Goal: Complete application form: Complete application form

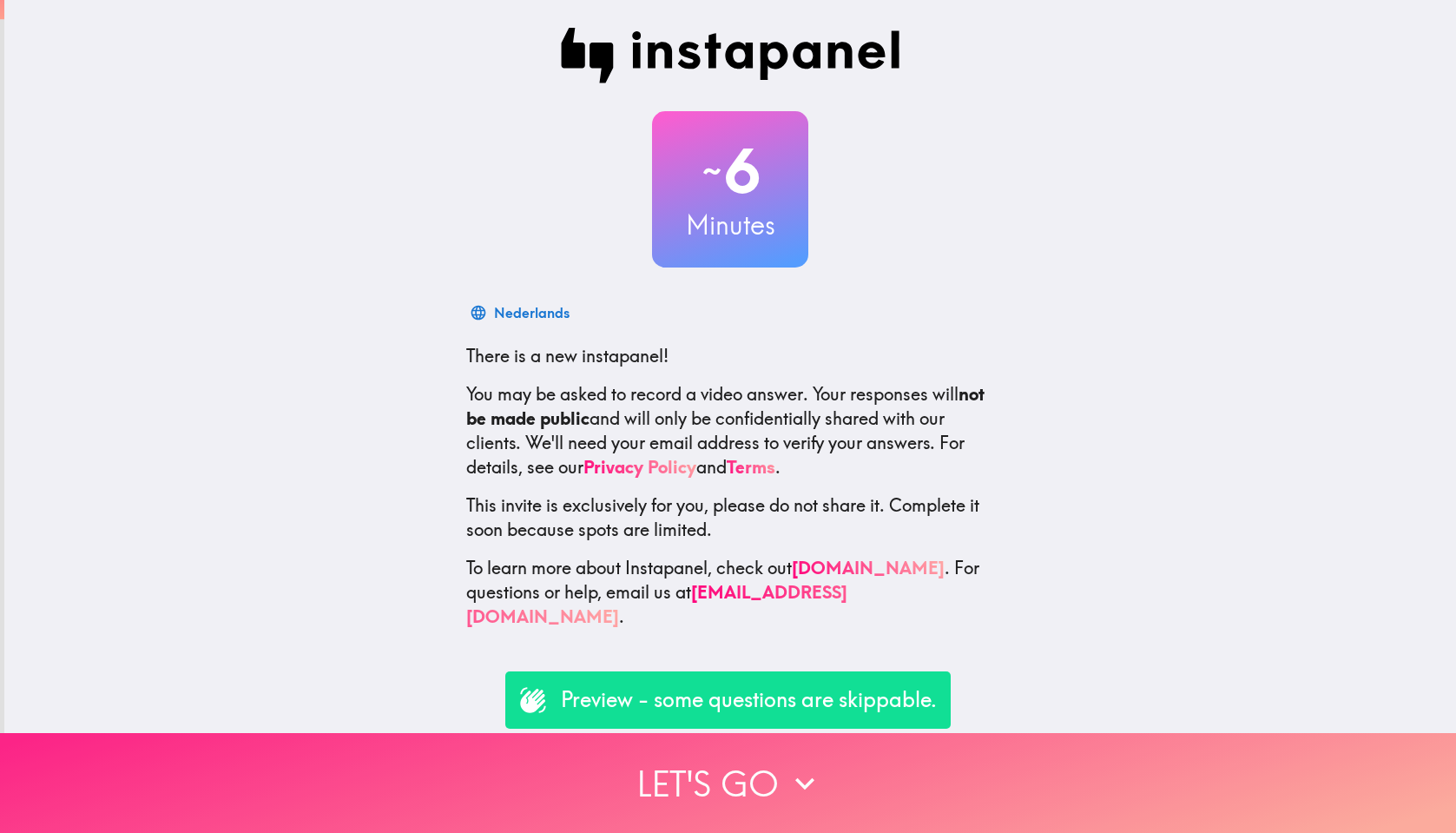
click at [688, 791] on button "Let's go" at bounding box center [728, 783] width 1456 height 100
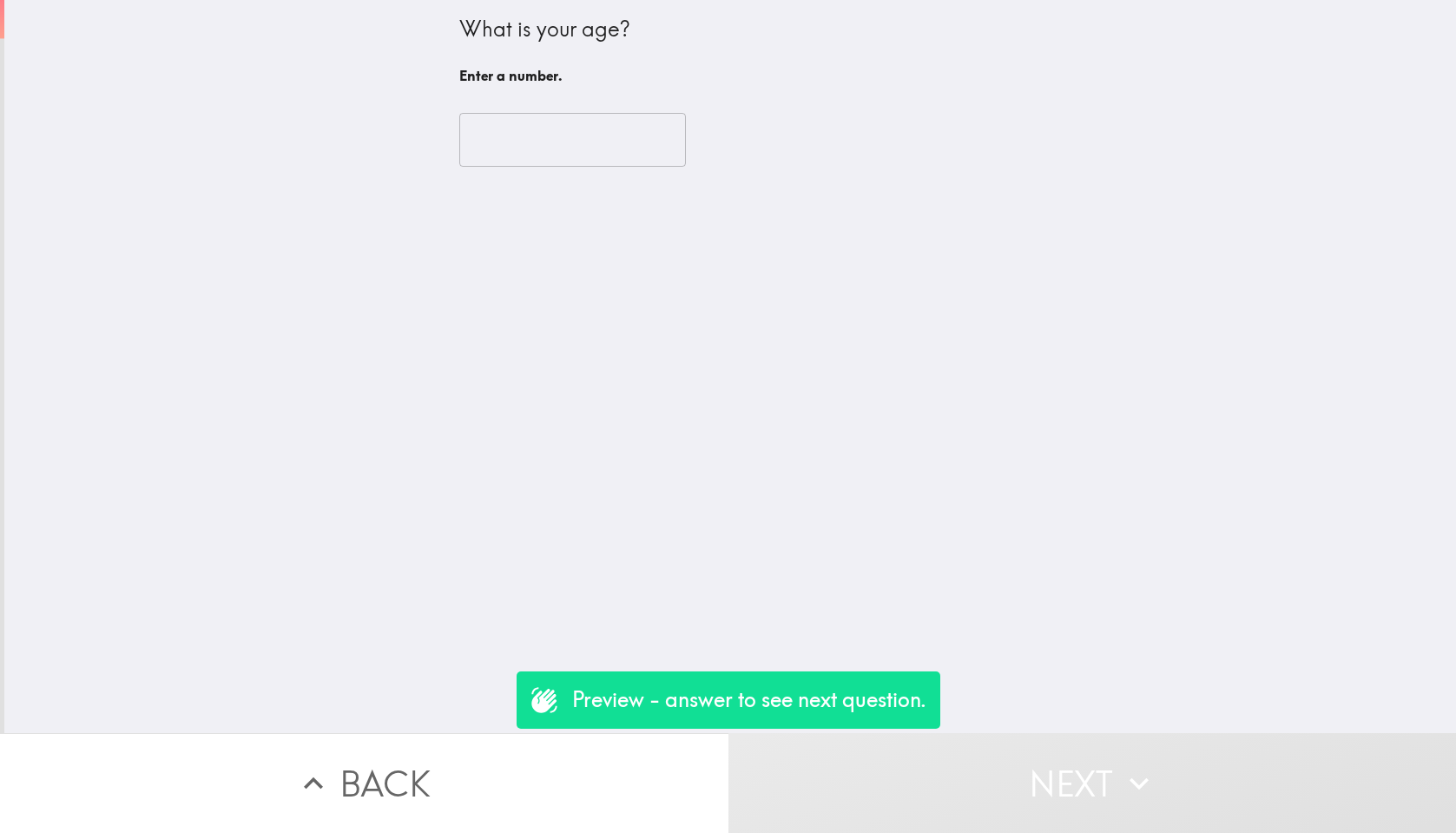
click at [499, 123] on input "number" at bounding box center [573, 140] width 227 height 54
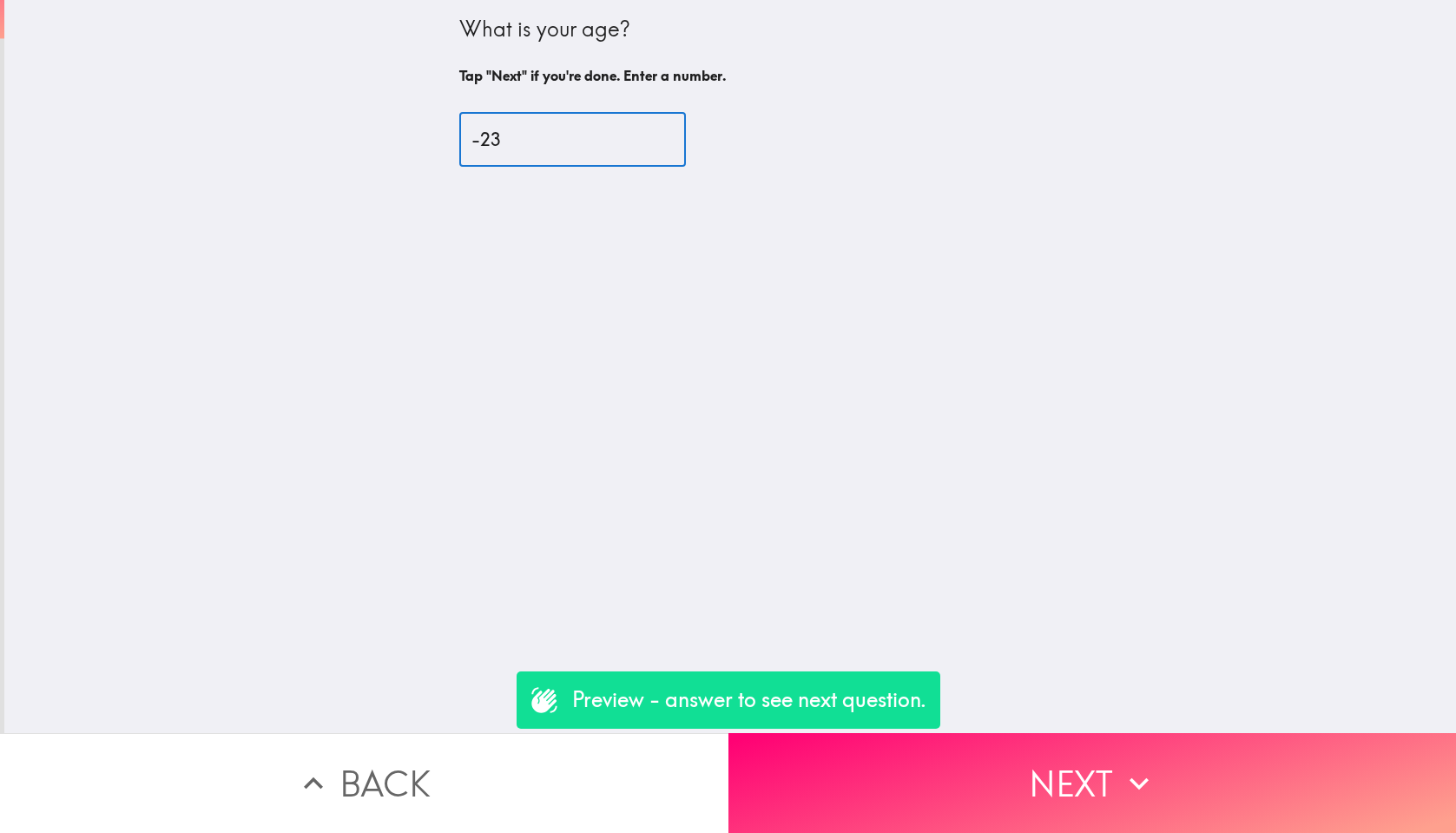
type input "-2"
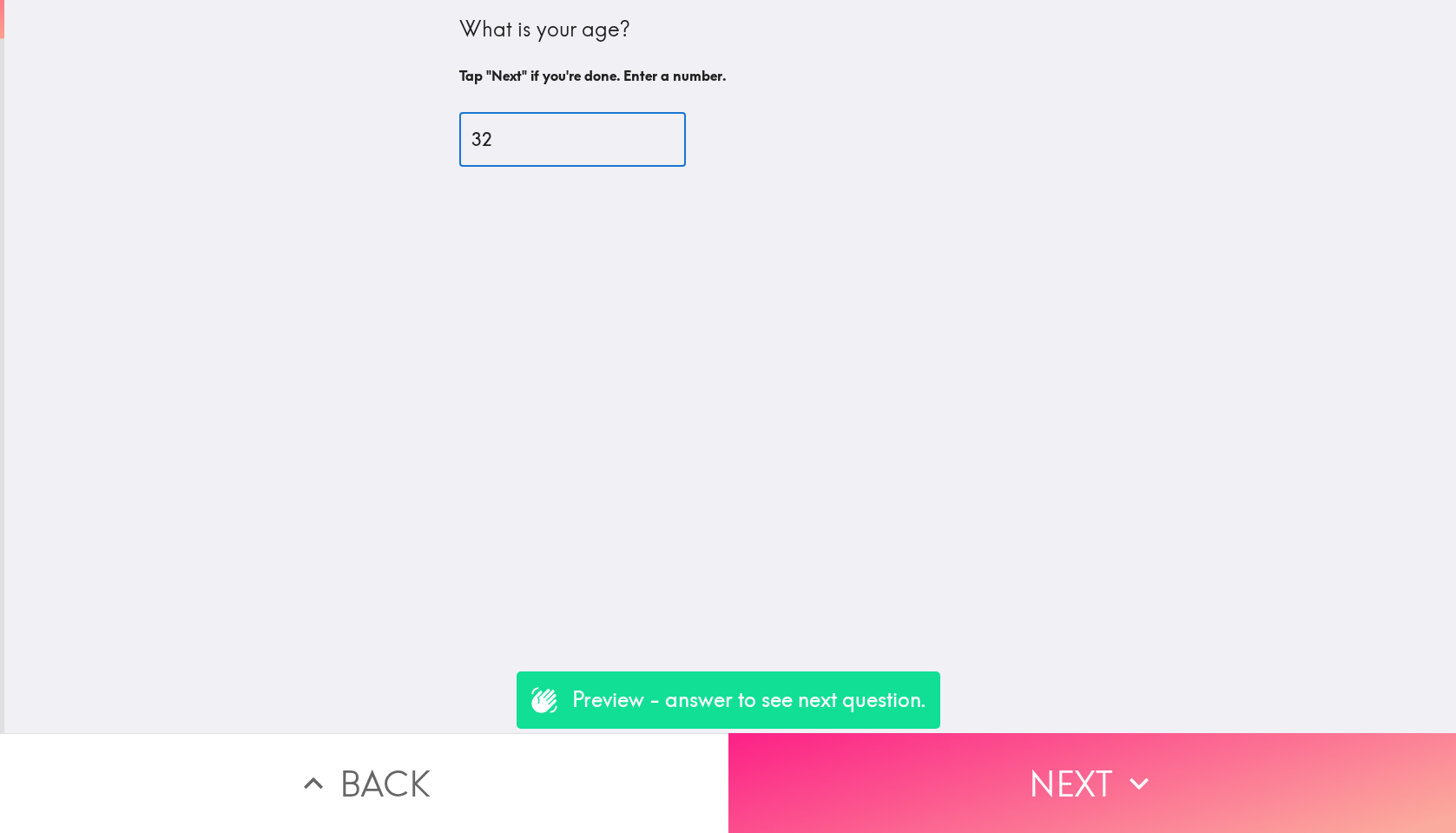
type input "32"
click at [1027, 776] on button "Next" at bounding box center [1093, 783] width 728 height 100
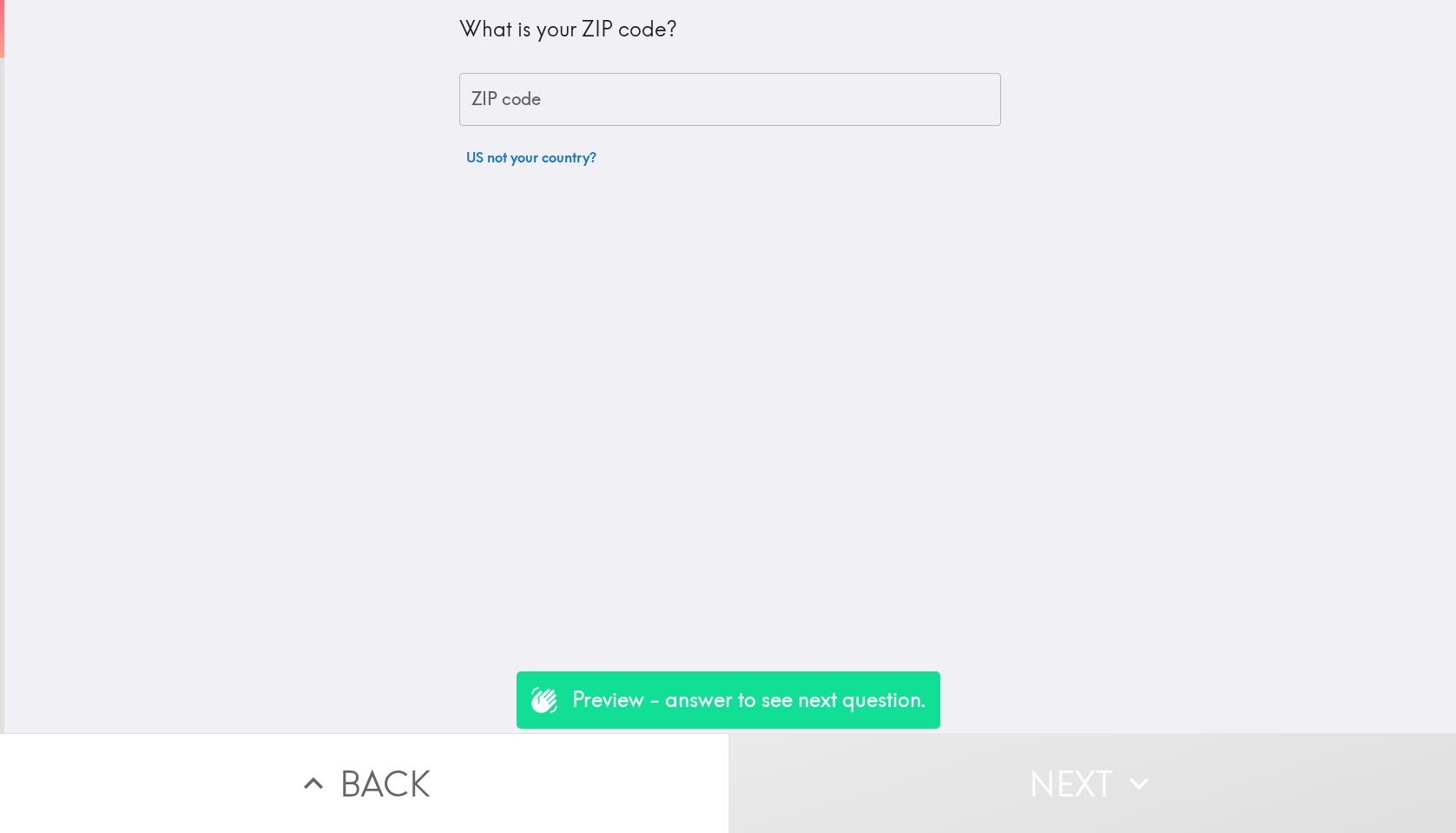
click at [867, 93] on input "ZIP code" at bounding box center [730, 100] width 542 height 54
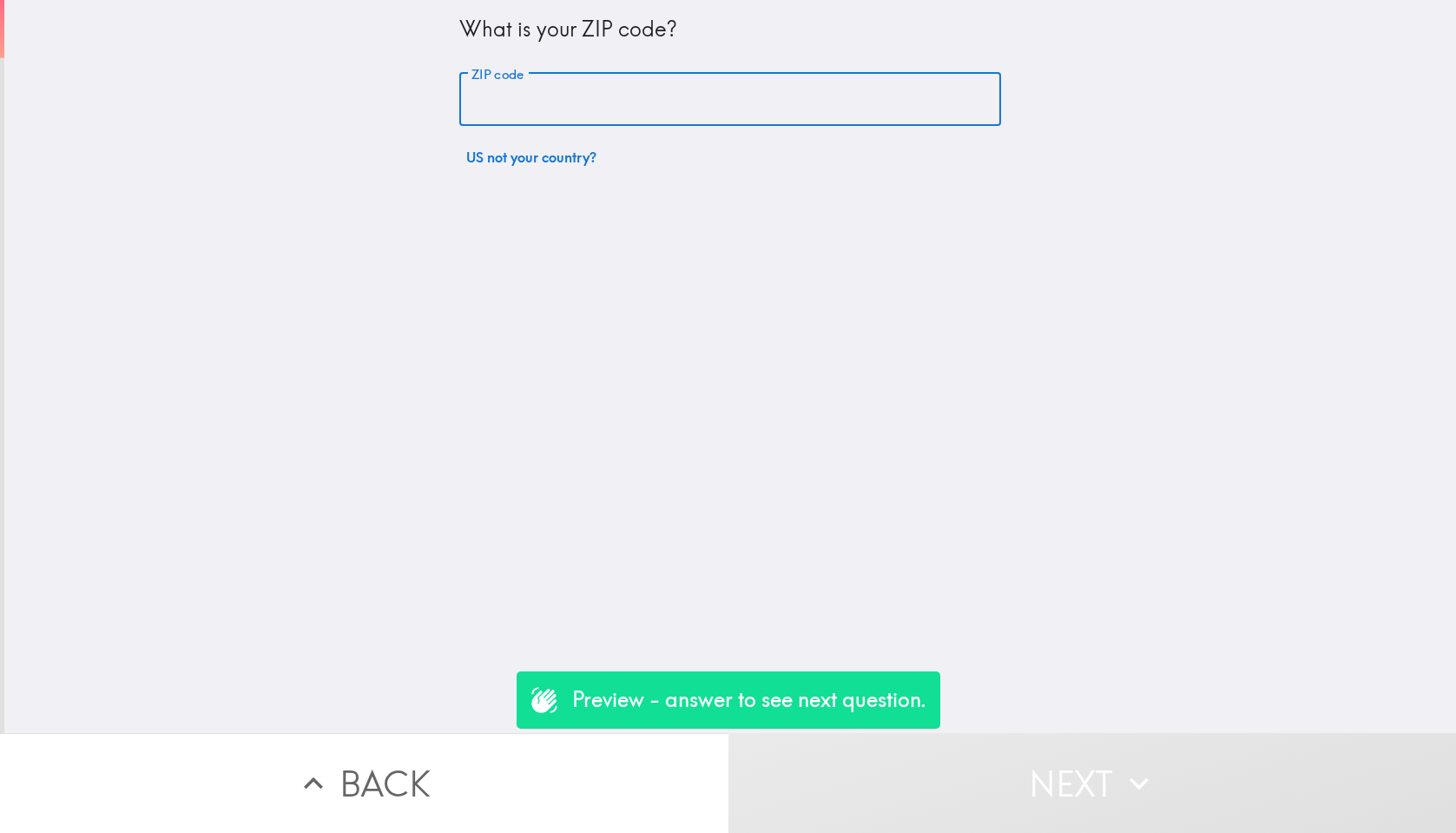
type input "85283"
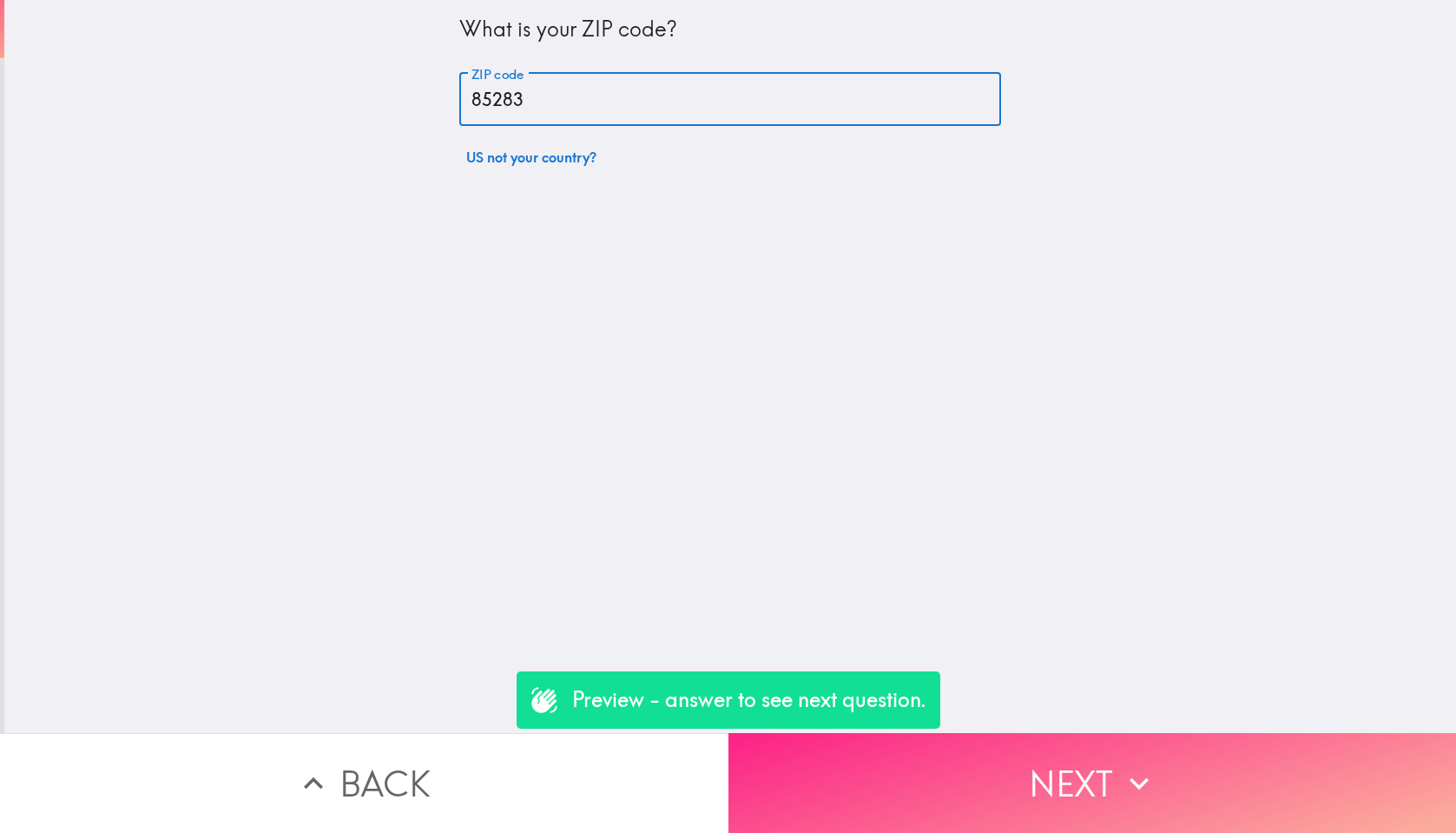
click at [1124, 785] on icon "button" at bounding box center [1140, 783] width 38 height 38
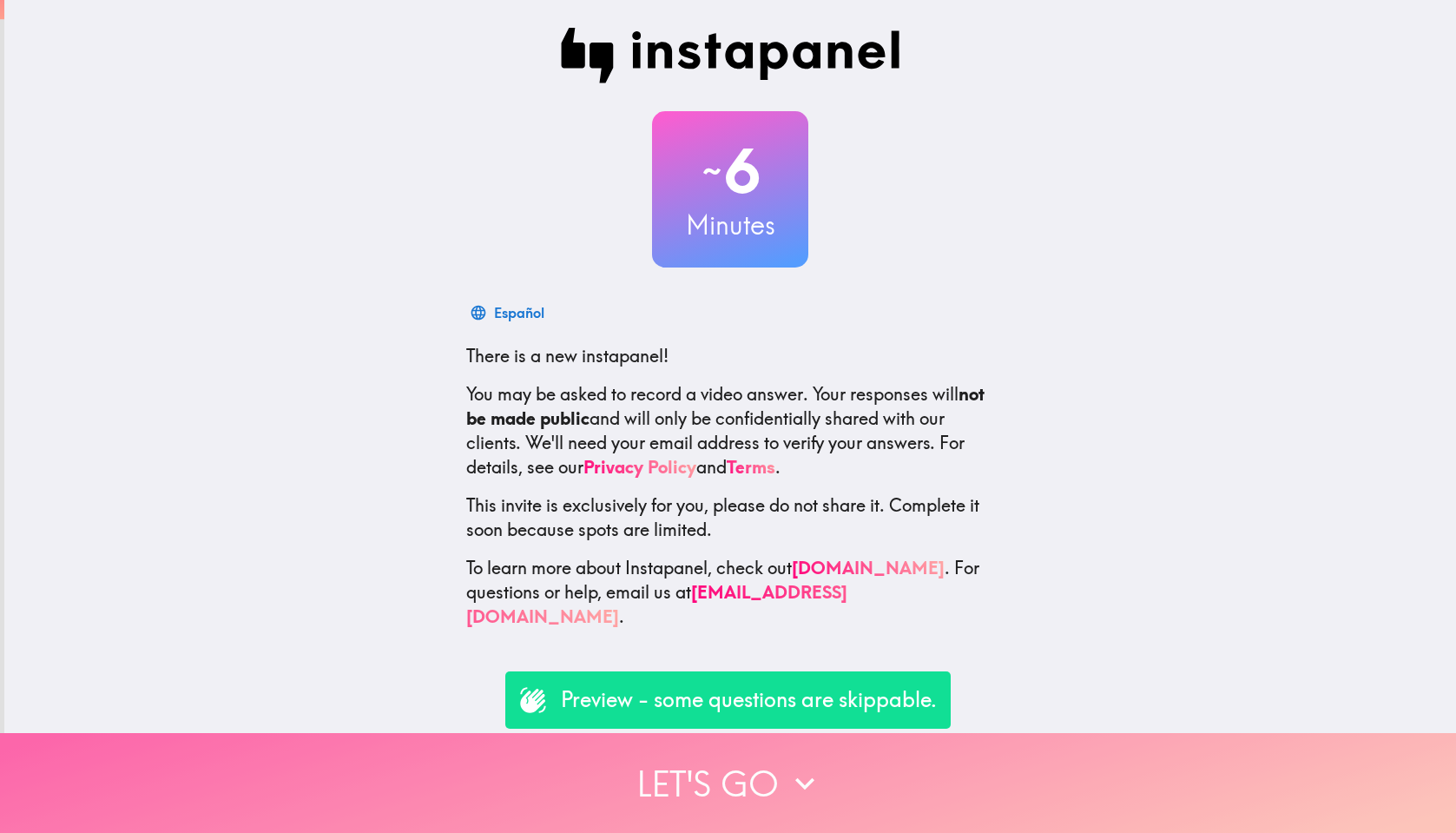
click at [768, 815] on button "Let's go" at bounding box center [728, 783] width 1456 height 100
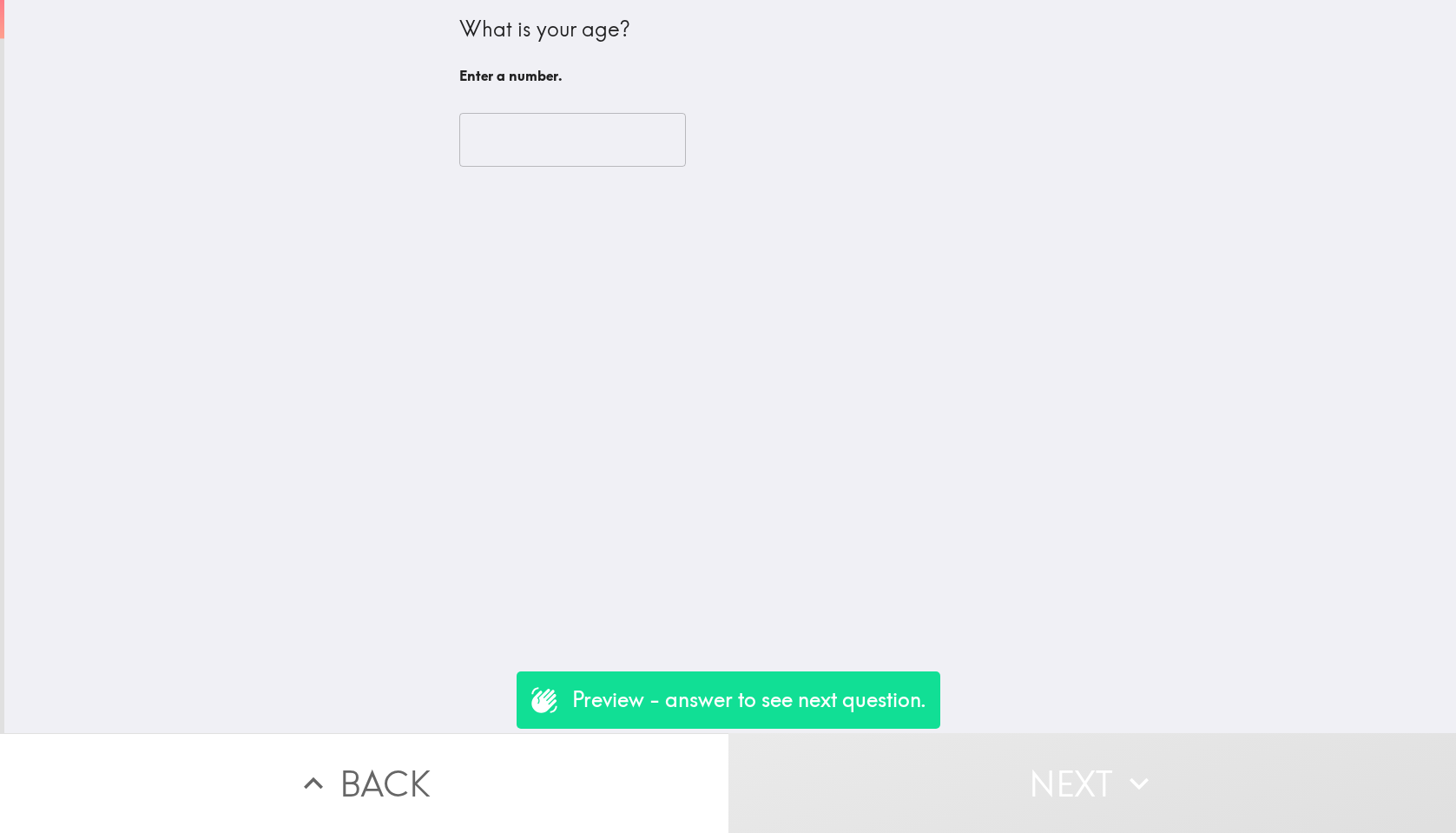
click at [516, 160] on input "number" at bounding box center [573, 140] width 227 height 54
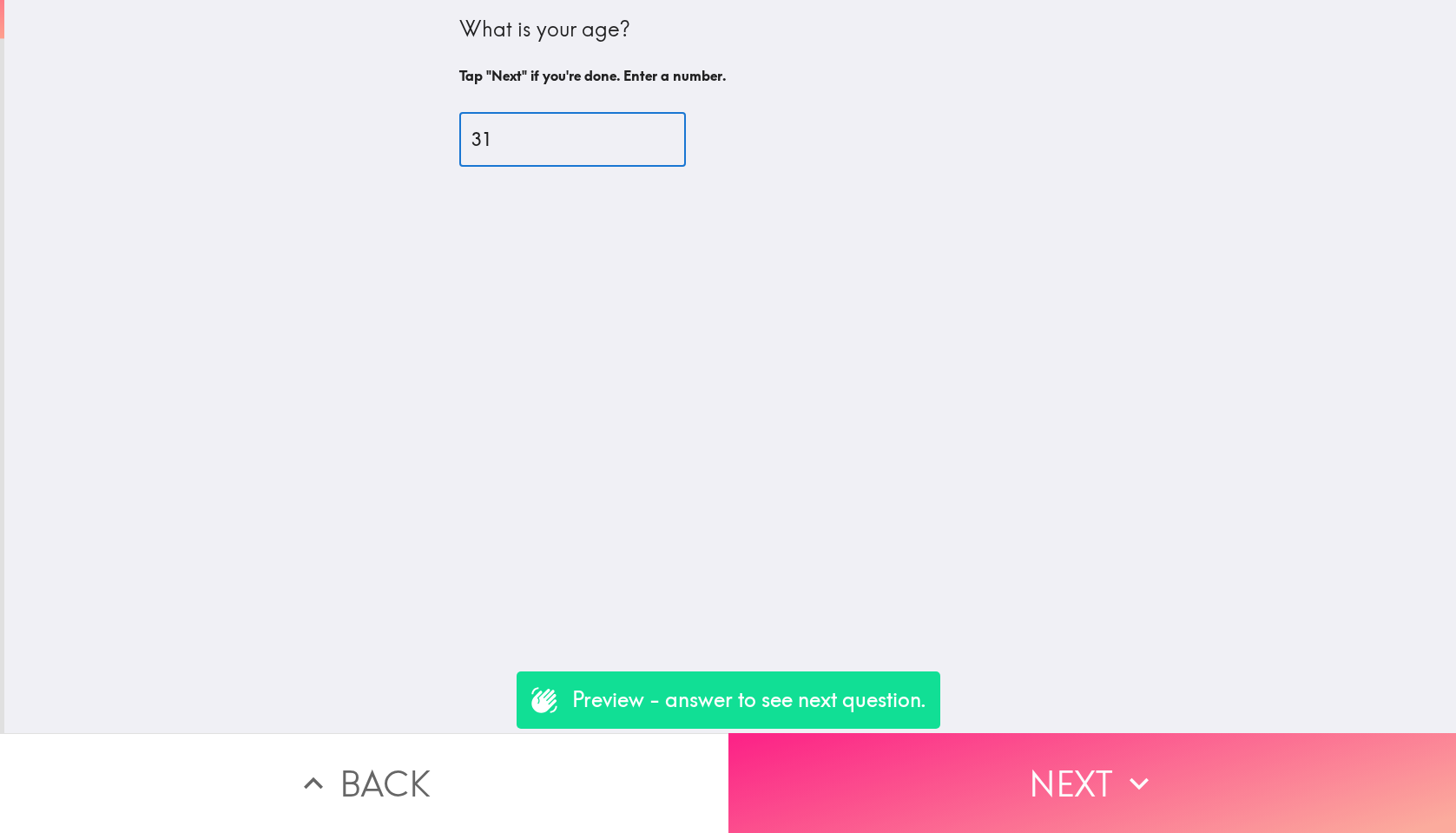
type input "31"
click at [1006, 787] on button "Next" at bounding box center [1093, 783] width 728 height 100
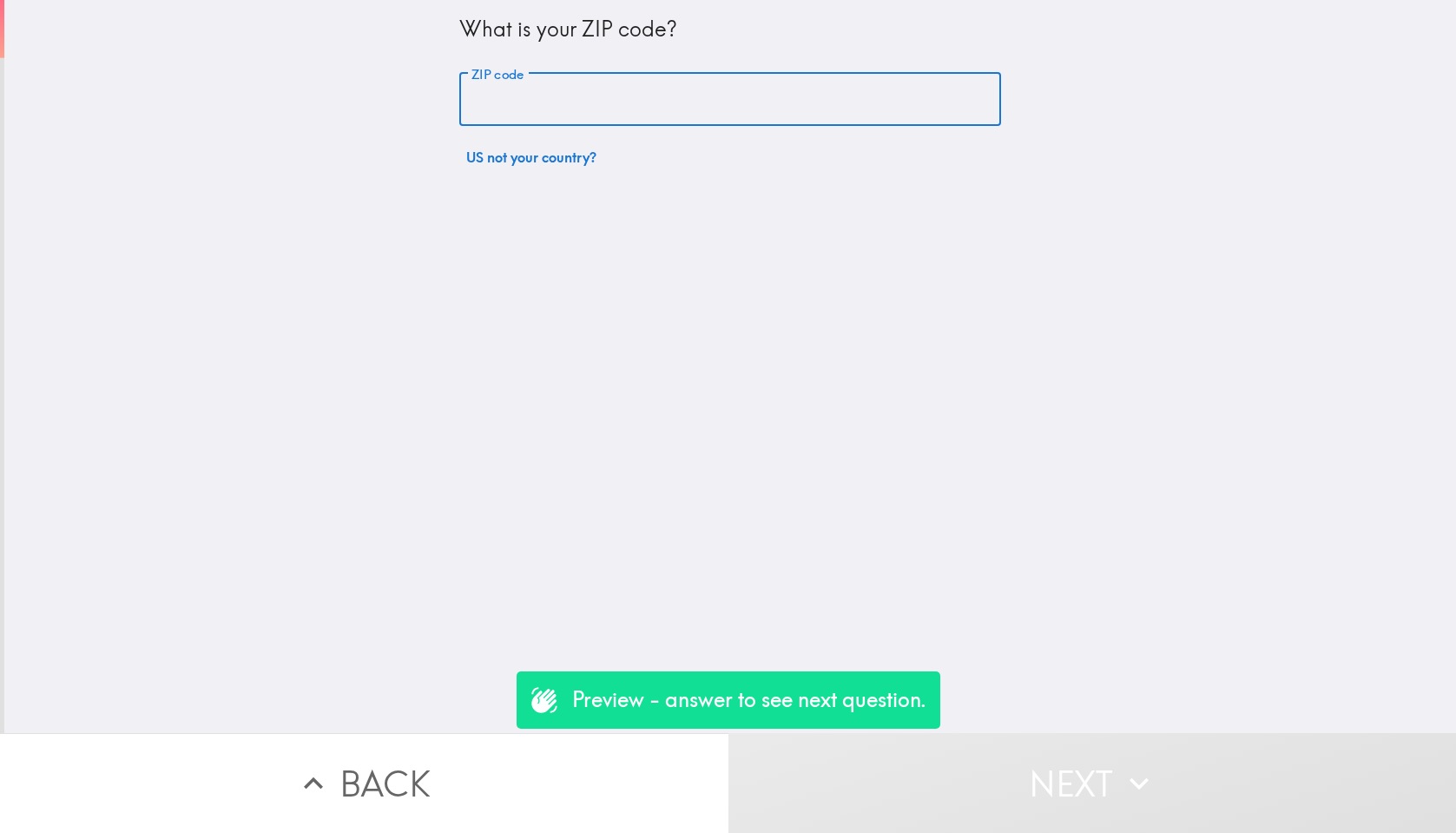
click at [584, 100] on input "ZIP code" at bounding box center [730, 100] width 542 height 54
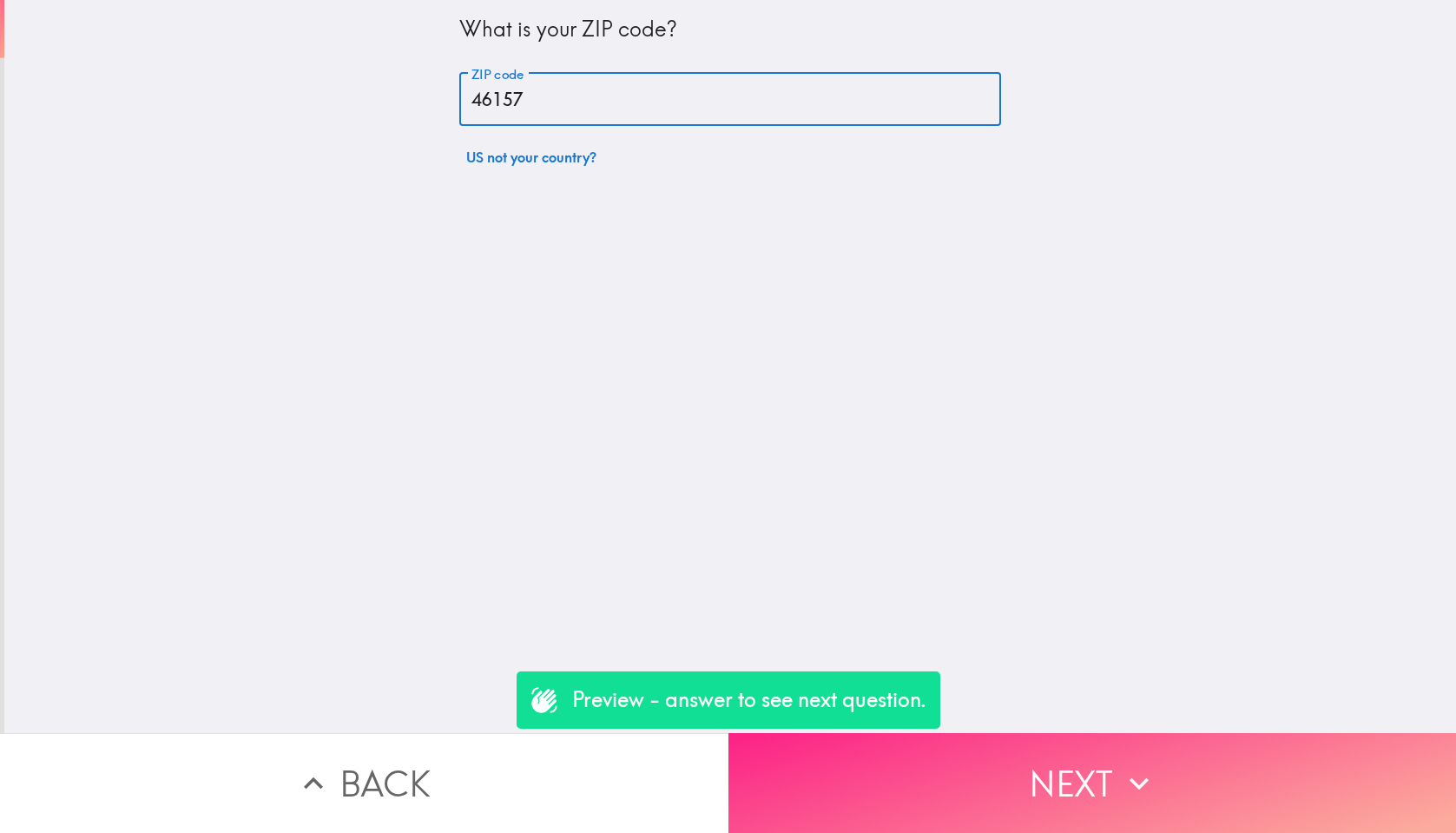
type input "46157"
click at [1143, 770] on icon "button" at bounding box center [1140, 783] width 38 height 38
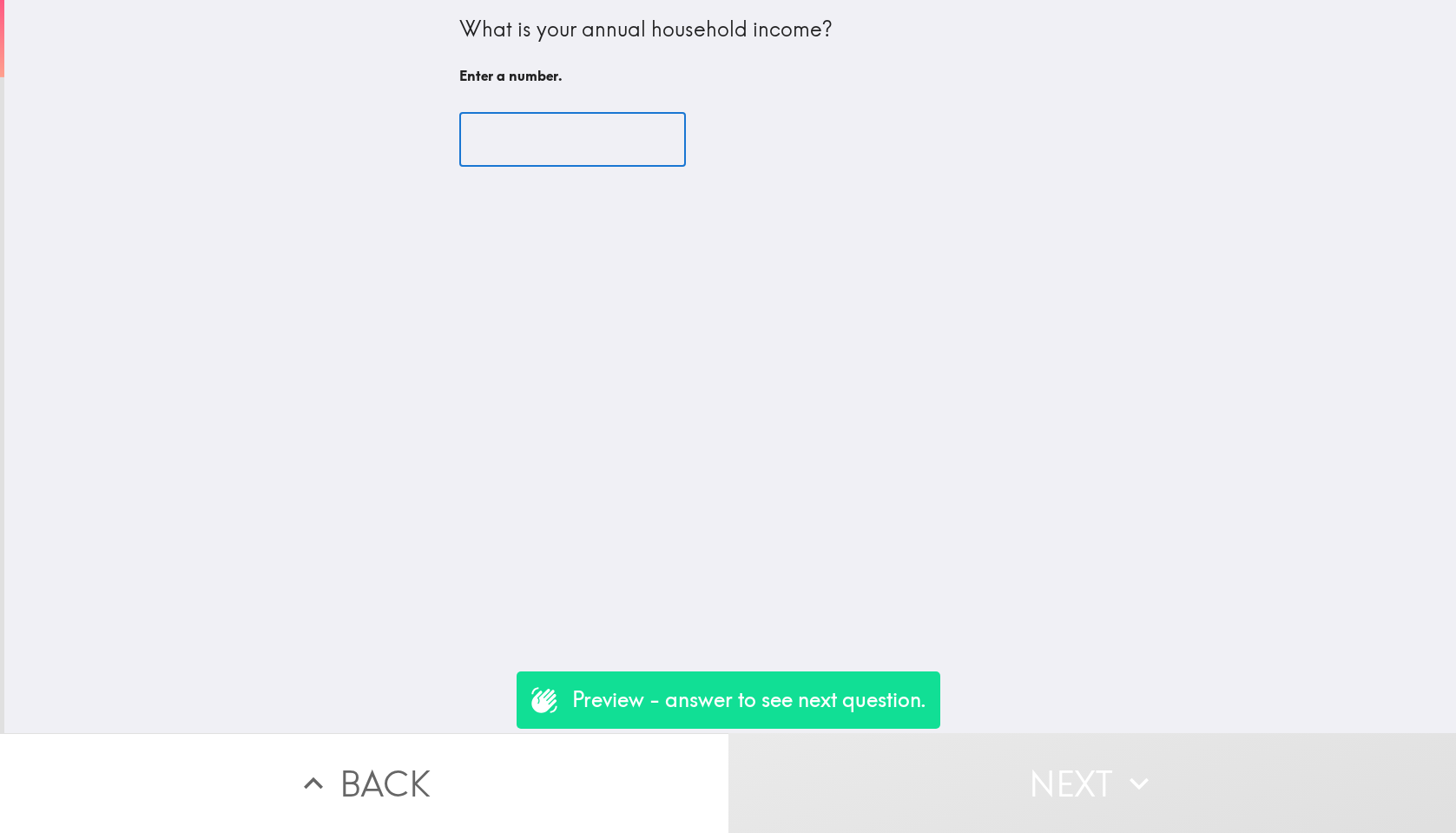
click at [576, 130] on input "number" at bounding box center [573, 140] width 227 height 54
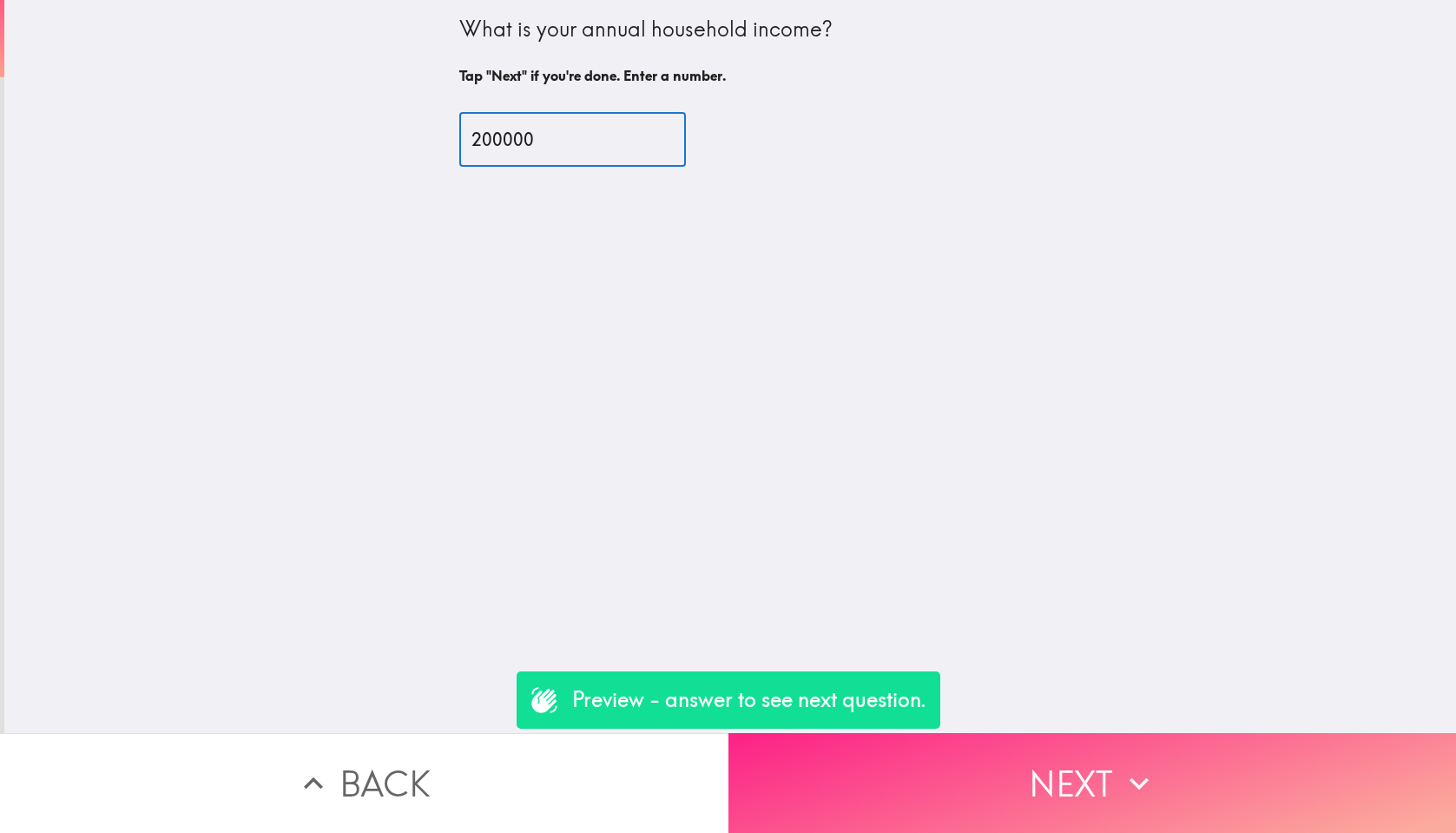
type input "200000"
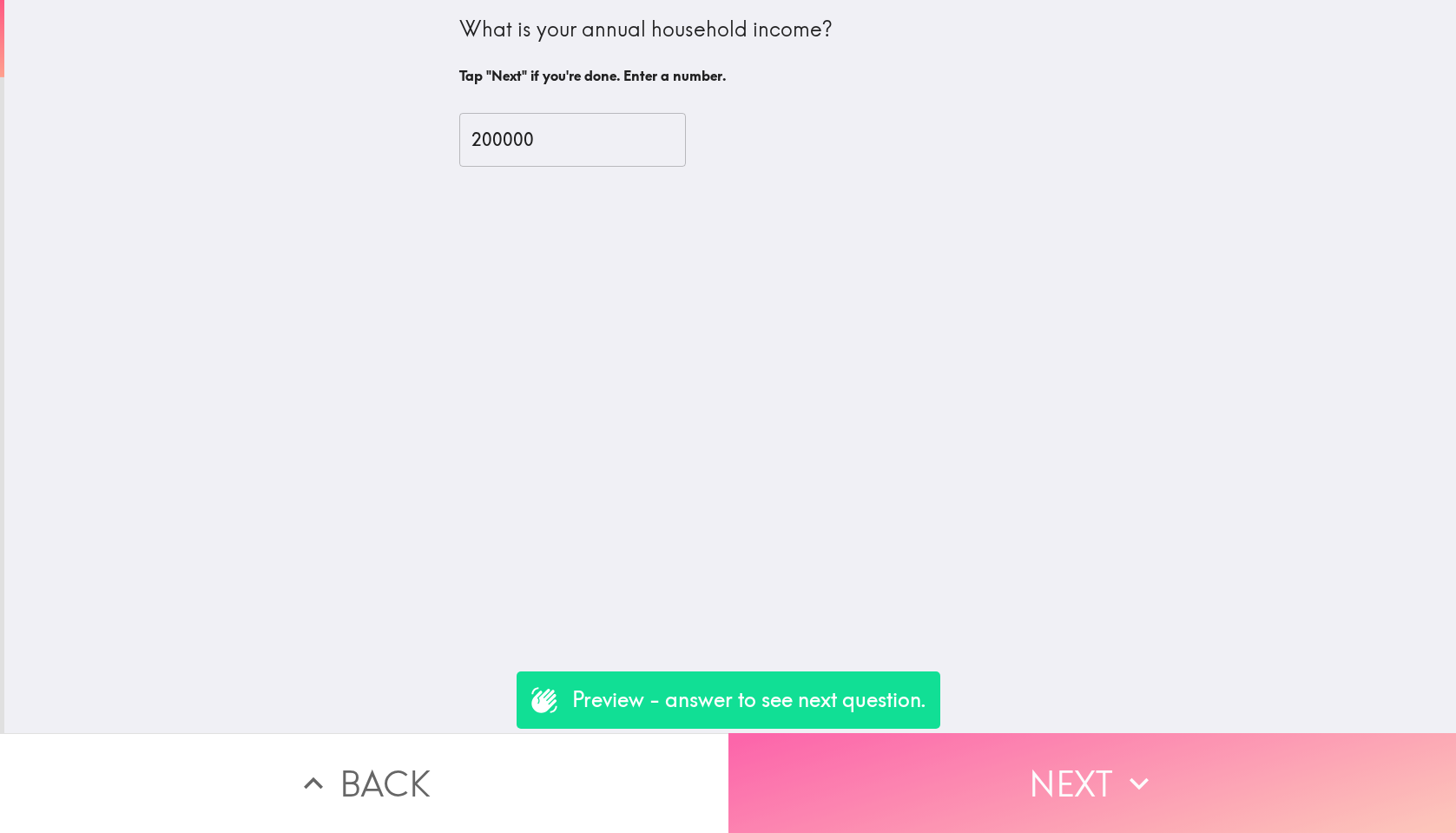
click at [1029, 784] on button "Next" at bounding box center [1093, 783] width 728 height 100
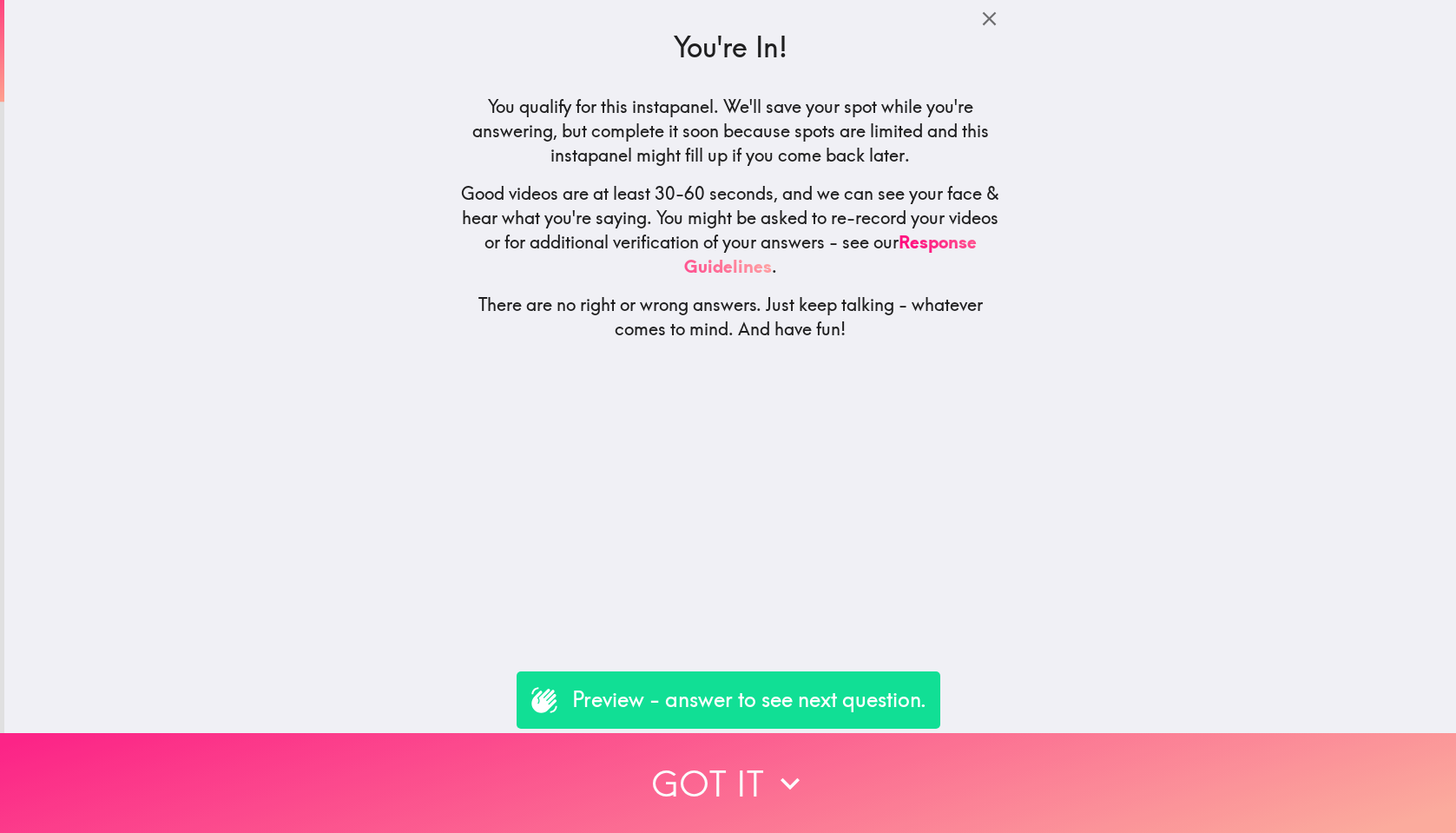
click at [816, 782] on button "Got it" at bounding box center [728, 783] width 1456 height 100
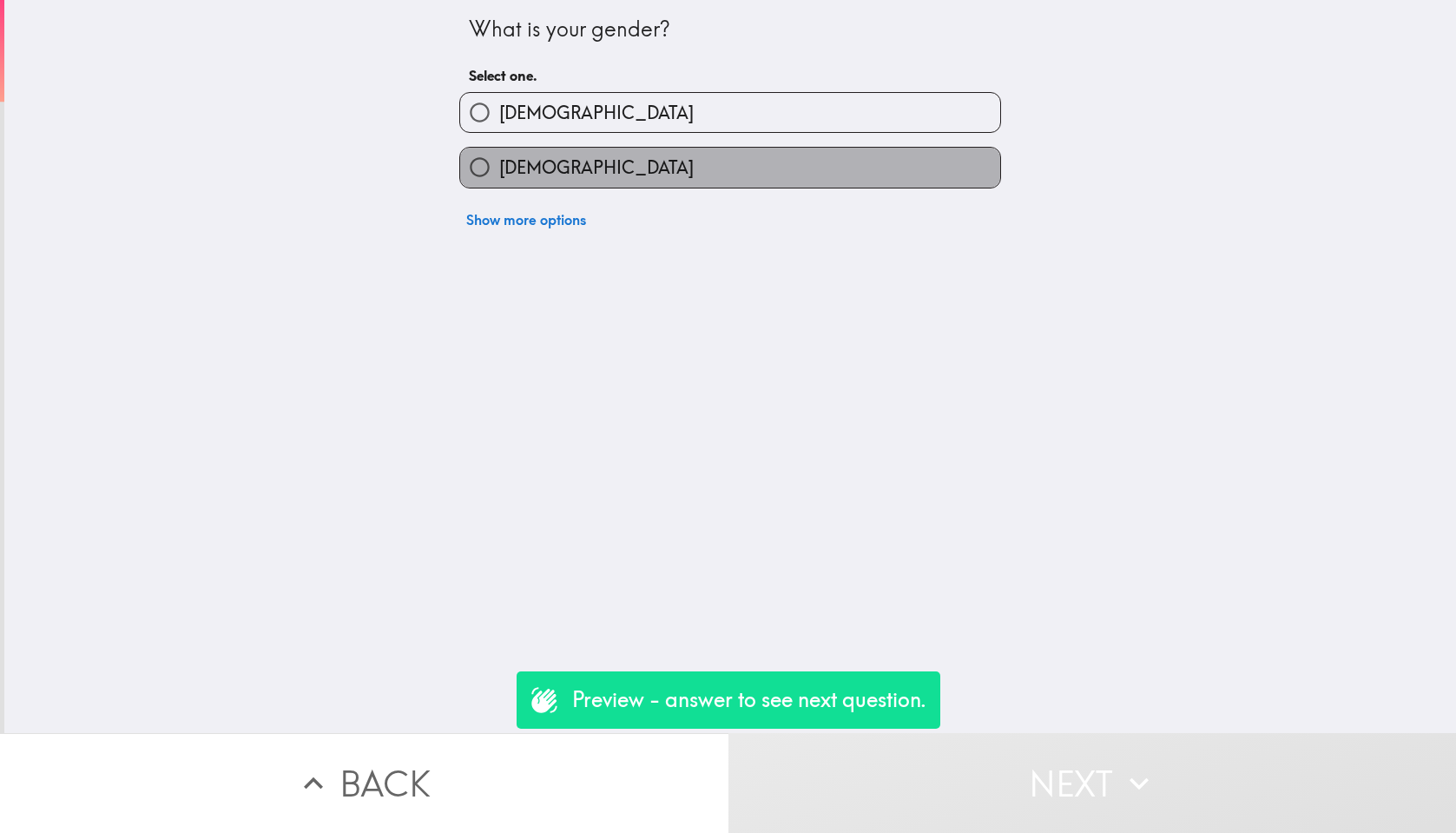
click at [721, 180] on label "[DEMOGRAPHIC_DATA]" at bounding box center [730, 167] width 540 height 39
click at [499, 180] on input "[DEMOGRAPHIC_DATA]" at bounding box center [480, 167] width 39 height 39
radio input "true"
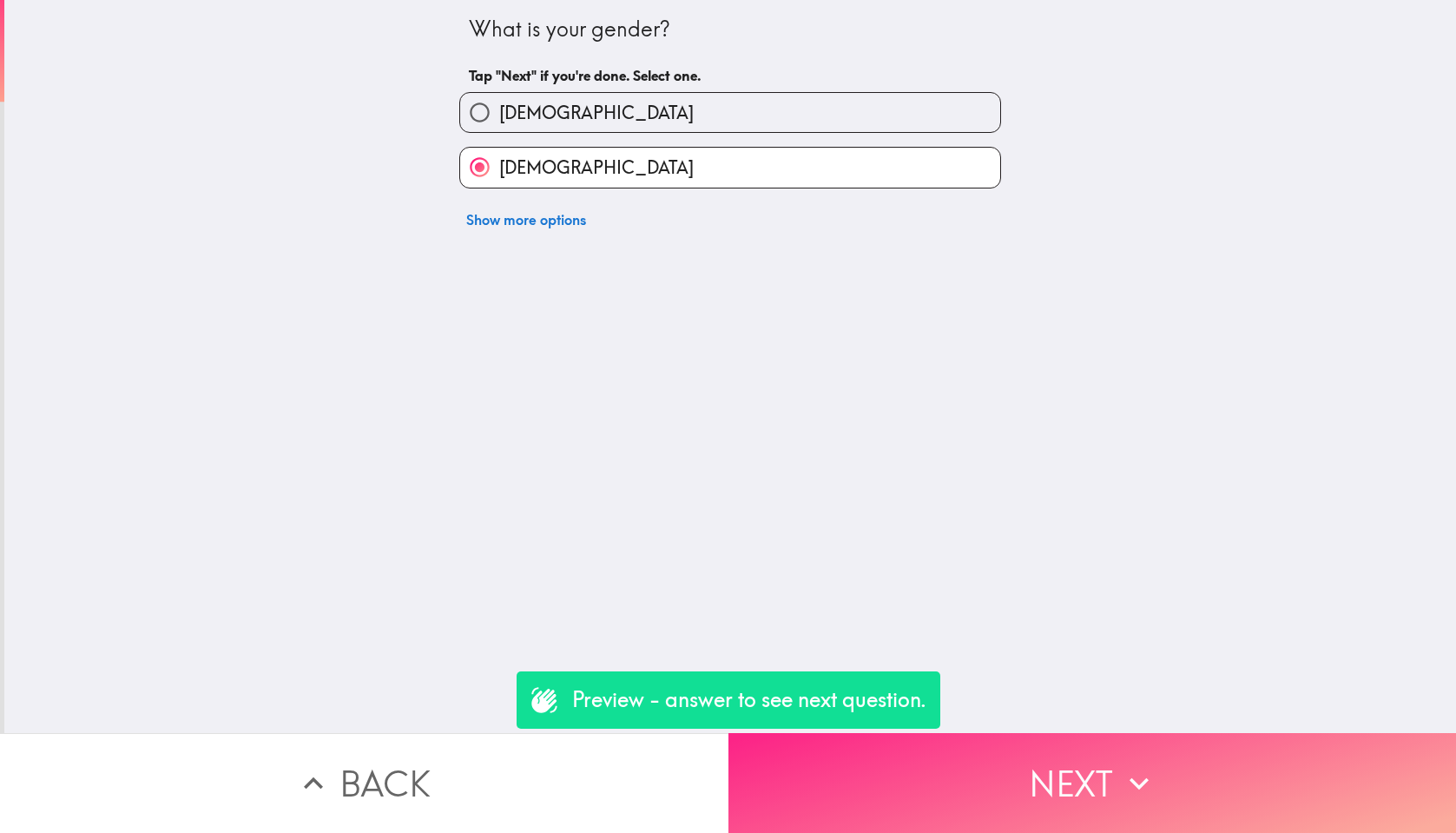
click at [1167, 773] on button "Next" at bounding box center [1093, 783] width 728 height 100
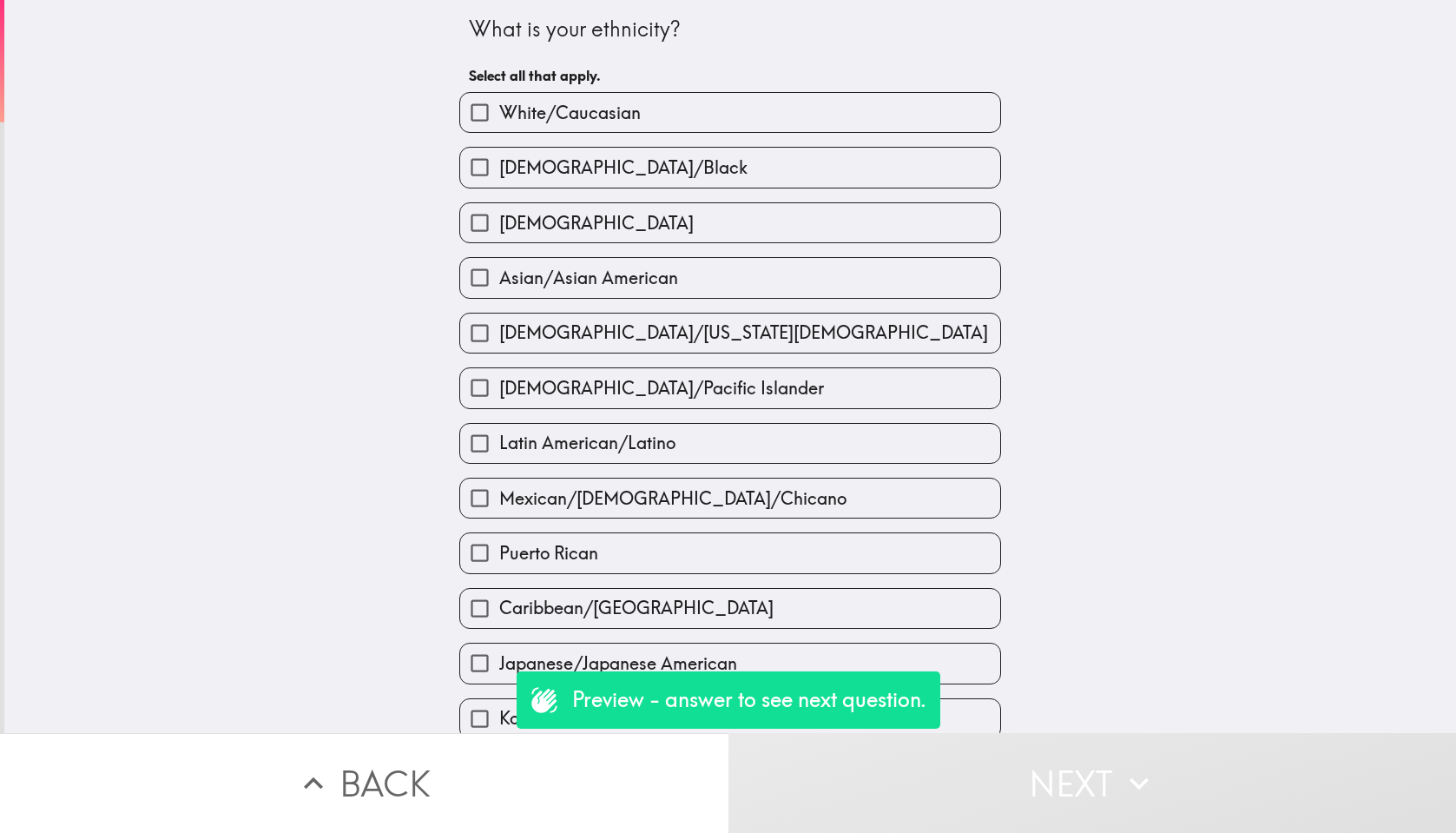
click at [903, 119] on label "White/Caucasian" at bounding box center [730, 112] width 540 height 39
click at [499, 119] on input "White/Caucasian" at bounding box center [480, 112] width 39 height 39
checkbox input "true"
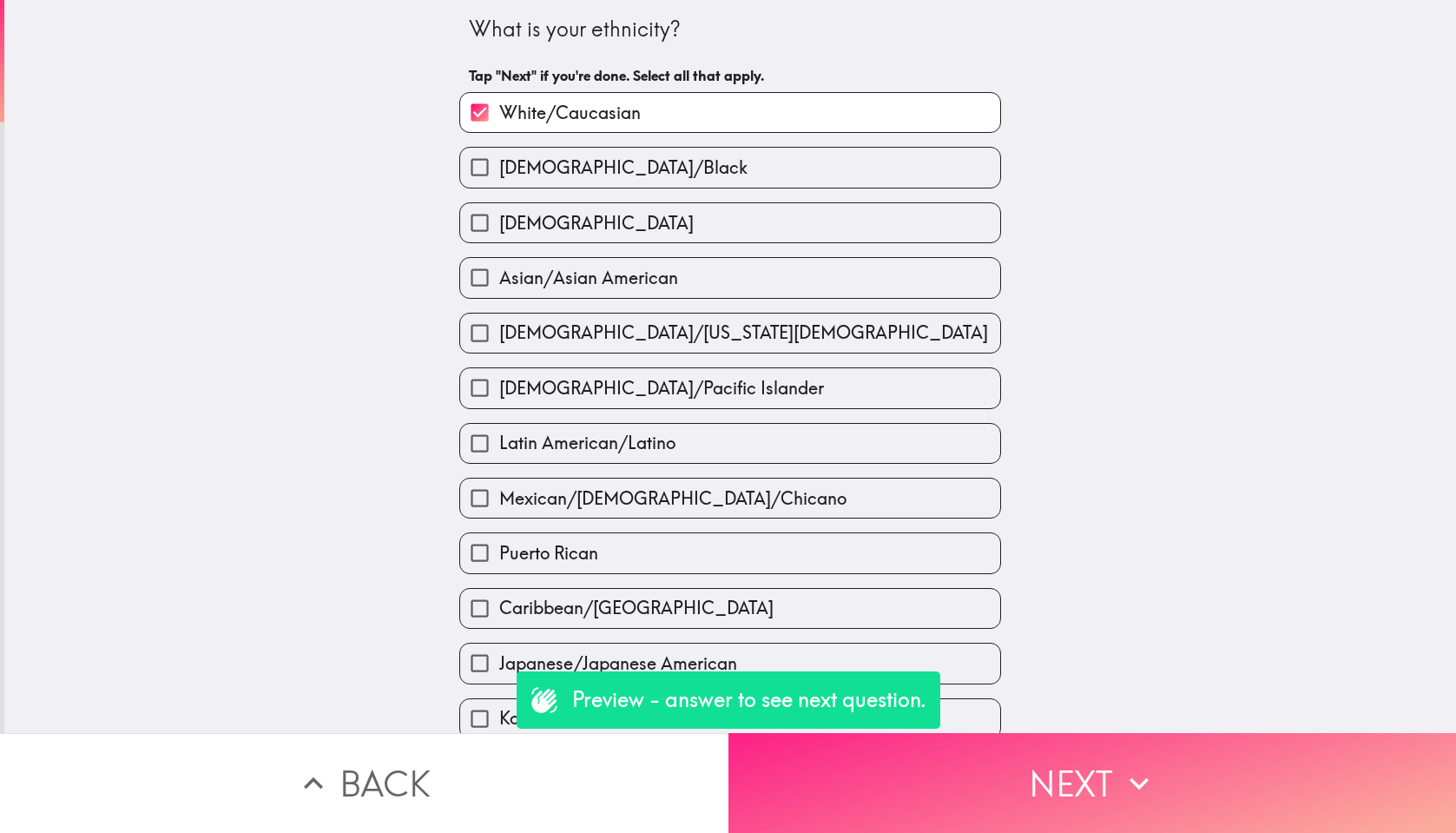
click at [1156, 776] on icon "button" at bounding box center [1140, 783] width 38 height 38
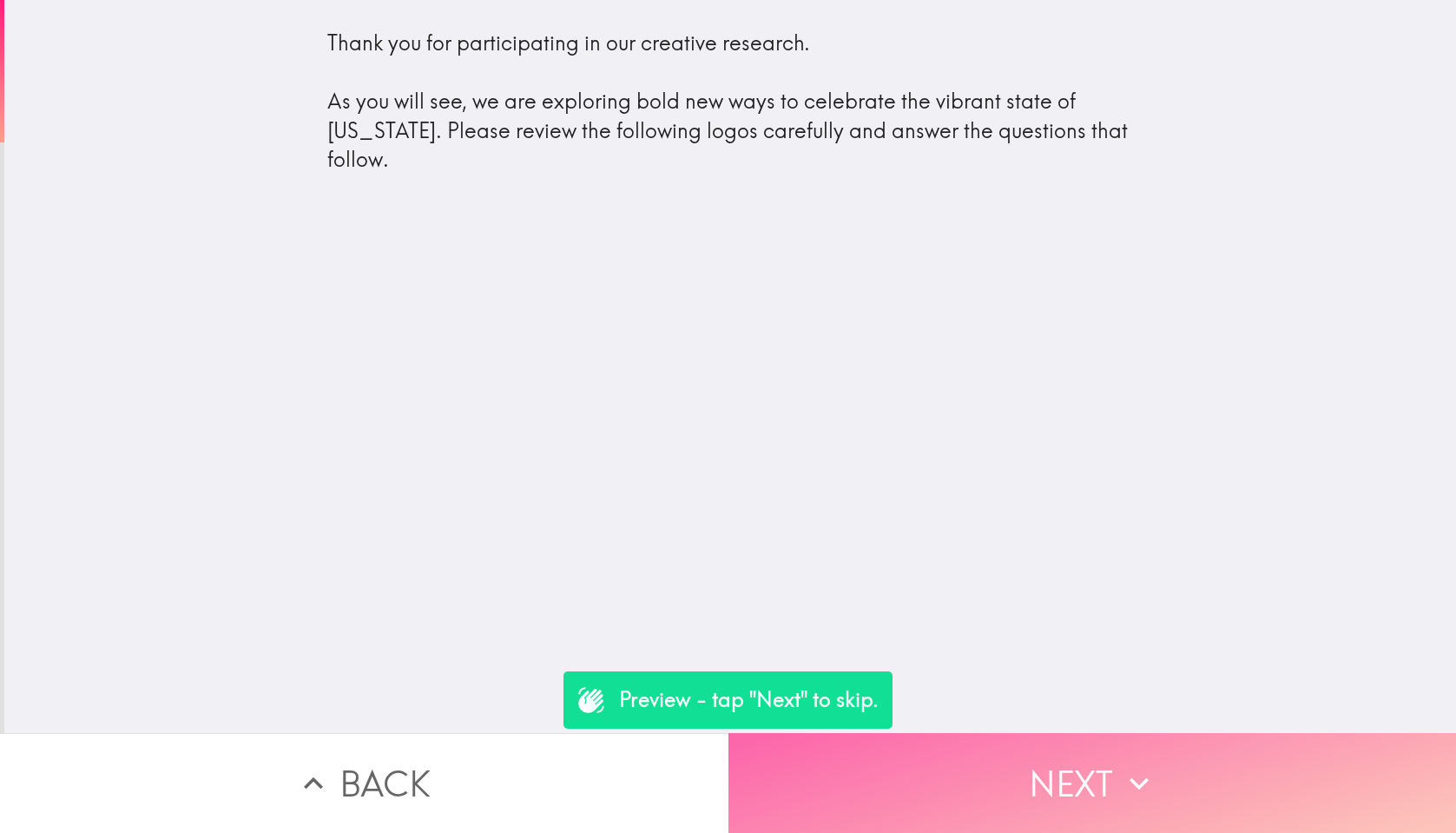
click at [1154, 820] on button "Next" at bounding box center [1093, 783] width 728 height 100
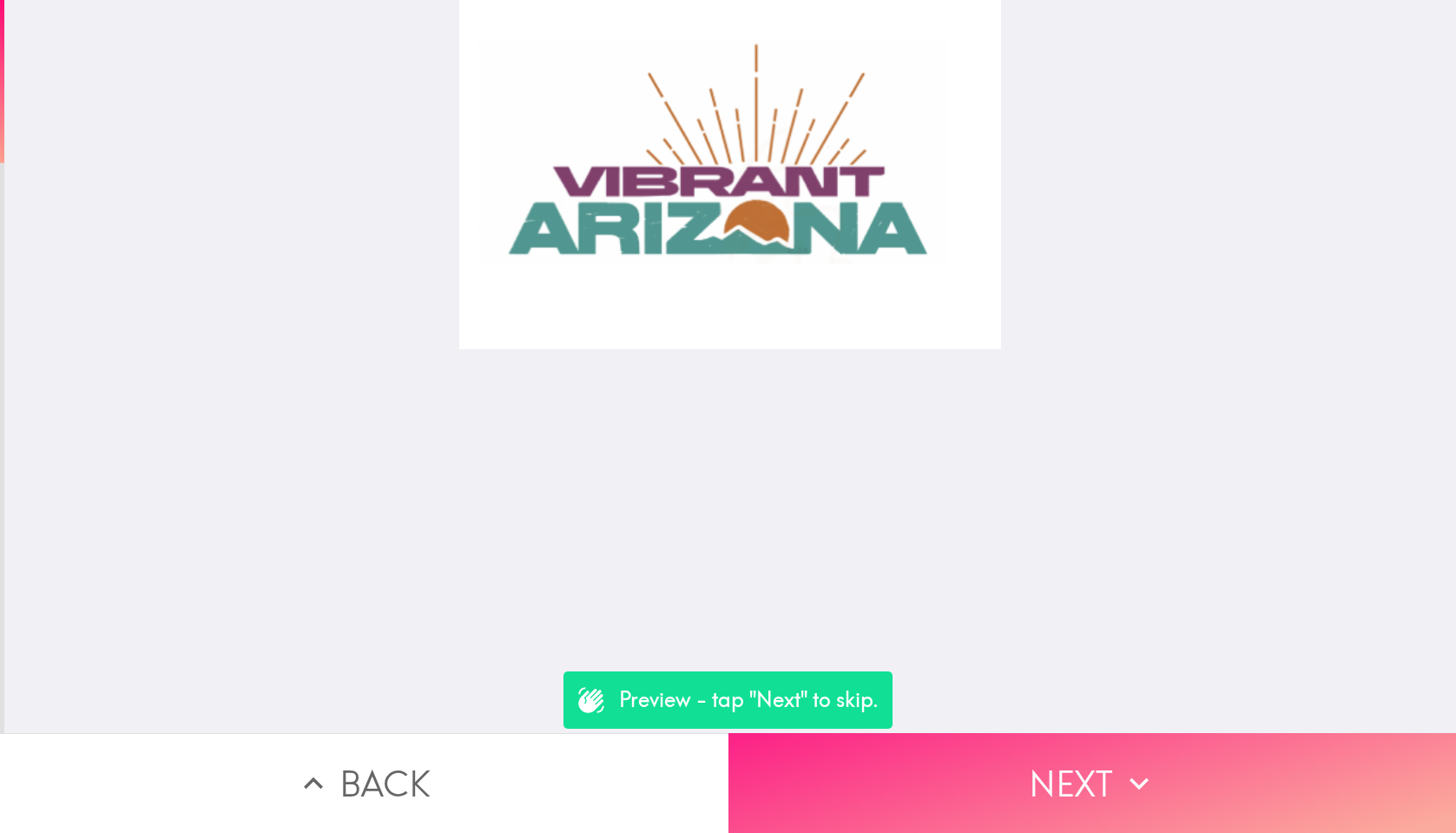
click at [1107, 753] on button "Next" at bounding box center [1093, 783] width 728 height 100
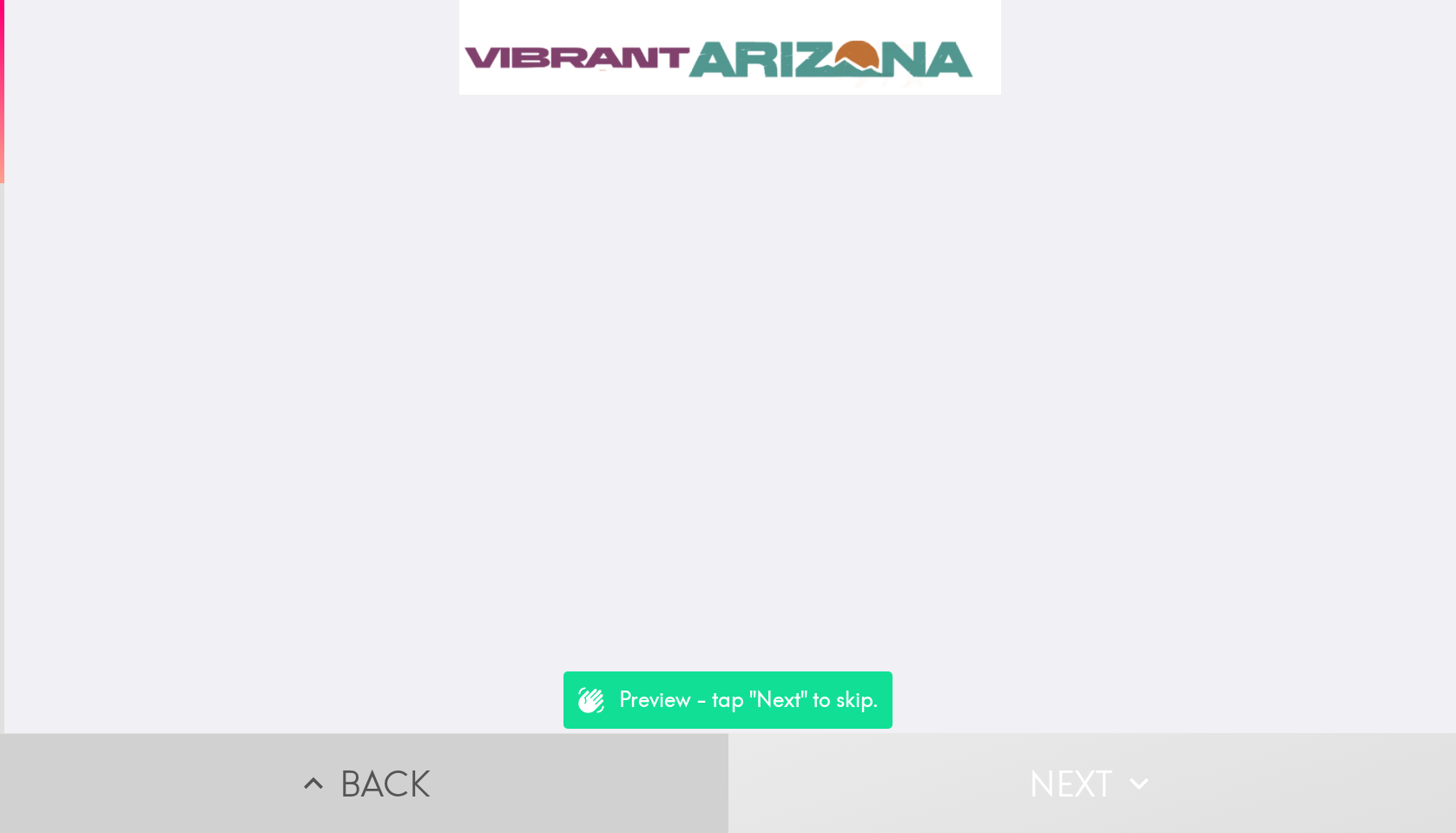
click at [451, 783] on button "Back" at bounding box center [364, 783] width 728 height 100
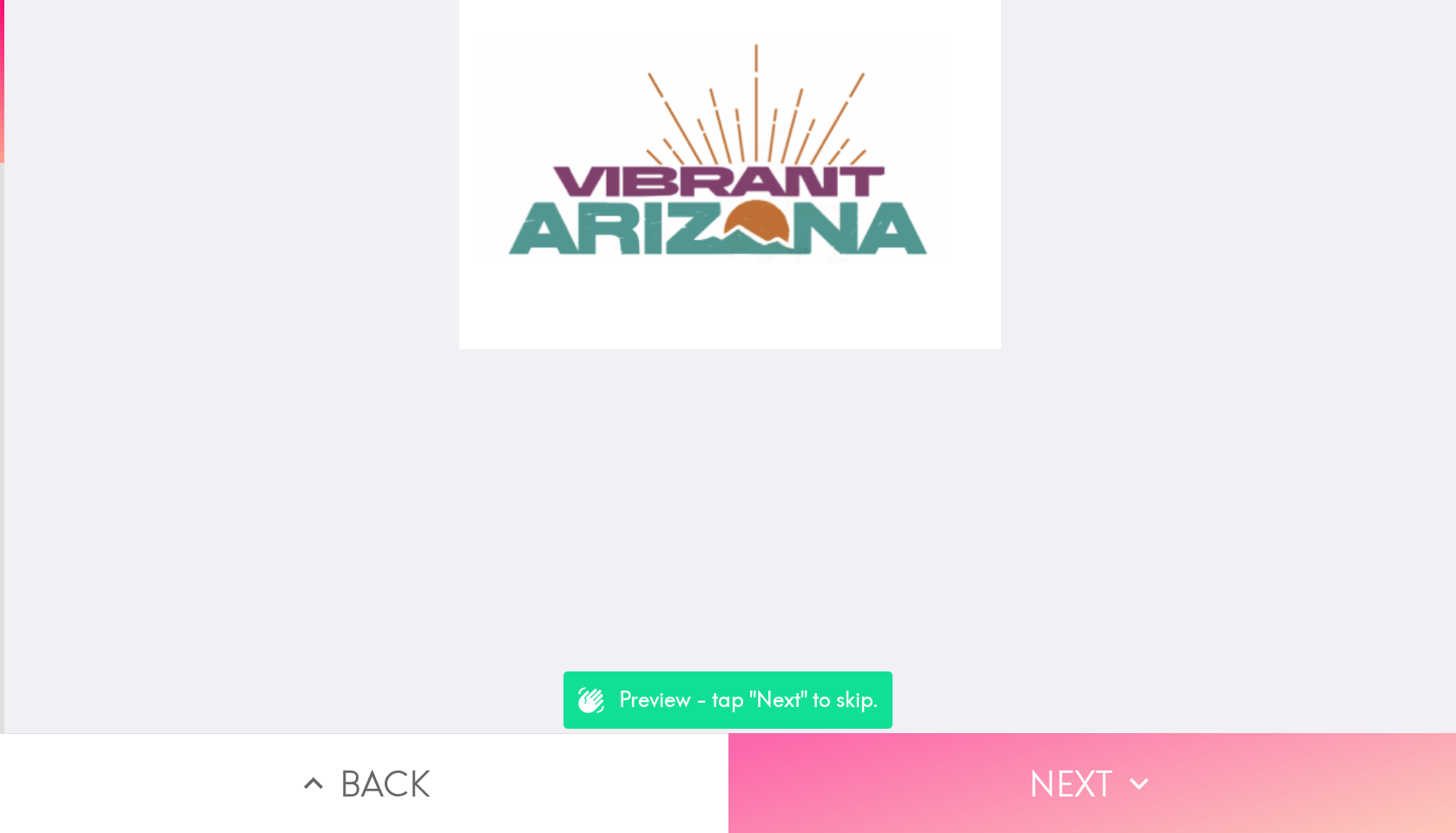
click at [1112, 757] on button "Next" at bounding box center [1093, 783] width 728 height 100
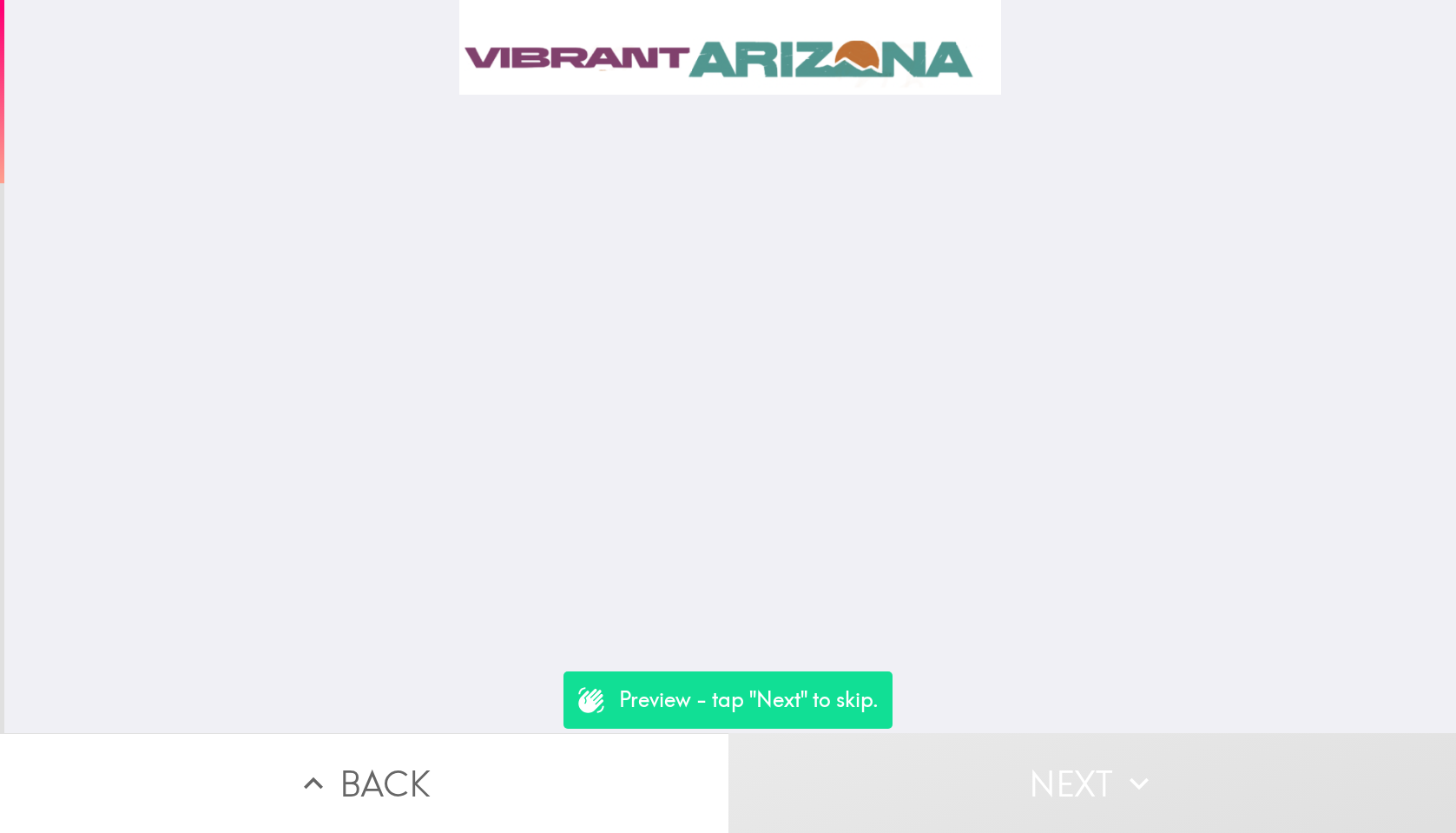
click at [1112, 757] on button "Next" at bounding box center [1093, 783] width 728 height 100
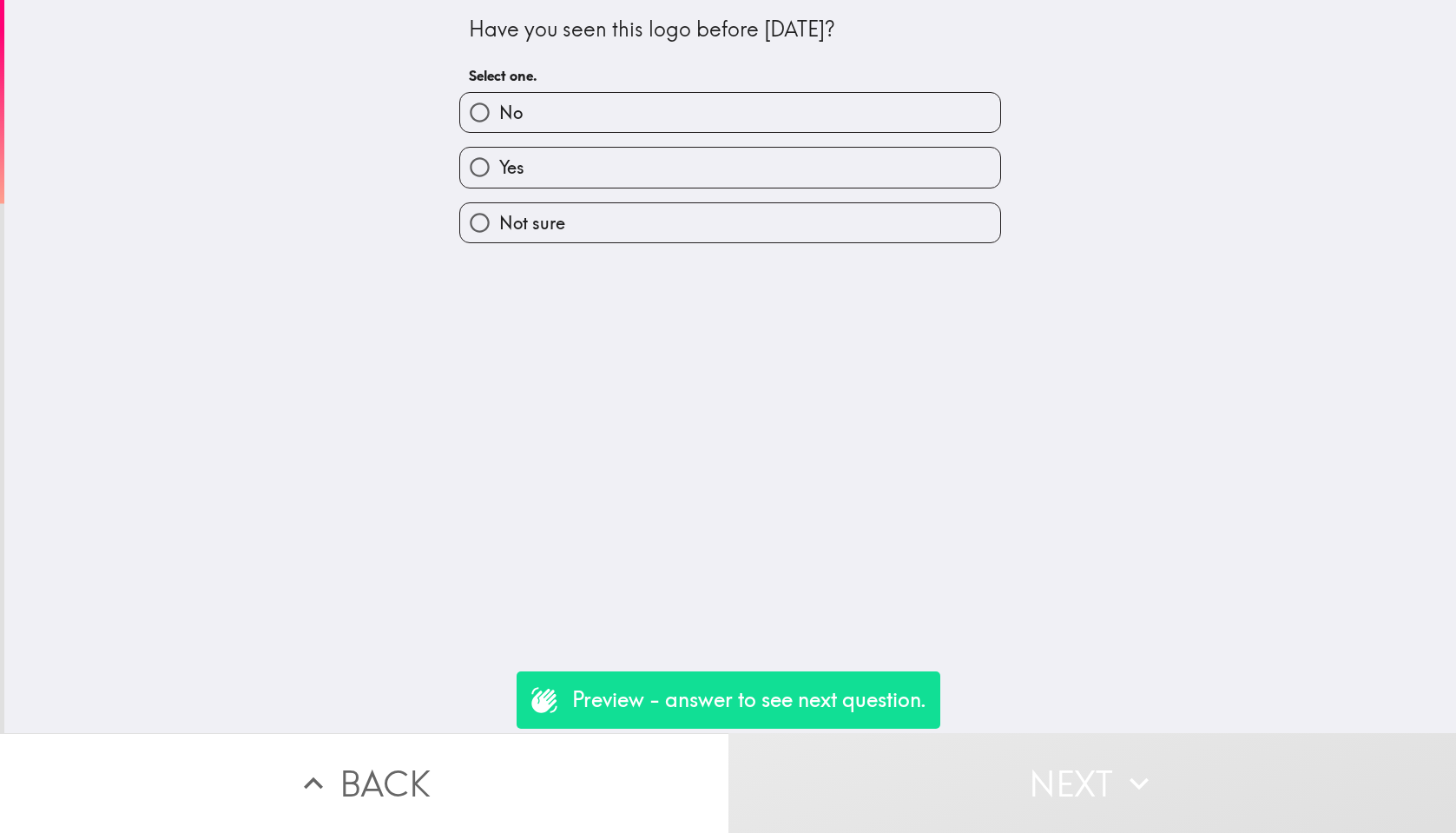
click at [324, 781] on icon "button" at bounding box center [314, 783] width 38 height 38
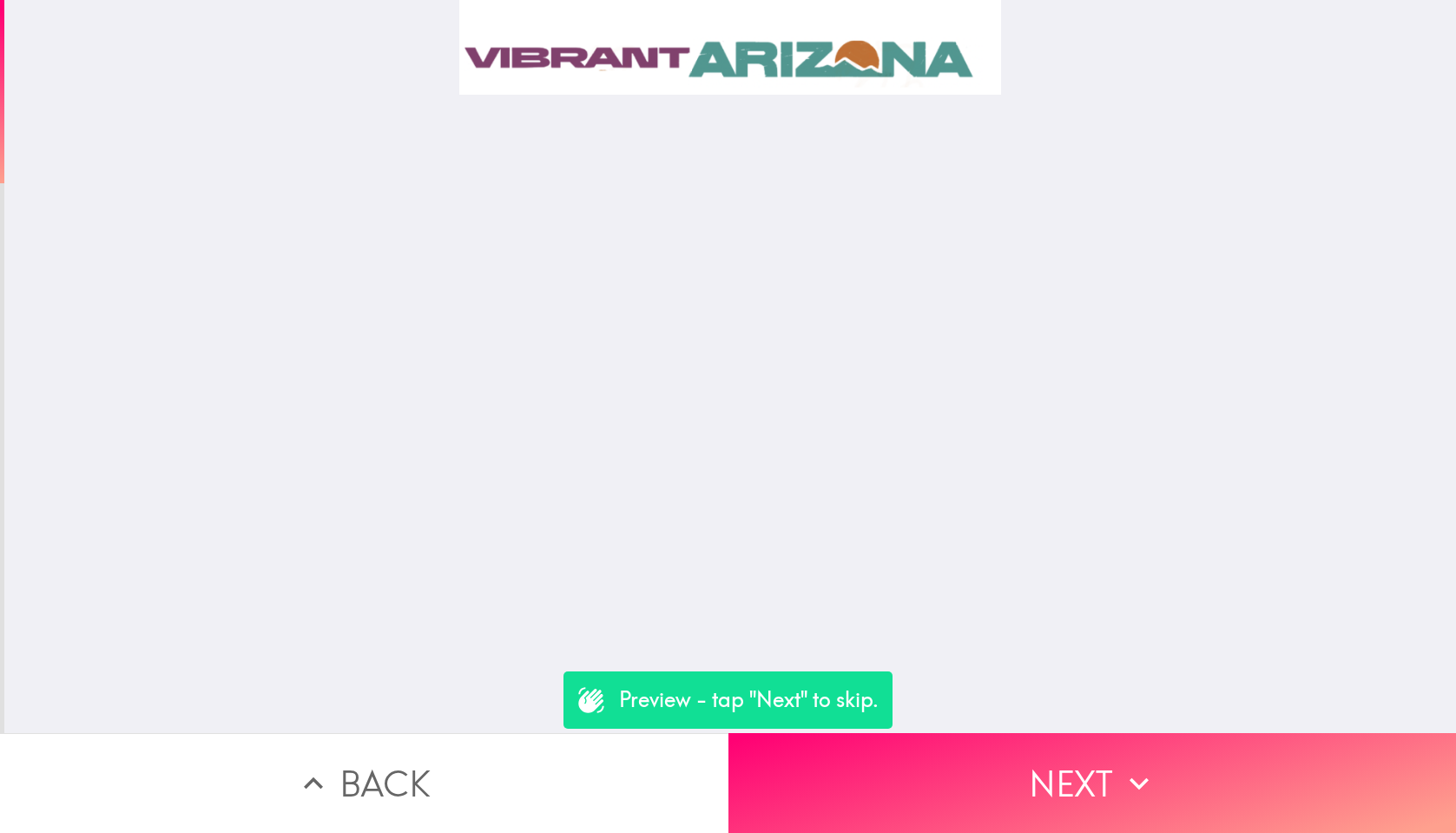
click at [324, 781] on icon "button" at bounding box center [314, 783] width 38 height 38
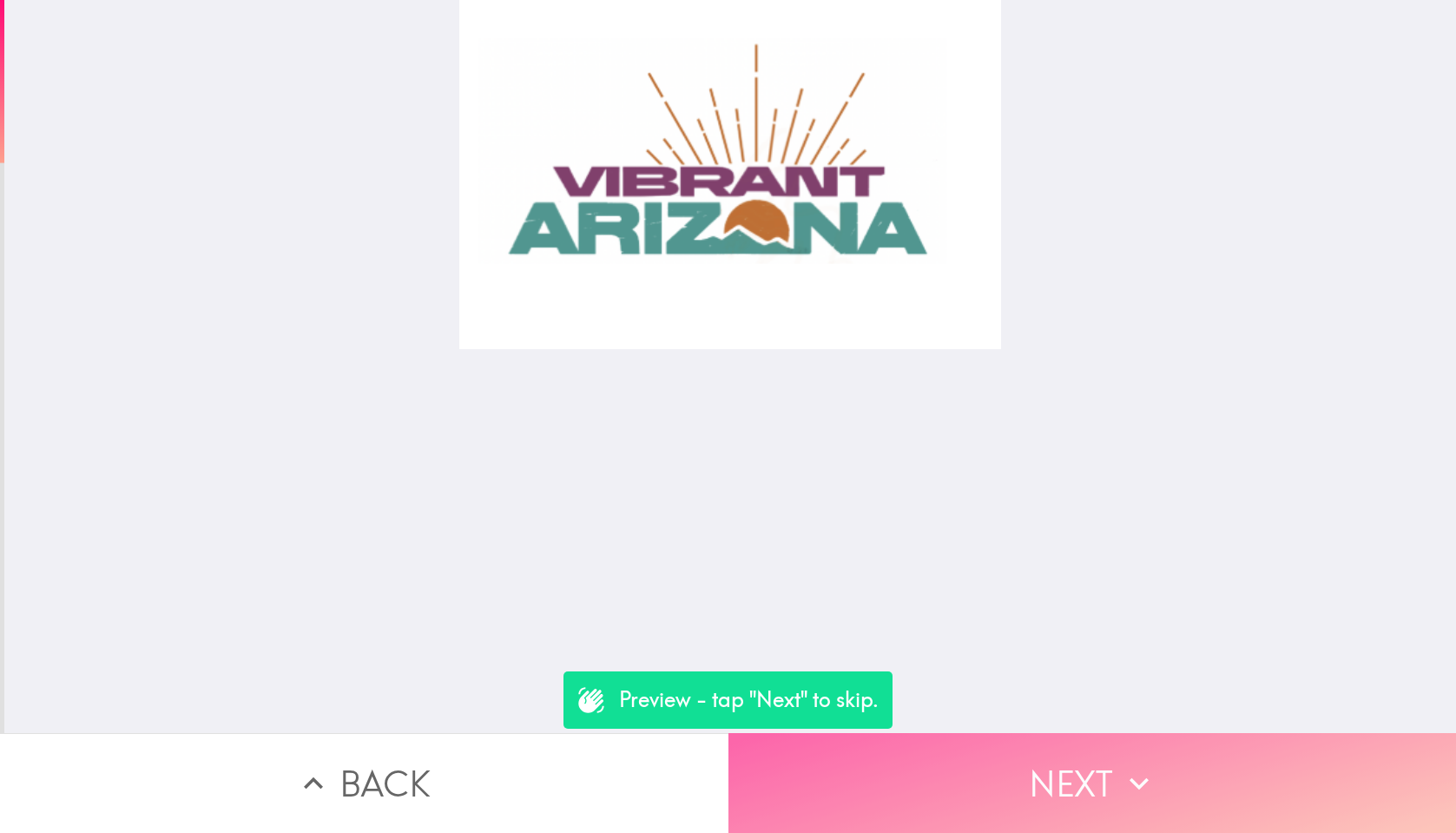
click at [1086, 774] on button "Next" at bounding box center [1093, 783] width 728 height 100
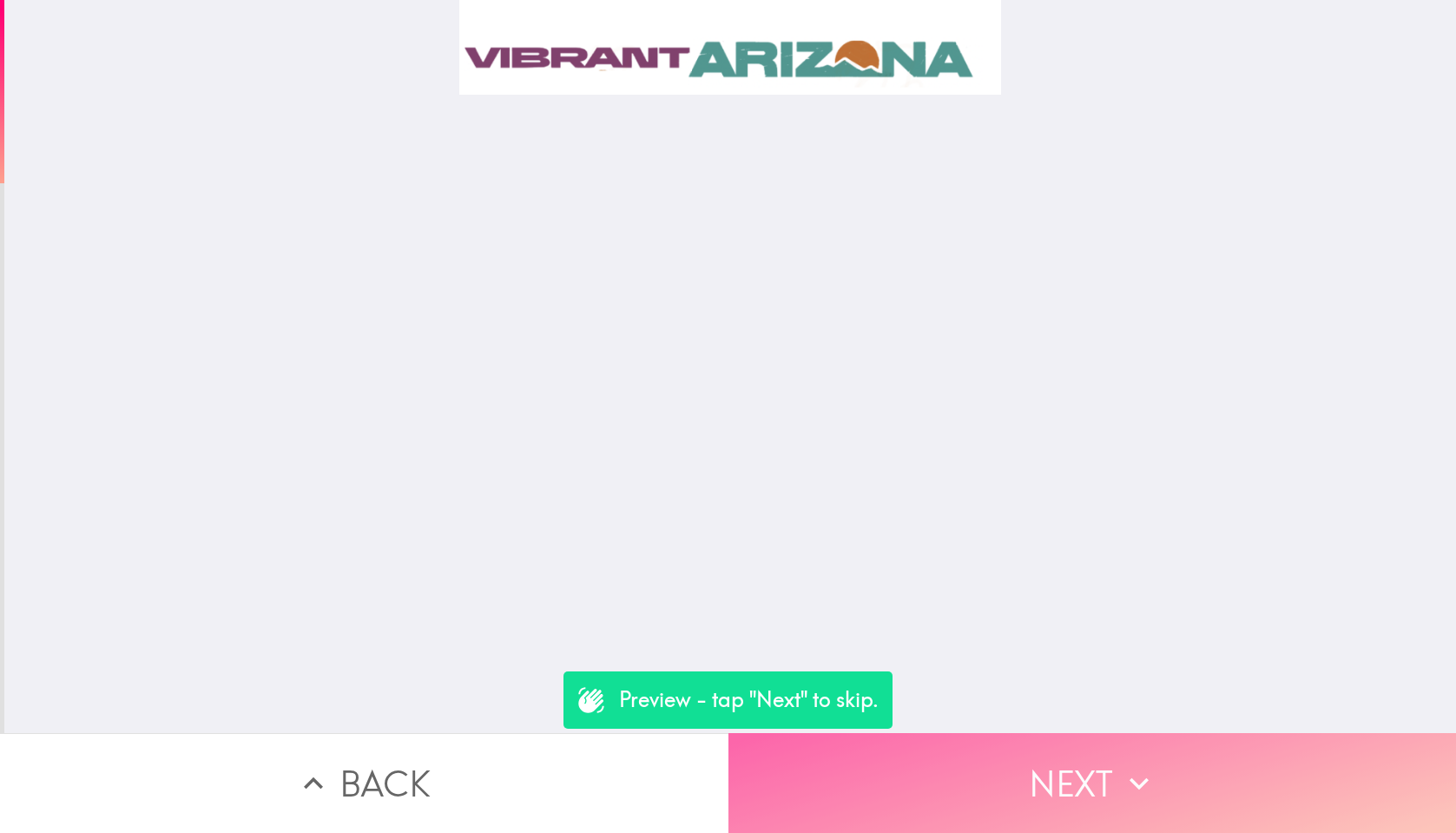
click at [1086, 774] on button "Next" at bounding box center [1093, 783] width 728 height 100
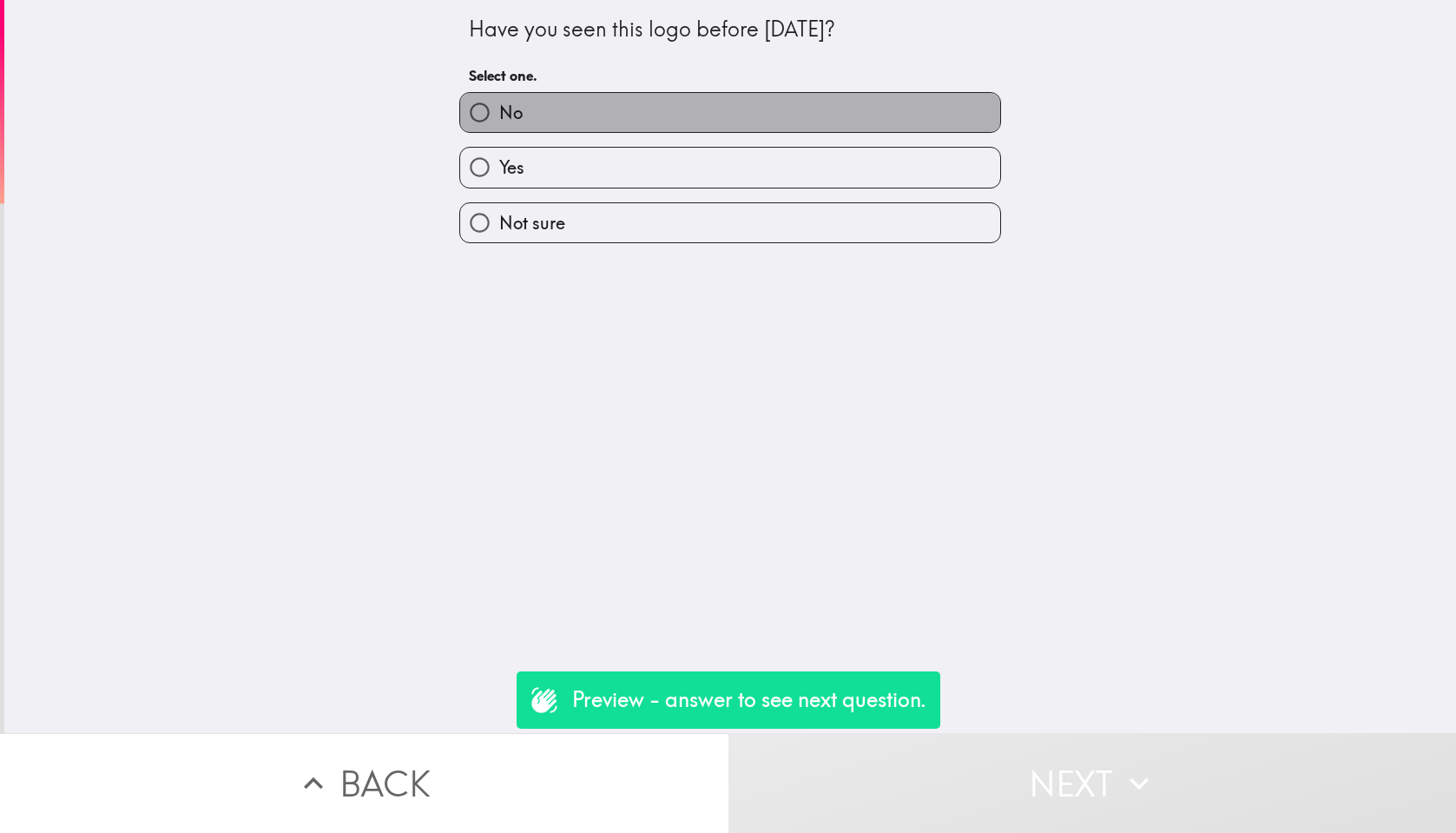
click at [896, 130] on label "No" at bounding box center [730, 112] width 540 height 39
click at [499, 130] on input "No" at bounding box center [480, 112] width 39 height 39
radio input "true"
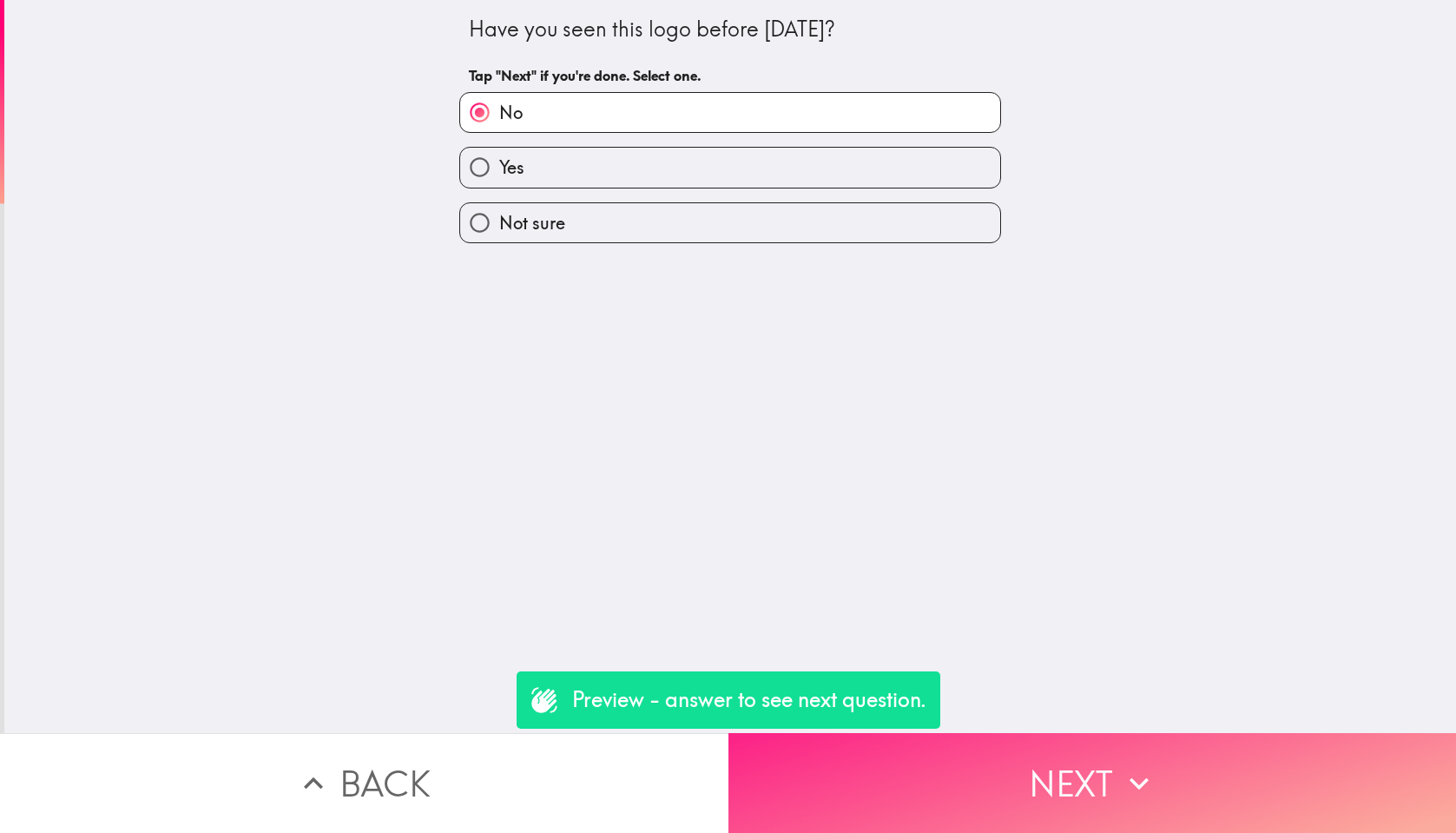
click at [1087, 787] on button "Next" at bounding box center [1093, 783] width 728 height 100
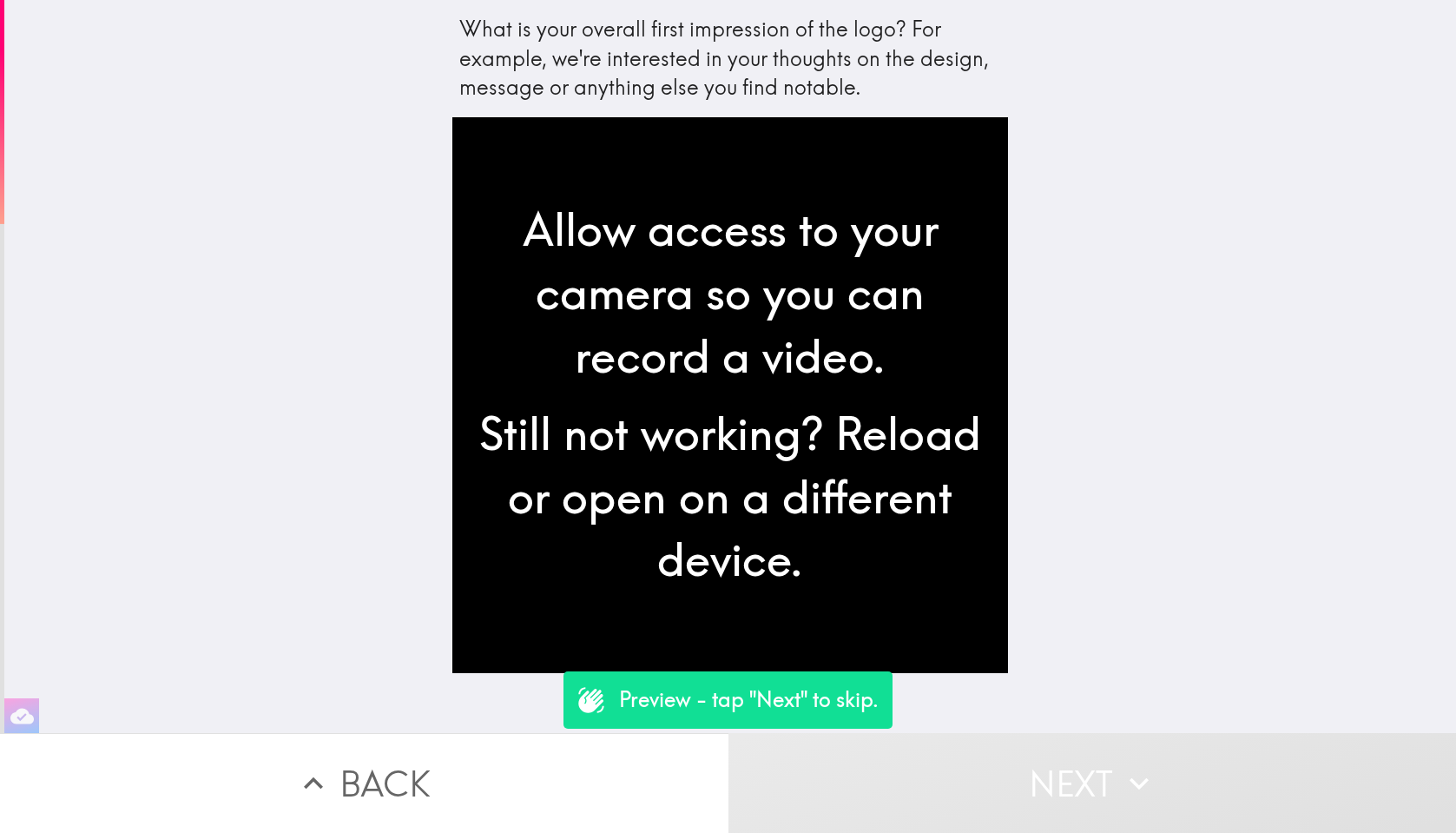
click at [1061, 764] on button "Next" at bounding box center [1093, 783] width 728 height 100
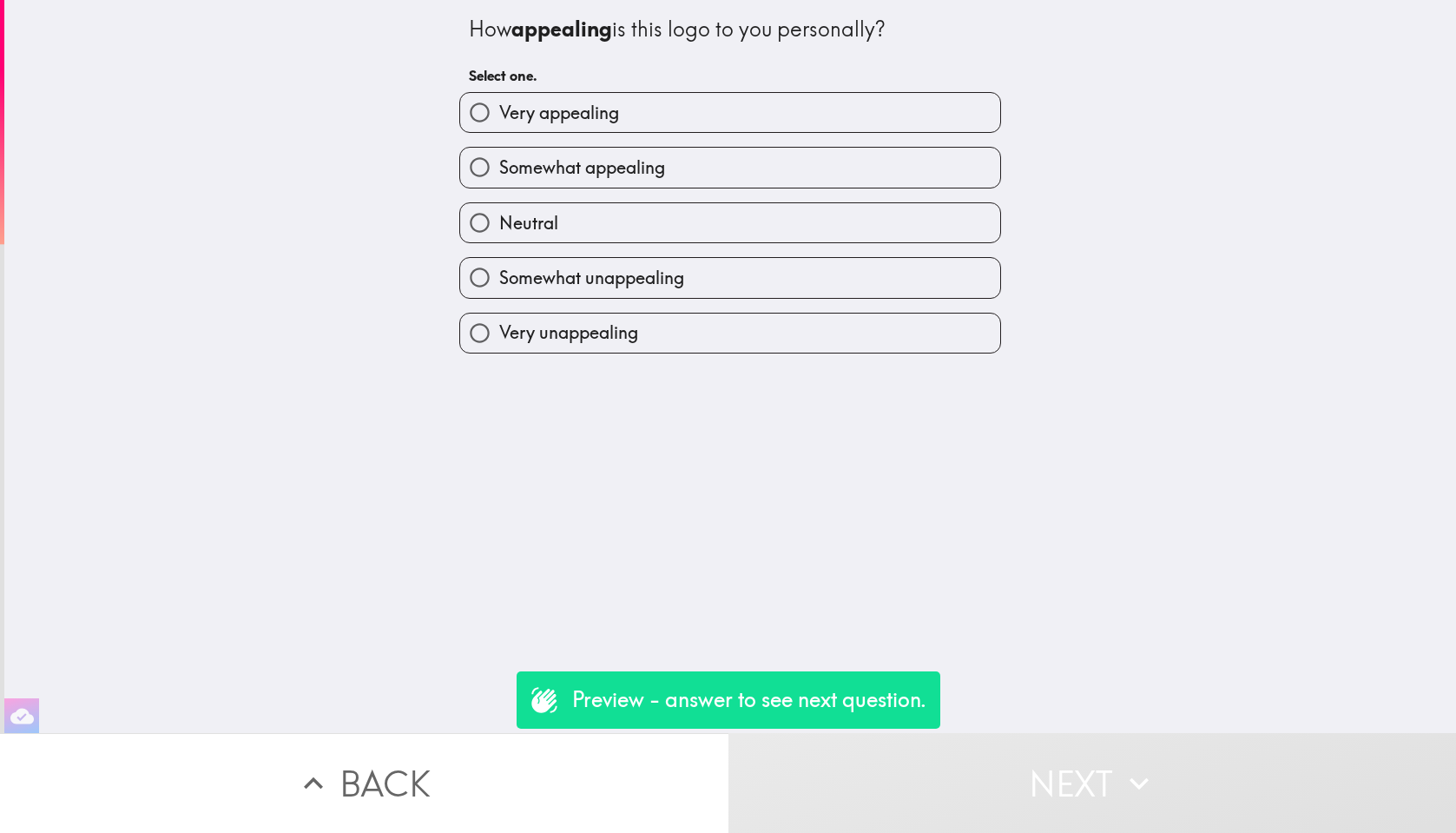
drag, startPoint x: 856, startPoint y: 109, endPoint x: 855, endPoint y: 117, distance: 8.1
click at [856, 109] on label "Very appealing" at bounding box center [730, 112] width 540 height 39
click at [499, 109] on input "Very appealing" at bounding box center [480, 112] width 39 height 39
radio input "true"
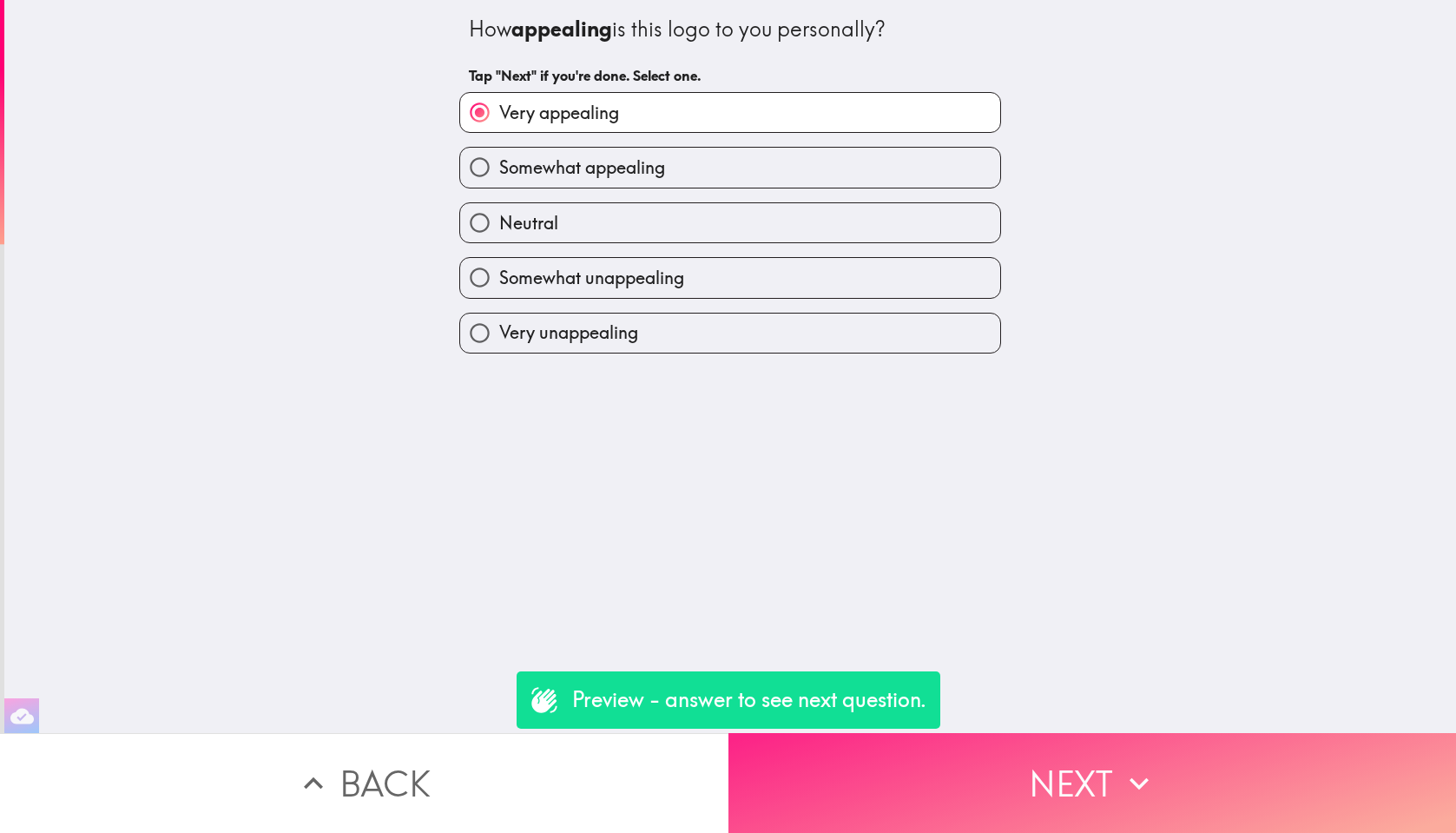
click at [1053, 782] on button "Next" at bounding box center [1093, 783] width 728 height 100
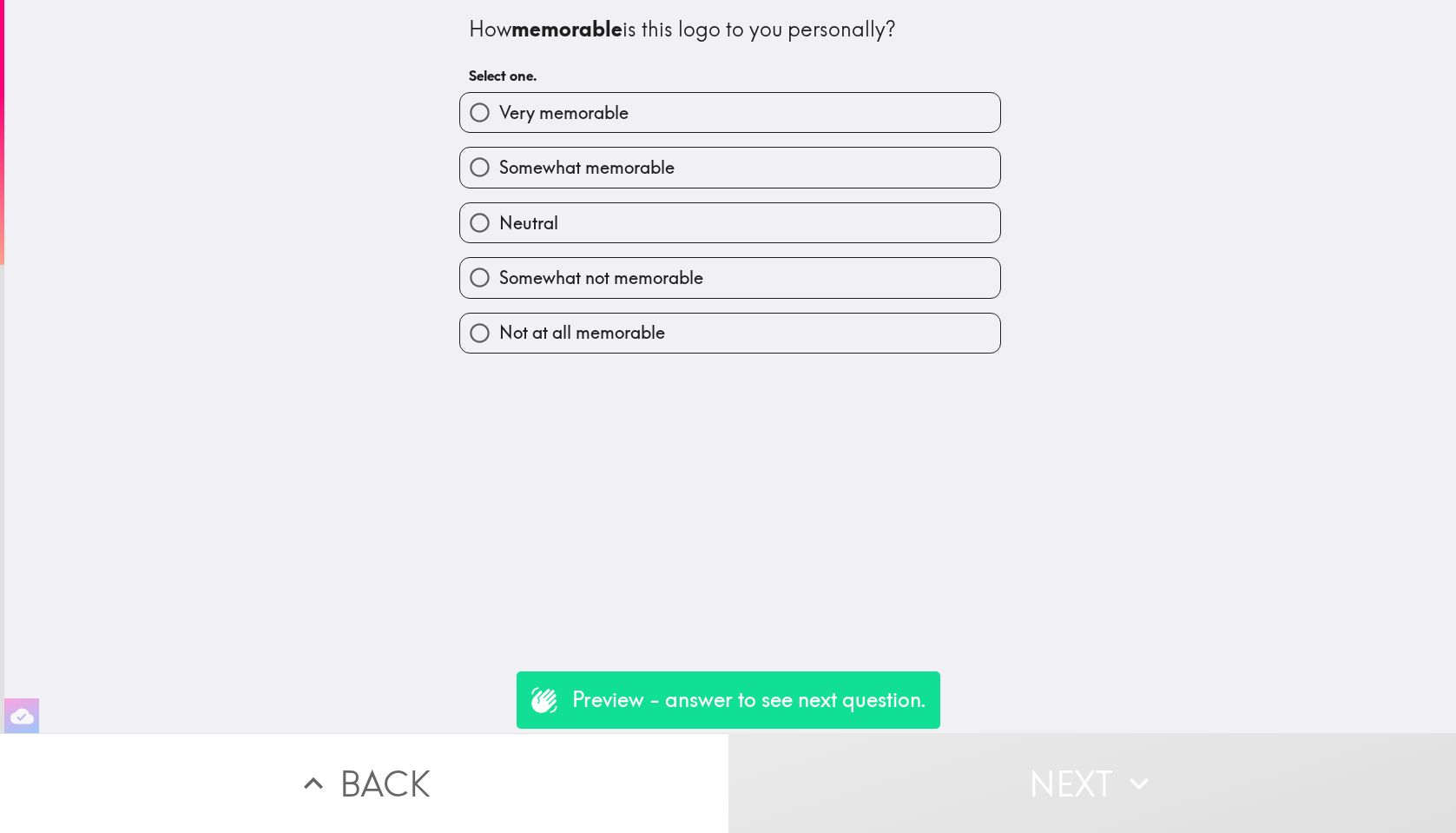
click at [888, 107] on label "Very memorable" at bounding box center [730, 112] width 540 height 39
click at [499, 107] on input "Very memorable" at bounding box center [480, 112] width 39 height 39
radio input "true"
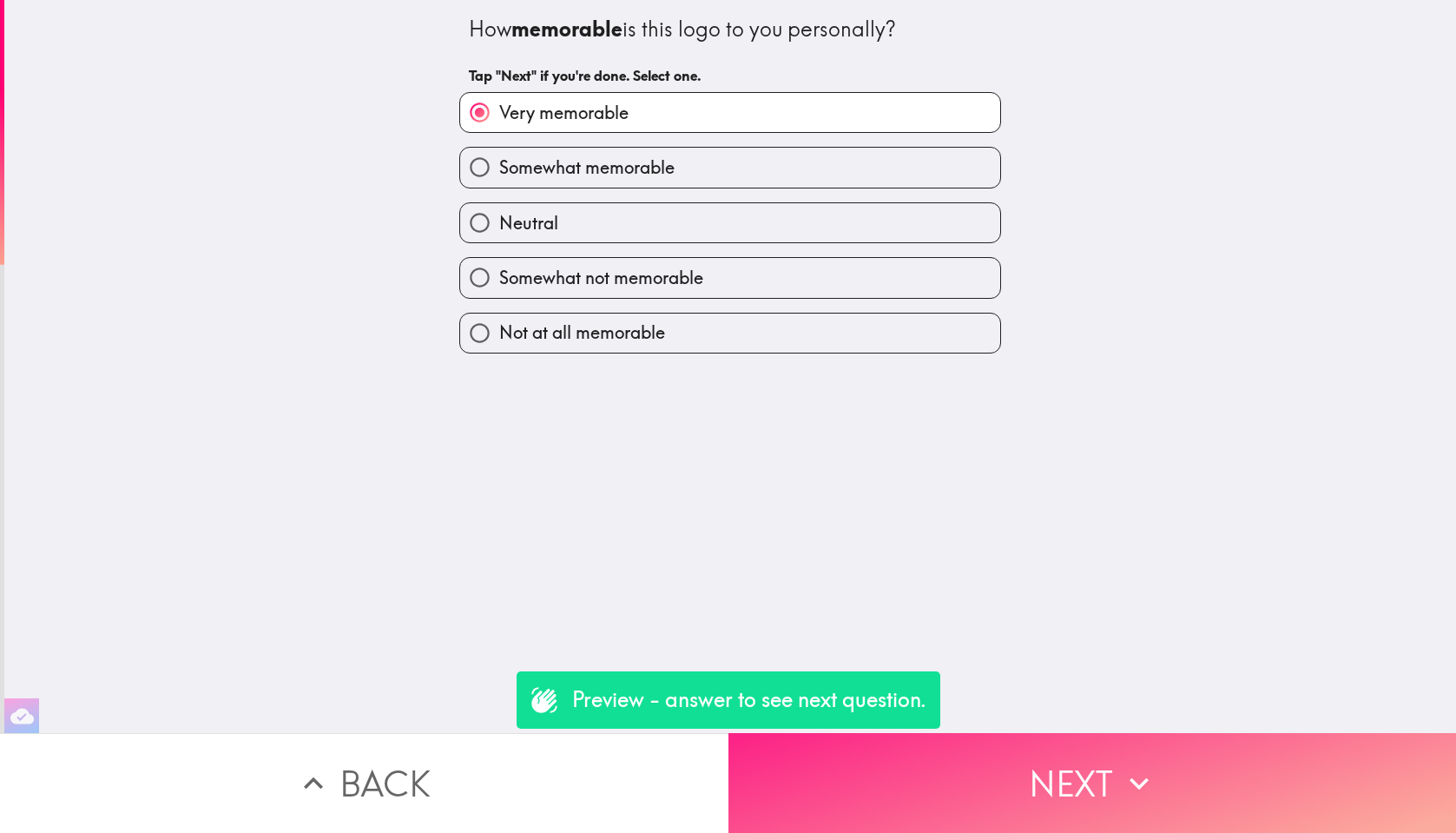
click at [1074, 754] on button "Next" at bounding box center [1093, 783] width 728 height 100
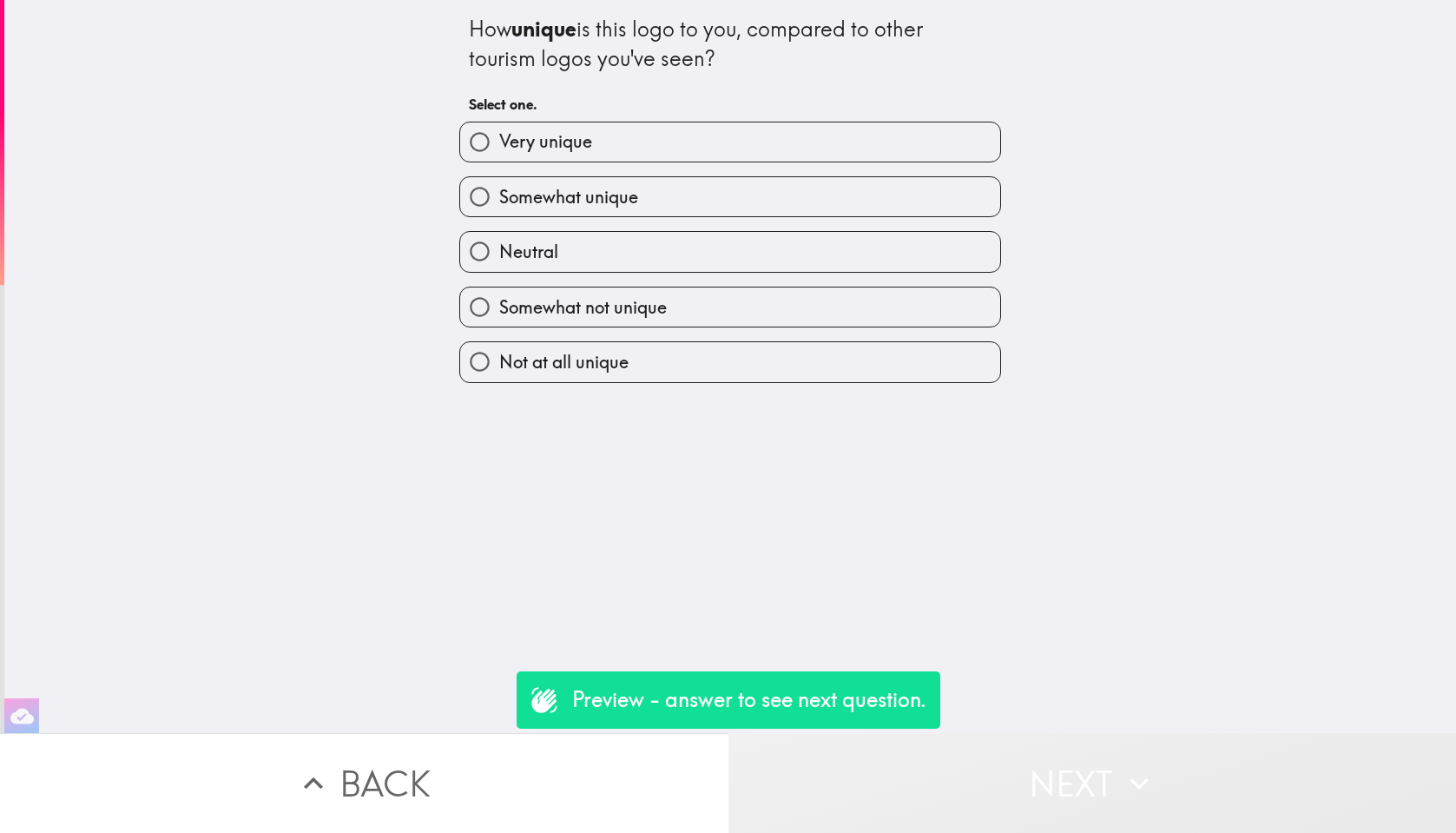
click at [1144, 802] on icon "button" at bounding box center [1140, 783] width 38 height 38
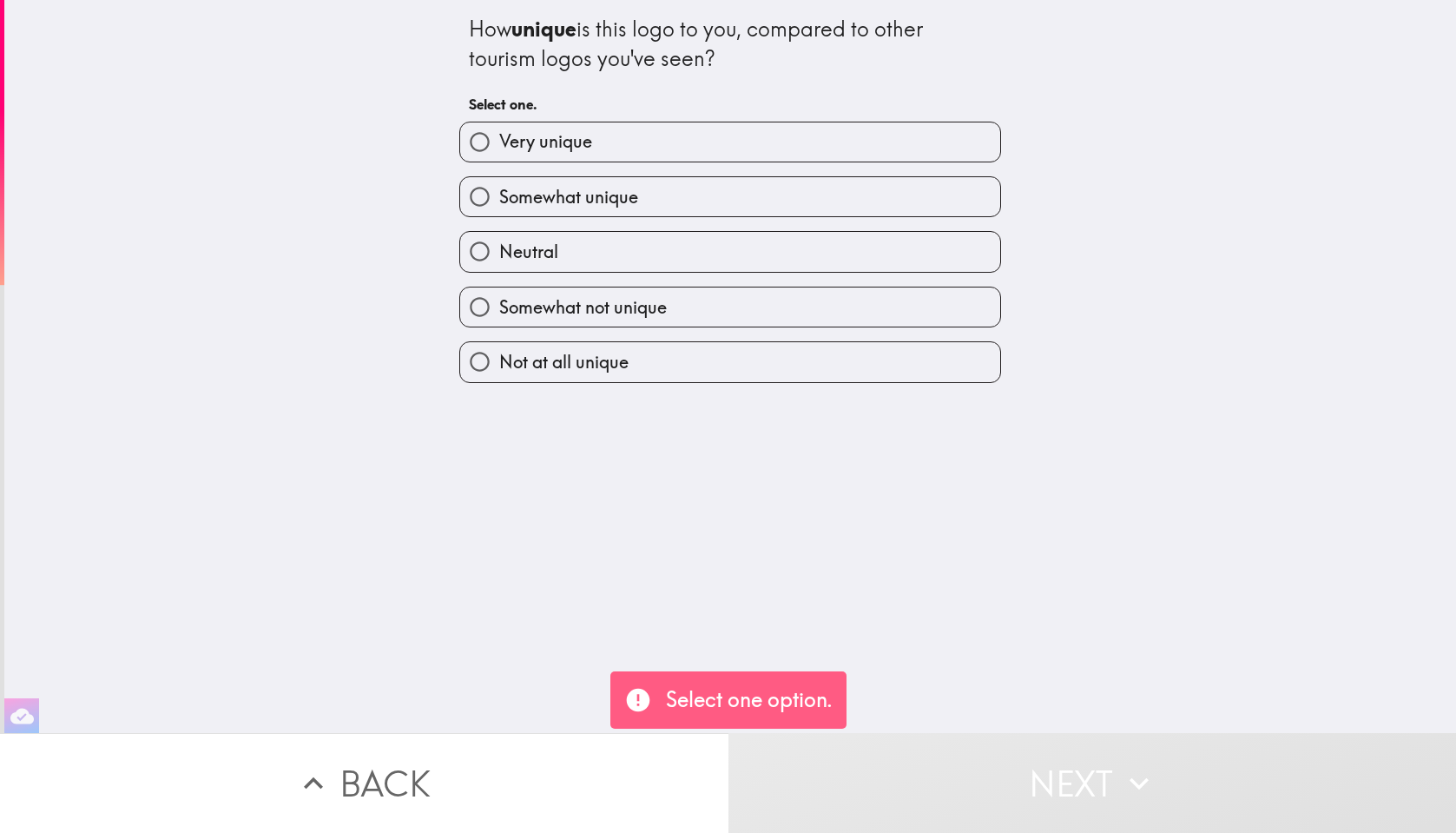
click at [1041, 762] on button "Next" at bounding box center [1093, 783] width 728 height 100
click at [687, 130] on label "Very unique" at bounding box center [730, 142] width 540 height 39
click at [499, 130] on input "Very unique" at bounding box center [480, 142] width 39 height 39
radio input "true"
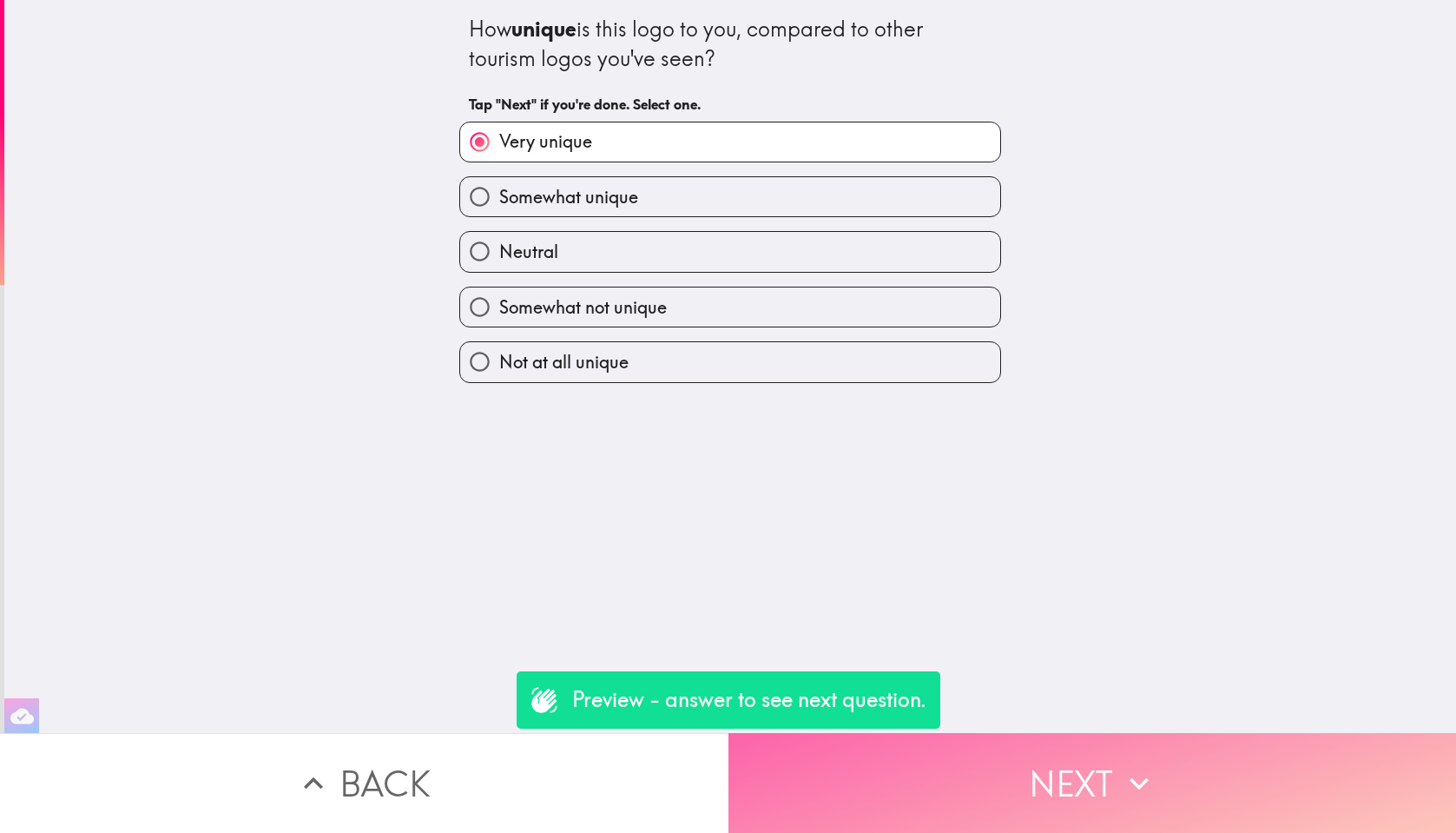
drag, startPoint x: 1060, startPoint y: 754, endPoint x: 1079, endPoint y: 689, distance: 67.7
click at [1060, 752] on button "Next" at bounding box center [1093, 783] width 728 height 100
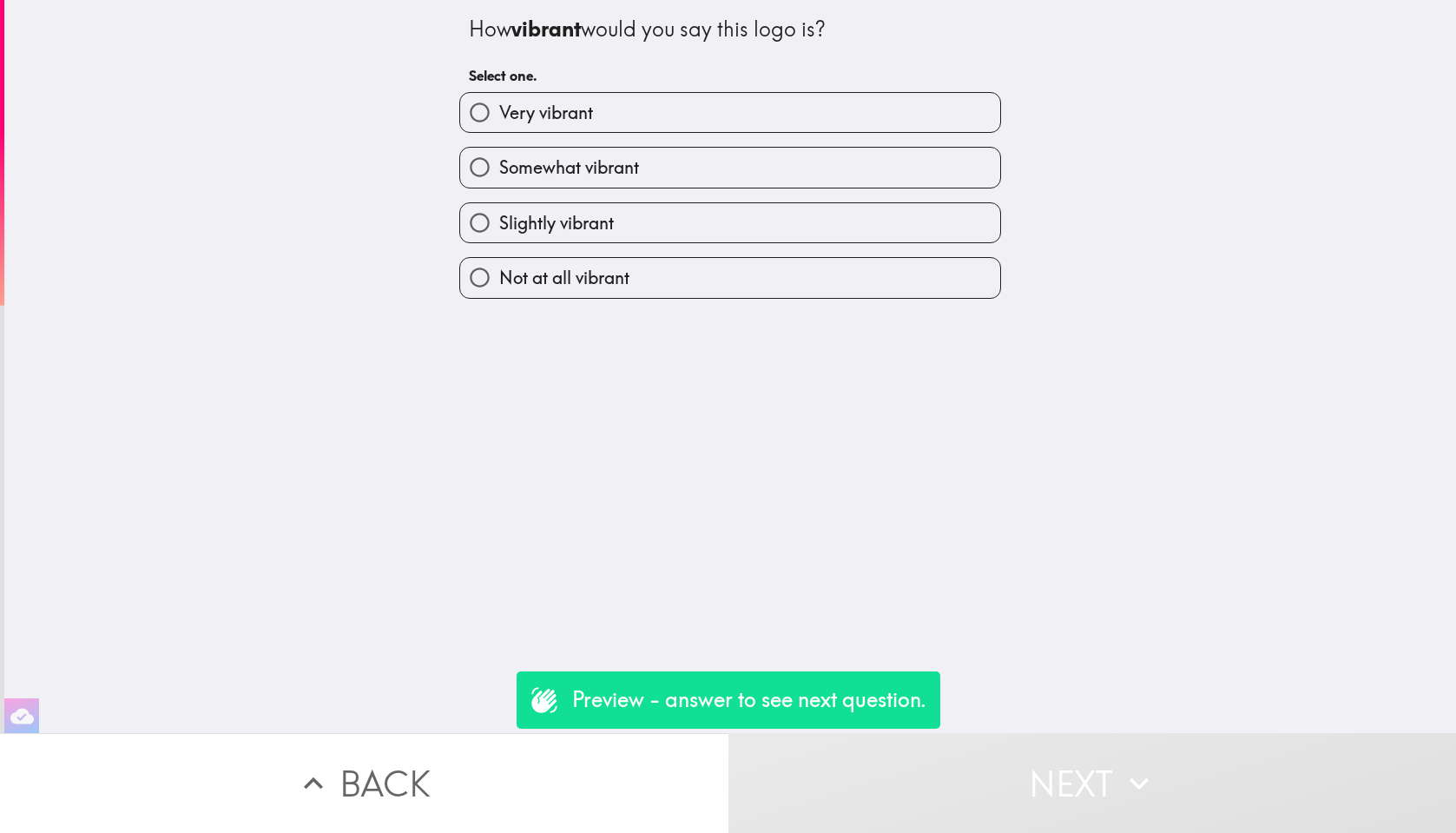
drag, startPoint x: 923, startPoint y: 105, endPoint x: 928, endPoint y: 162, distance: 57.2
click at [922, 106] on label "Very vibrant" at bounding box center [730, 112] width 540 height 39
click at [499, 106] on input "Very vibrant" at bounding box center [480, 112] width 39 height 39
radio input "true"
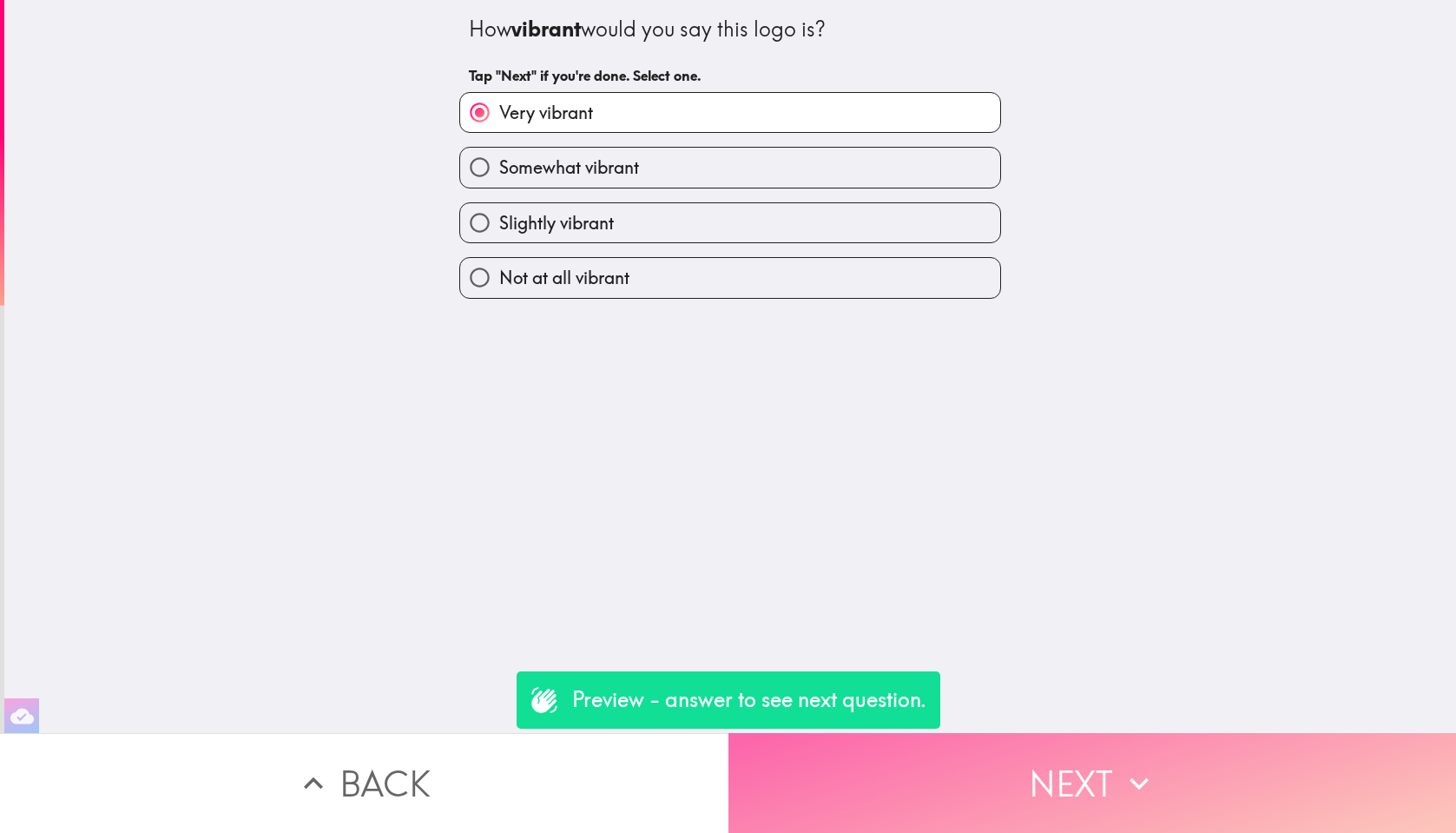
click at [1062, 765] on button "Next" at bounding box center [1093, 783] width 728 height 100
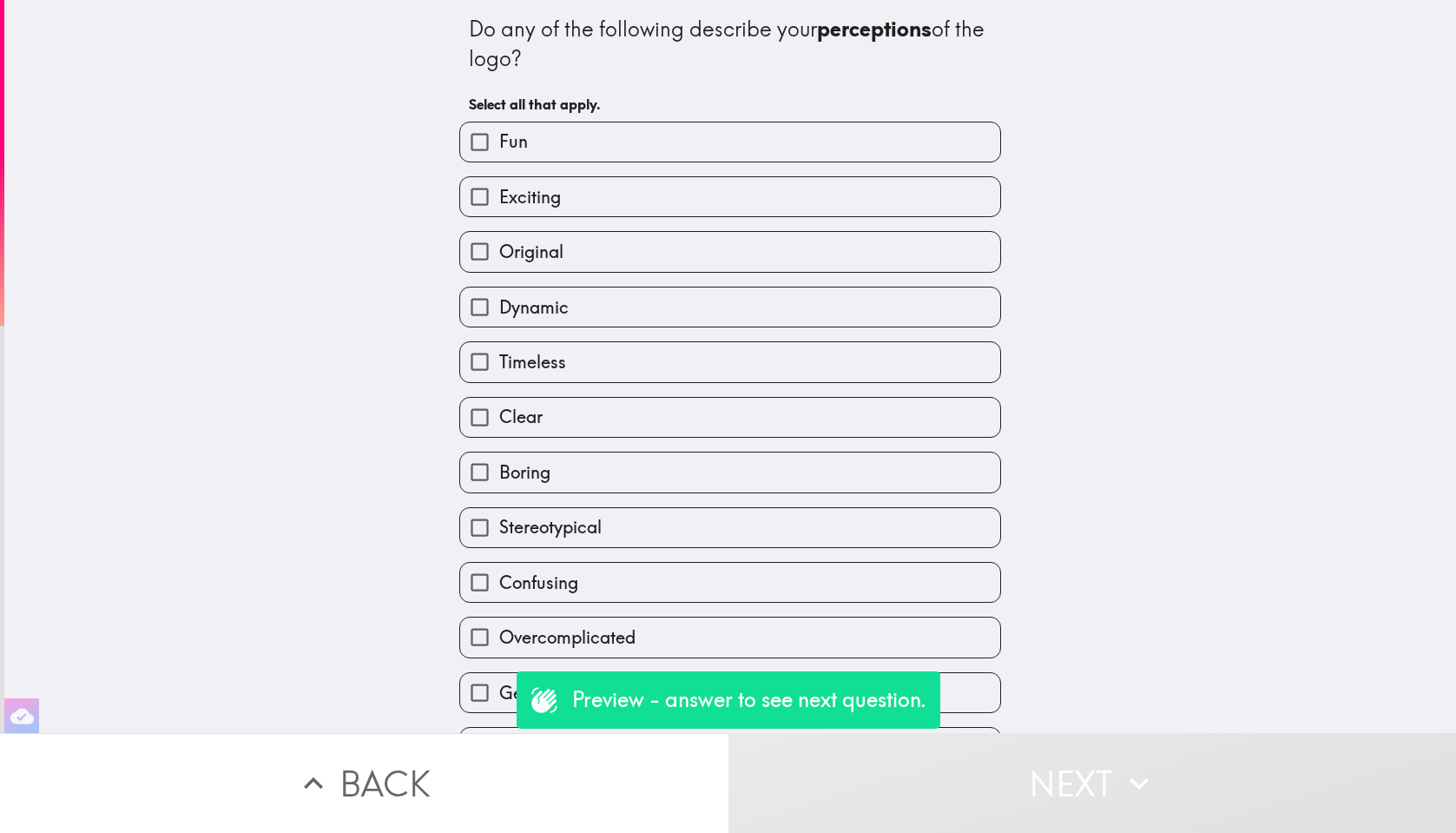
click at [921, 403] on label "Clear" at bounding box center [730, 417] width 540 height 39
click at [499, 403] on input "Clear" at bounding box center [480, 417] width 39 height 39
checkbox input "true"
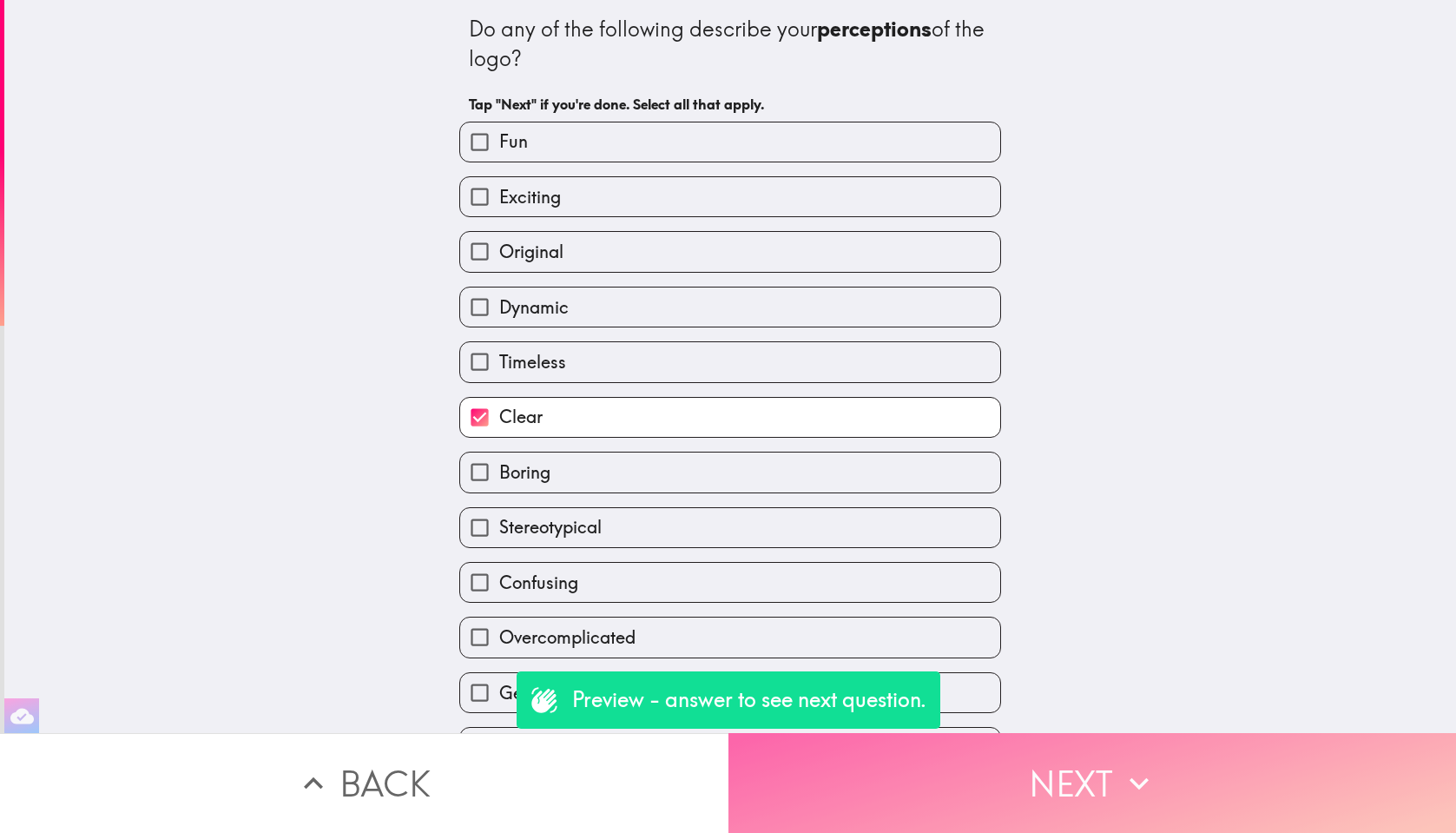
click at [1113, 787] on button "Next" at bounding box center [1093, 783] width 728 height 100
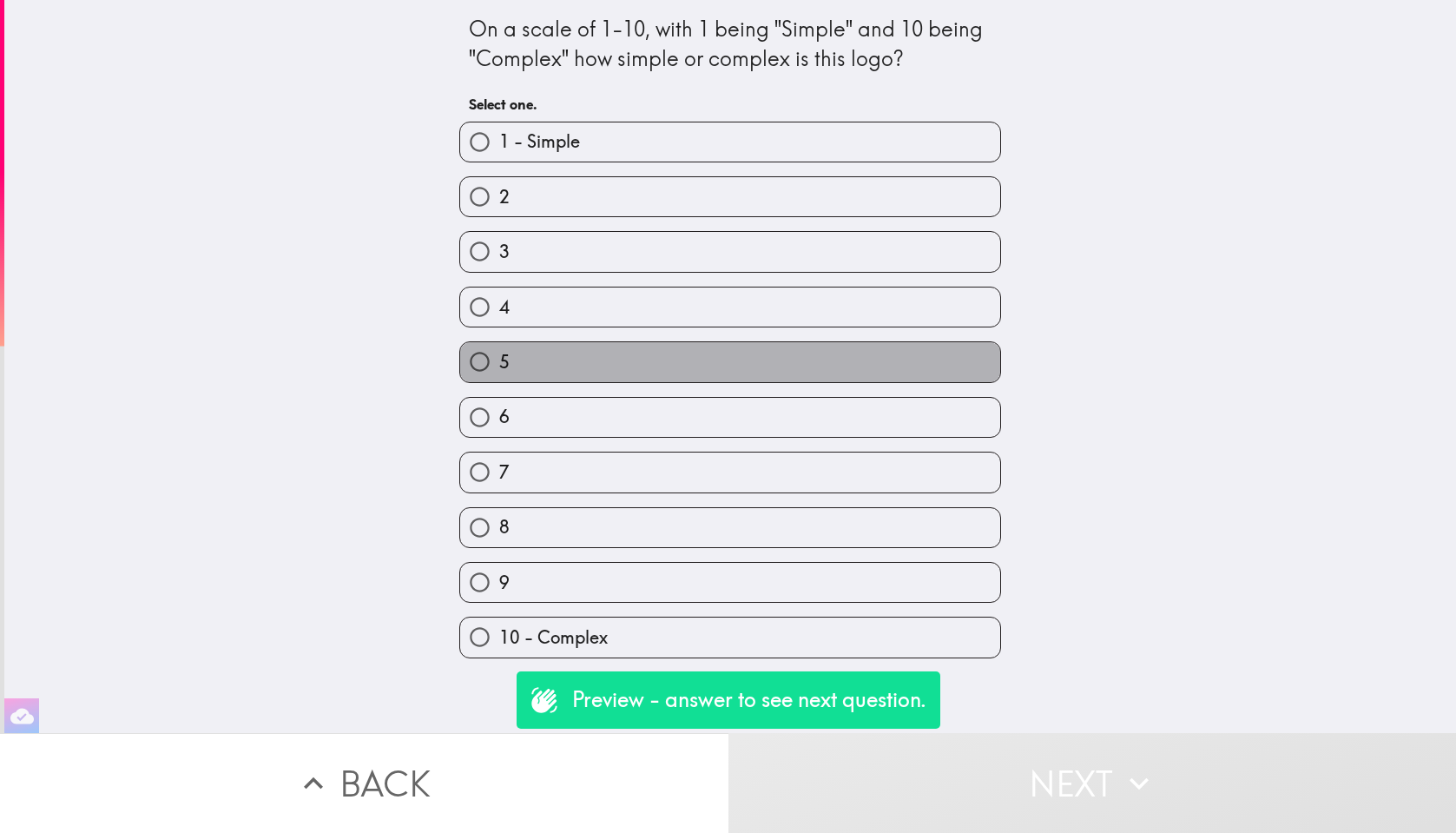
click at [923, 369] on label "5" at bounding box center [730, 362] width 540 height 39
click at [499, 369] on input "5" at bounding box center [480, 362] width 39 height 39
radio input "true"
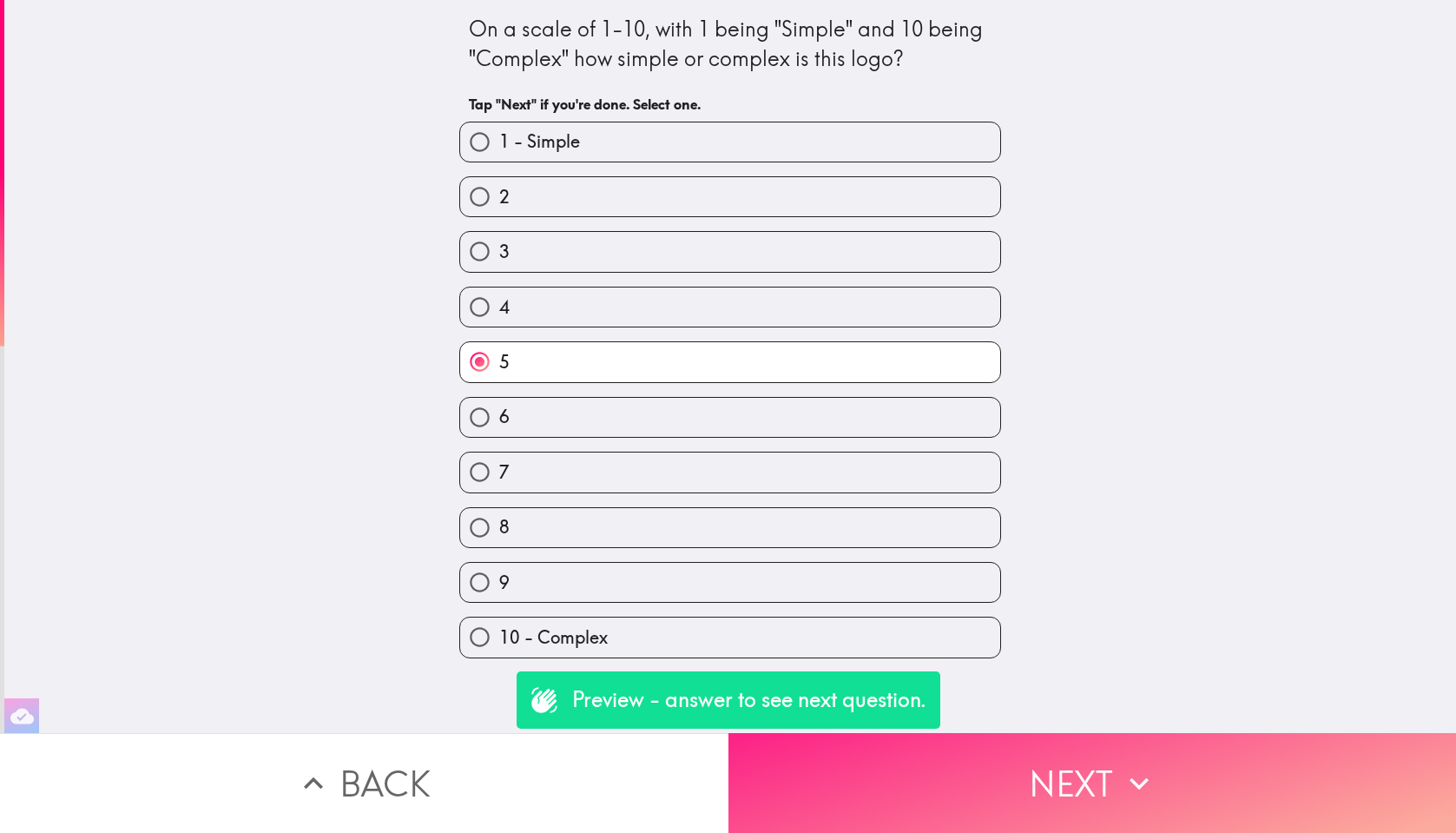
click at [1039, 807] on button "Next" at bounding box center [1093, 783] width 728 height 100
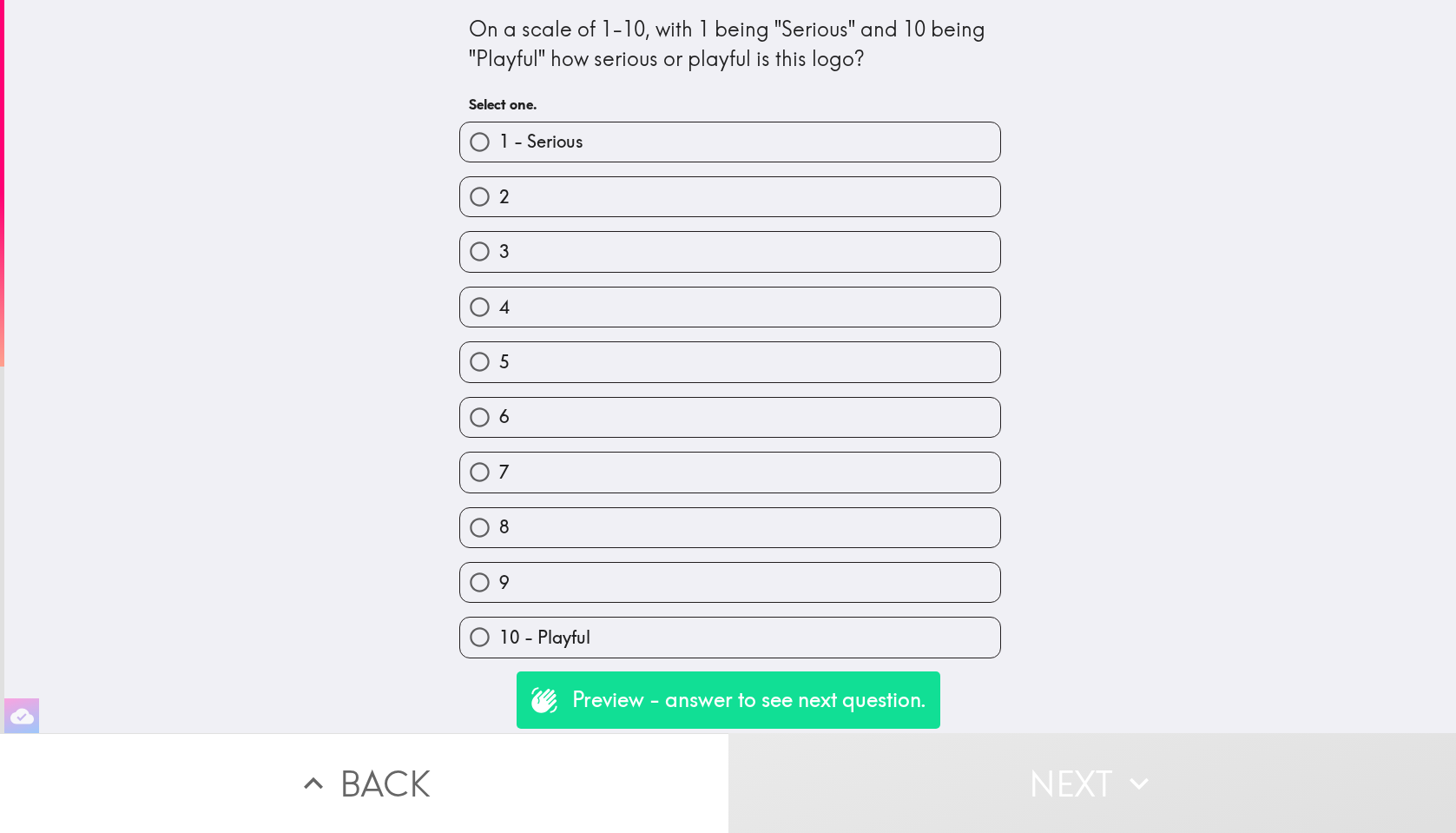
click at [856, 357] on label "5" at bounding box center [730, 362] width 540 height 39
click at [499, 357] on input "5" at bounding box center [480, 362] width 39 height 39
radio input "true"
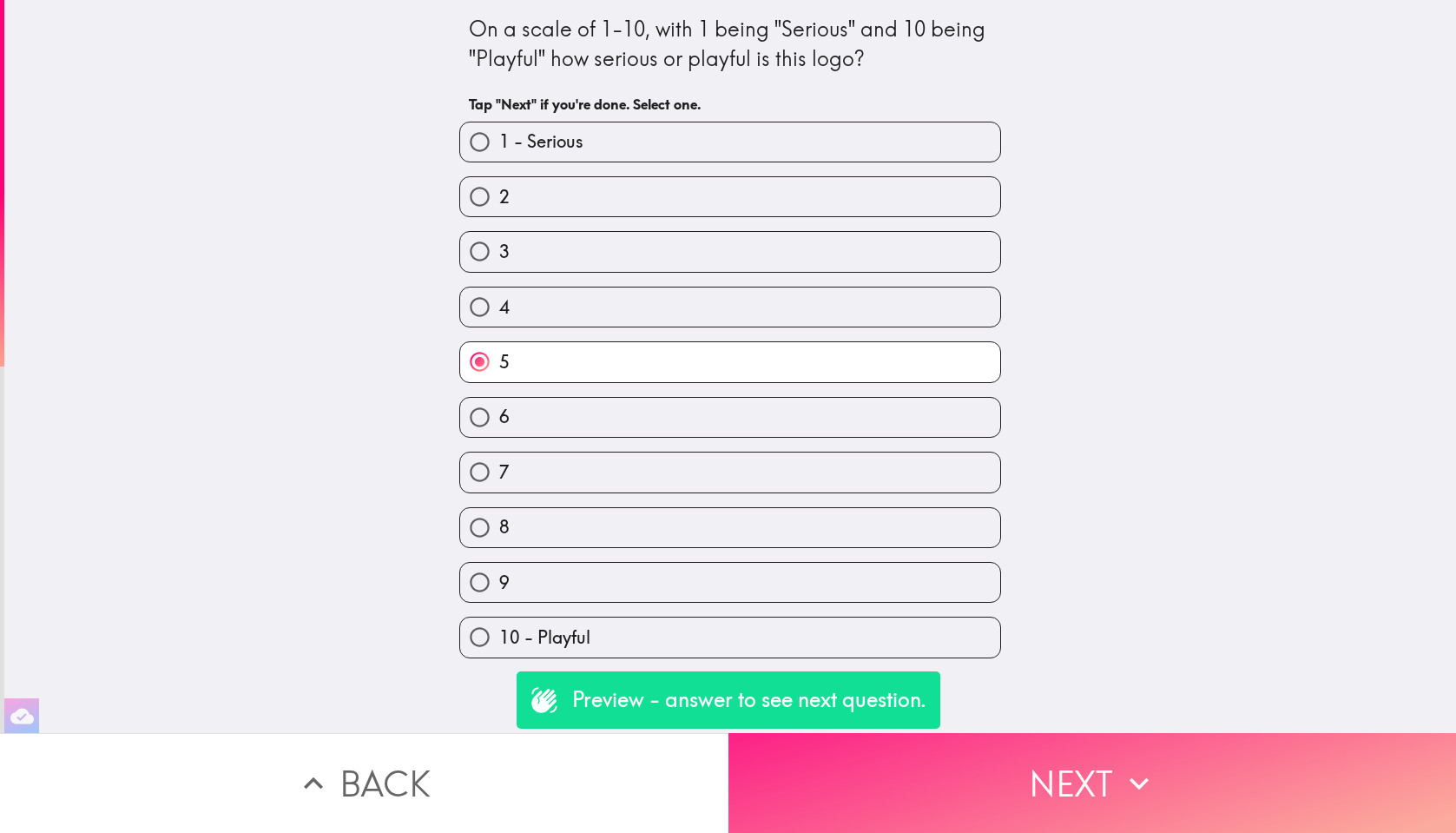
click at [1117, 794] on button "Next" at bounding box center [1093, 783] width 728 height 100
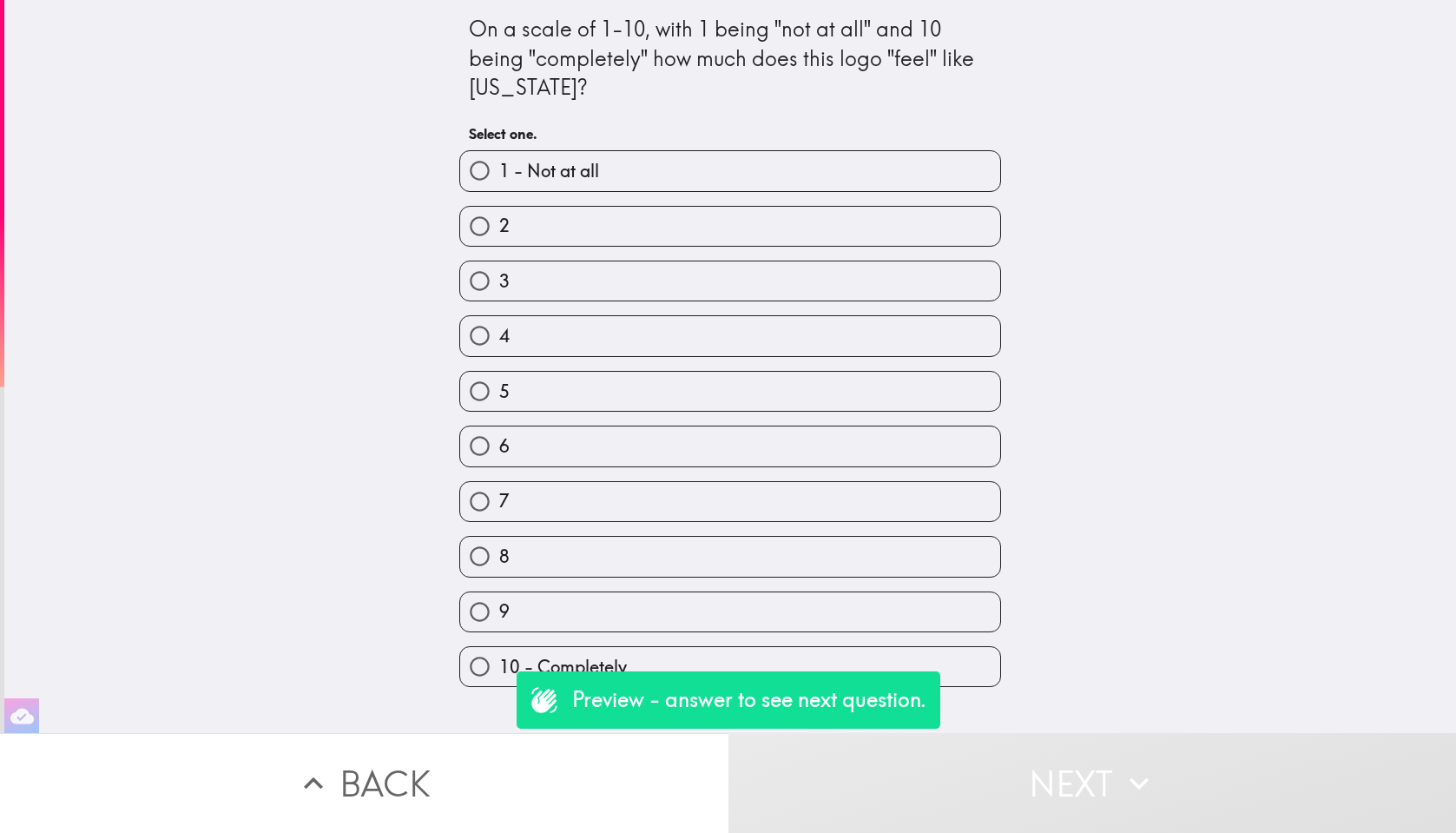
click at [845, 532] on div "8" at bounding box center [723, 549] width 555 height 55
click at [864, 567] on label "8" at bounding box center [730, 556] width 540 height 39
click at [499, 567] on input "8" at bounding box center [480, 556] width 39 height 39
radio input "true"
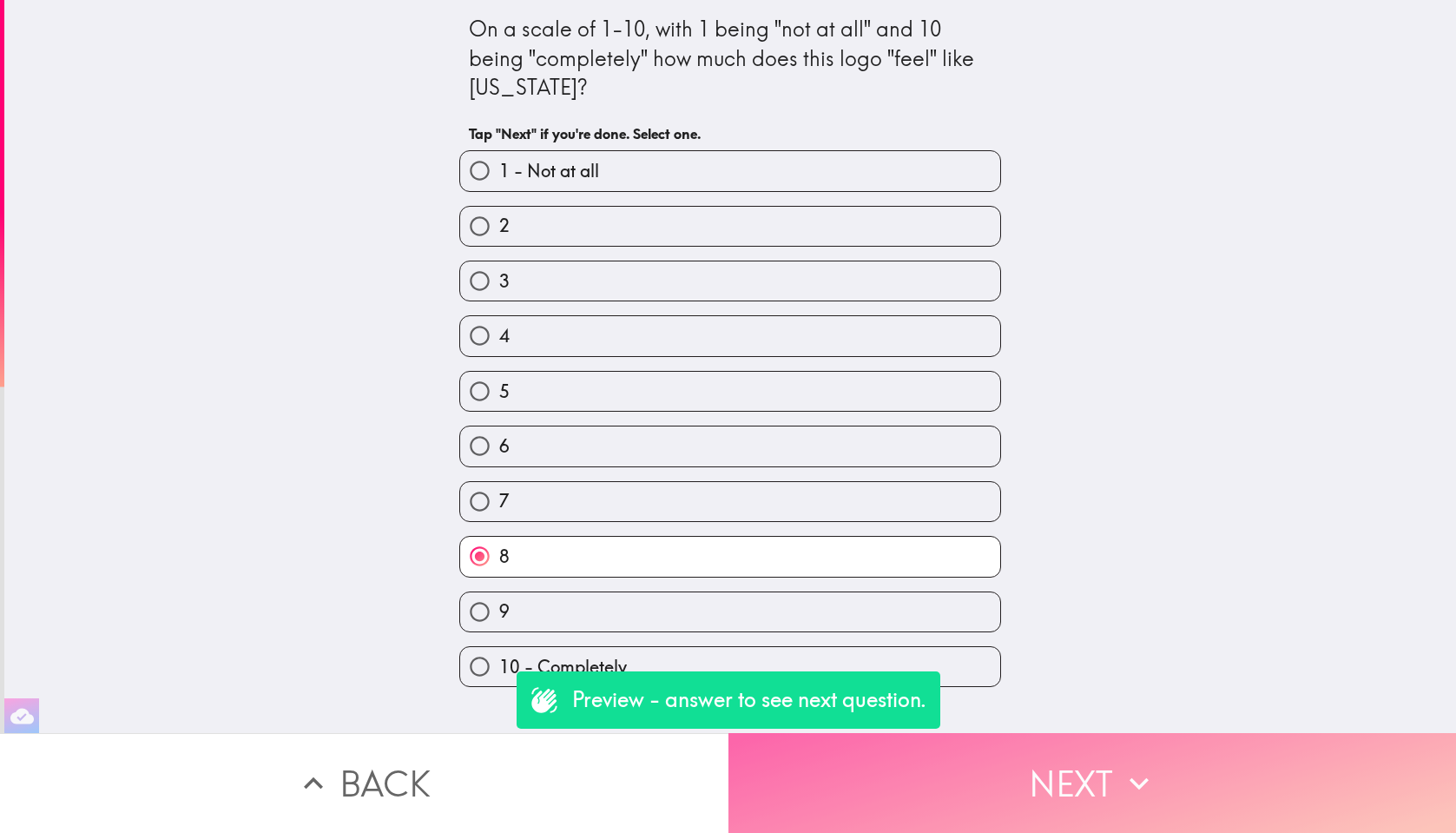
click at [1231, 783] on button "Next" at bounding box center [1093, 783] width 728 height 100
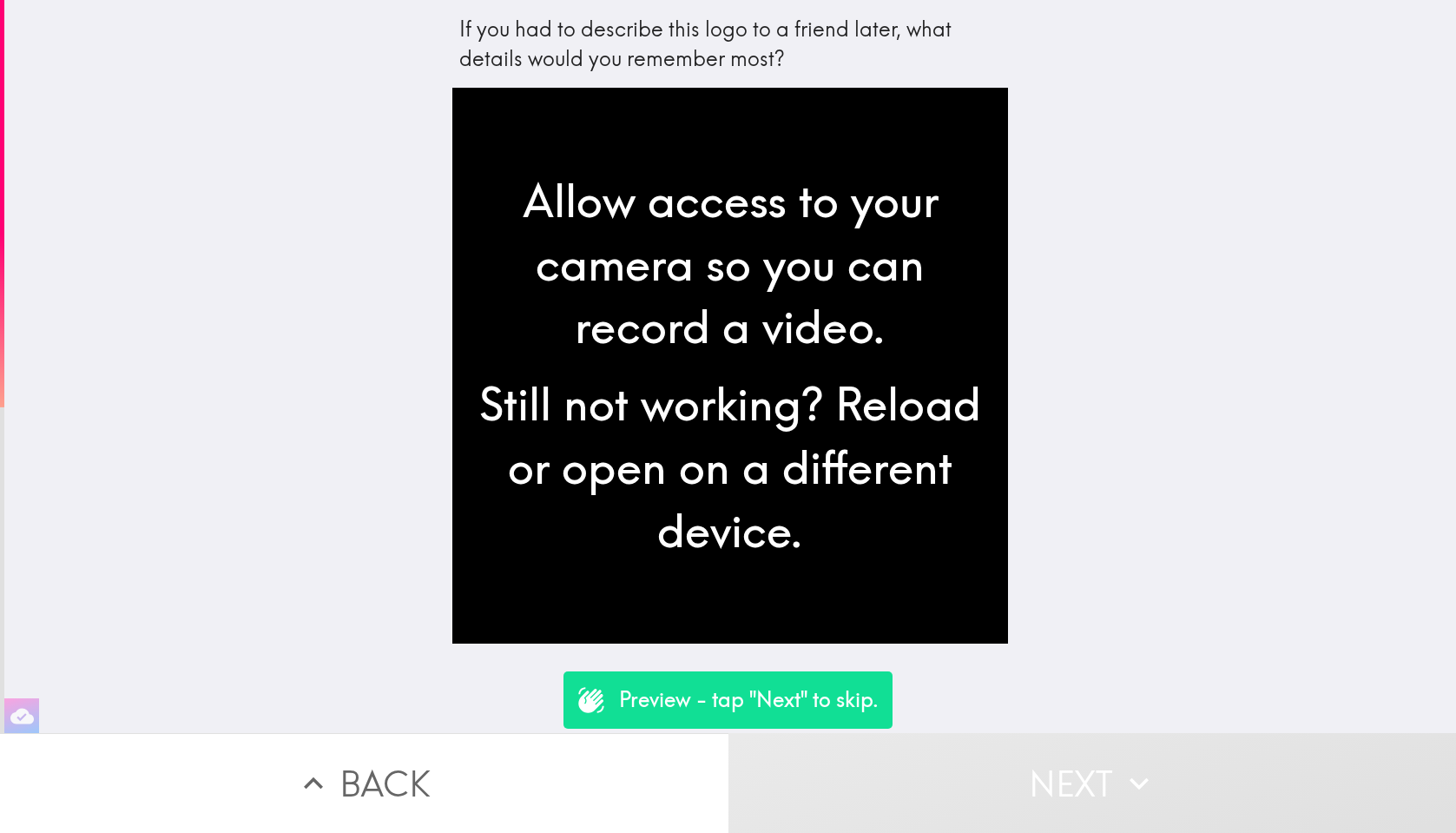
click at [1124, 784] on icon "button" at bounding box center [1140, 783] width 38 height 38
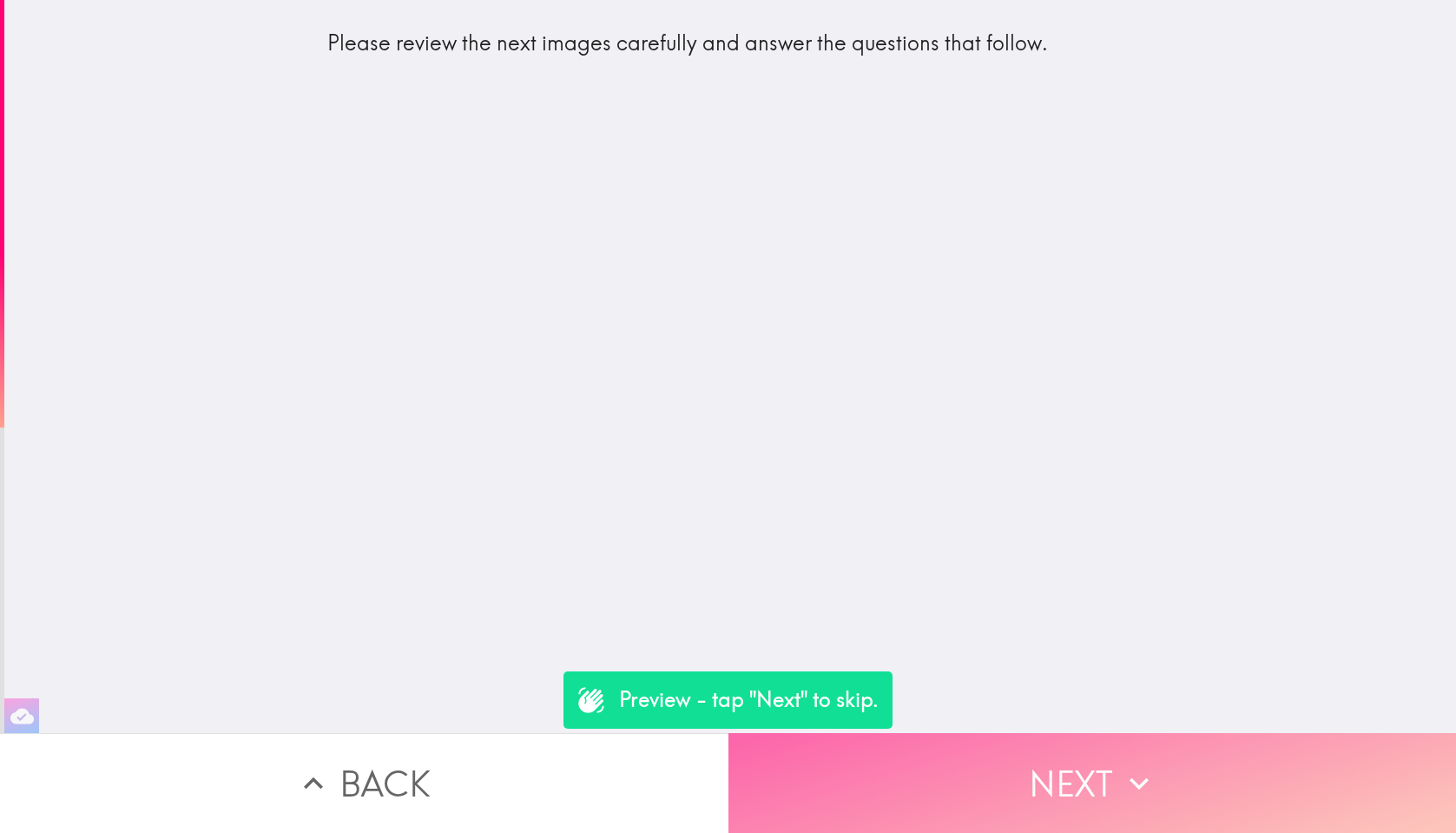
click at [1094, 755] on button "Next" at bounding box center [1093, 783] width 728 height 100
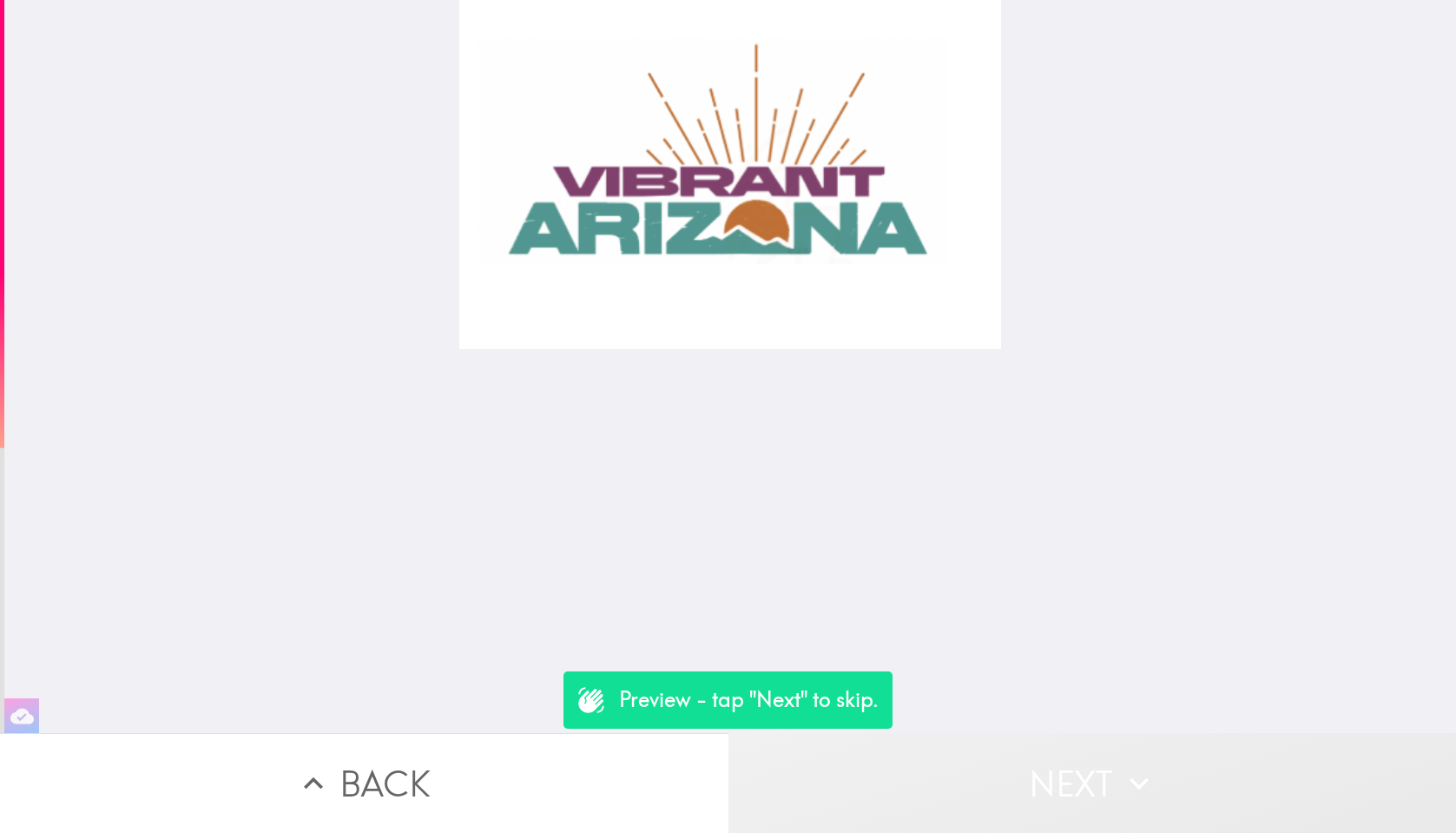
click at [1163, 763] on button "Next" at bounding box center [1093, 783] width 728 height 100
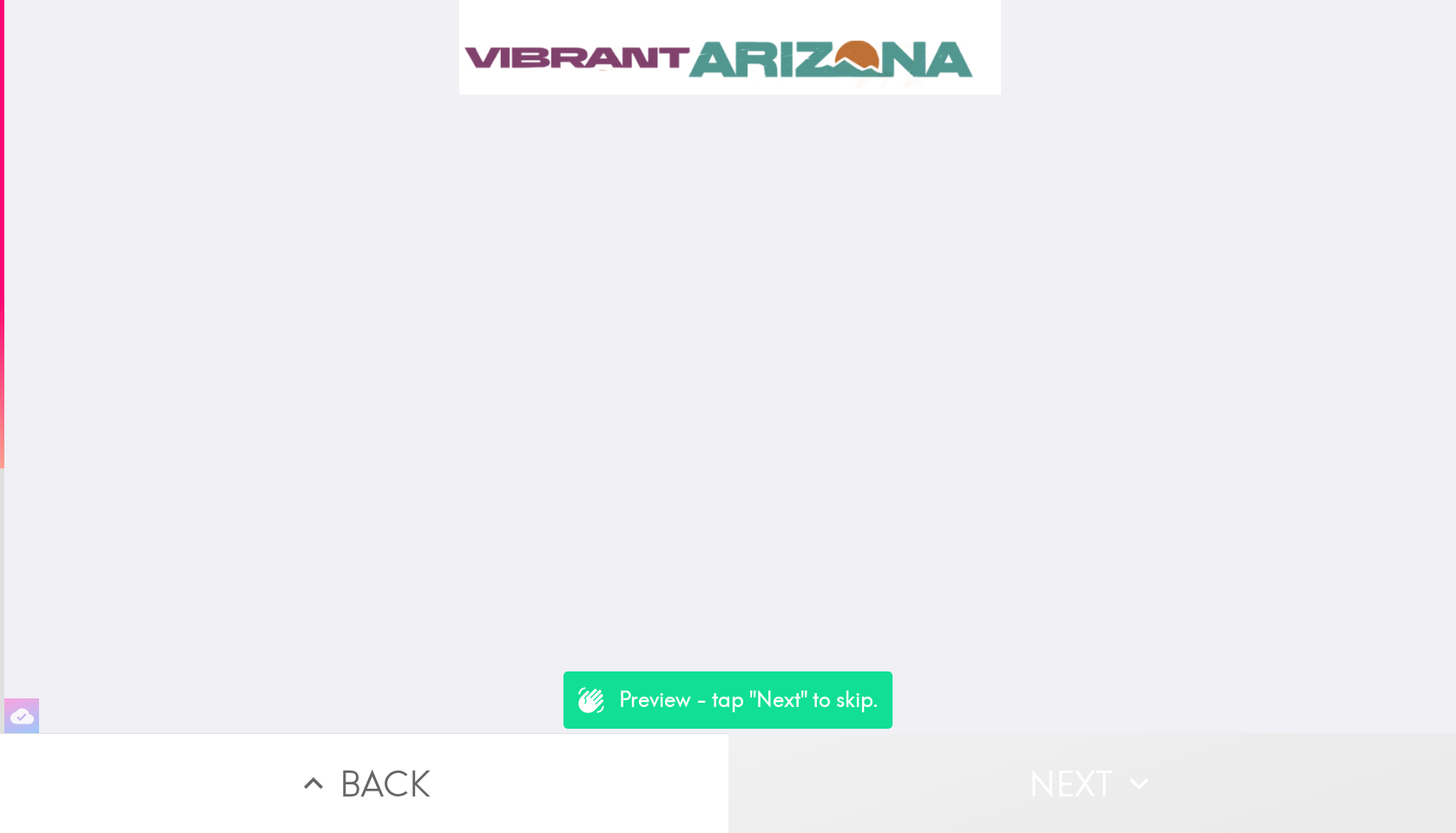
click at [1163, 763] on button "Next" at bounding box center [1093, 783] width 728 height 100
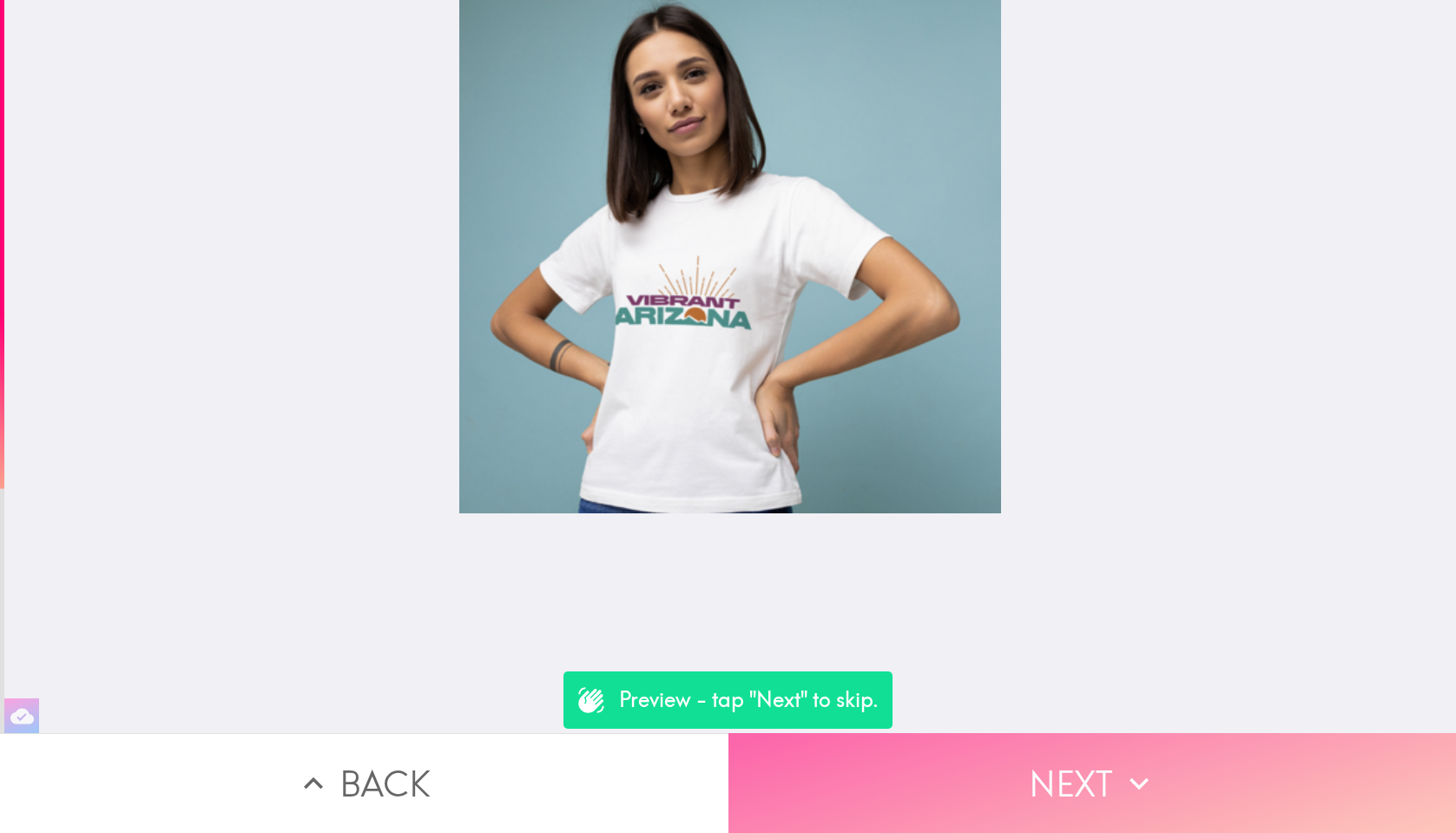
click at [1081, 770] on button "Next" at bounding box center [1093, 783] width 728 height 100
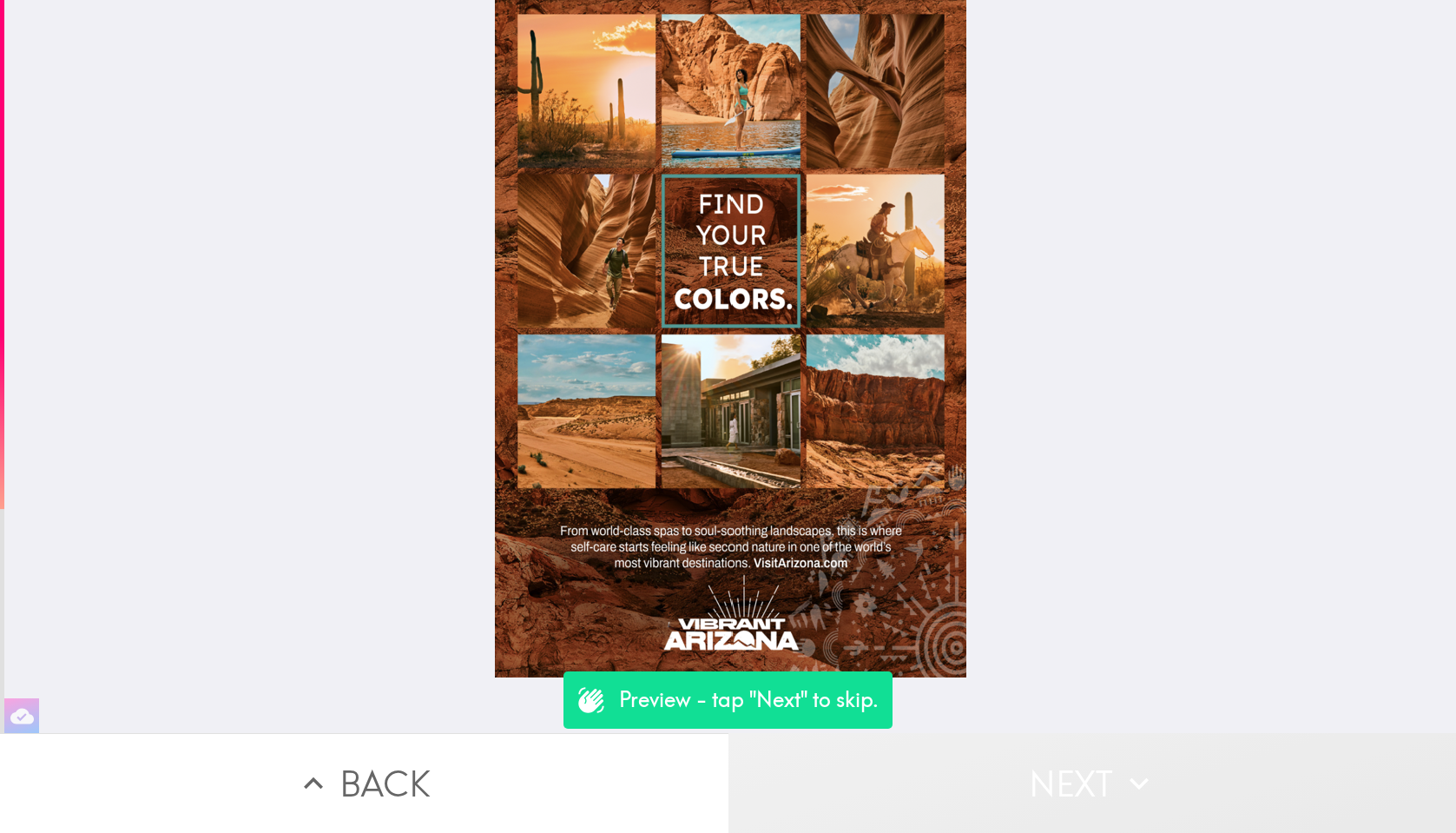
click at [1081, 770] on button "Next" at bounding box center [1093, 783] width 728 height 100
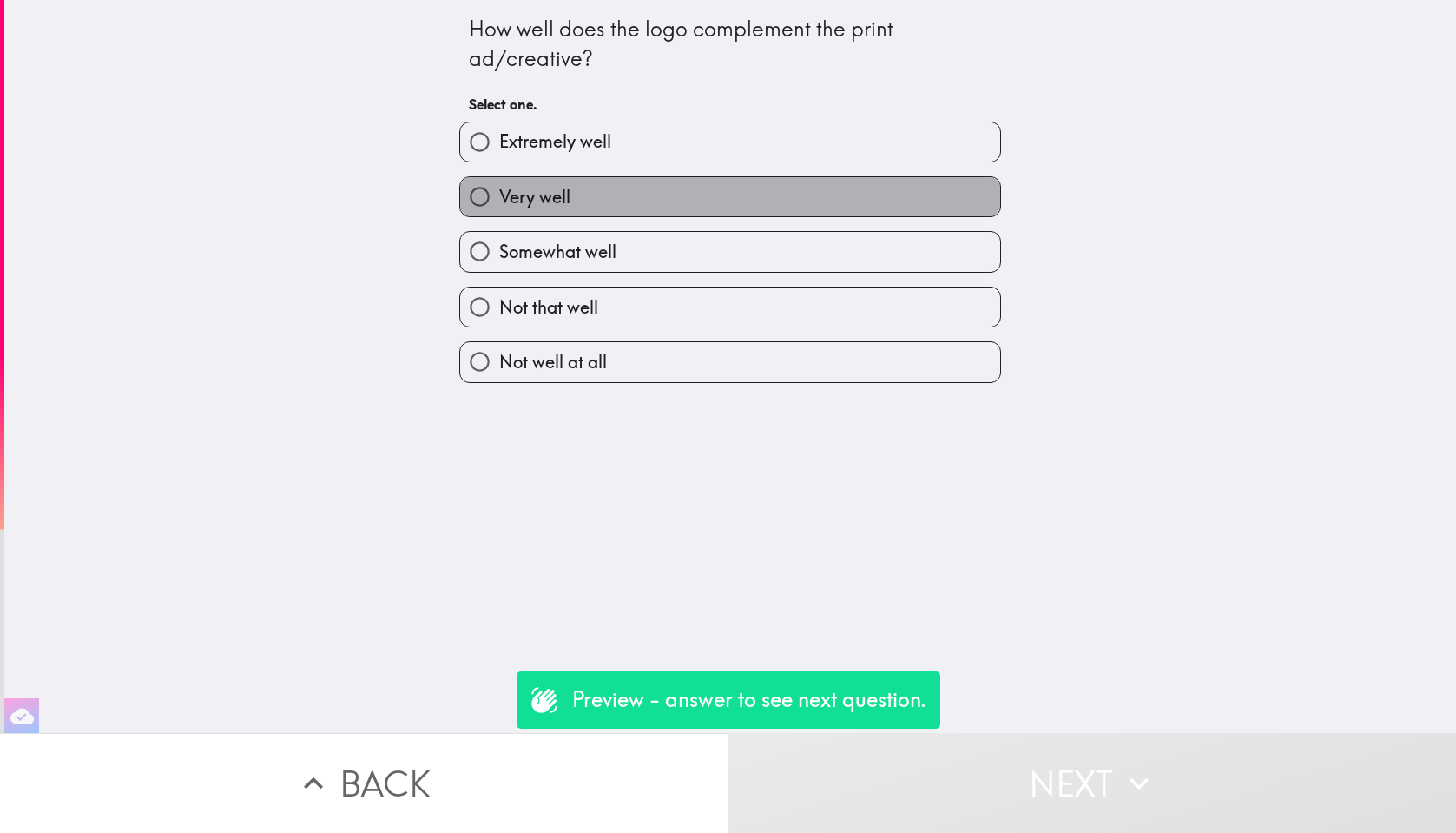
click at [928, 181] on label "Very well" at bounding box center [730, 197] width 540 height 39
click at [499, 181] on input "Very well" at bounding box center [480, 197] width 39 height 39
radio input "true"
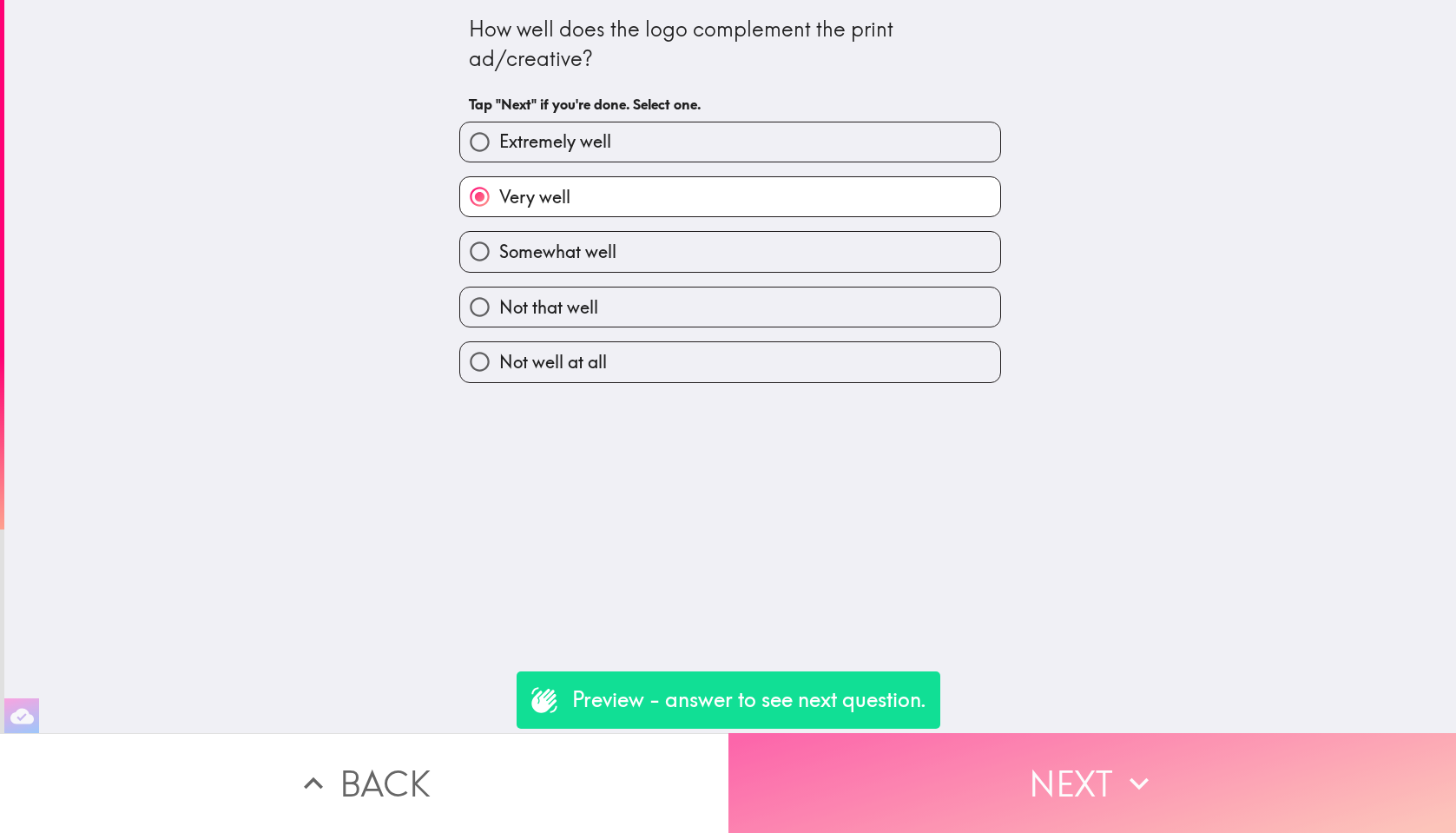
click at [1171, 758] on button "Next" at bounding box center [1093, 783] width 728 height 100
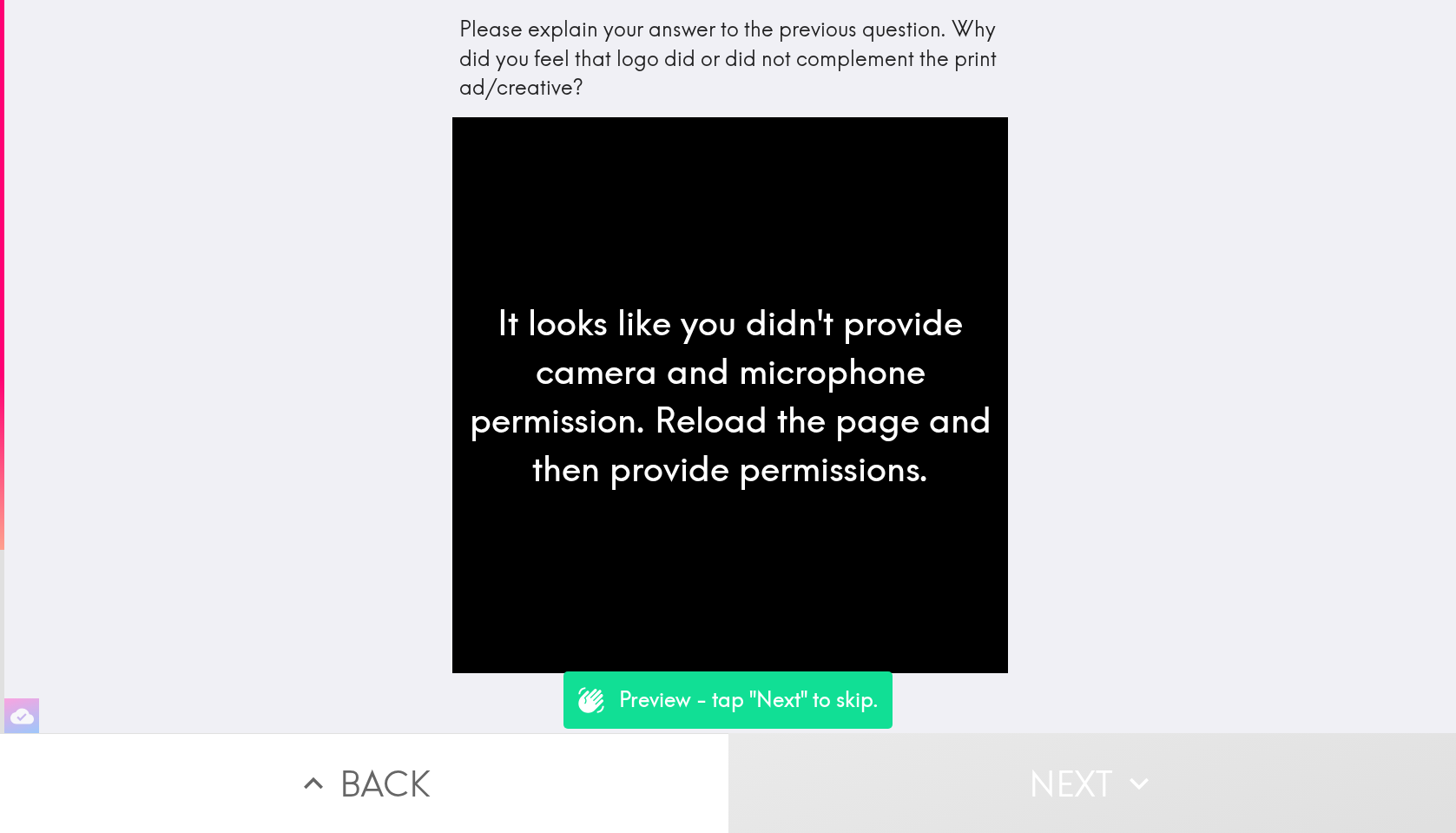
click at [1168, 763] on button "Next" at bounding box center [1093, 783] width 728 height 100
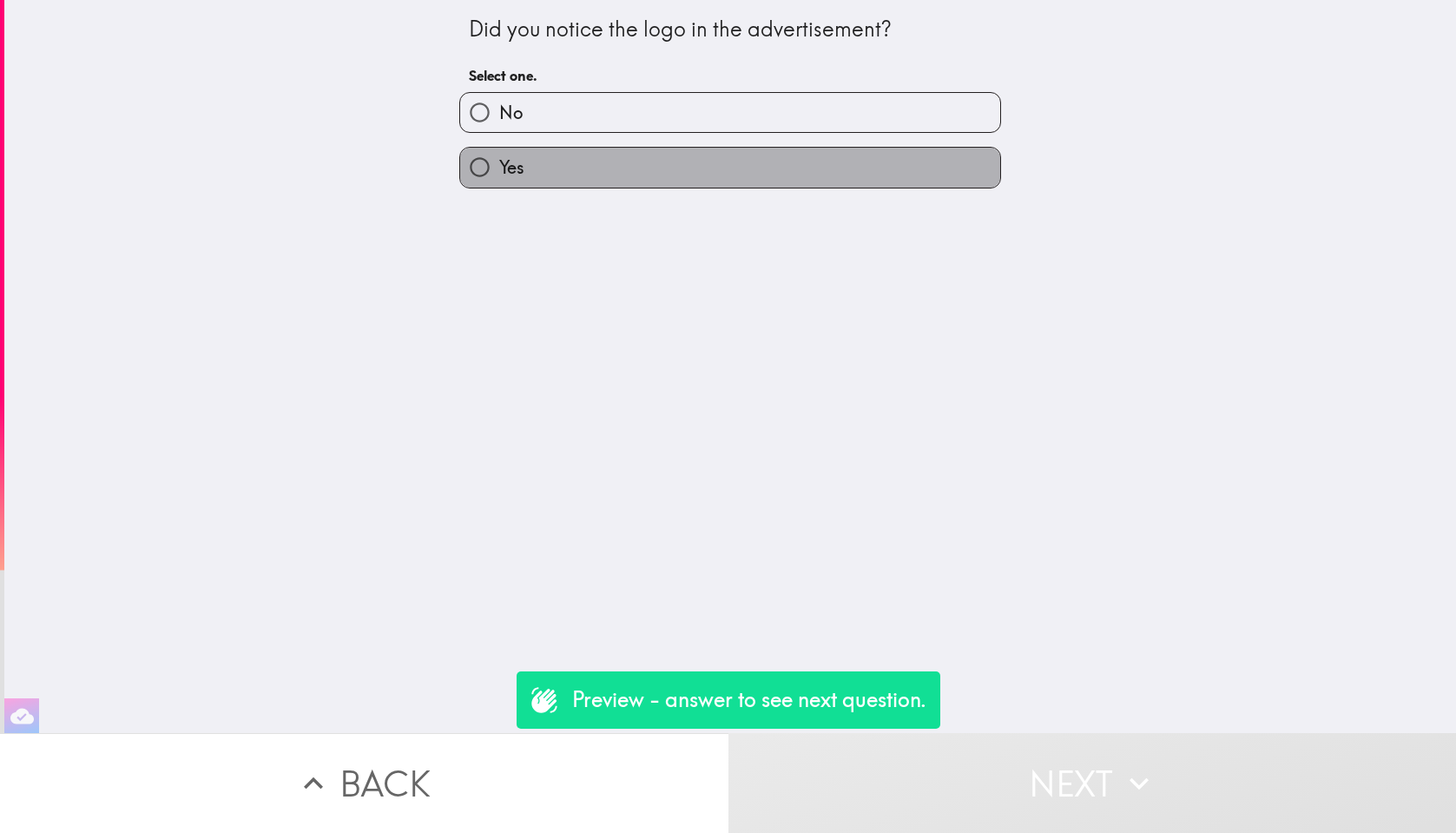
click at [846, 179] on label "Yes" at bounding box center [730, 167] width 540 height 39
click at [499, 179] on input "Yes" at bounding box center [480, 167] width 39 height 39
radio input "true"
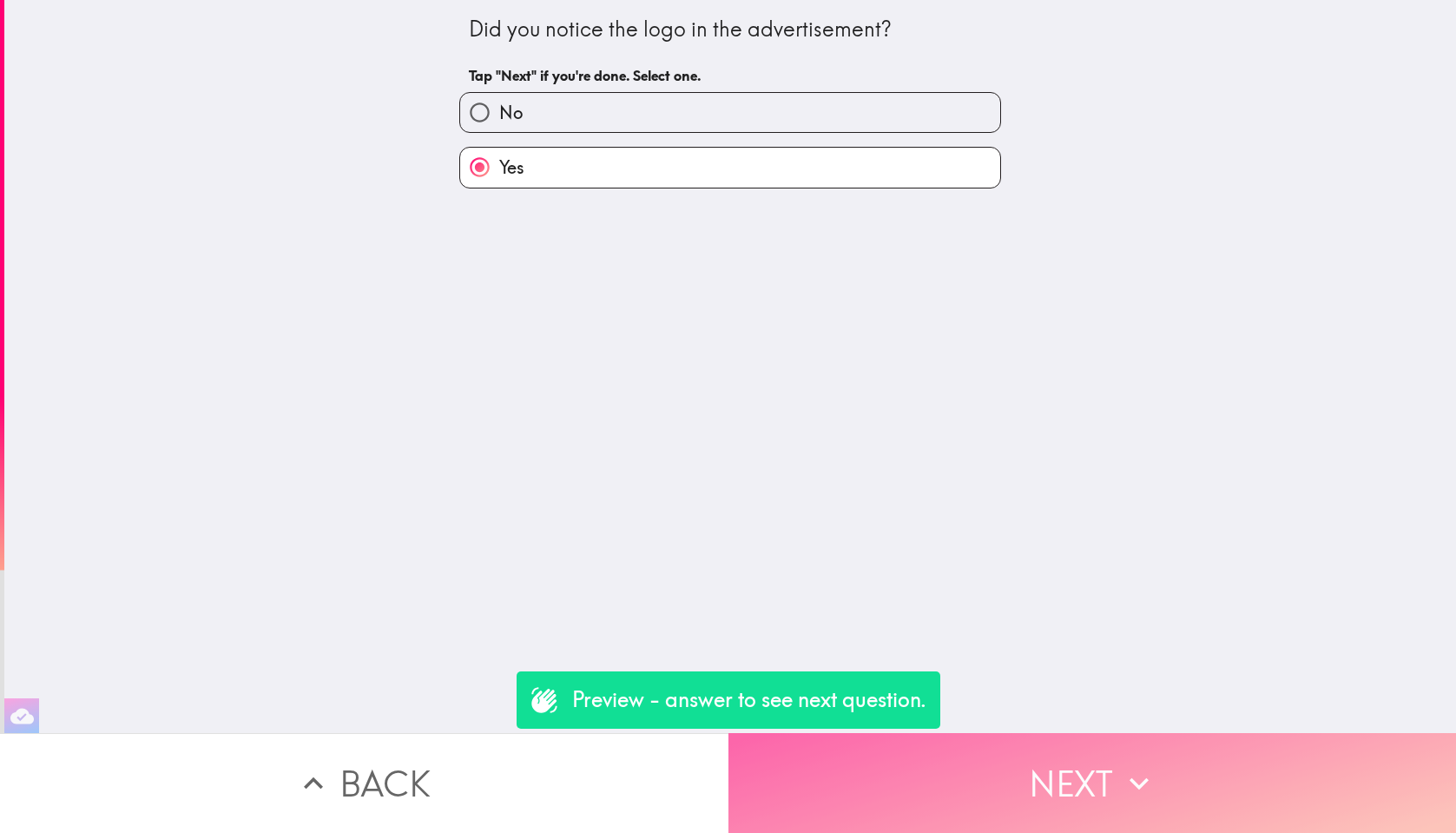
click at [1094, 770] on button "Next" at bounding box center [1093, 783] width 728 height 100
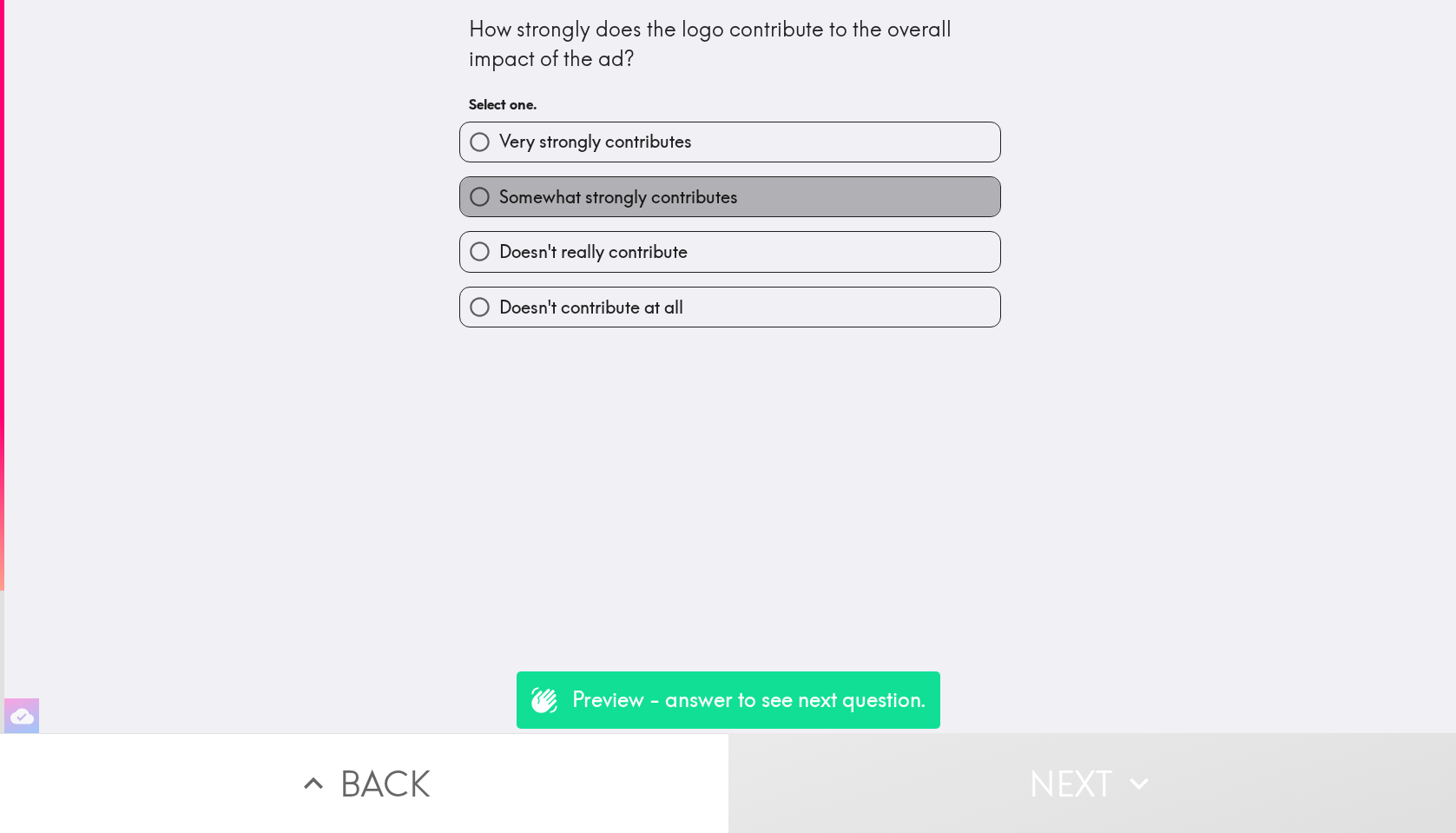
click at [702, 198] on span "Somewhat strongly contributes" at bounding box center [618, 197] width 239 height 24
click at [499, 198] on input "Somewhat strongly contributes" at bounding box center [480, 197] width 39 height 39
radio input "true"
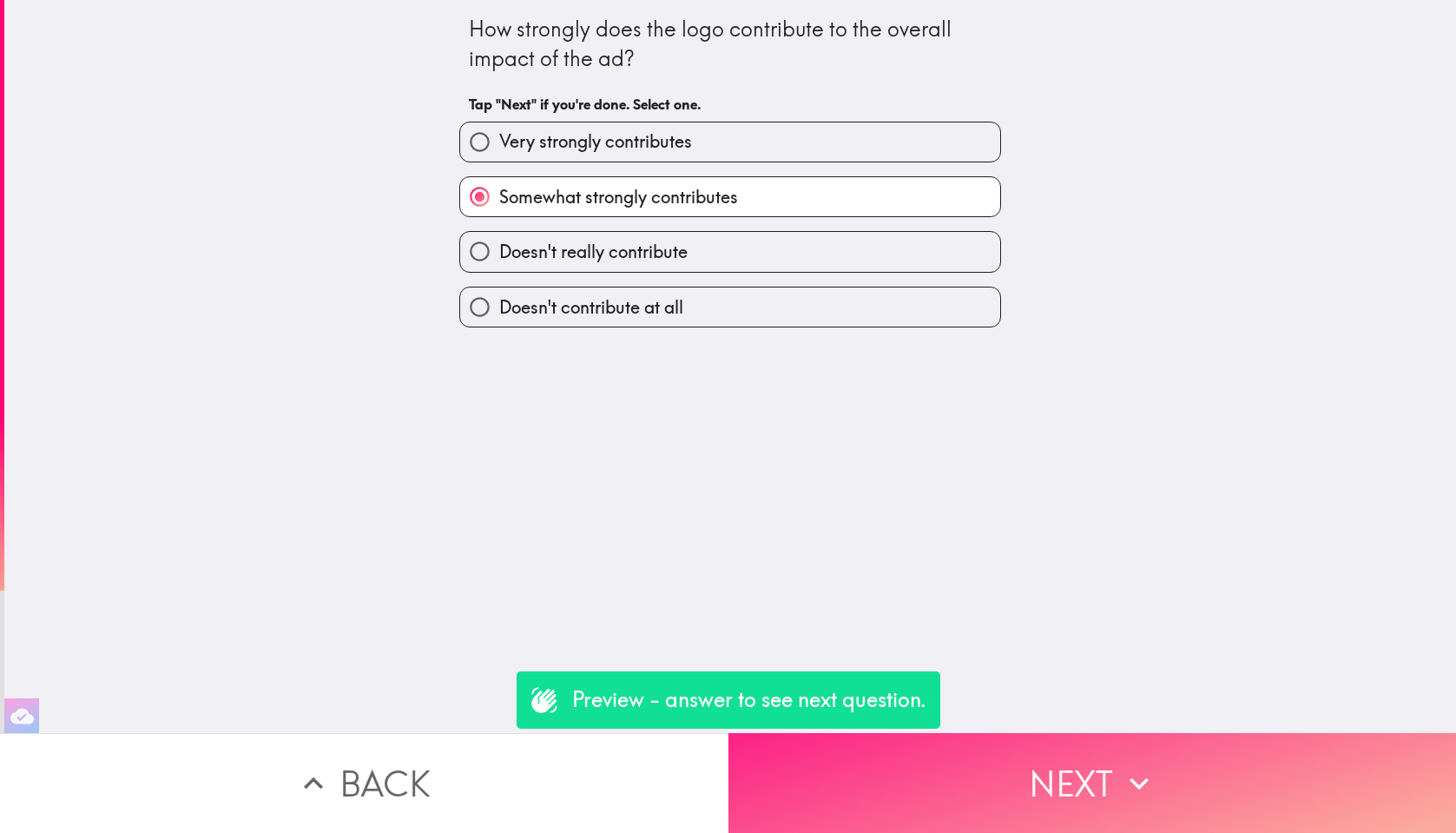
click at [1125, 762] on button "Next" at bounding box center [1093, 783] width 728 height 100
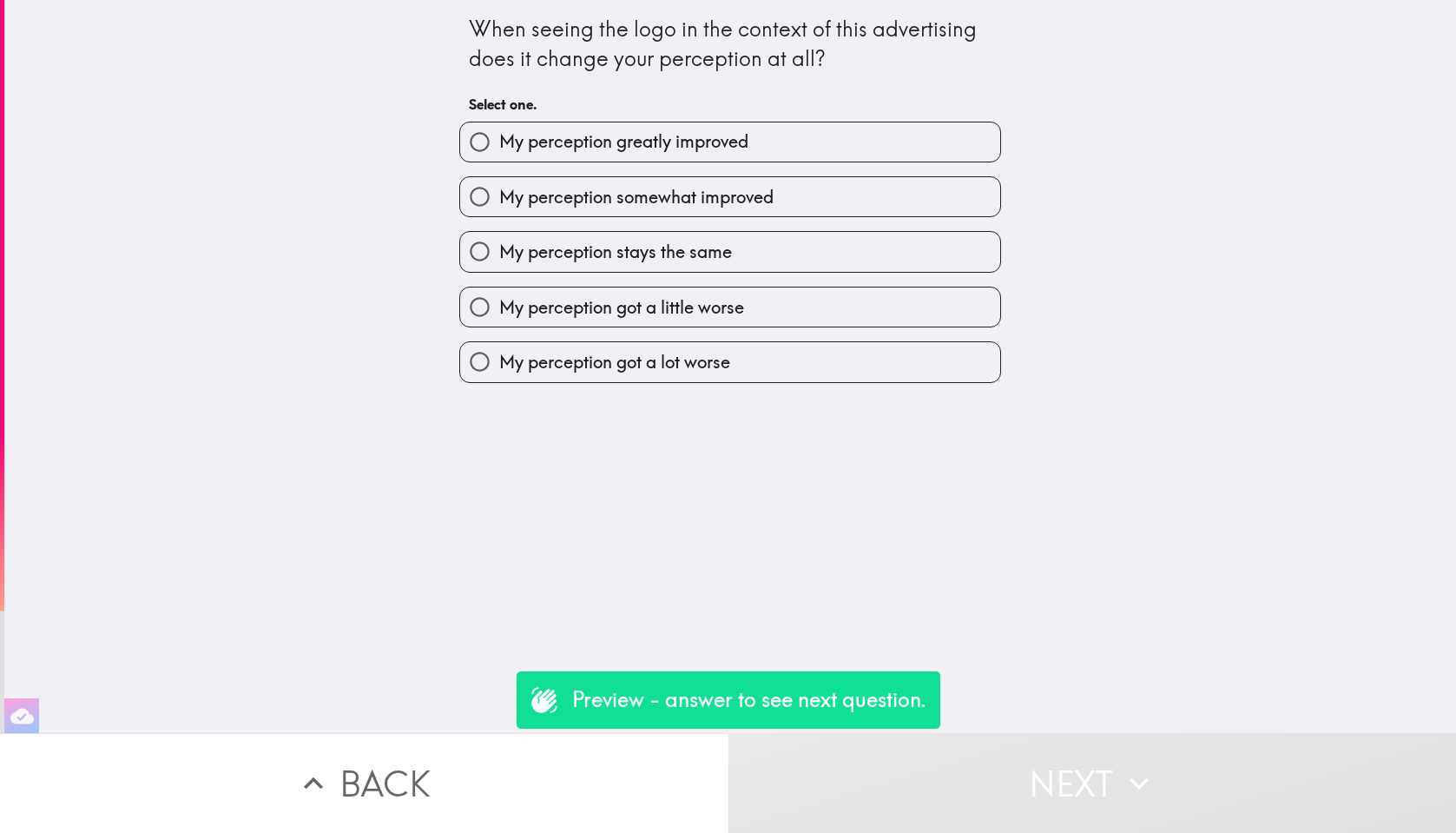
click at [902, 242] on label "My perception stays the same" at bounding box center [730, 251] width 540 height 39
click at [499, 242] on input "My perception stays the same" at bounding box center [480, 251] width 39 height 39
radio input "true"
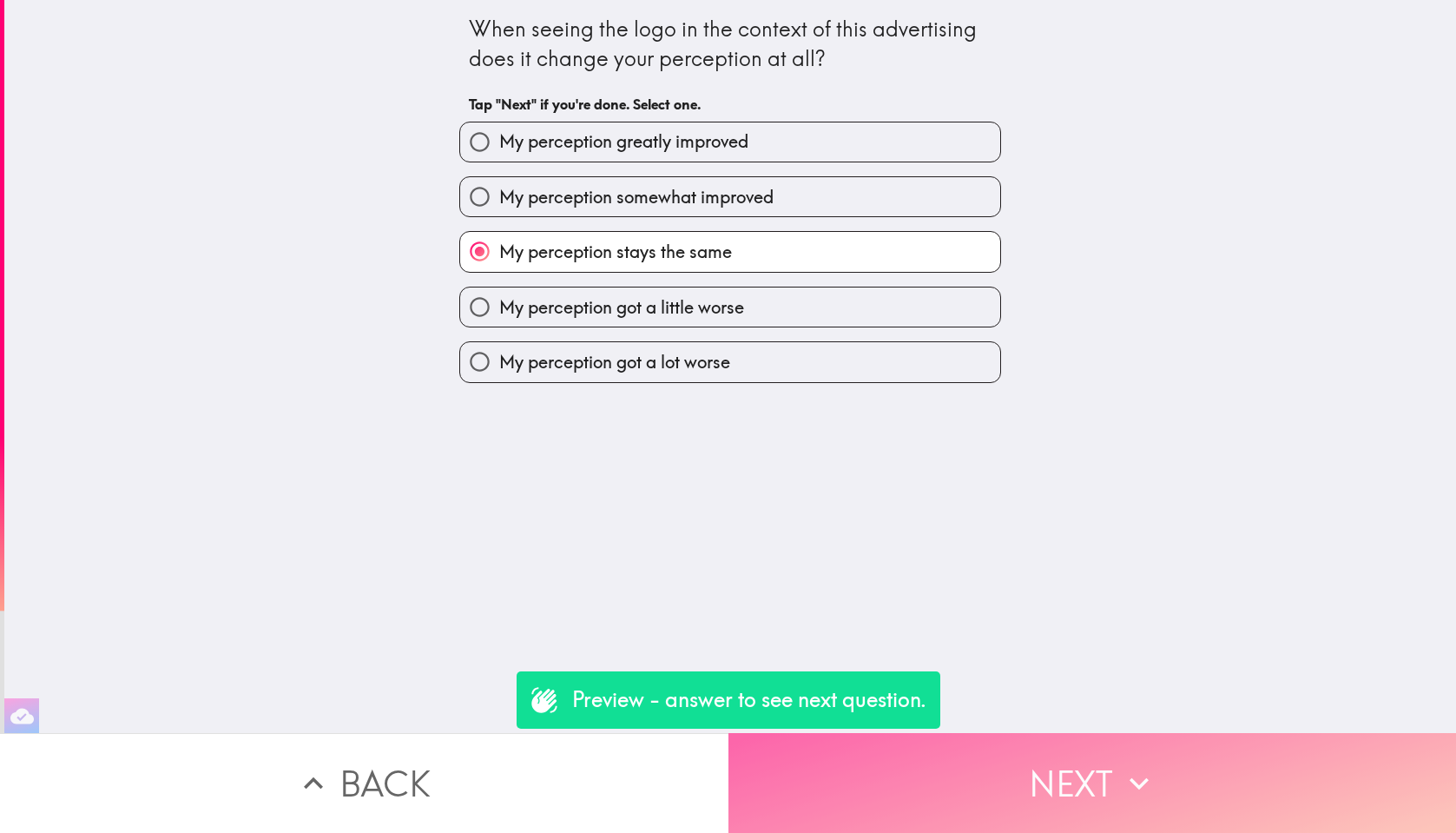
click at [1193, 769] on button "Next" at bounding box center [1093, 783] width 728 height 100
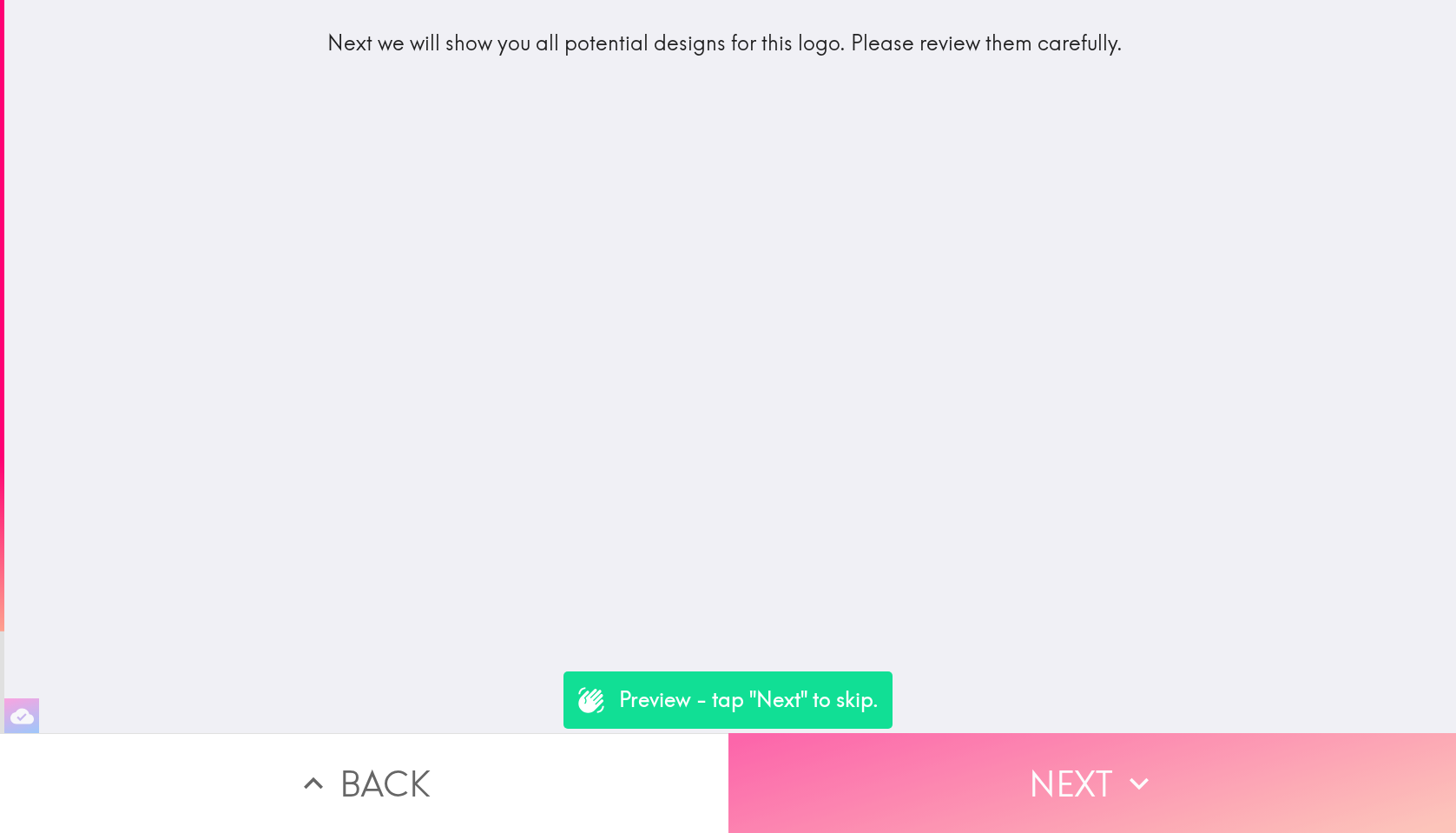
click at [1193, 769] on button "Next" at bounding box center [1093, 783] width 728 height 100
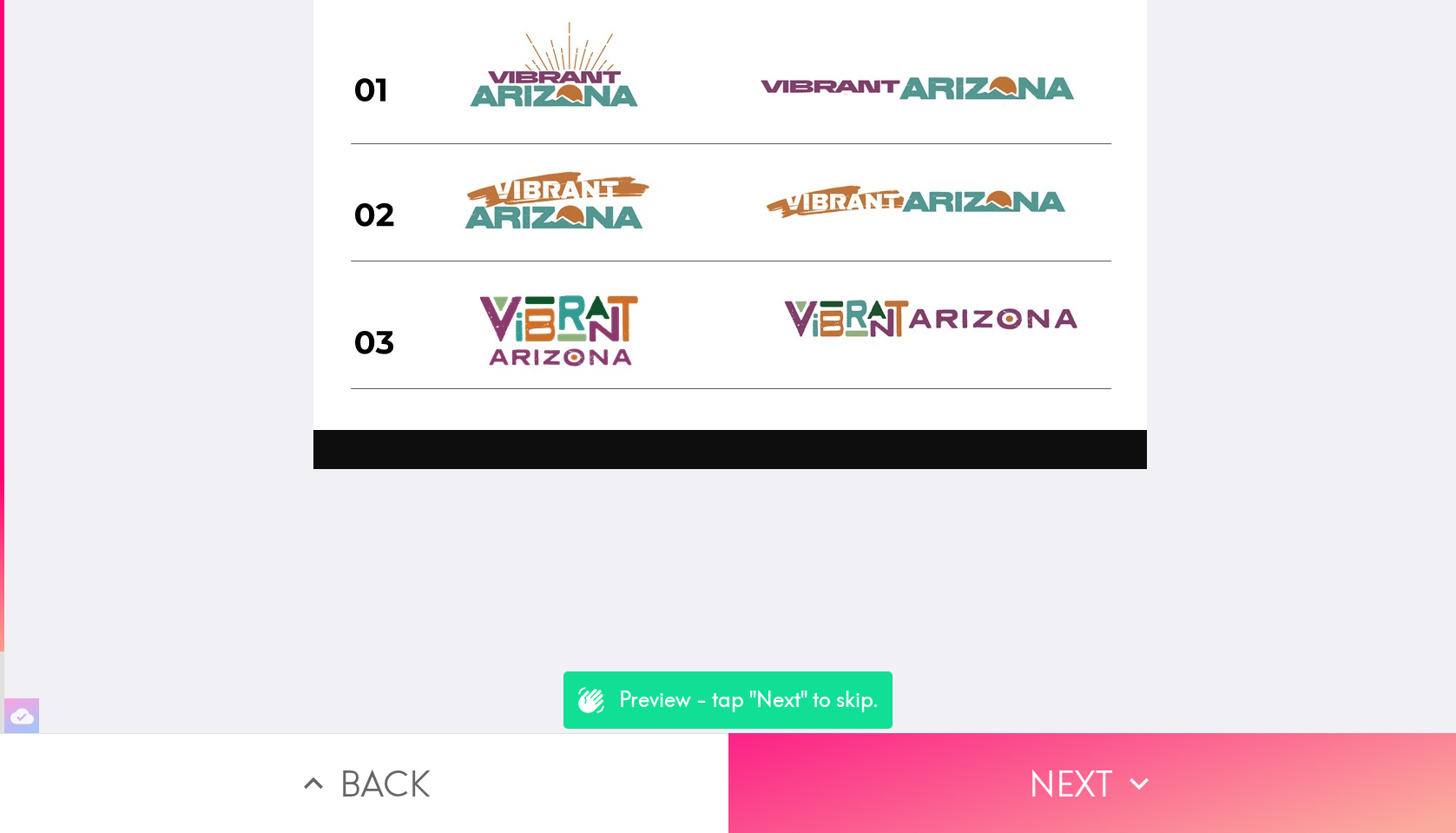
click at [1144, 776] on icon "button" at bounding box center [1140, 783] width 38 height 38
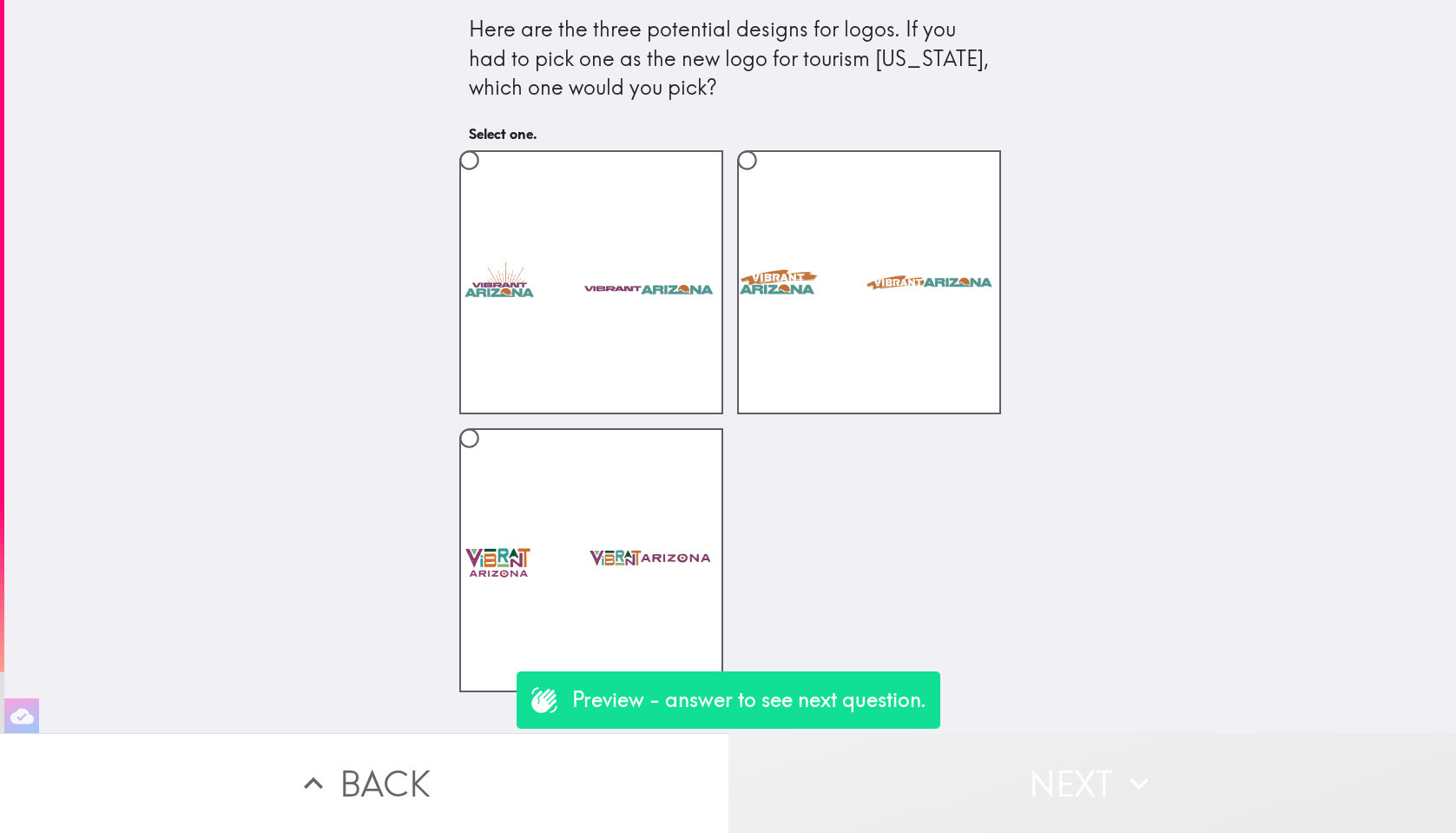
click at [1144, 776] on icon "button" at bounding box center [1140, 783] width 38 height 38
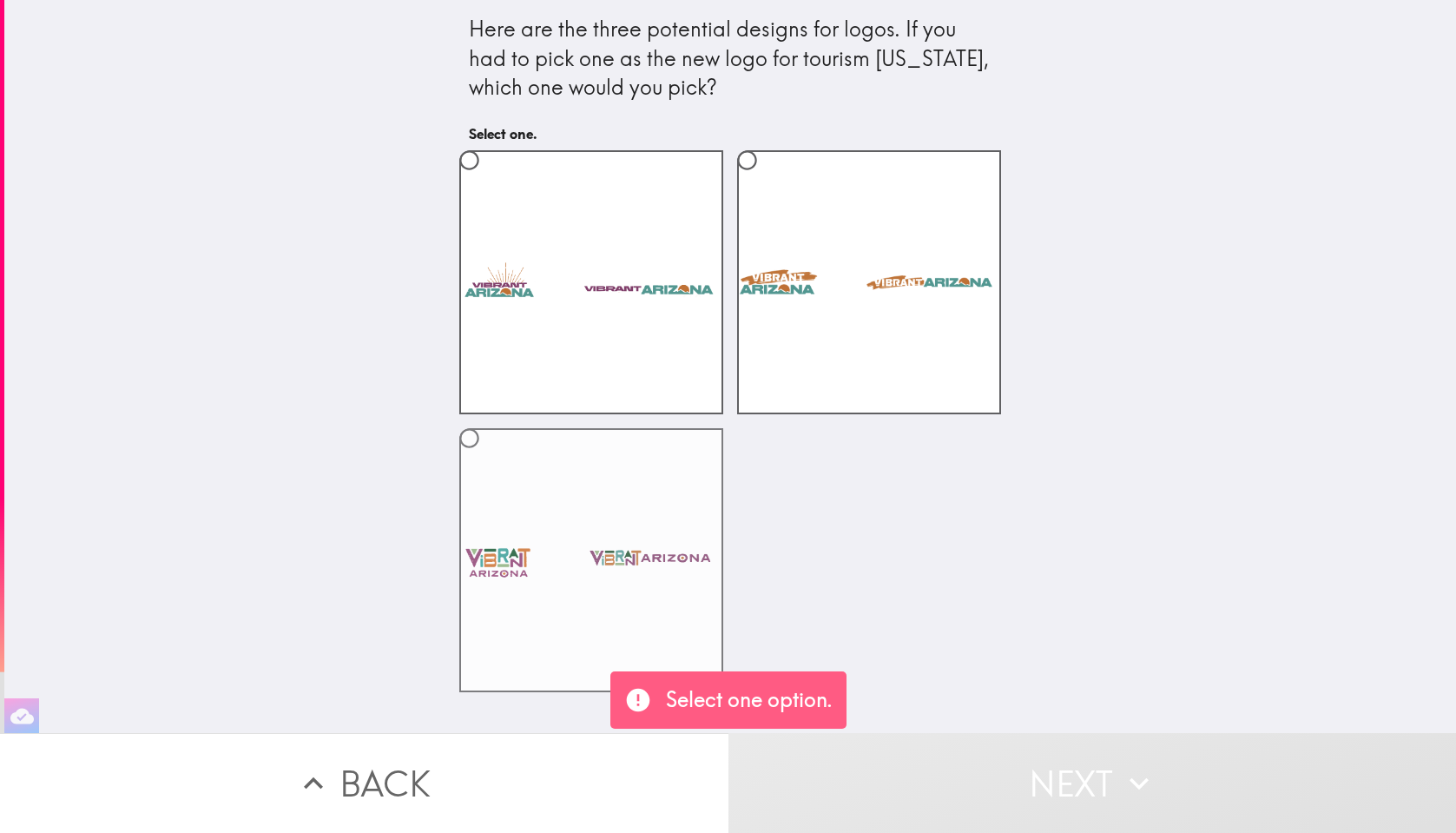
click at [622, 554] on label at bounding box center [592, 561] width 264 height 264
click at [489, 458] on input "radio" at bounding box center [469, 438] width 39 height 39
radio input "true"
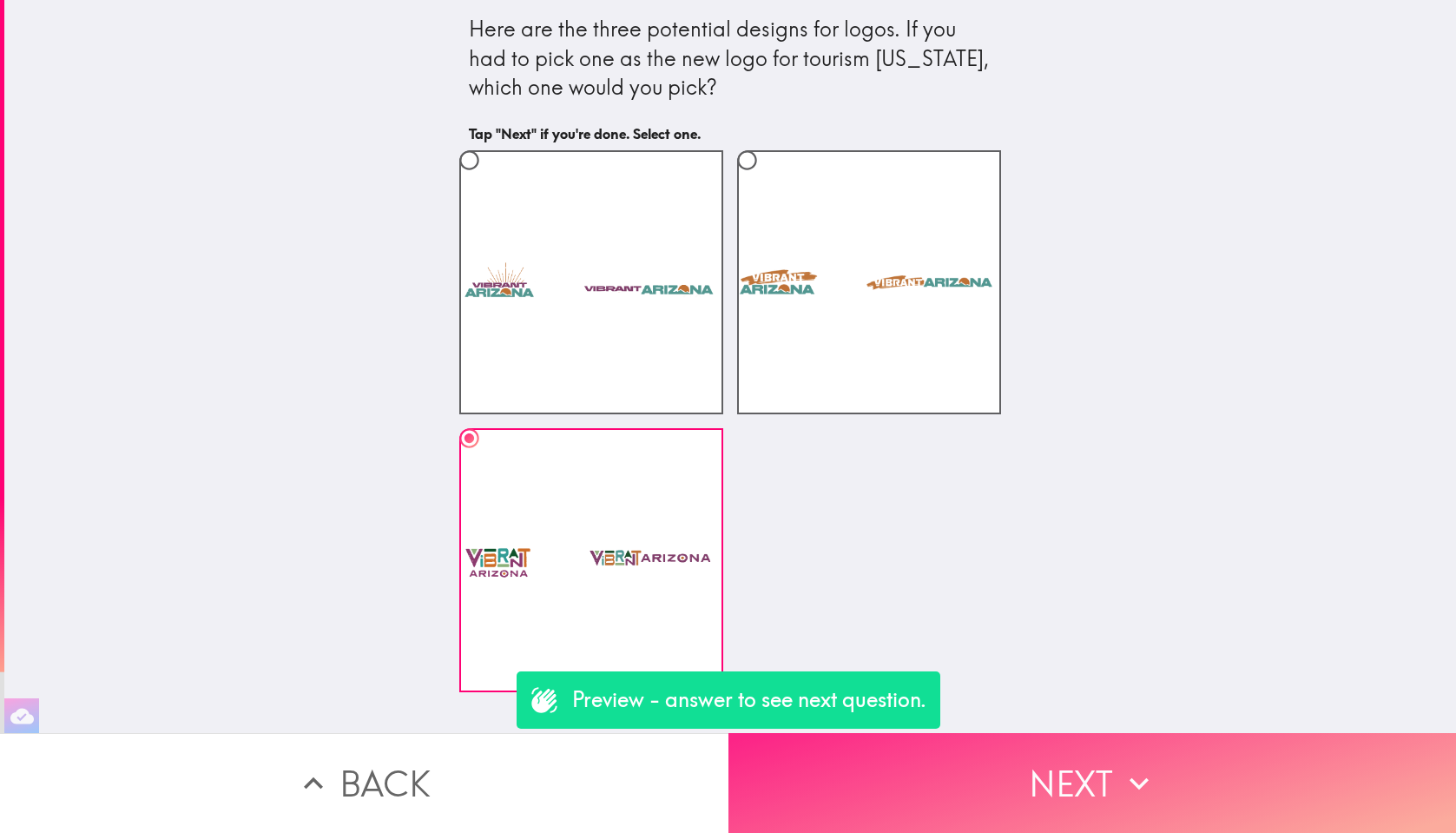
click at [981, 783] on button "Next" at bounding box center [1093, 783] width 728 height 100
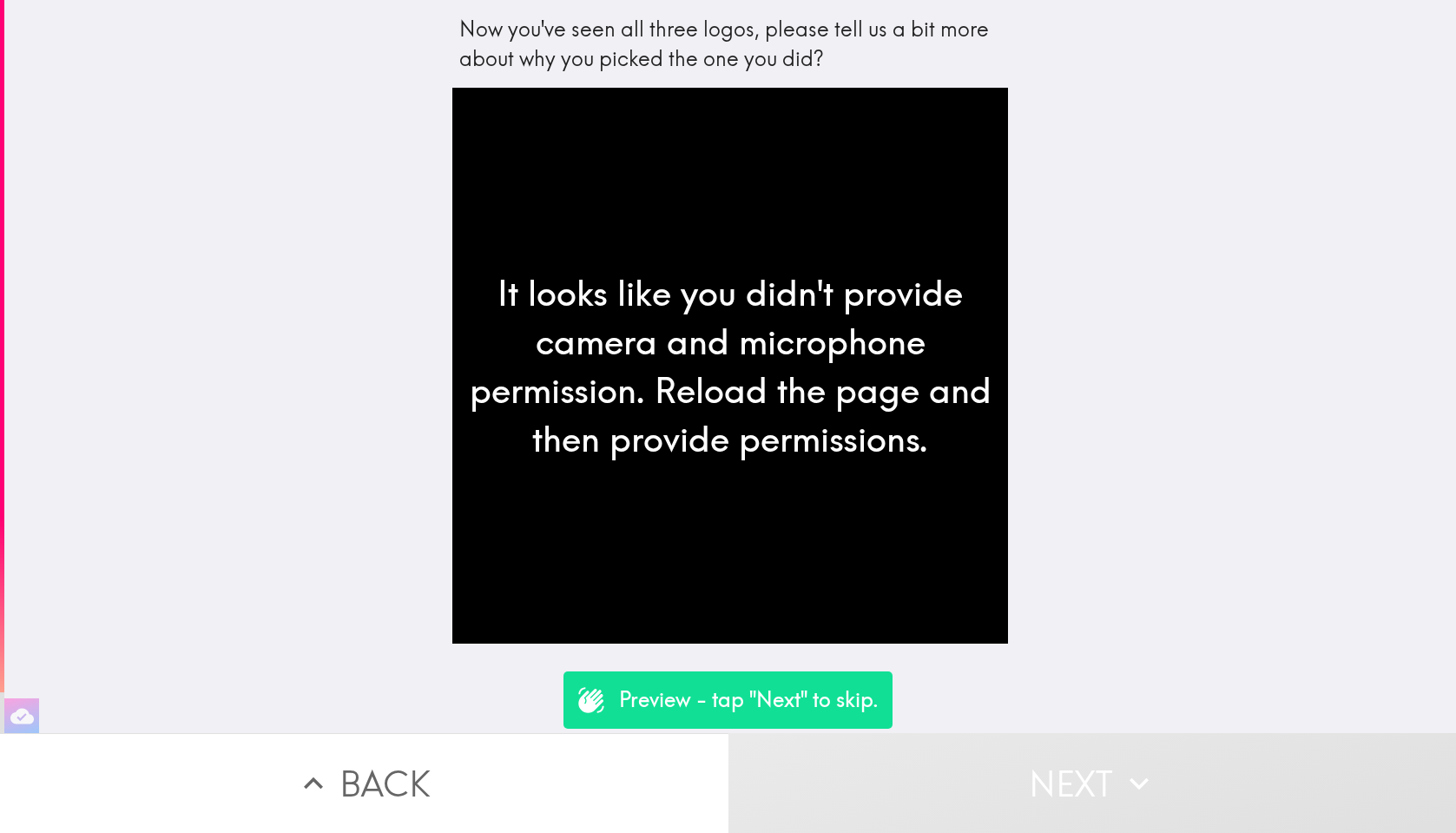
click at [1135, 570] on div "Now you've seen all three logos, please tell us a bit more about why you picked…" at bounding box center [730, 366] width 1452 height 733
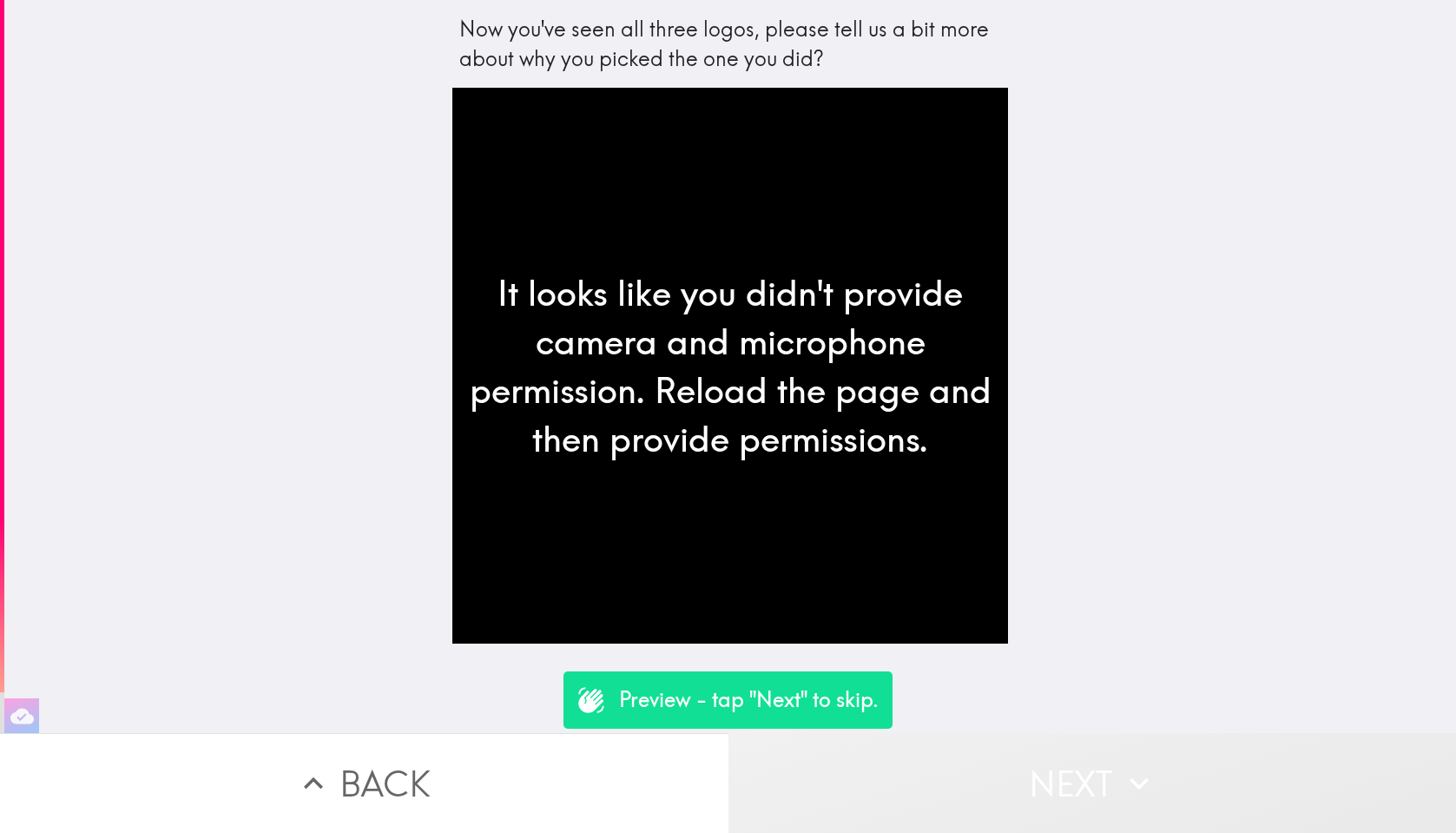
click at [1100, 787] on button "Next" at bounding box center [1093, 783] width 728 height 100
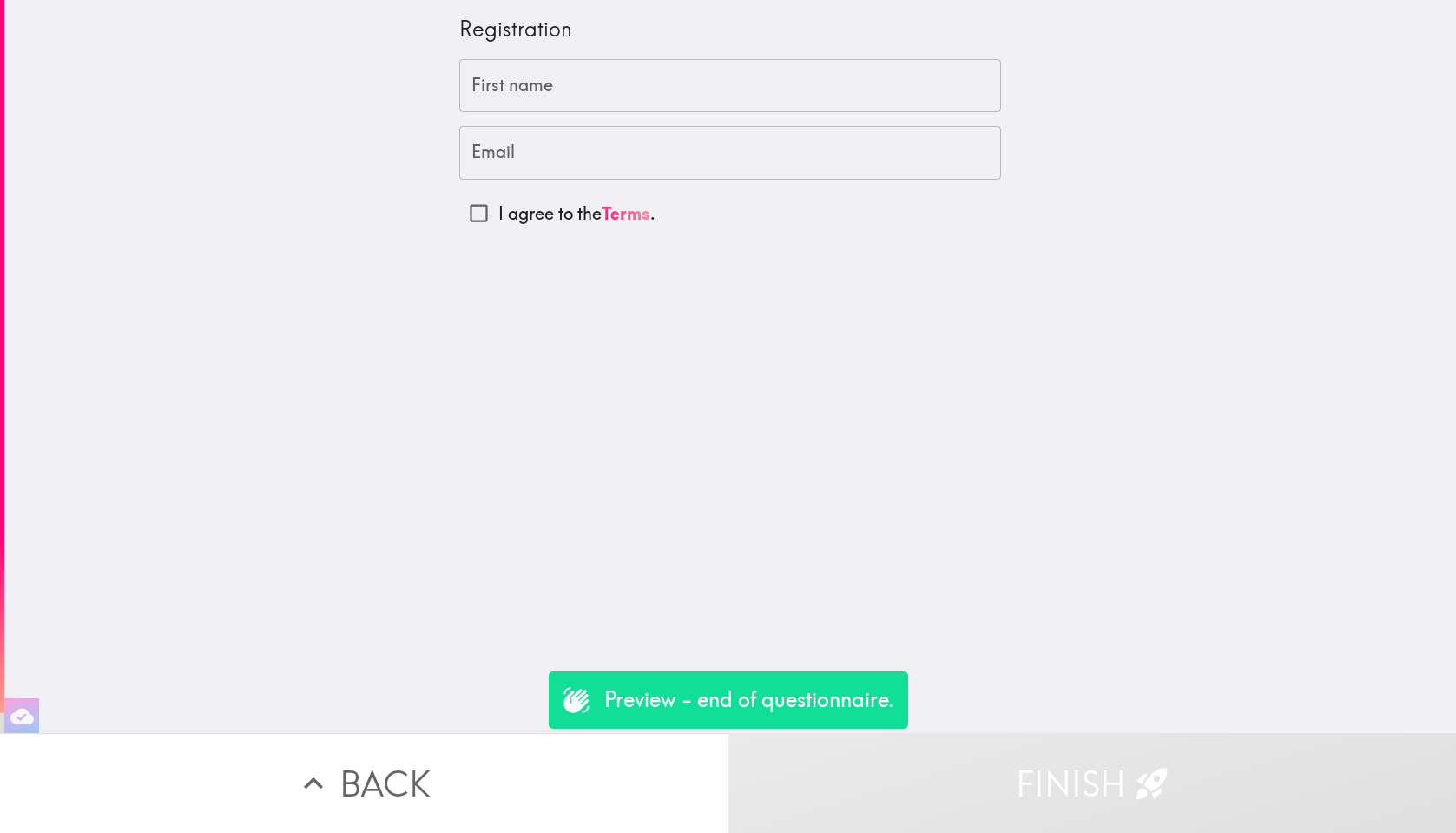
click at [1100, 787] on button "Finish" at bounding box center [1093, 783] width 728 height 100
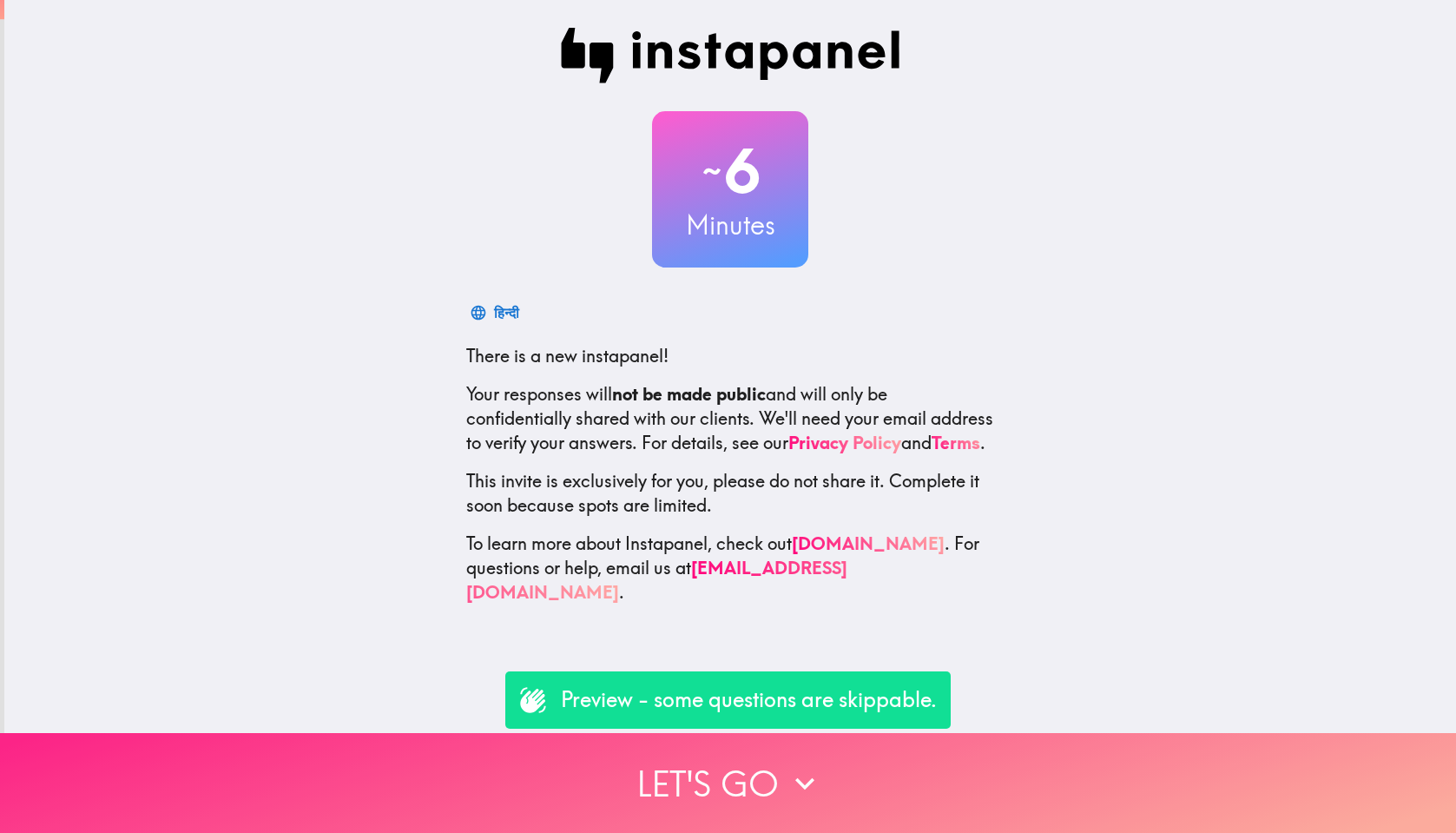
click at [868, 782] on button "Let's go" at bounding box center [728, 783] width 1456 height 100
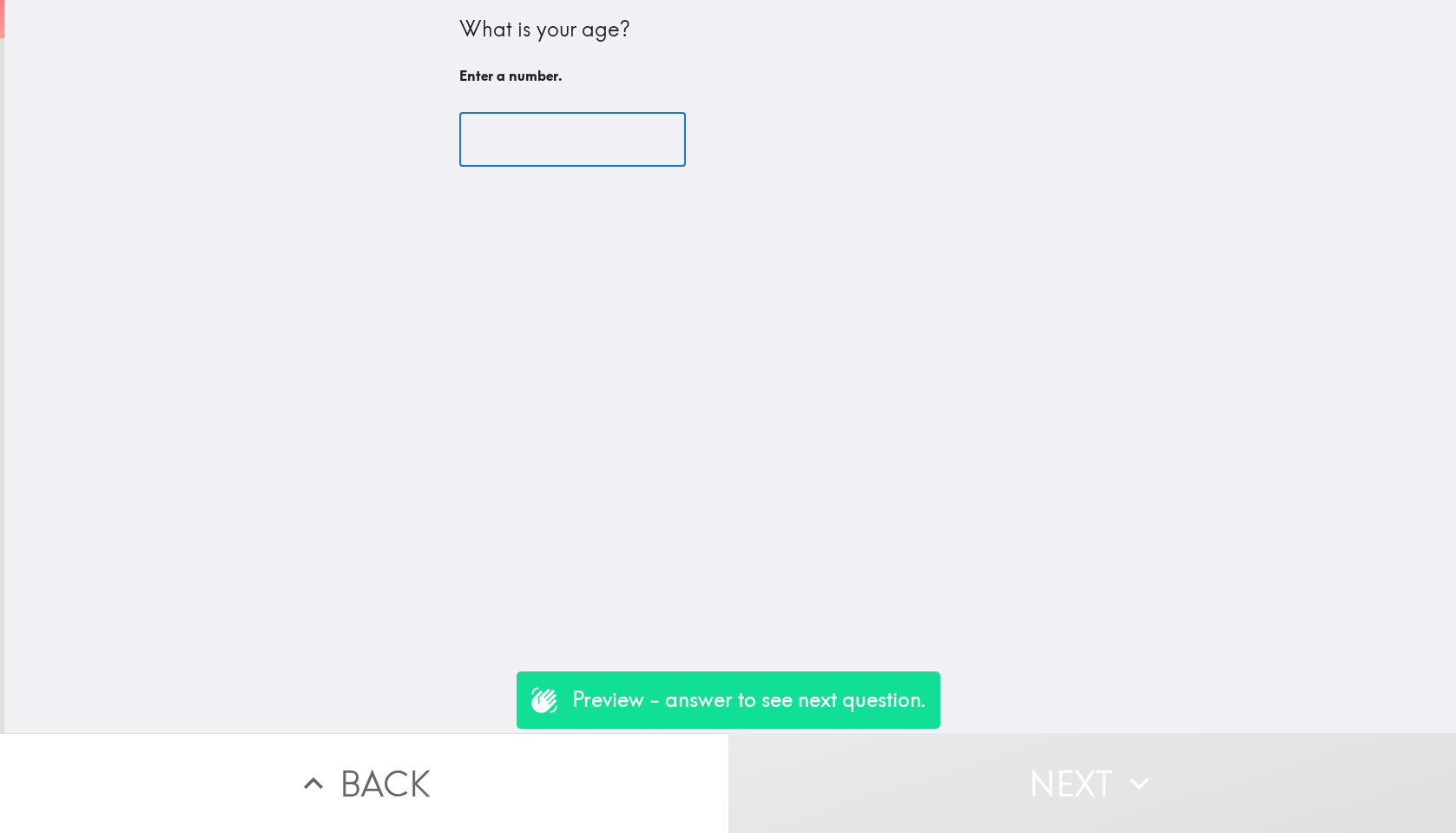
click at [527, 133] on input "number" at bounding box center [573, 140] width 227 height 54
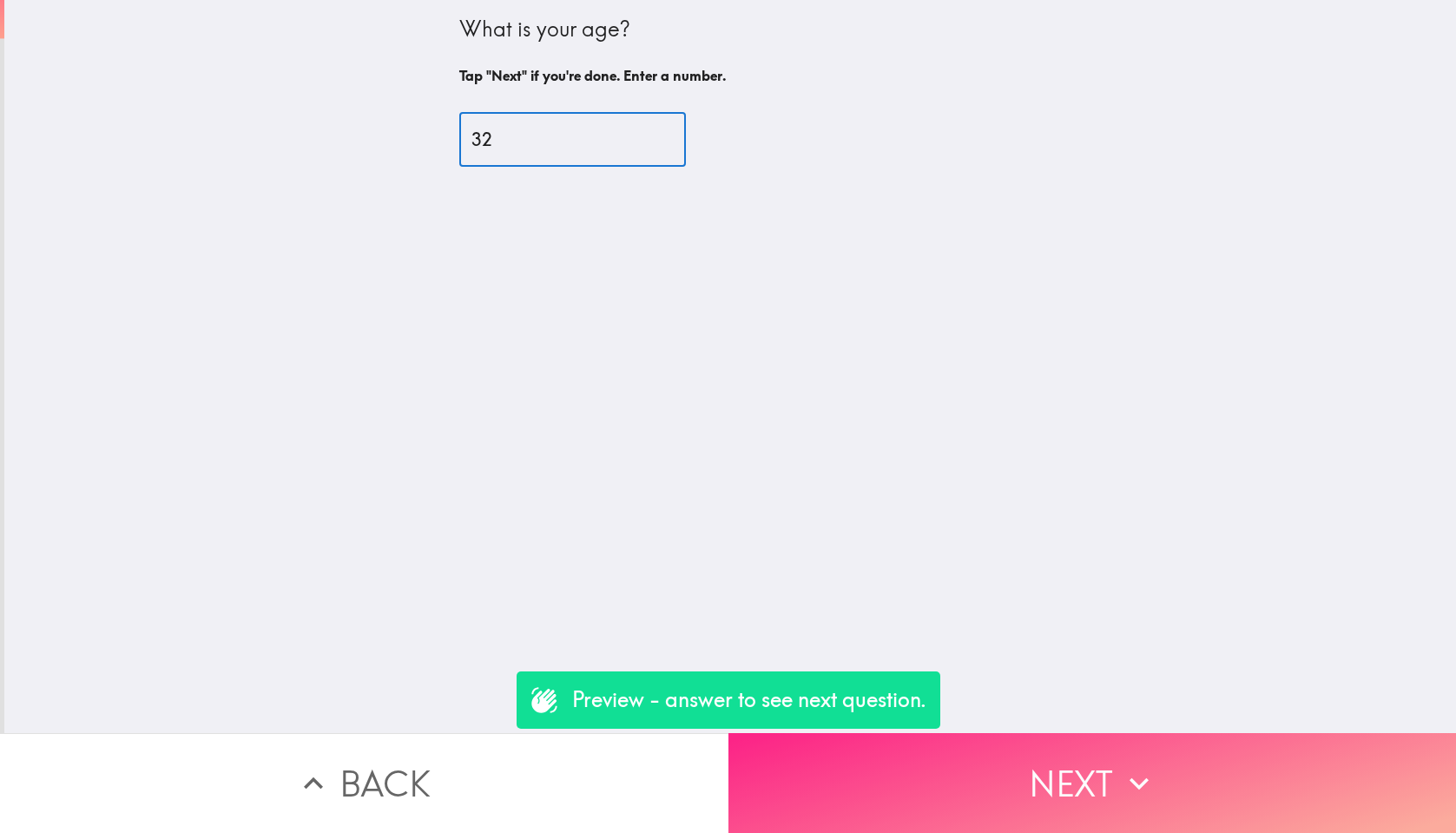
type input "32"
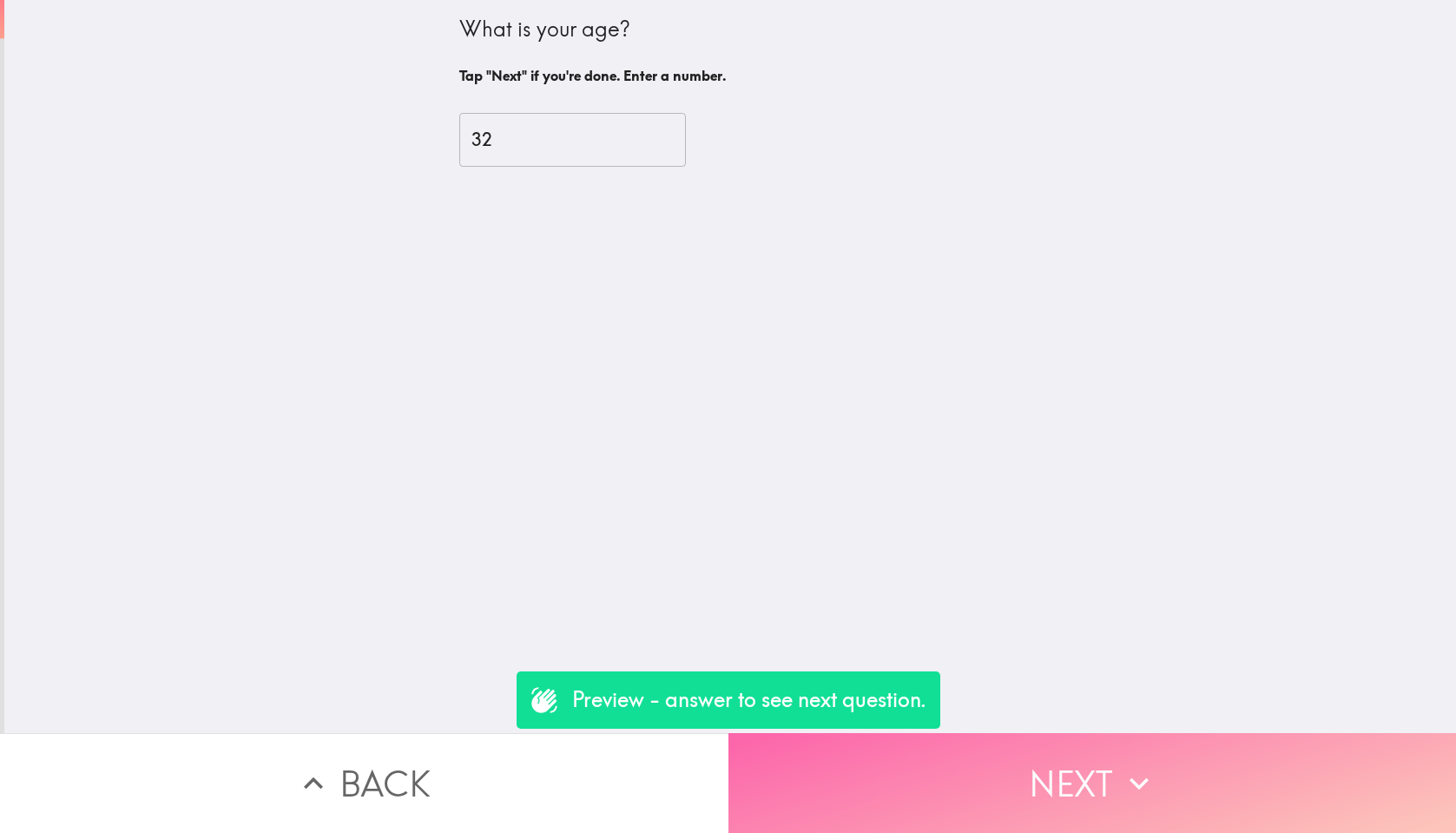
click at [1061, 754] on button "Next" at bounding box center [1093, 783] width 728 height 100
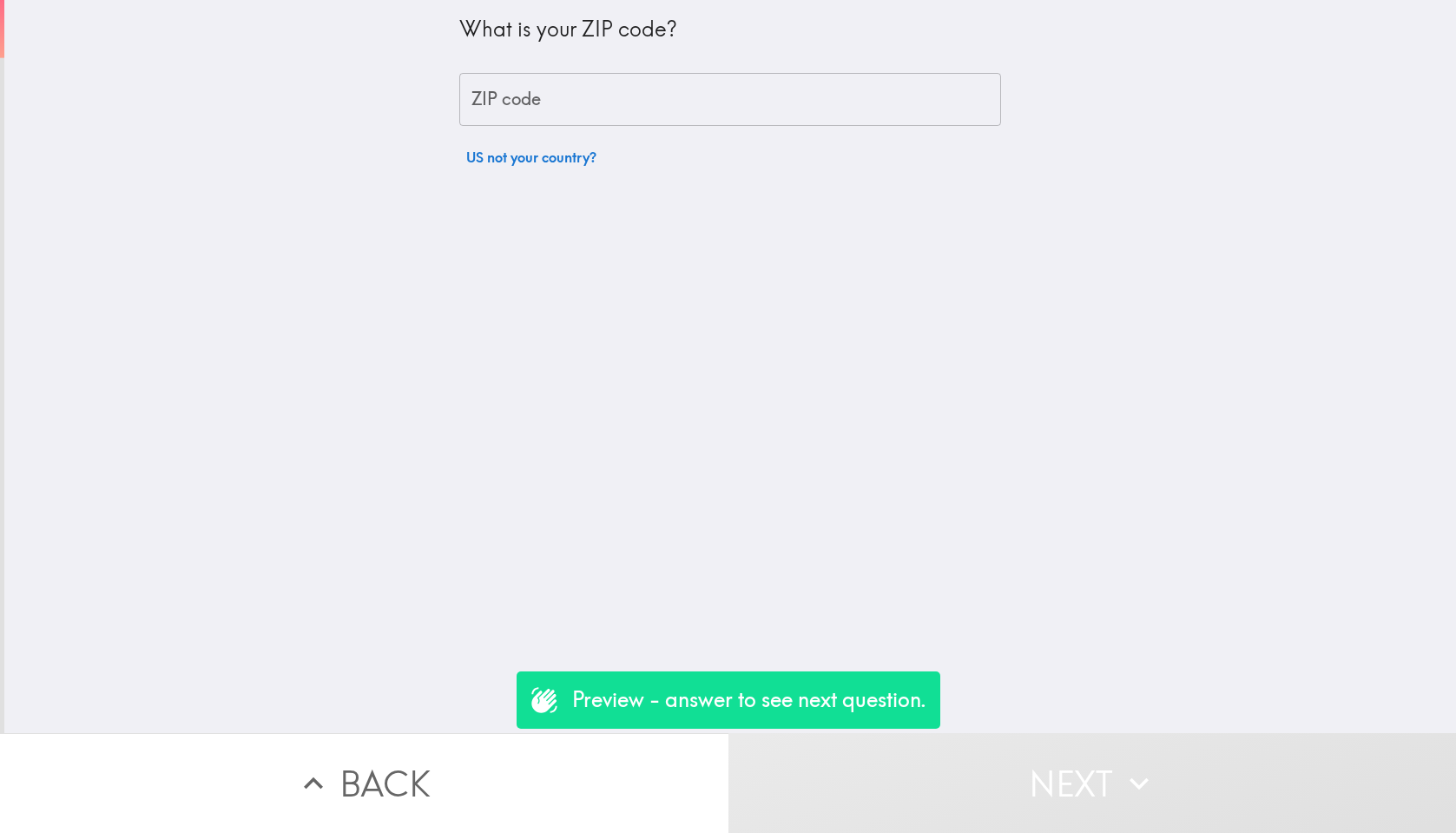
click at [718, 81] on input "ZIP code" at bounding box center [730, 100] width 542 height 54
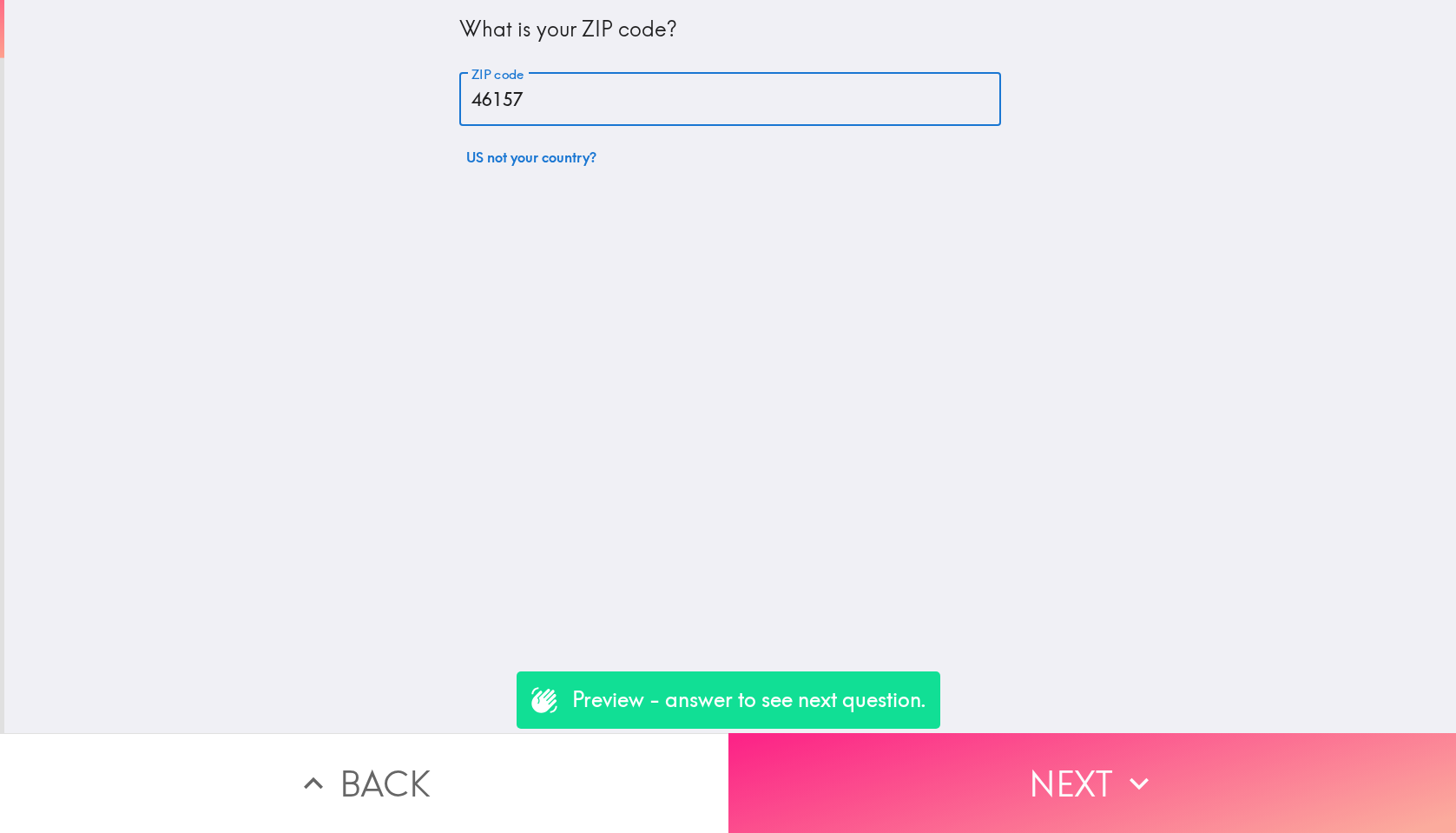
type input "46157"
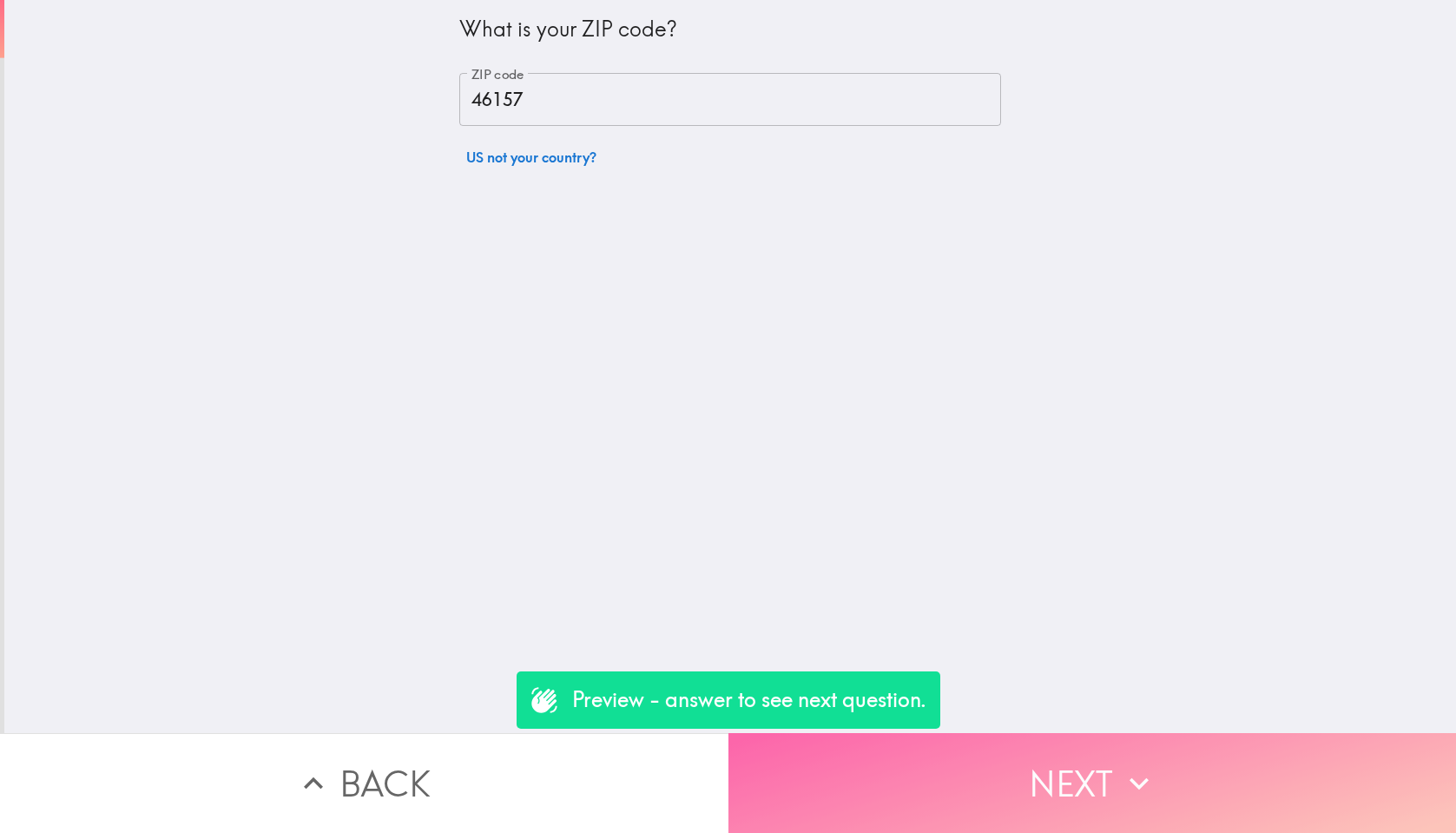
click at [1261, 770] on button "Next" at bounding box center [1093, 783] width 728 height 100
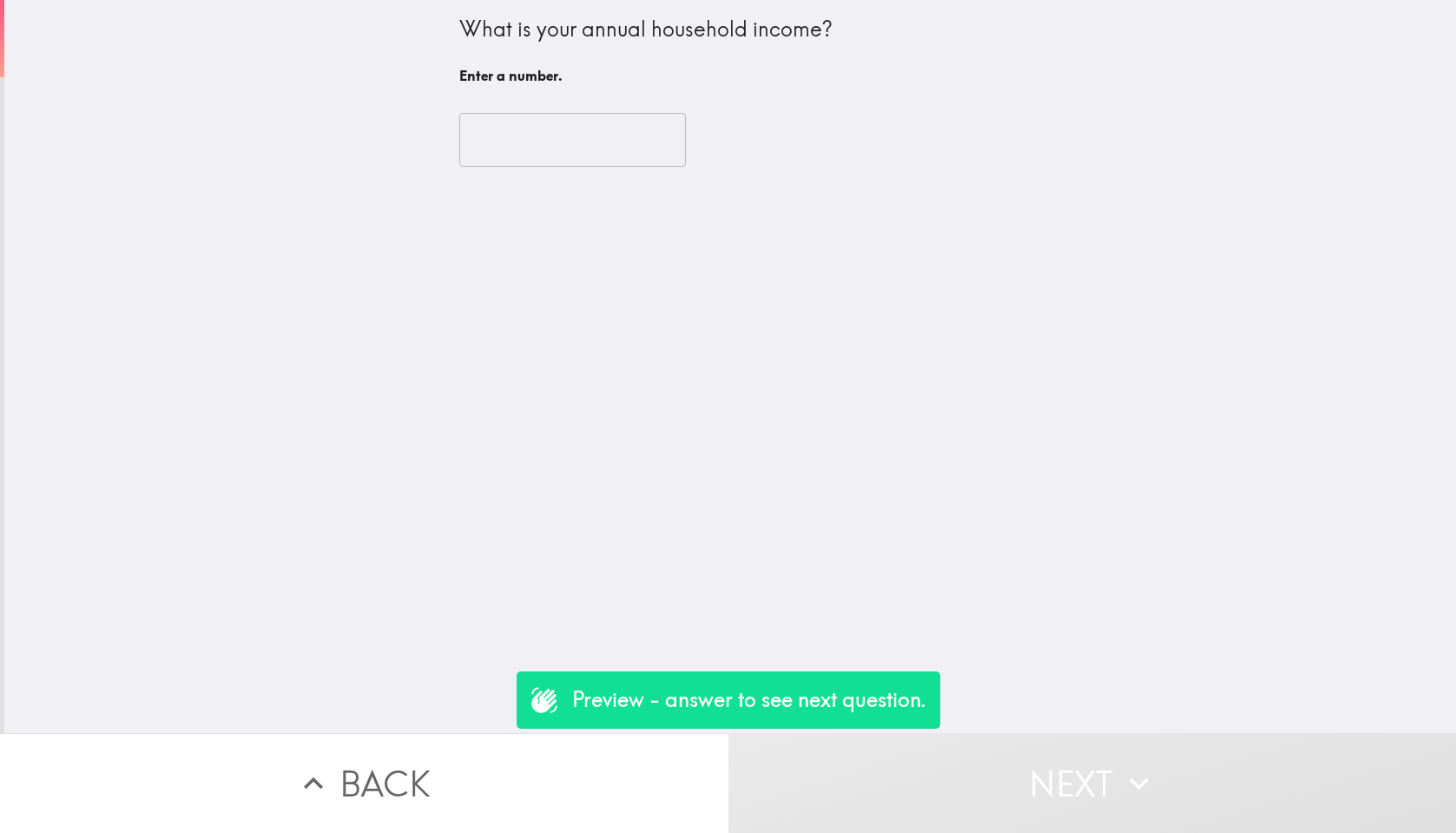
click at [622, 151] on input "number" at bounding box center [573, 140] width 227 height 54
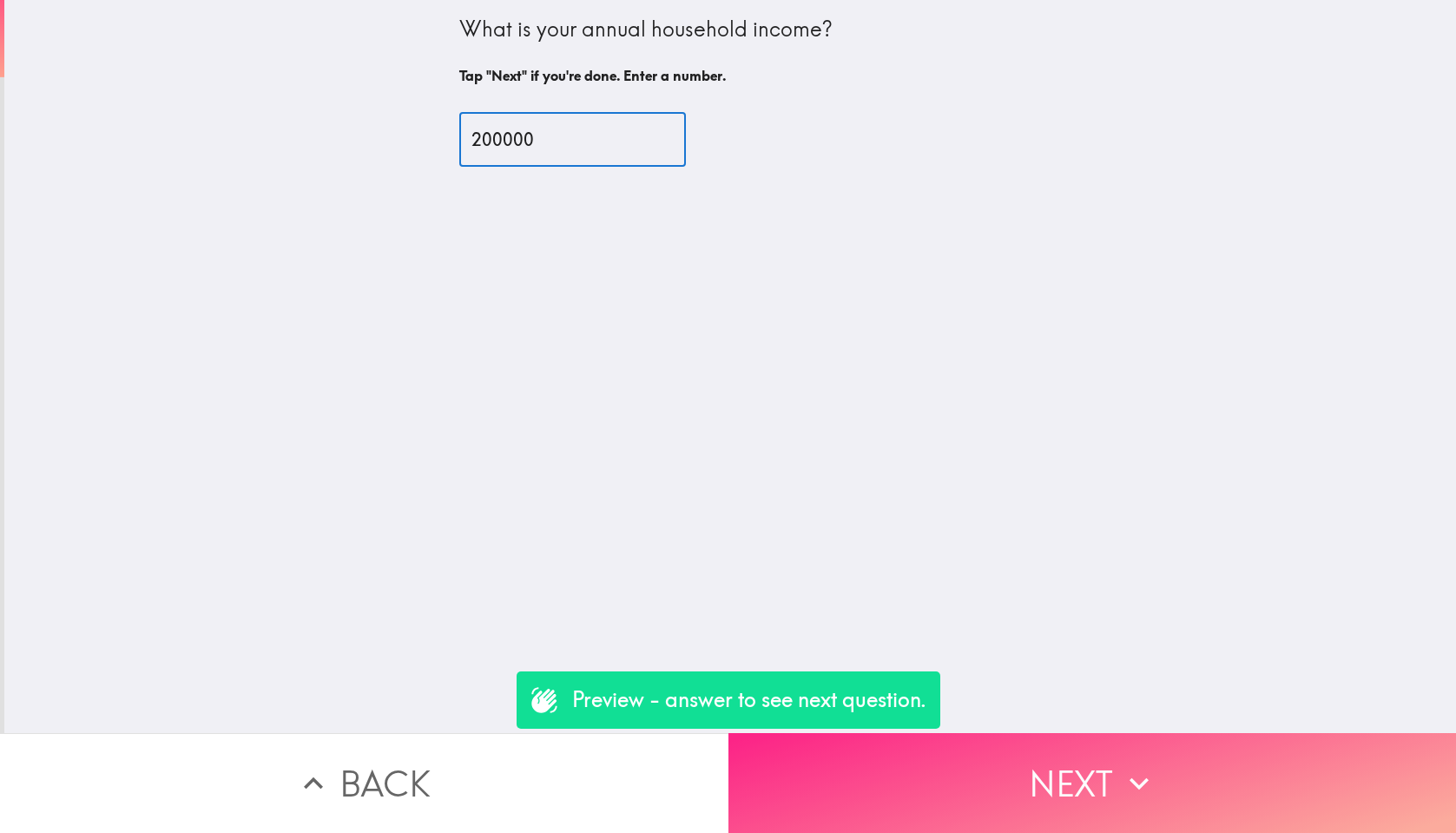
type input "200000"
click at [1123, 761] on button "Next" at bounding box center [1093, 783] width 728 height 100
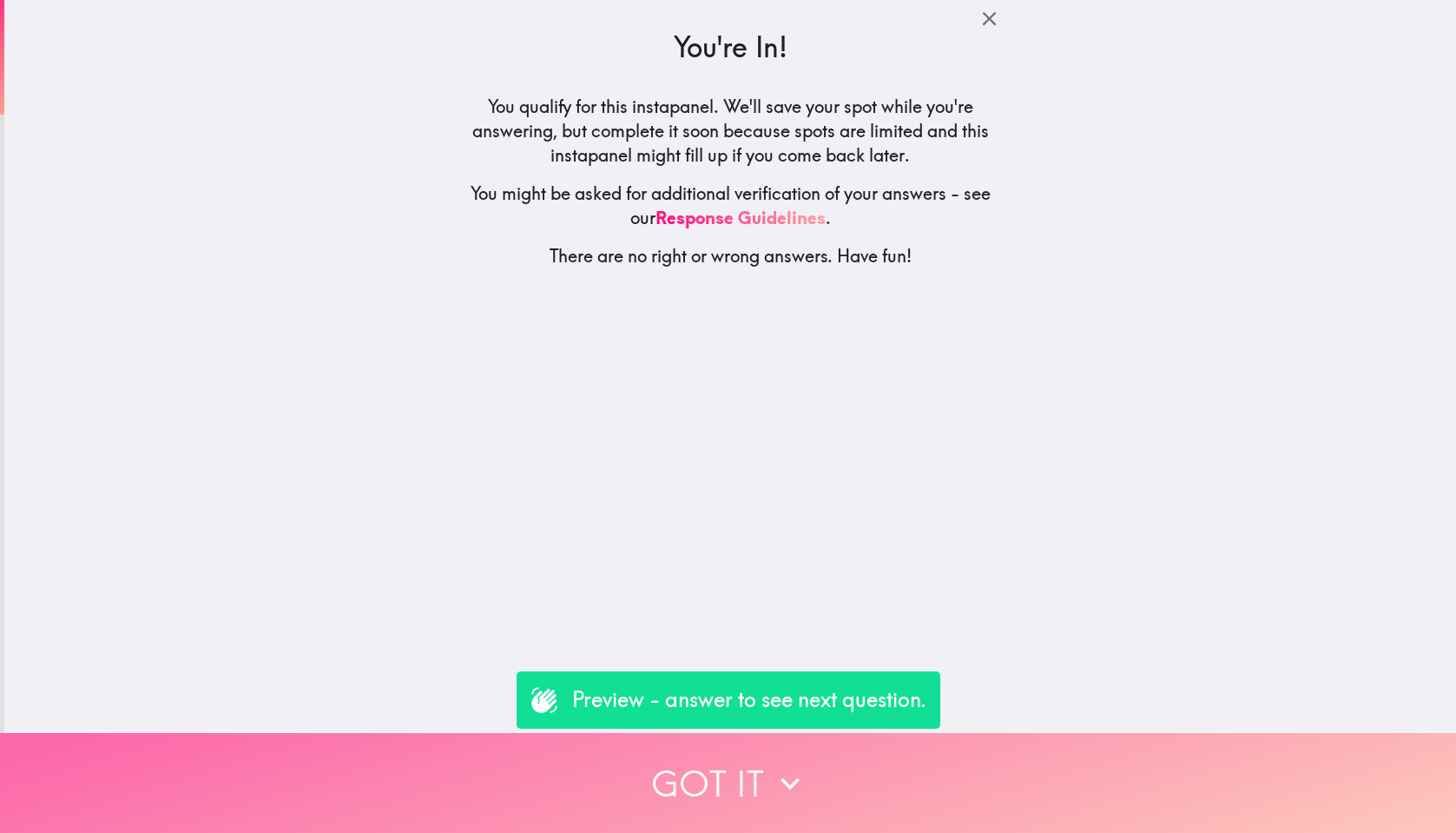
click at [1123, 761] on button "Got it" at bounding box center [728, 783] width 1456 height 100
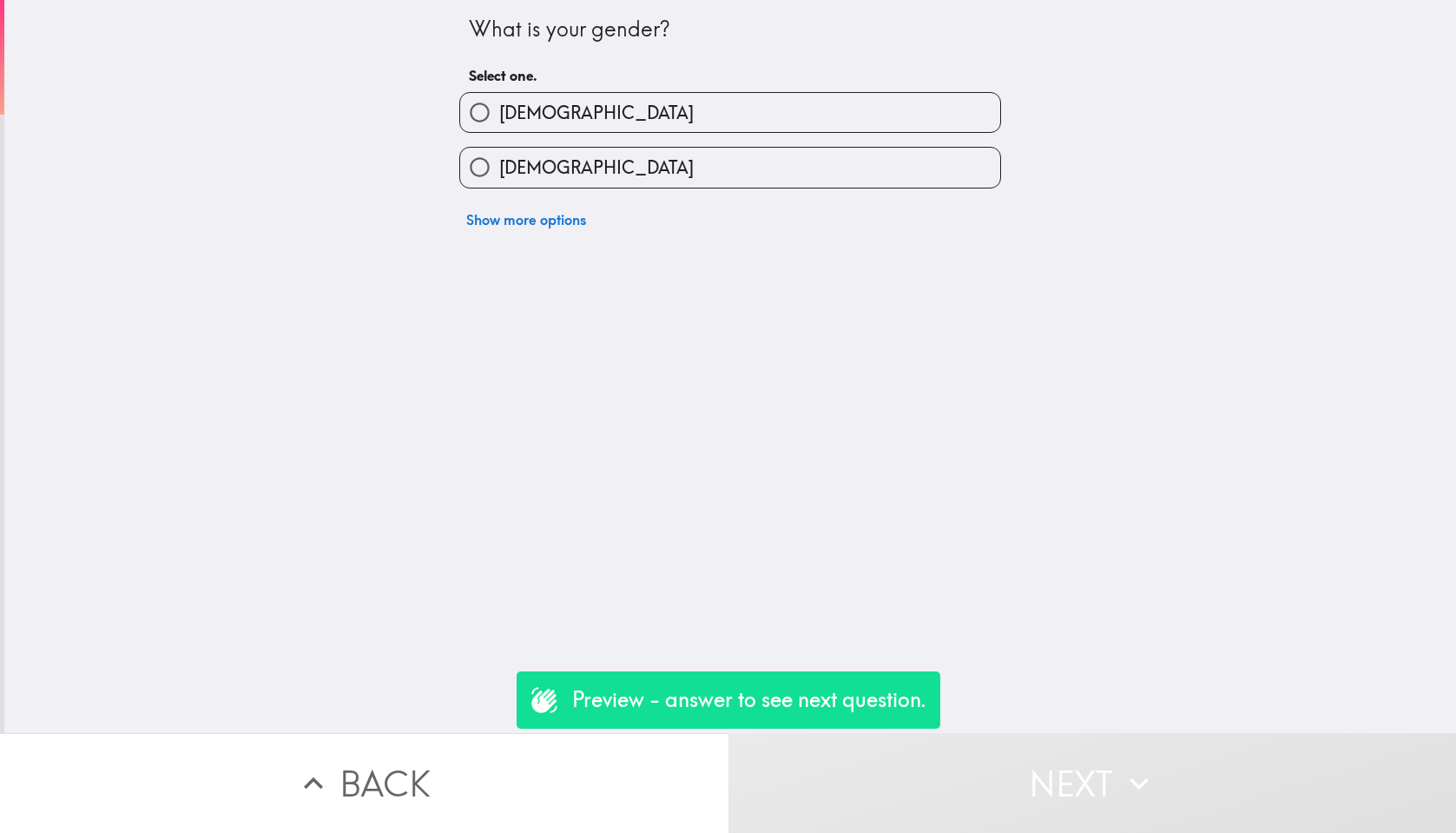
click at [750, 177] on label "[DEMOGRAPHIC_DATA]" at bounding box center [730, 167] width 540 height 39
click at [499, 177] on input "[DEMOGRAPHIC_DATA]" at bounding box center [480, 167] width 39 height 39
radio input "true"
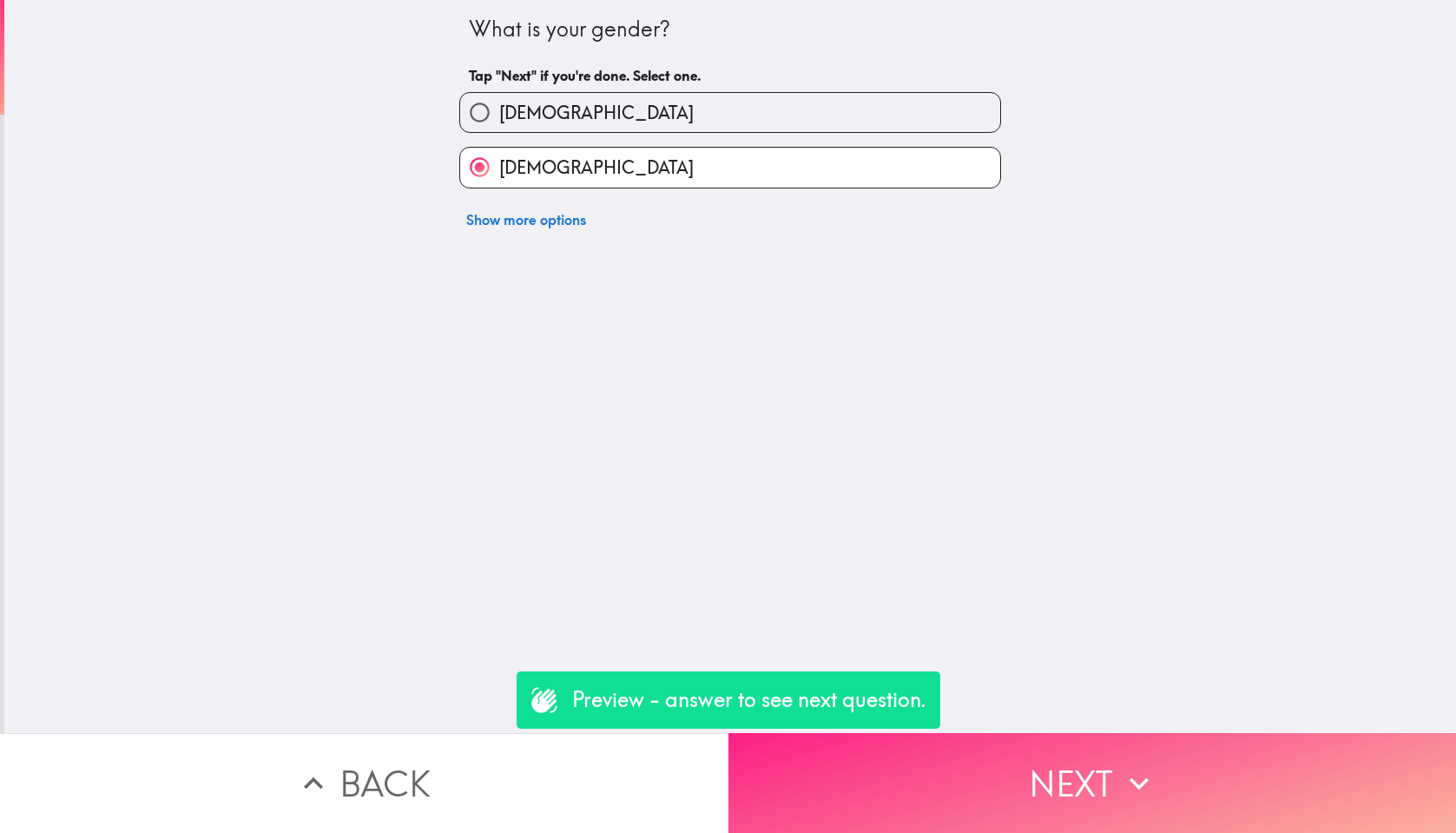
click at [1208, 763] on button "Next" at bounding box center [1093, 783] width 728 height 100
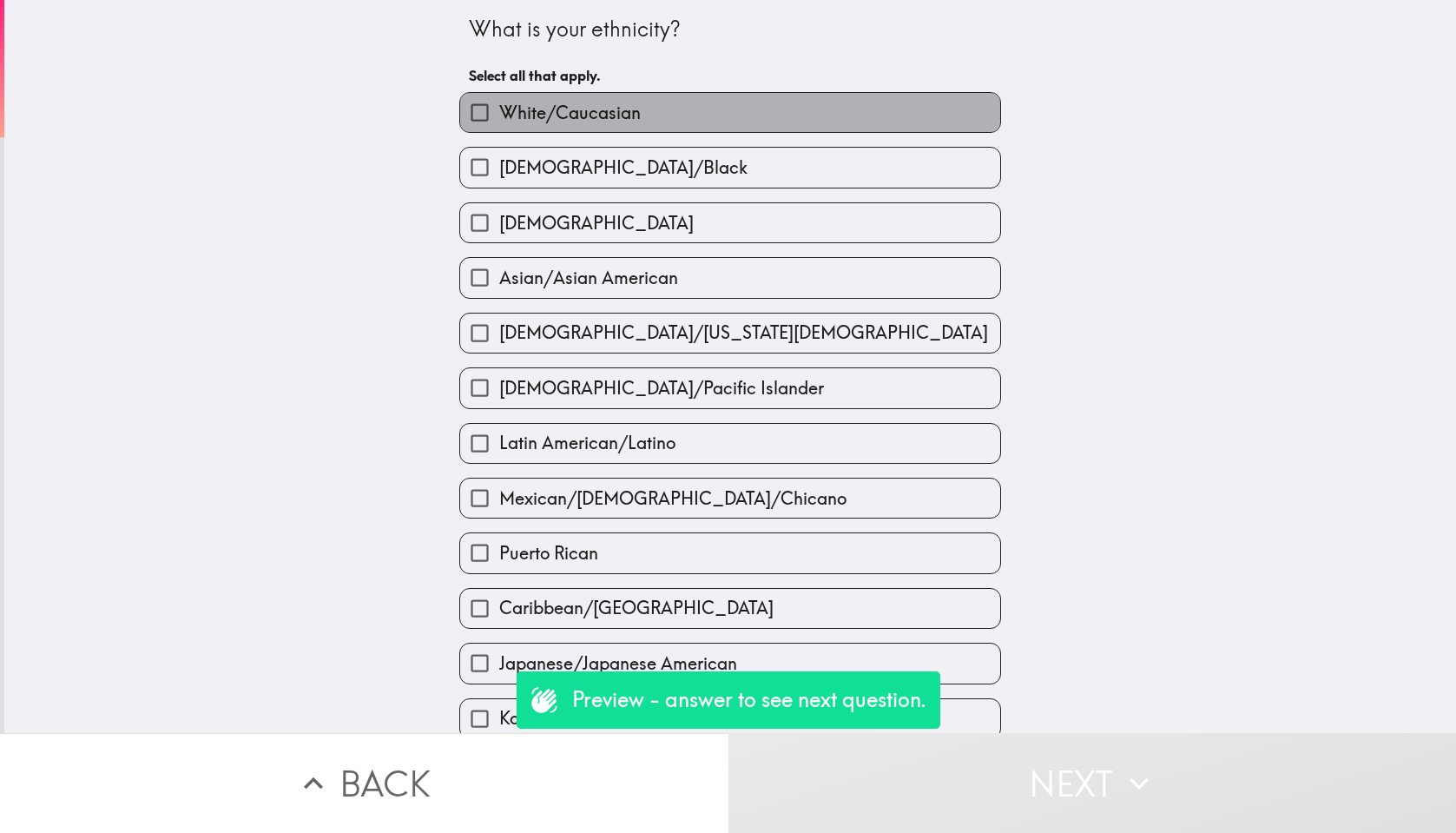
click at [545, 111] on span "White/Caucasian" at bounding box center [569, 113] width 142 height 24
click at [499, 111] on input "White/Caucasian" at bounding box center [480, 112] width 39 height 39
checkbox input "true"
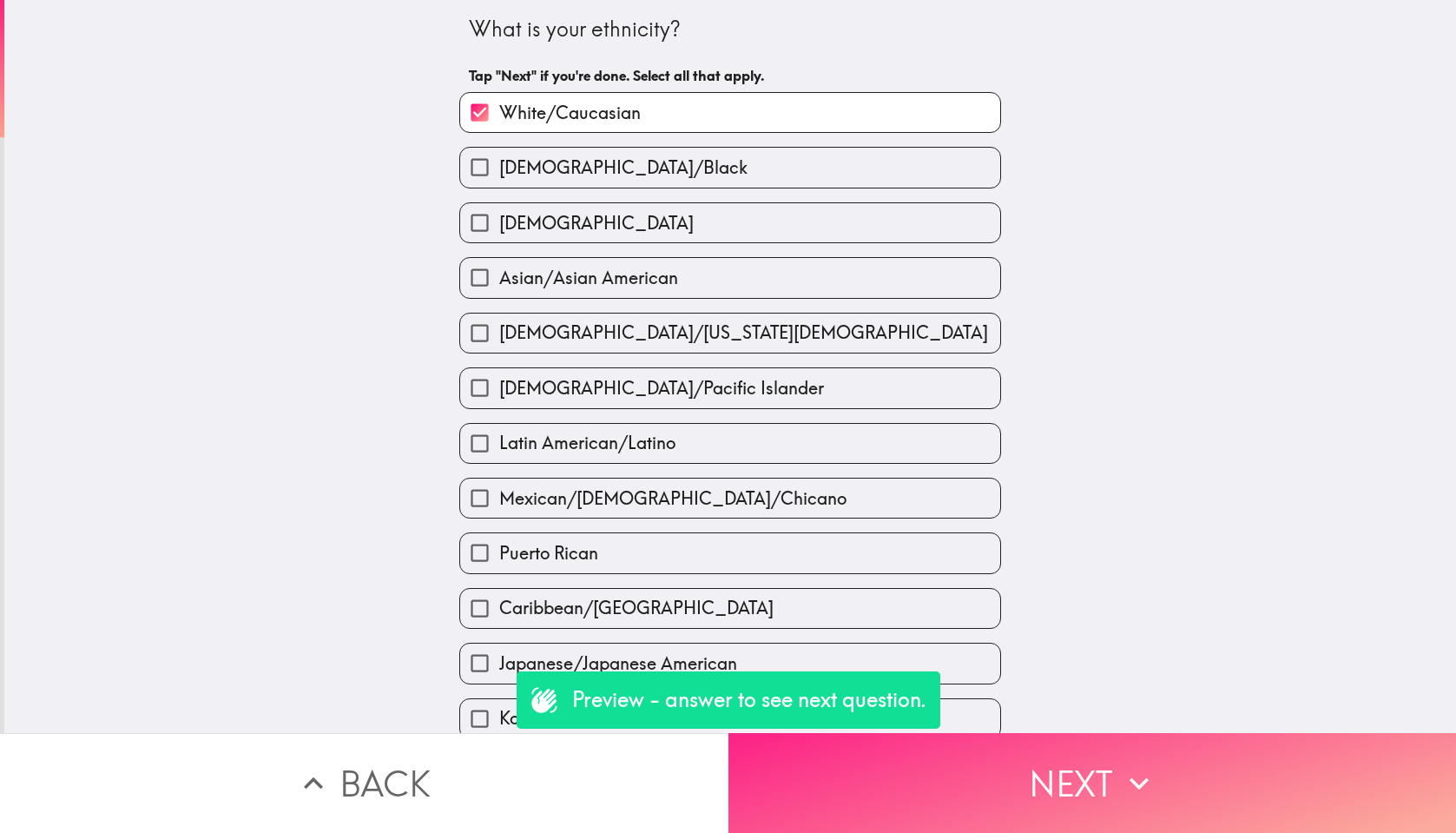
click at [1252, 783] on button "Next" at bounding box center [1093, 783] width 728 height 100
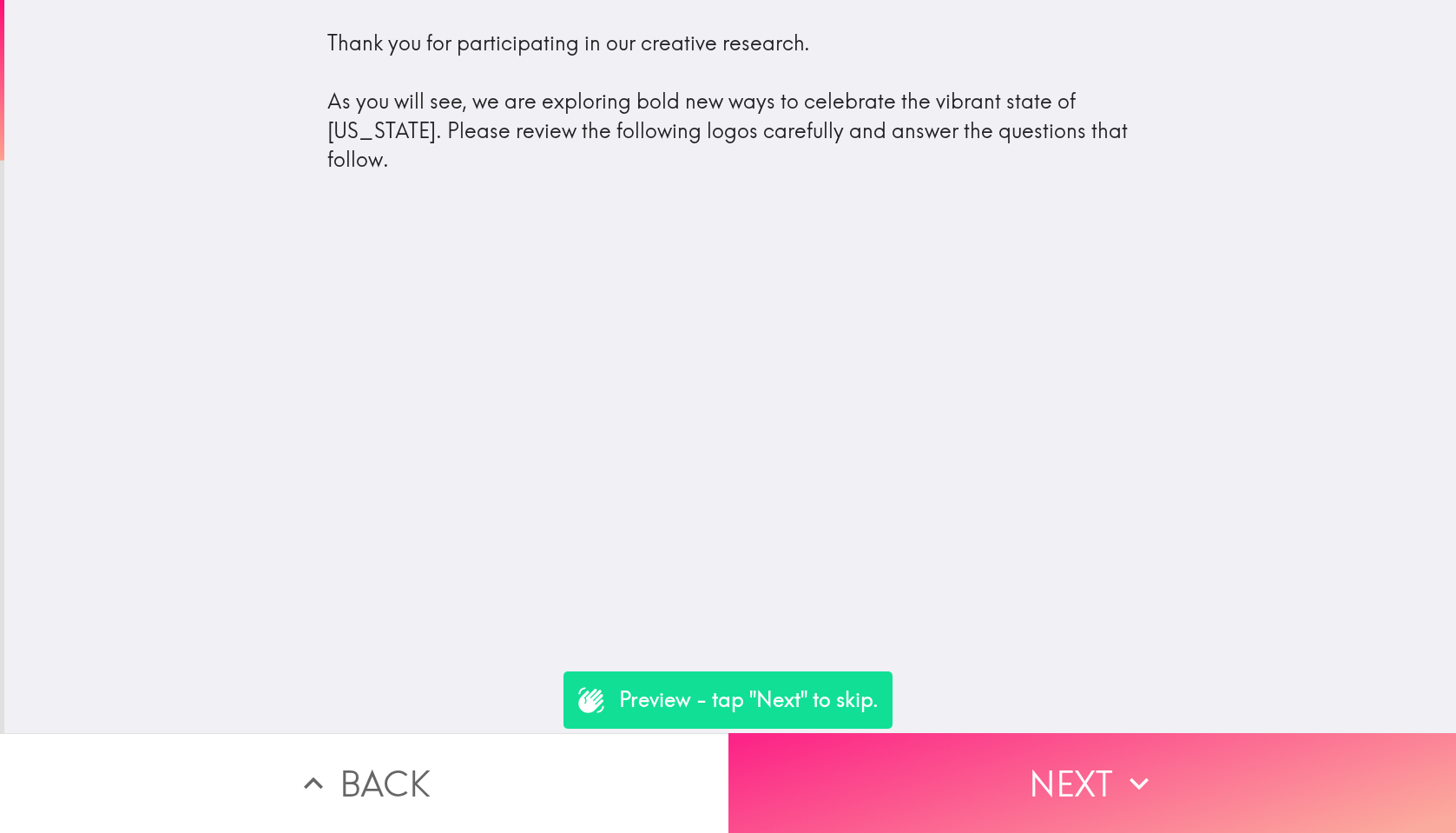
click at [1172, 761] on button "Next" at bounding box center [1093, 783] width 728 height 100
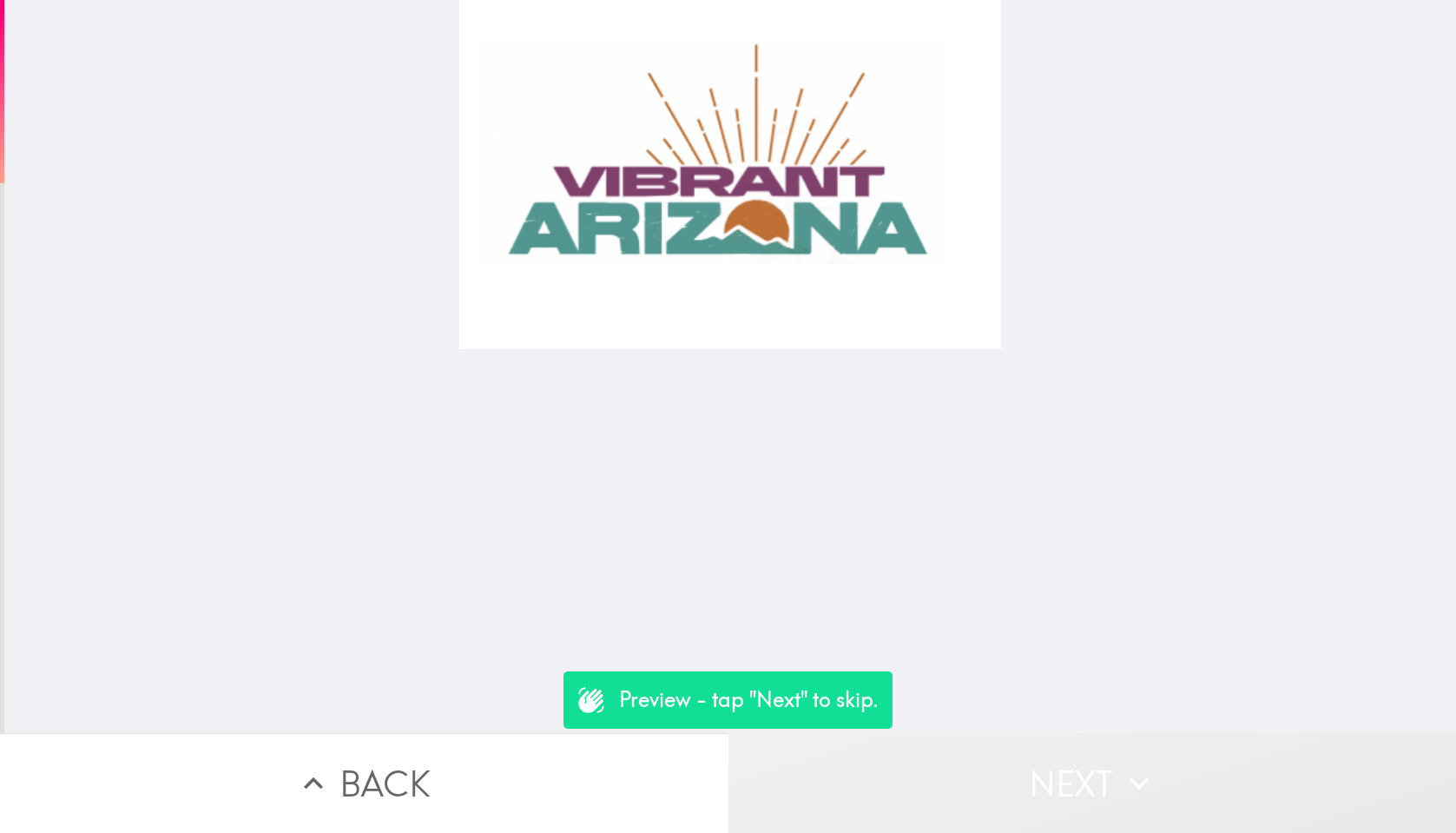
click at [1094, 770] on button "Next" at bounding box center [1093, 783] width 728 height 100
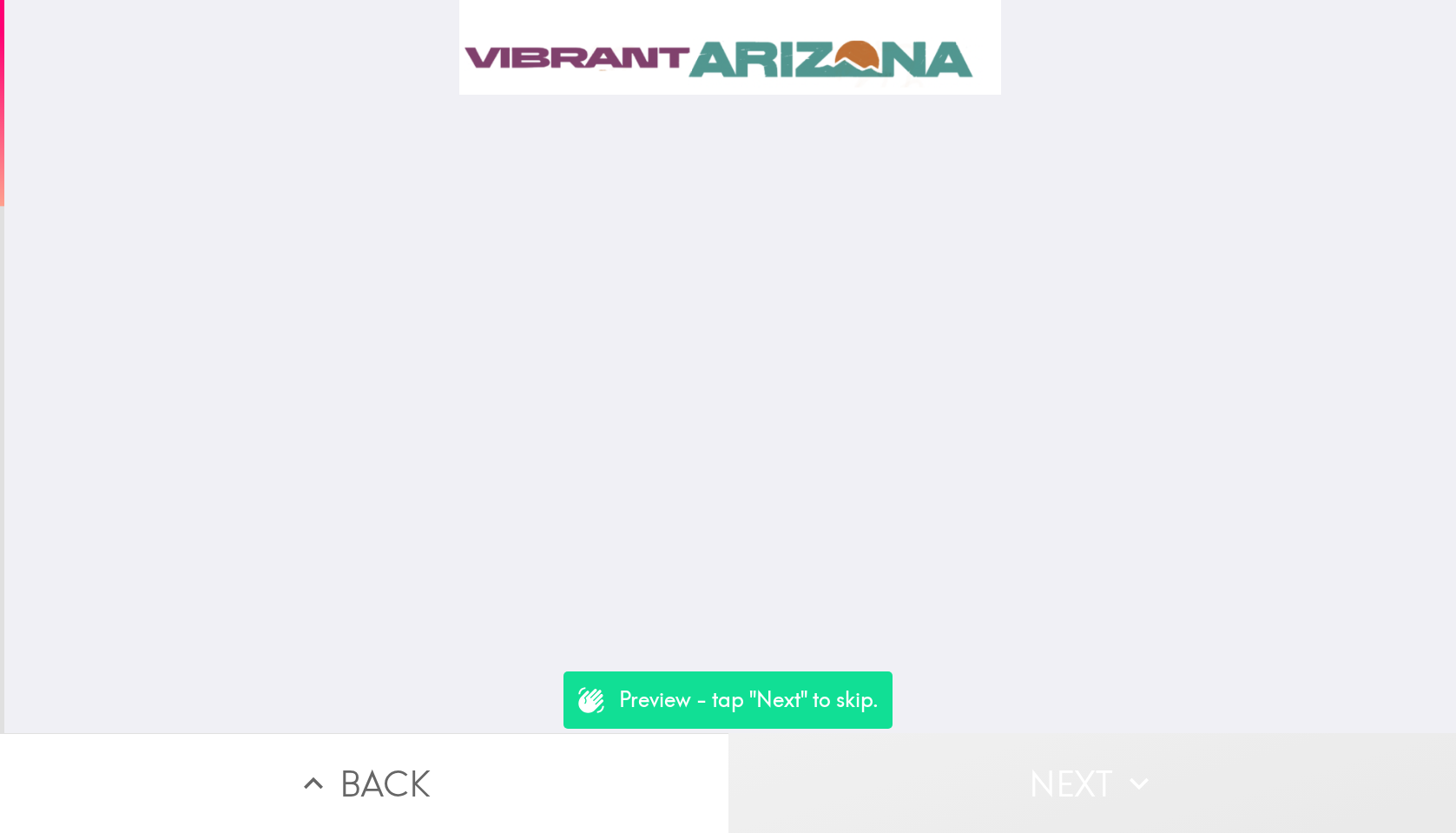
click at [1094, 770] on button "Next" at bounding box center [1093, 783] width 728 height 100
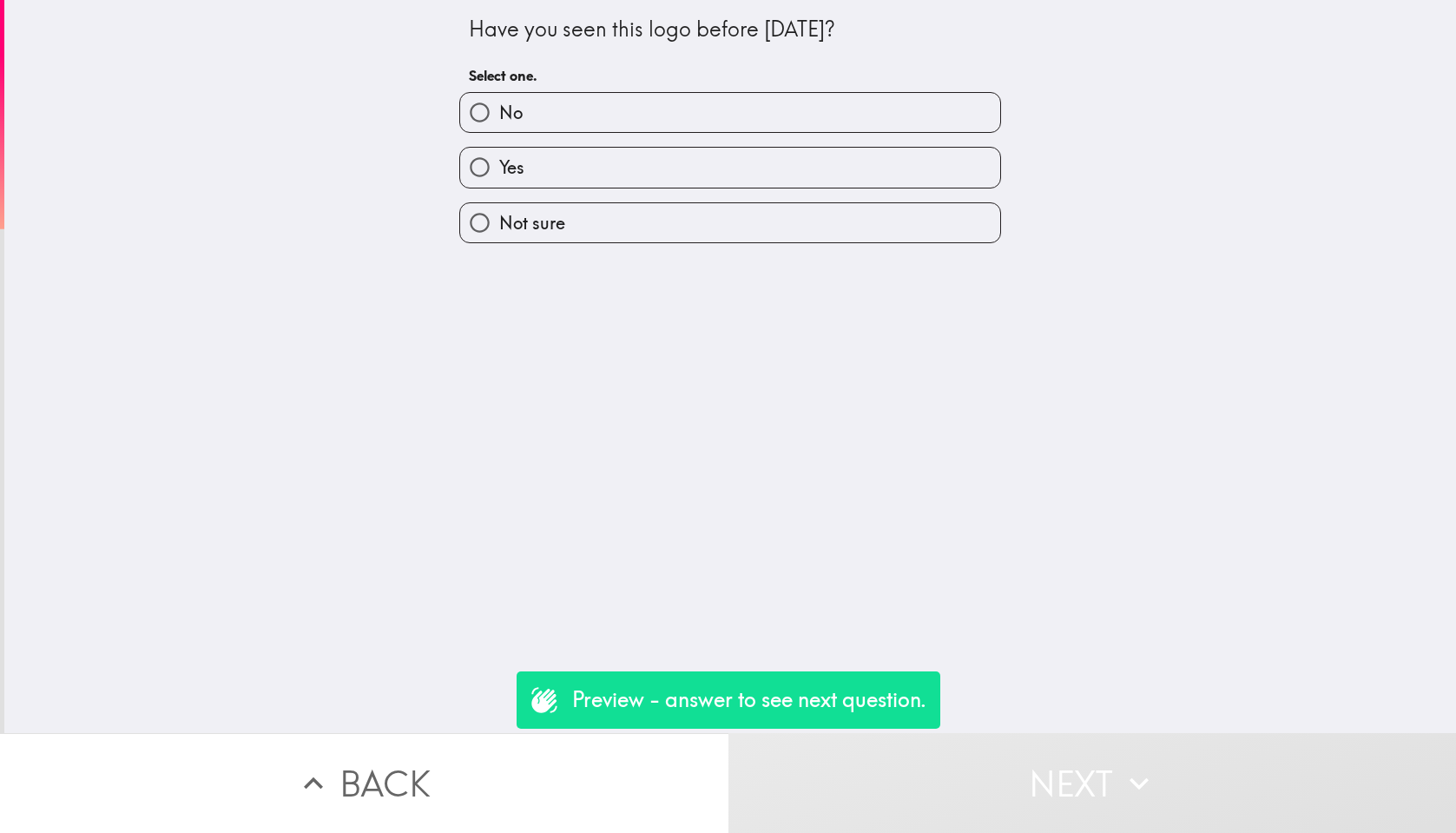
click at [808, 123] on label "No" at bounding box center [730, 112] width 540 height 39
click at [499, 123] on input "No" at bounding box center [480, 112] width 39 height 39
radio input "true"
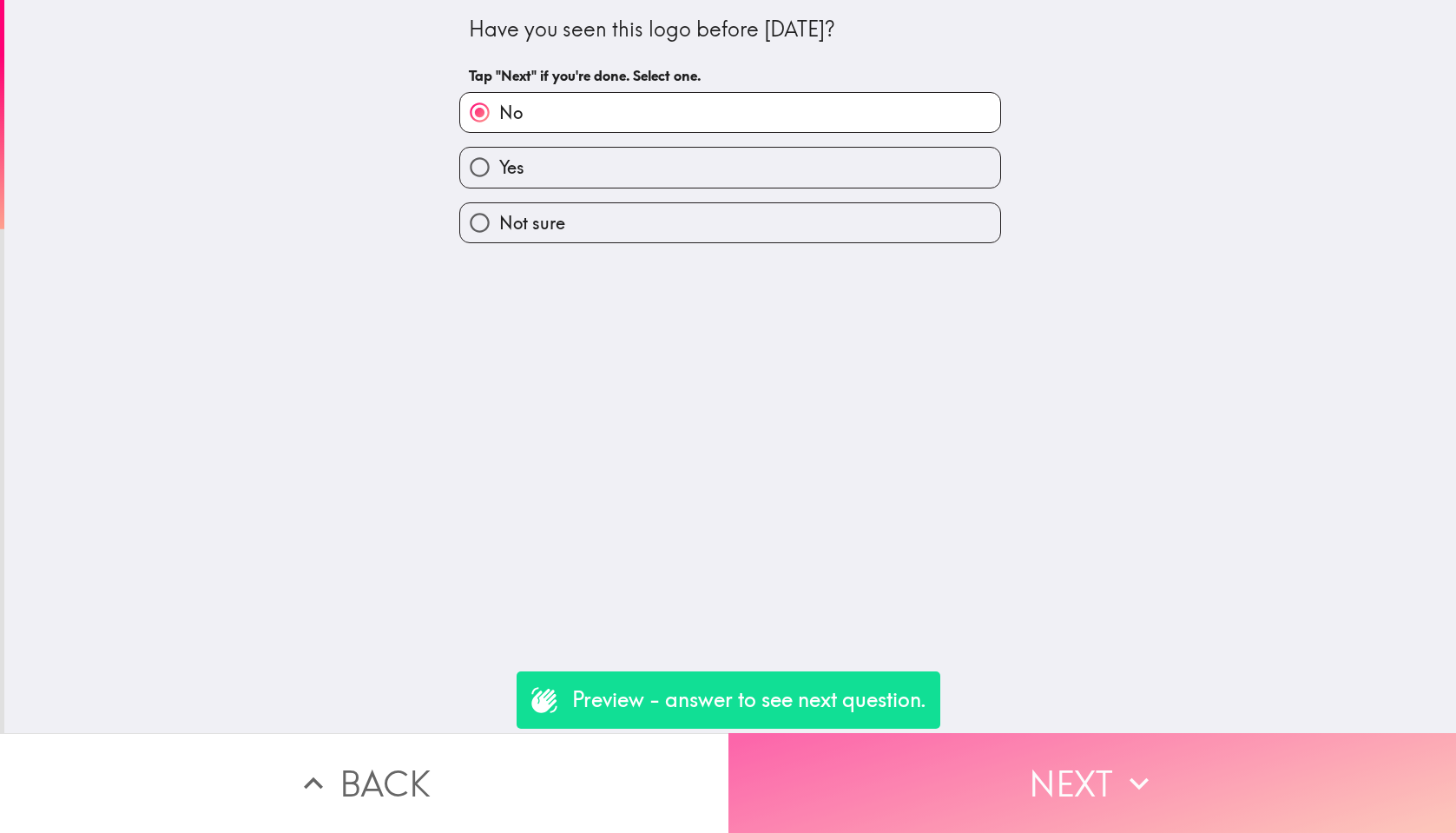
click at [1227, 754] on button "Next" at bounding box center [1093, 783] width 728 height 100
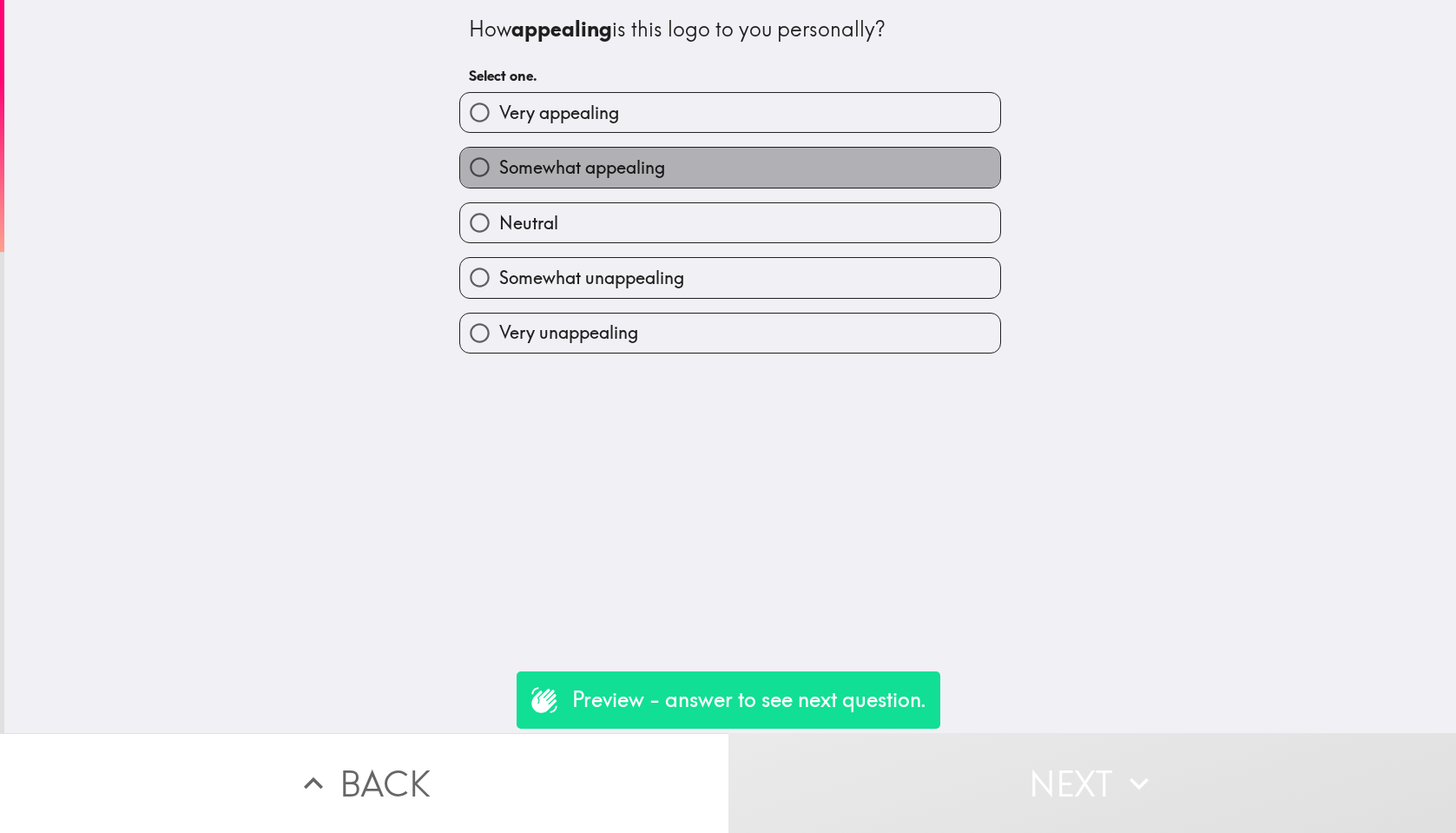
click at [893, 179] on label "Somewhat appealing" at bounding box center [730, 167] width 540 height 39
click at [499, 179] on input "Somewhat appealing" at bounding box center [480, 167] width 39 height 39
radio input "true"
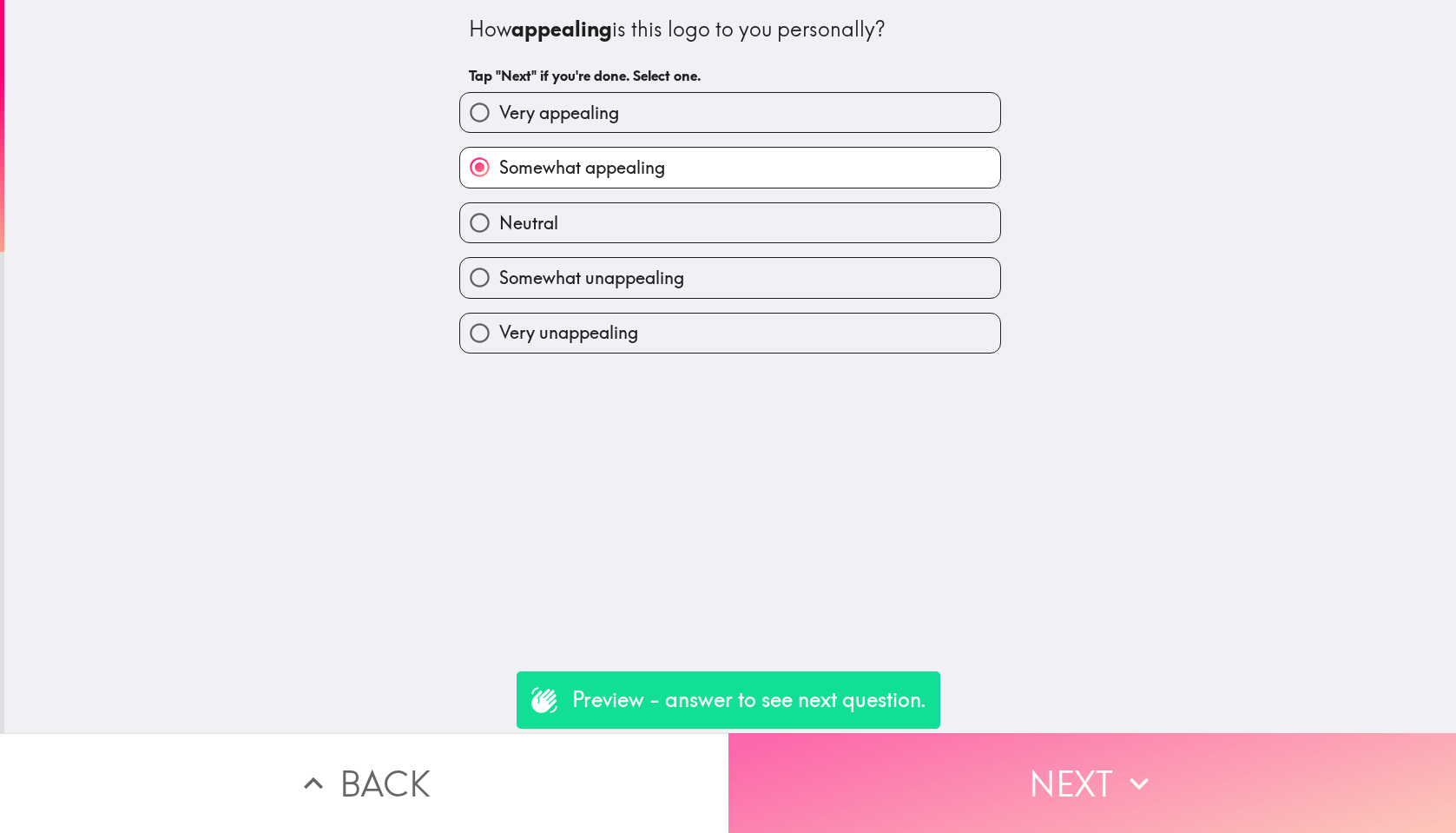
click at [1097, 768] on button "Next" at bounding box center [1093, 783] width 728 height 100
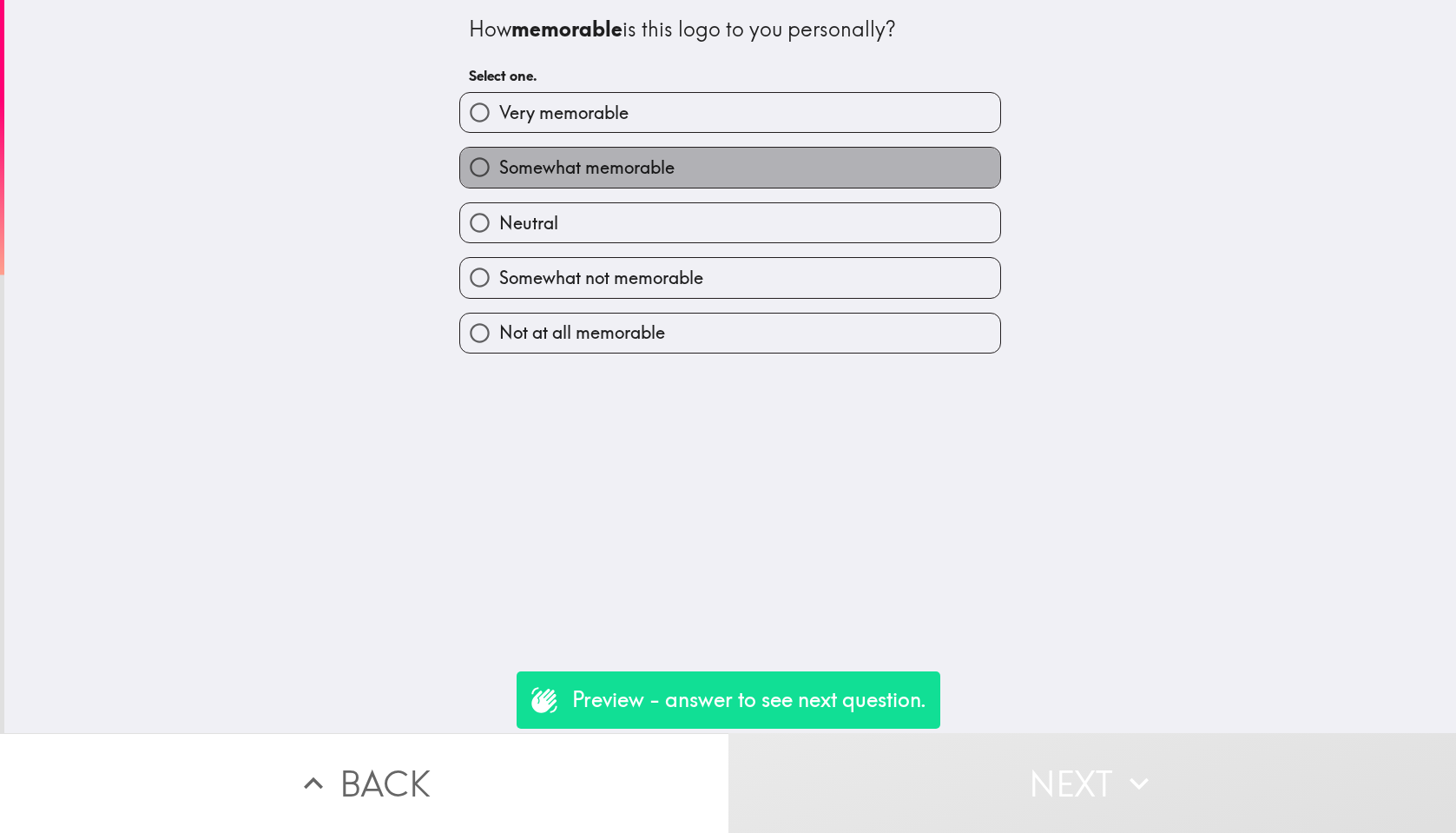
click at [884, 156] on label "Somewhat memorable" at bounding box center [730, 167] width 540 height 39
click at [499, 156] on input "Somewhat memorable" at bounding box center [480, 167] width 39 height 39
radio input "true"
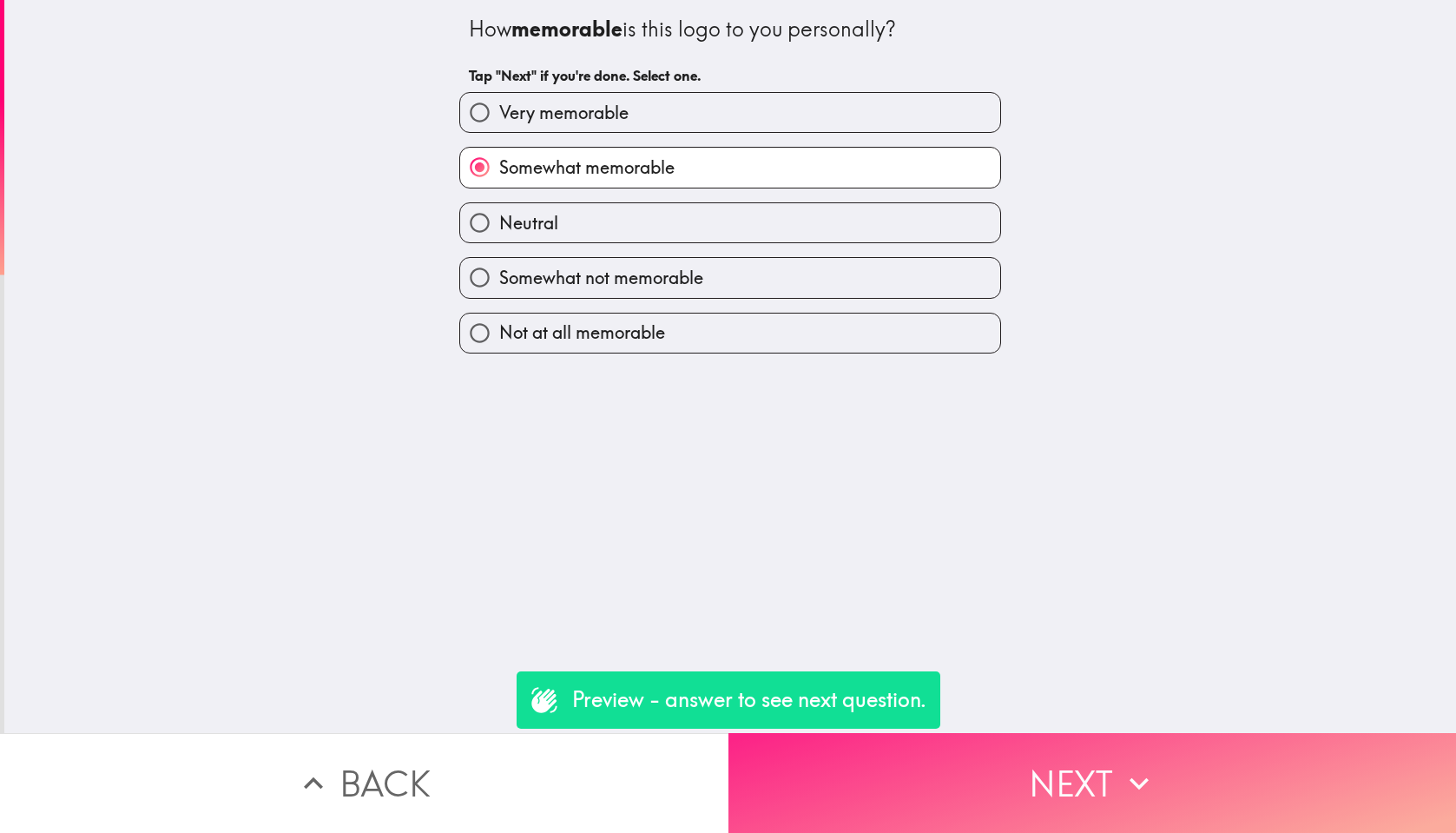
click at [1165, 828] on button "Next" at bounding box center [1093, 783] width 728 height 100
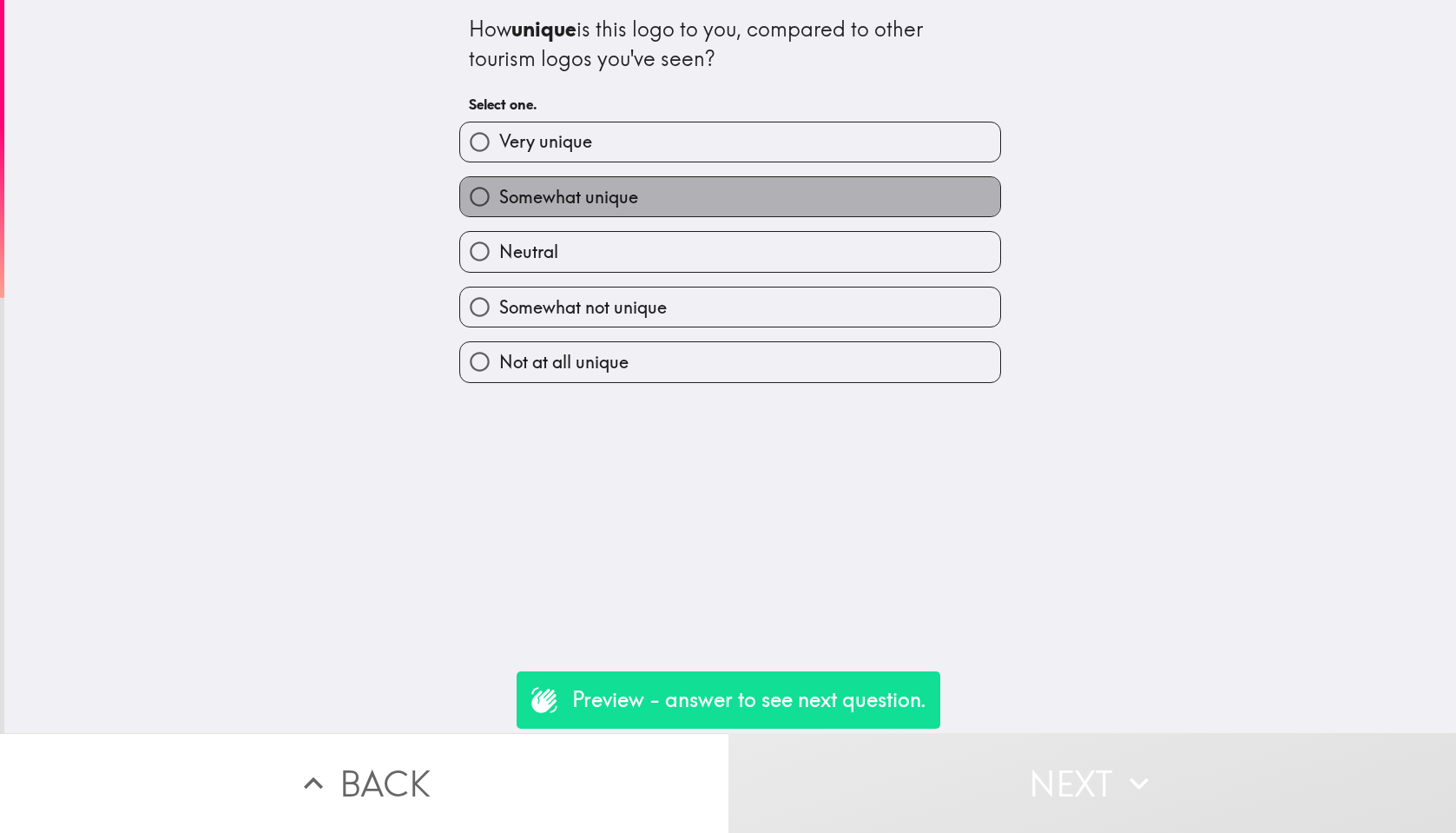
click at [774, 197] on label "Somewhat unique" at bounding box center [730, 197] width 540 height 39
click at [499, 197] on input "Somewhat unique" at bounding box center [480, 197] width 39 height 39
radio input "true"
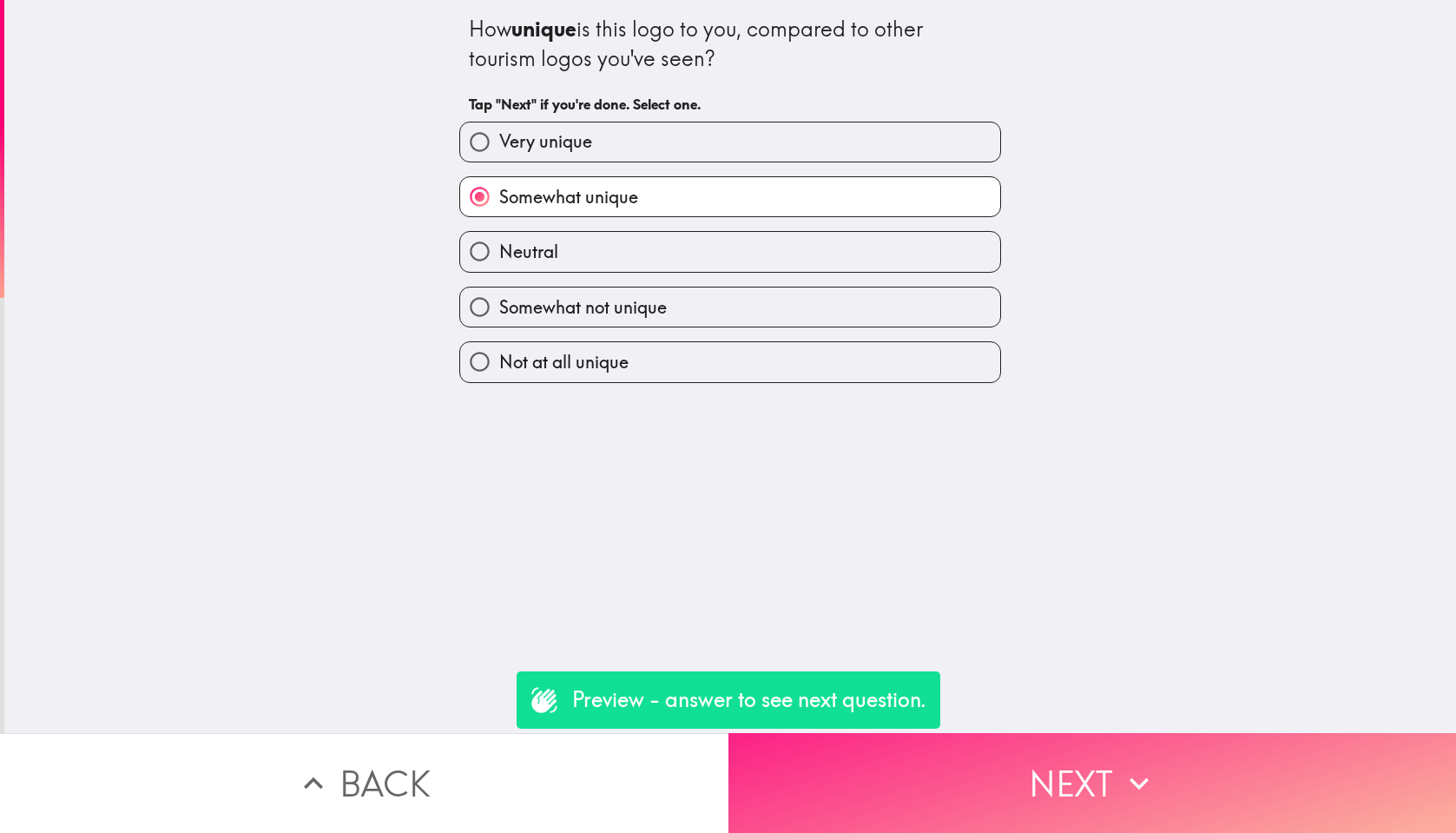
click at [1215, 754] on button "Next" at bounding box center [1093, 783] width 728 height 100
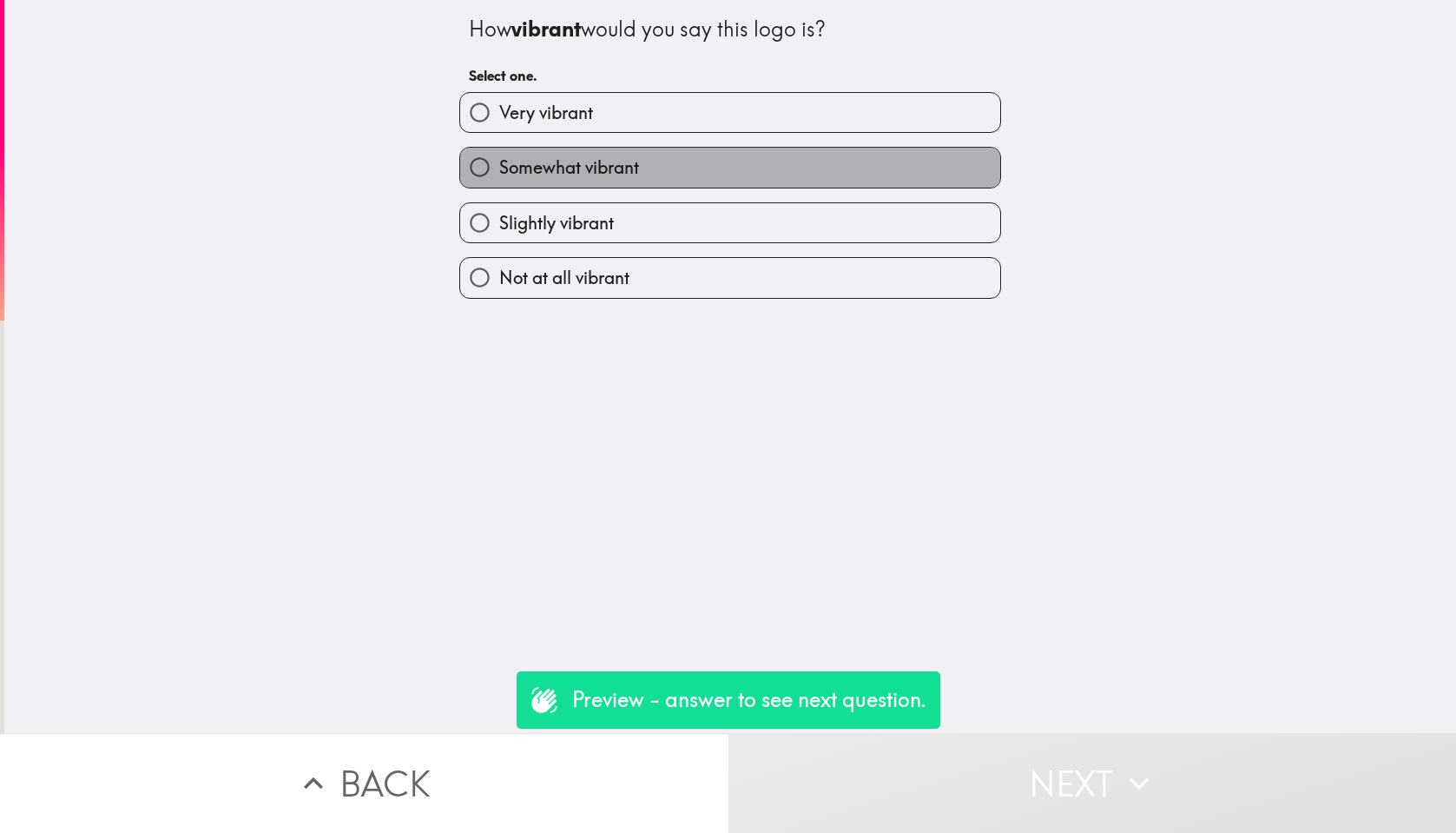
click at [838, 179] on label "Somewhat vibrant" at bounding box center [730, 167] width 540 height 39
click at [499, 179] on input "Somewhat vibrant" at bounding box center [480, 167] width 39 height 39
radio input "true"
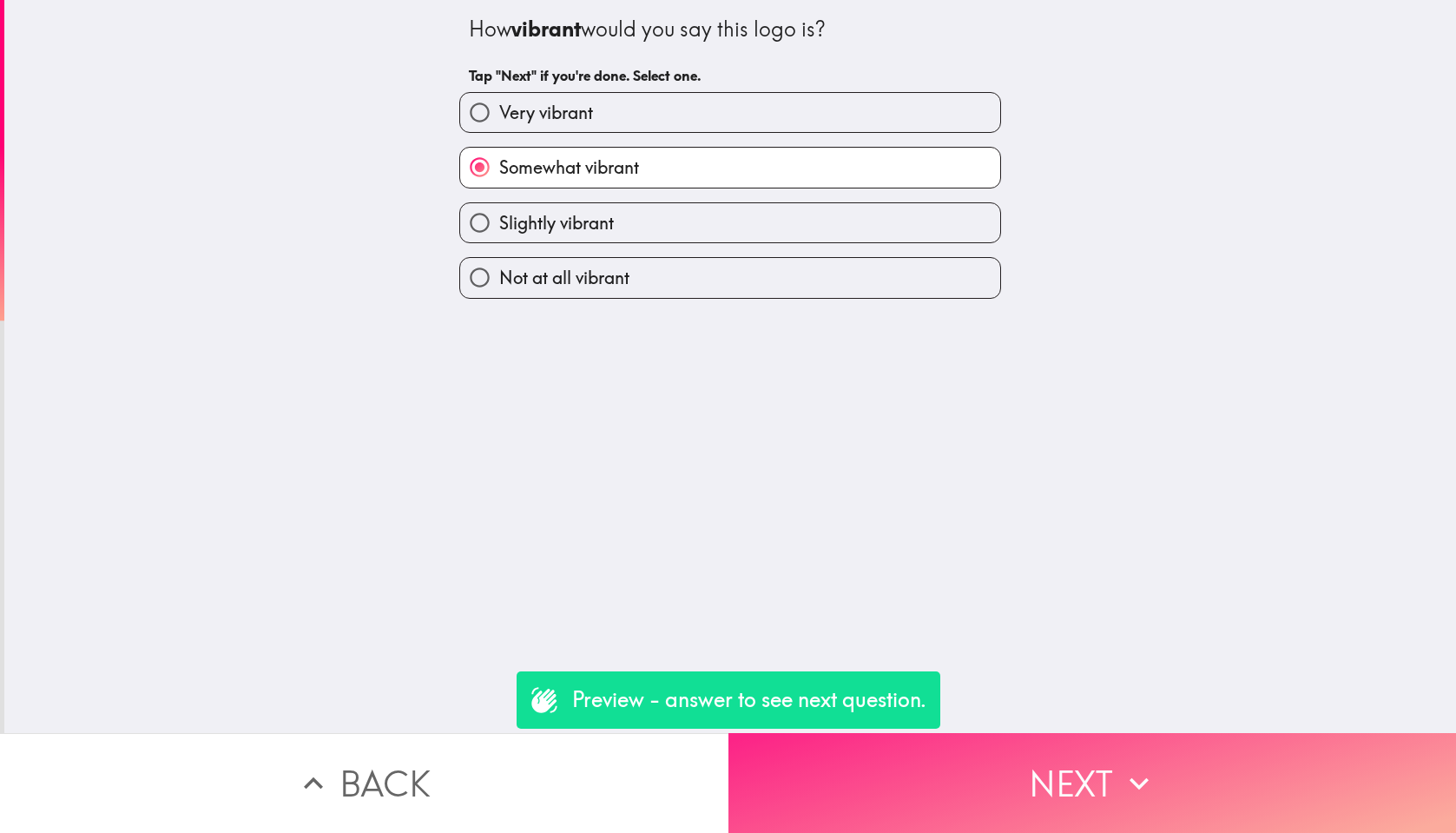
click at [1105, 822] on button "Next" at bounding box center [1093, 783] width 728 height 100
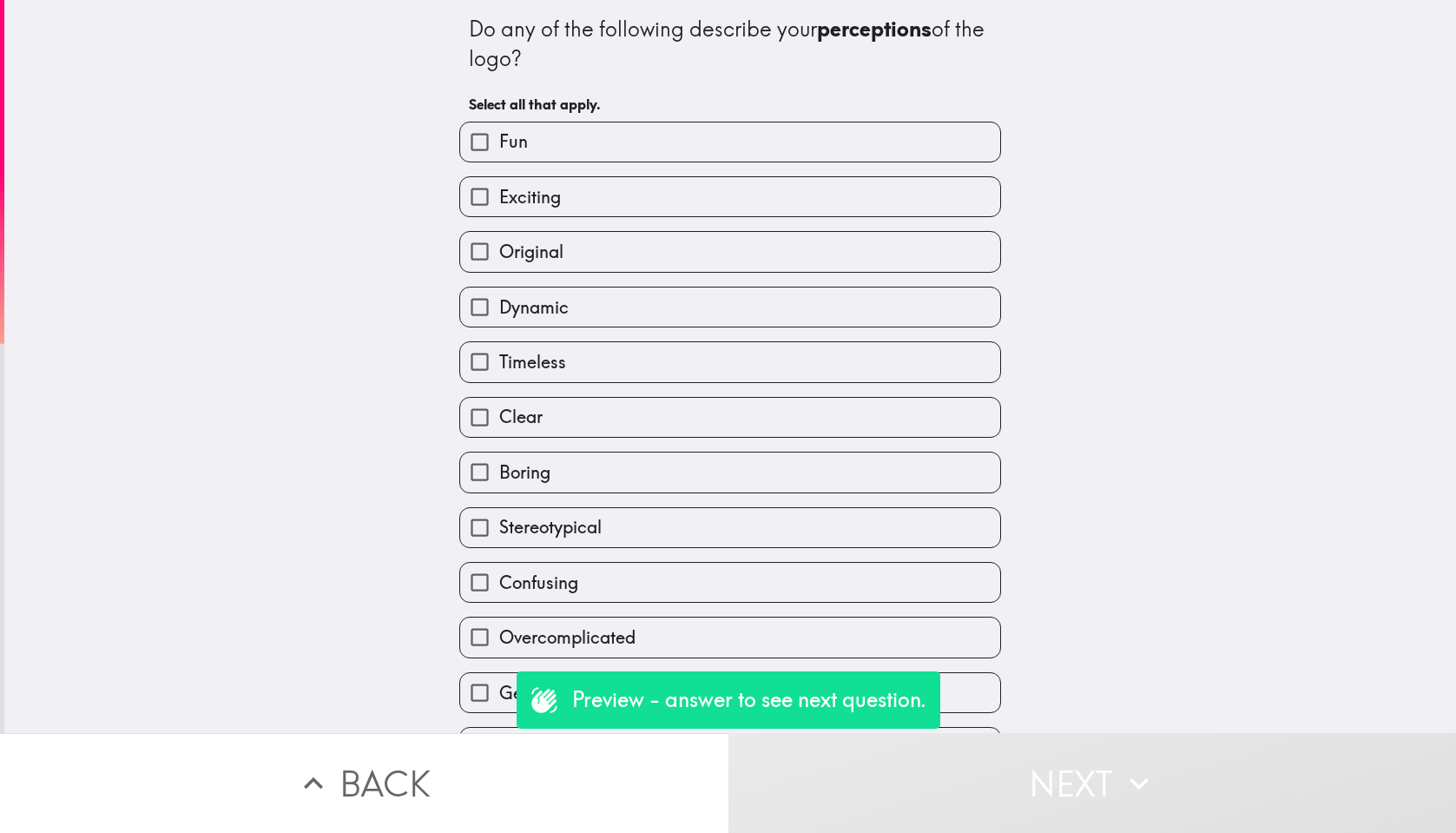
click at [892, 336] on div "Timeless" at bounding box center [723, 355] width 555 height 55
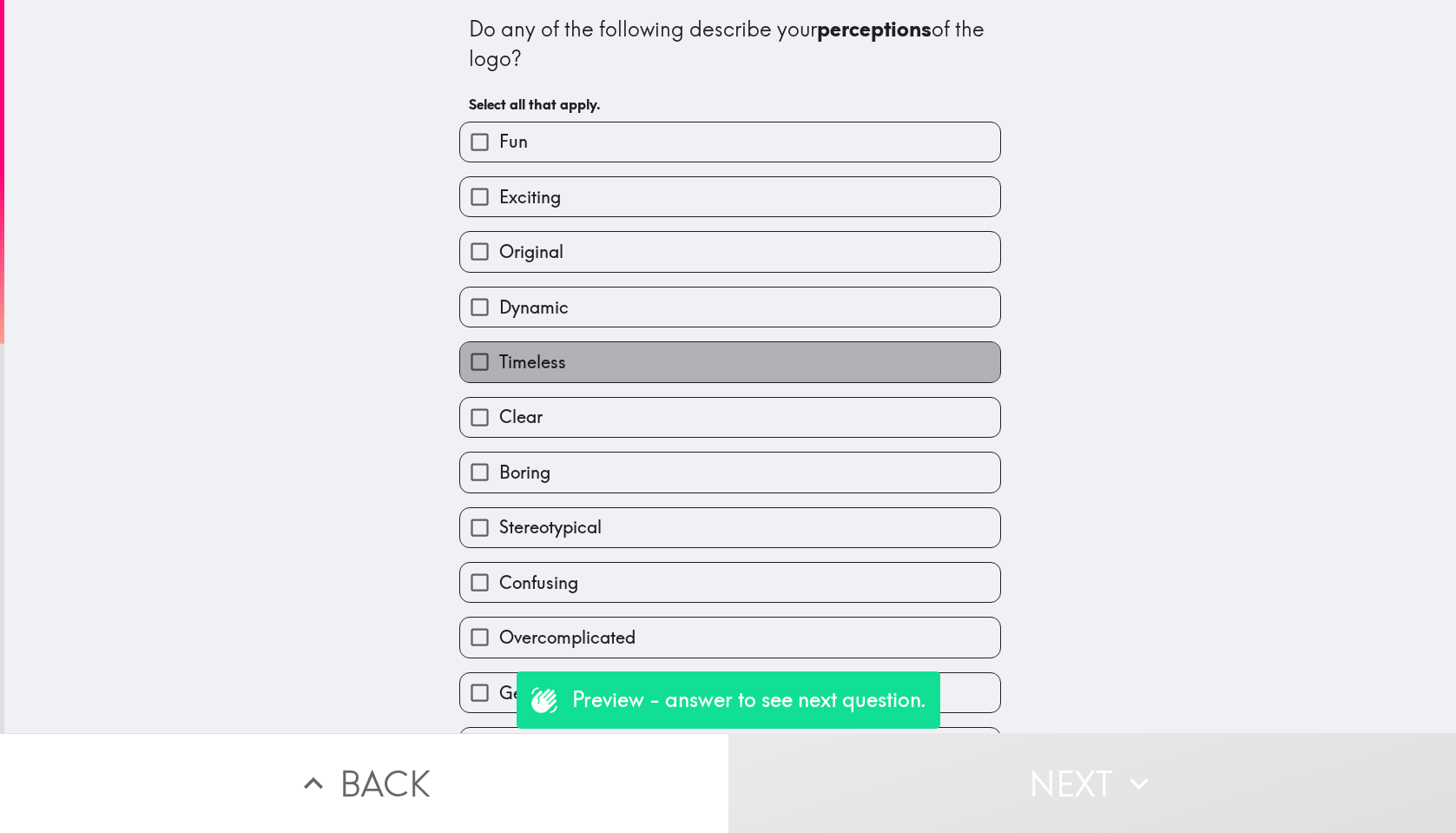
click at [949, 350] on label "Timeless" at bounding box center [730, 362] width 540 height 39
click at [499, 350] on input "Timeless" at bounding box center [480, 362] width 39 height 39
checkbox input "true"
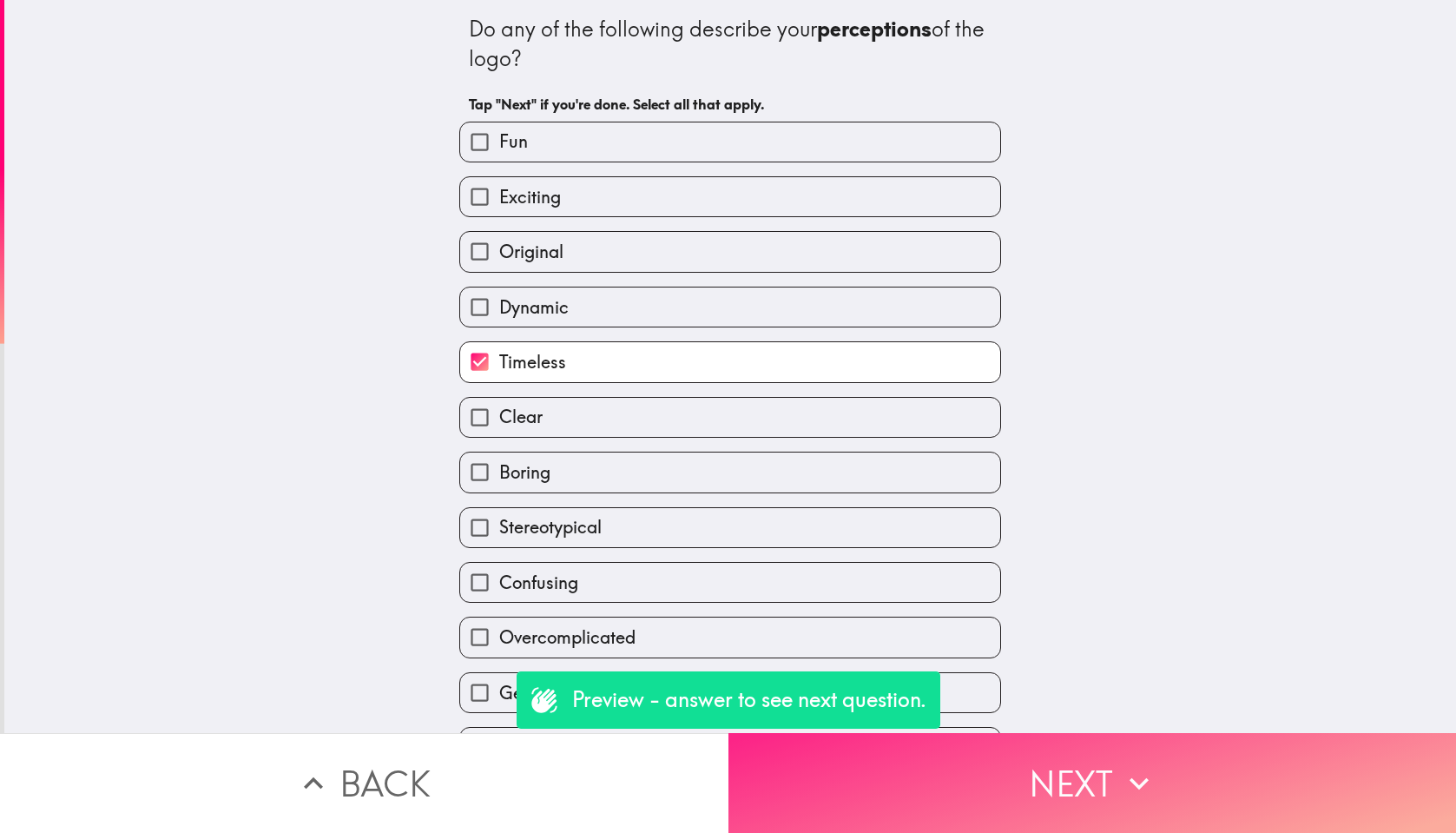
click at [1113, 781] on button "Next" at bounding box center [1093, 783] width 728 height 100
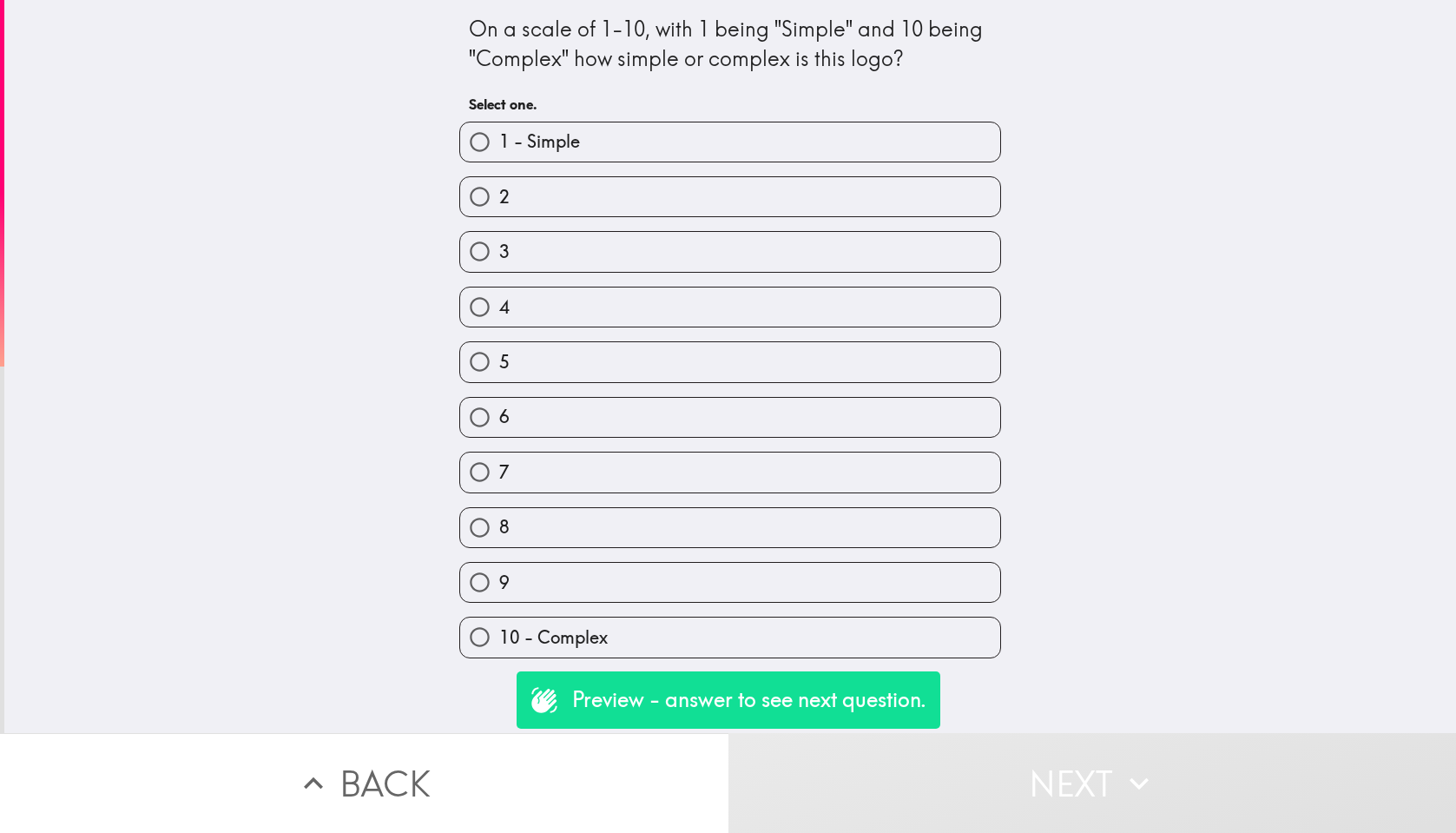
click at [967, 562] on div "9" at bounding box center [730, 582] width 542 height 41
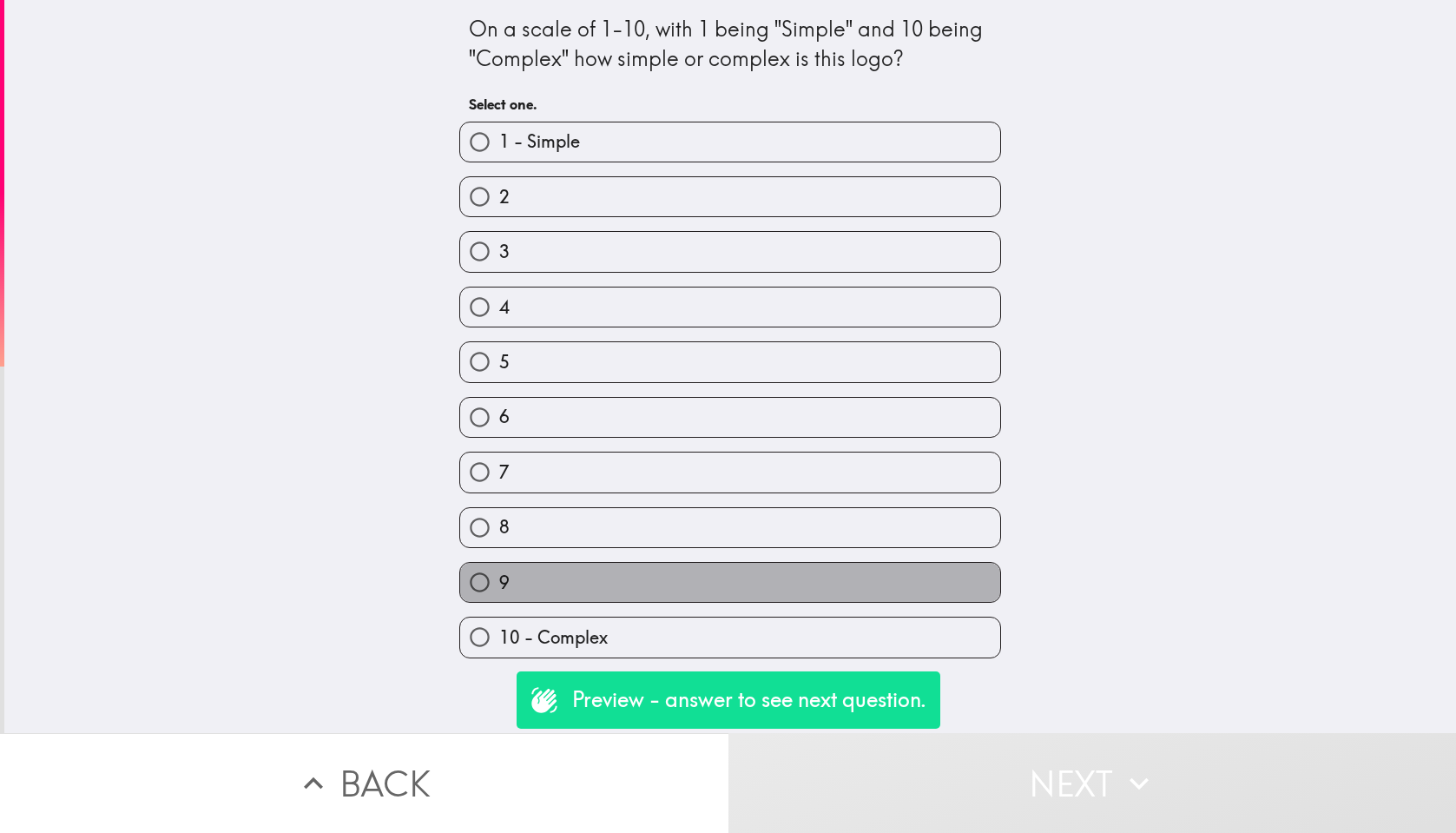
click at [973, 598] on label "9" at bounding box center [730, 582] width 540 height 39
click at [499, 598] on input "9" at bounding box center [480, 582] width 39 height 39
radio input "true"
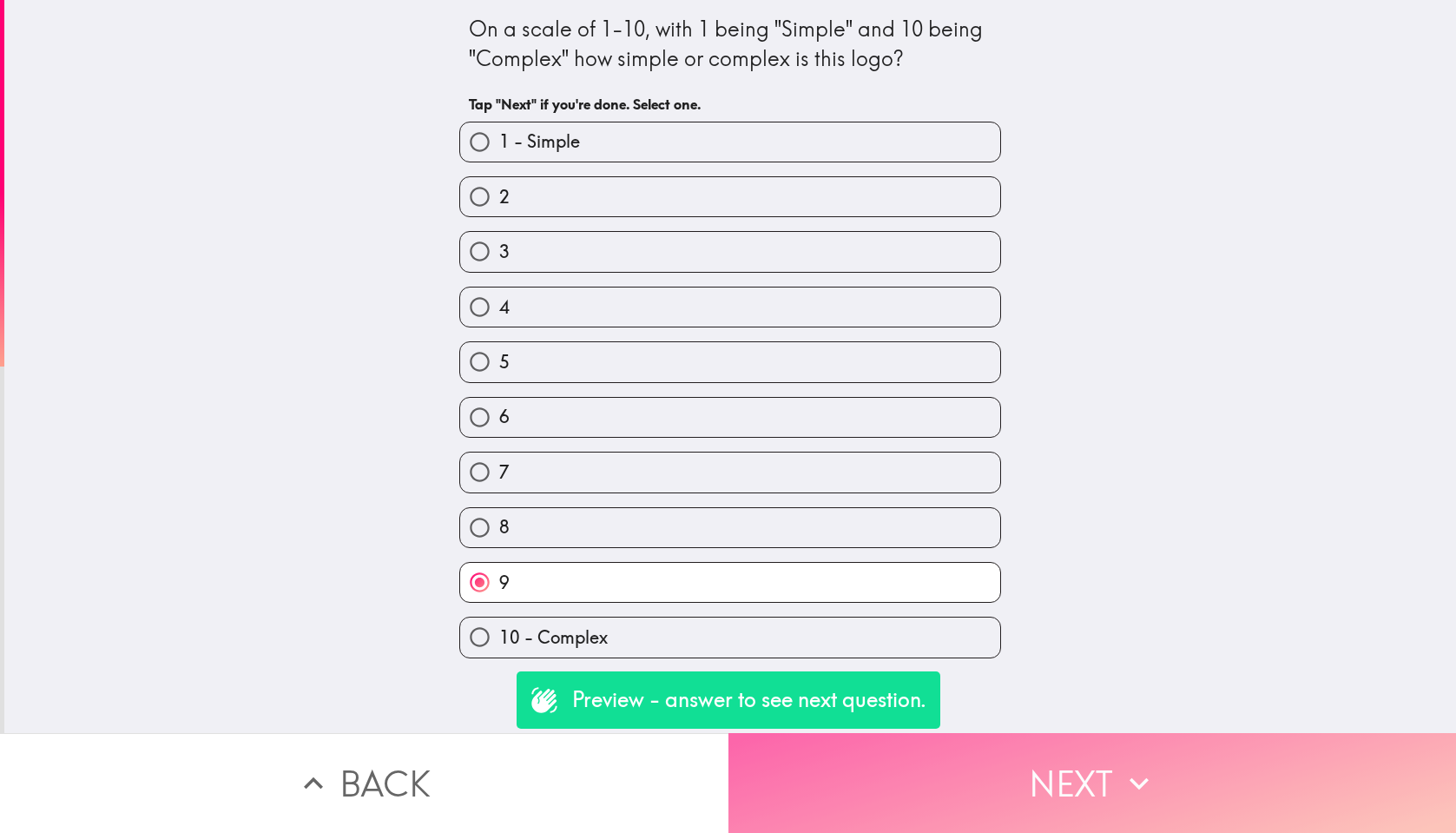
click at [1078, 751] on button "Next" at bounding box center [1093, 783] width 728 height 100
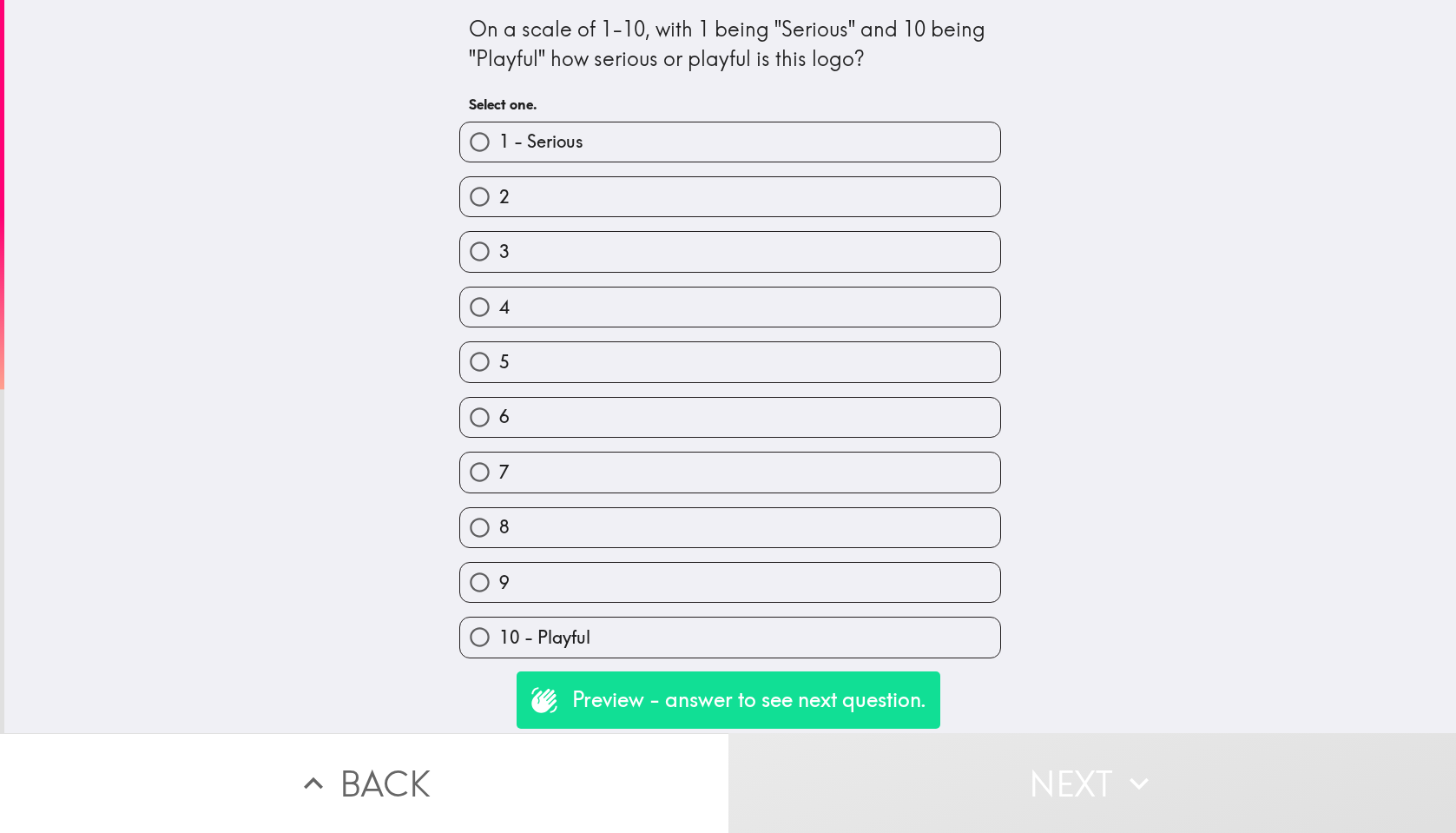
click at [922, 539] on label "8" at bounding box center [730, 527] width 540 height 39
click at [499, 539] on input "8" at bounding box center [480, 527] width 39 height 39
radio input "true"
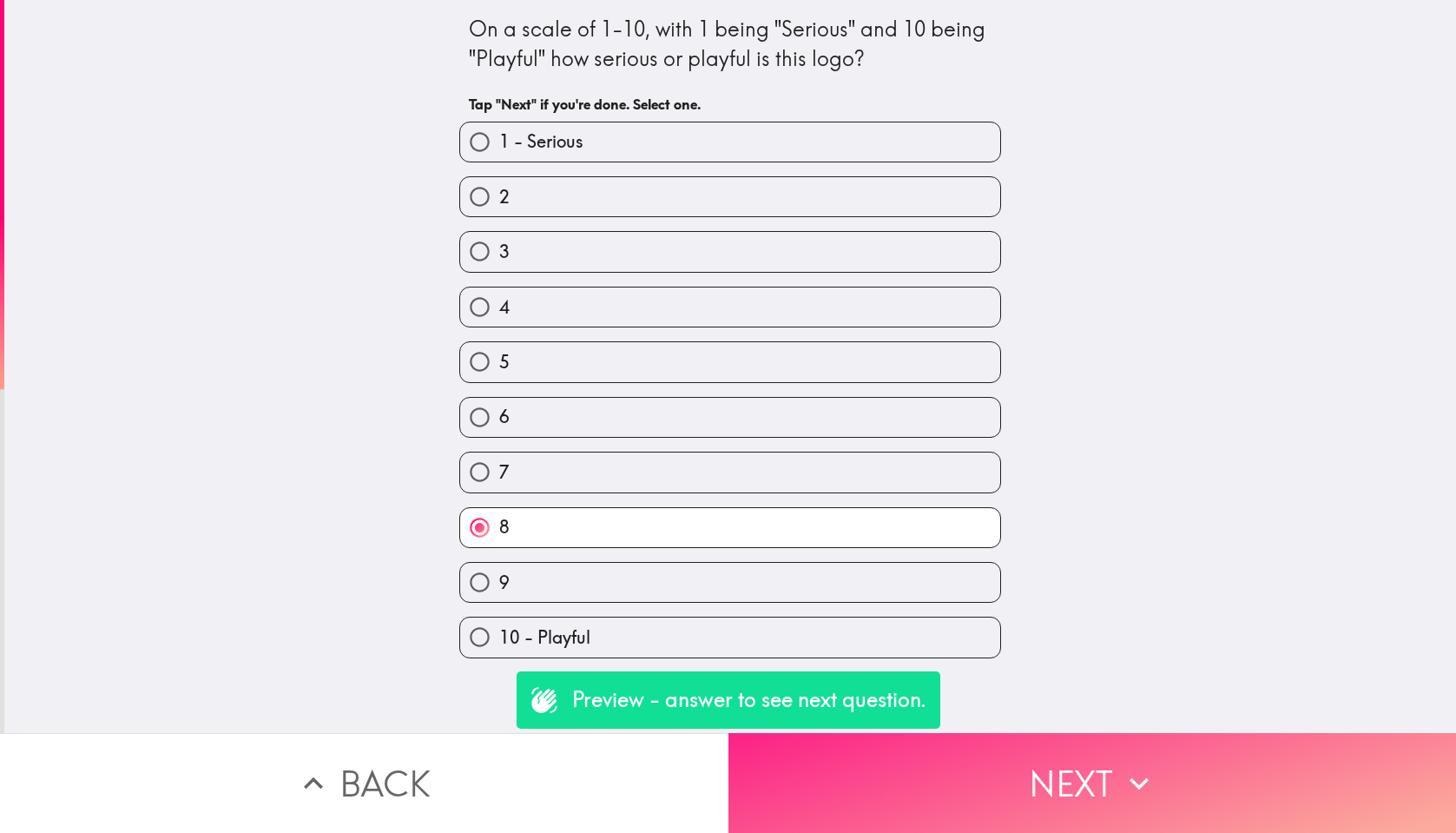
click at [1091, 768] on button "Next" at bounding box center [1093, 783] width 728 height 100
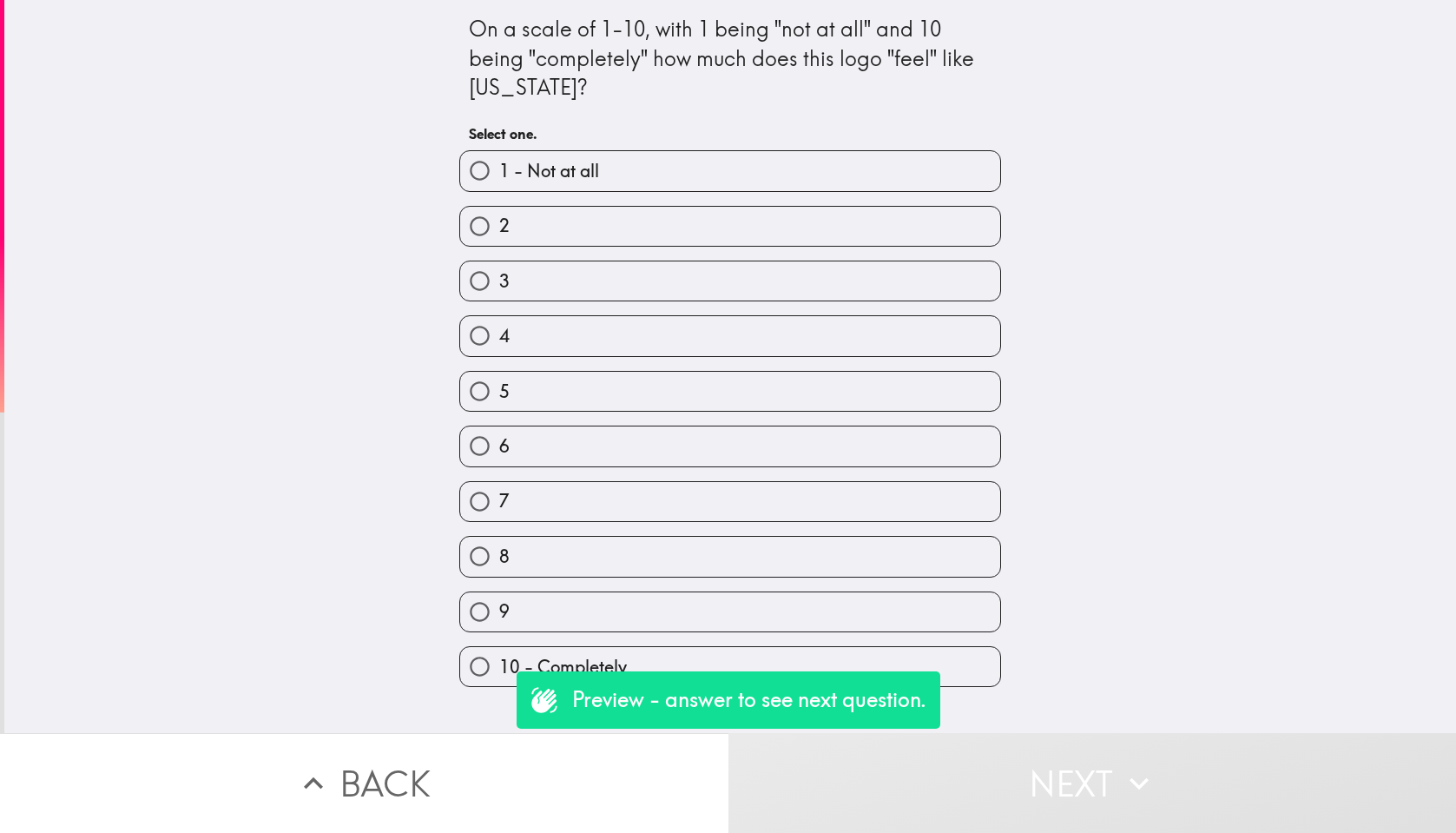
click at [848, 421] on div "6" at bounding box center [723, 439] width 555 height 55
click at [983, 530] on div "8" at bounding box center [723, 549] width 555 height 55
click at [988, 556] on label "8" at bounding box center [730, 556] width 540 height 39
click at [499, 556] on input "8" at bounding box center [480, 556] width 39 height 39
radio input "true"
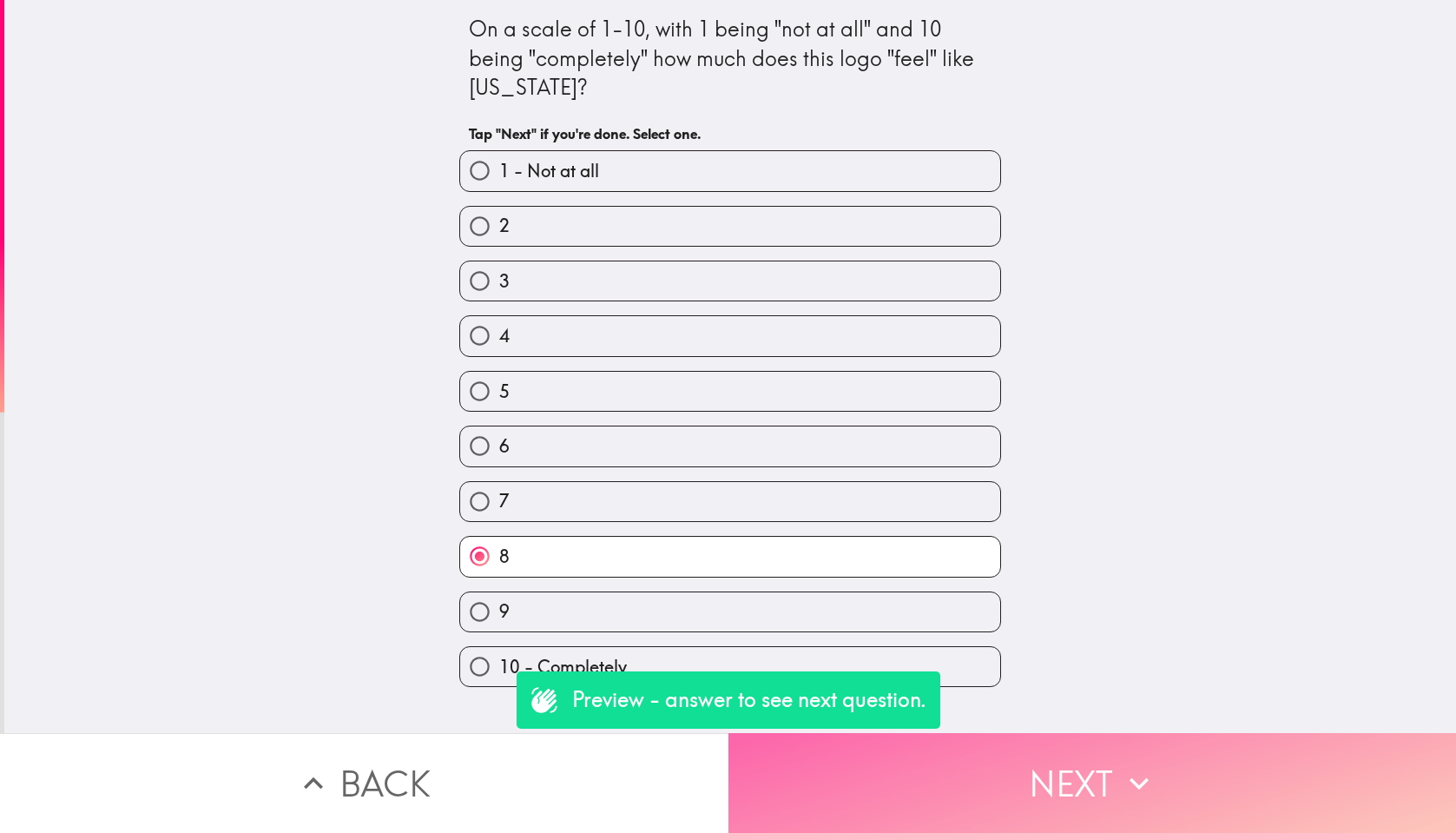
click at [1131, 742] on button "Next" at bounding box center [1093, 783] width 728 height 100
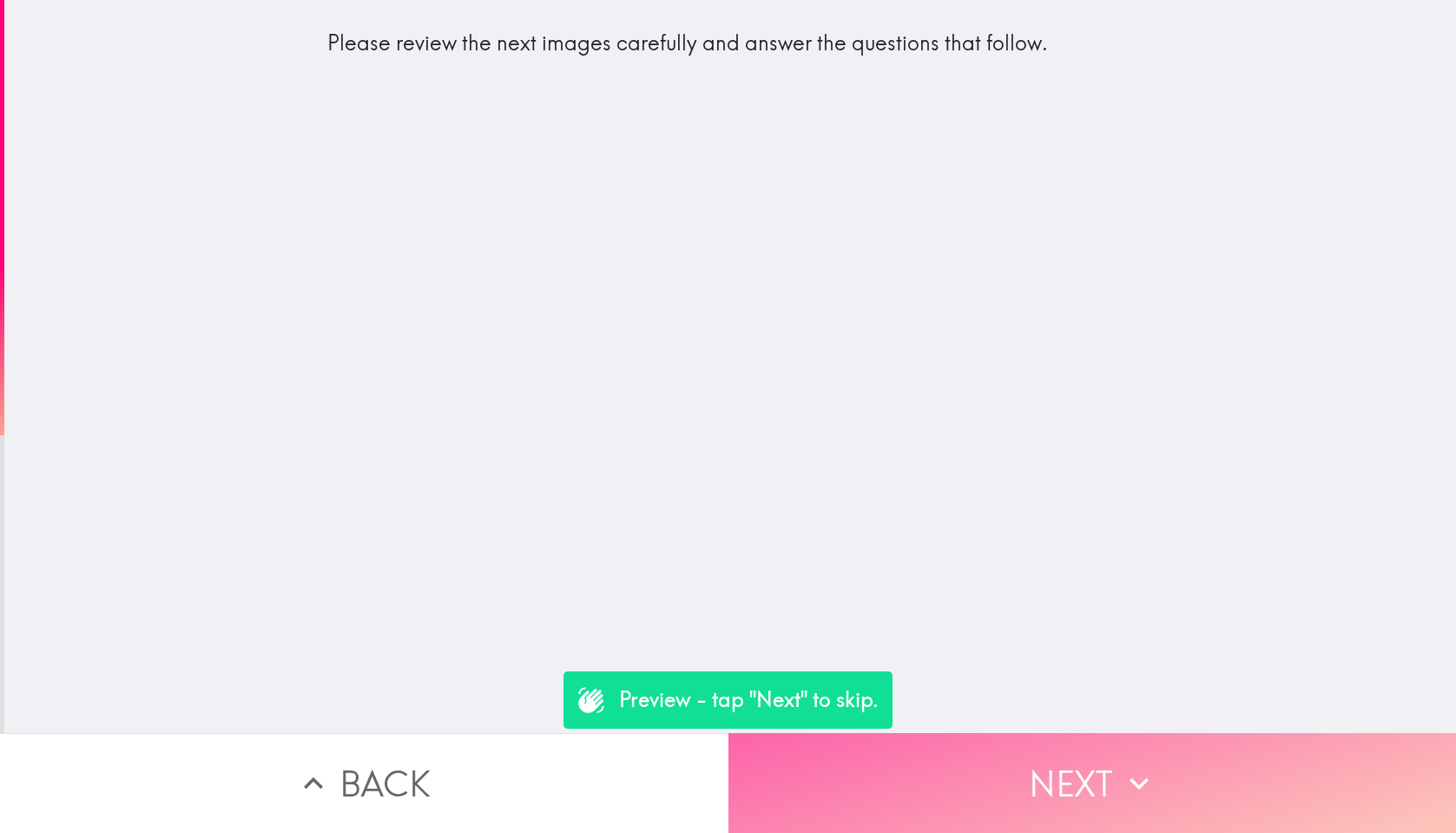
click at [1172, 791] on button "Next" at bounding box center [1093, 783] width 728 height 100
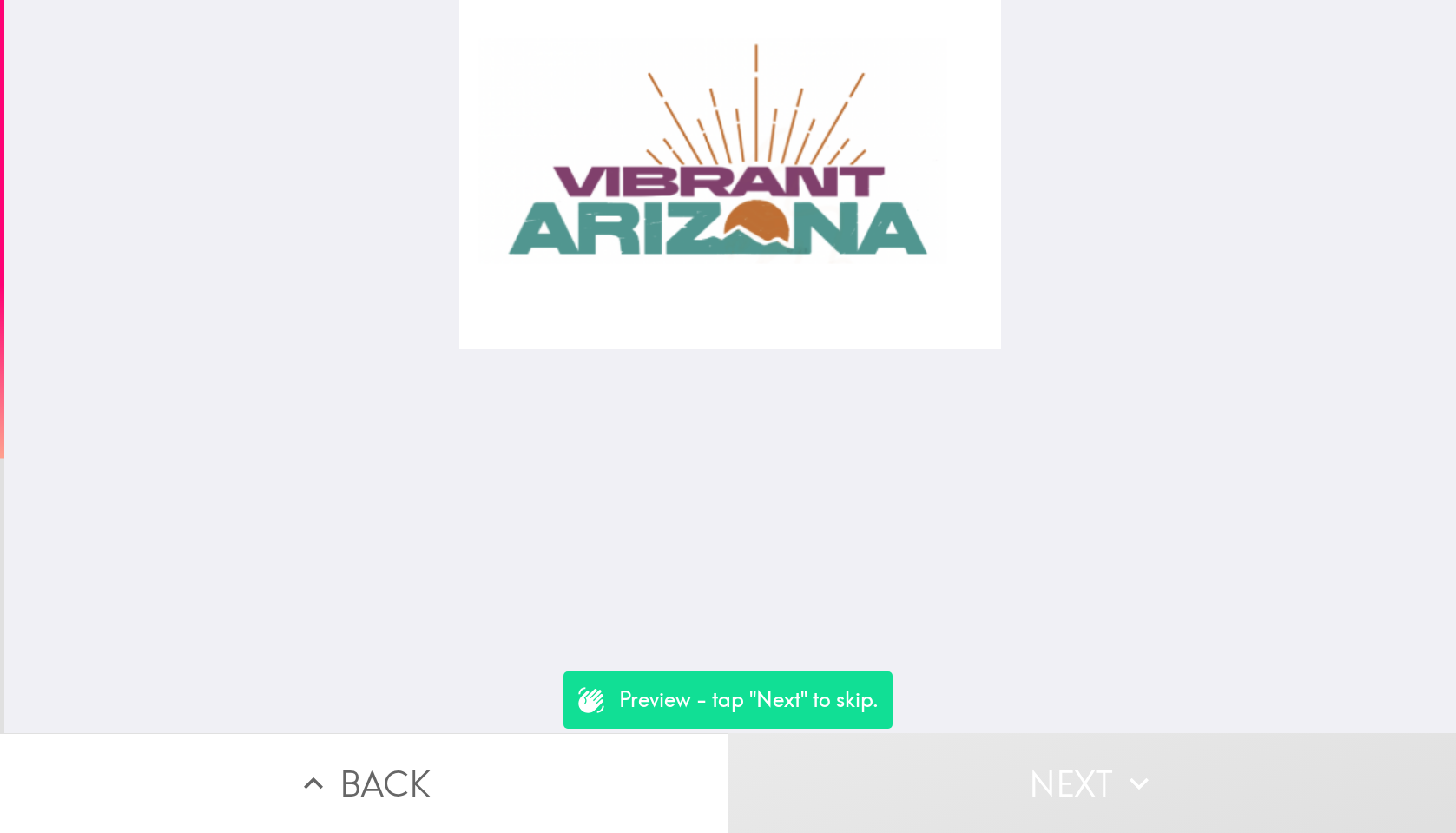
click at [1172, 791] on button "Next" at bounding box center [1093, 783] width 728 height 100
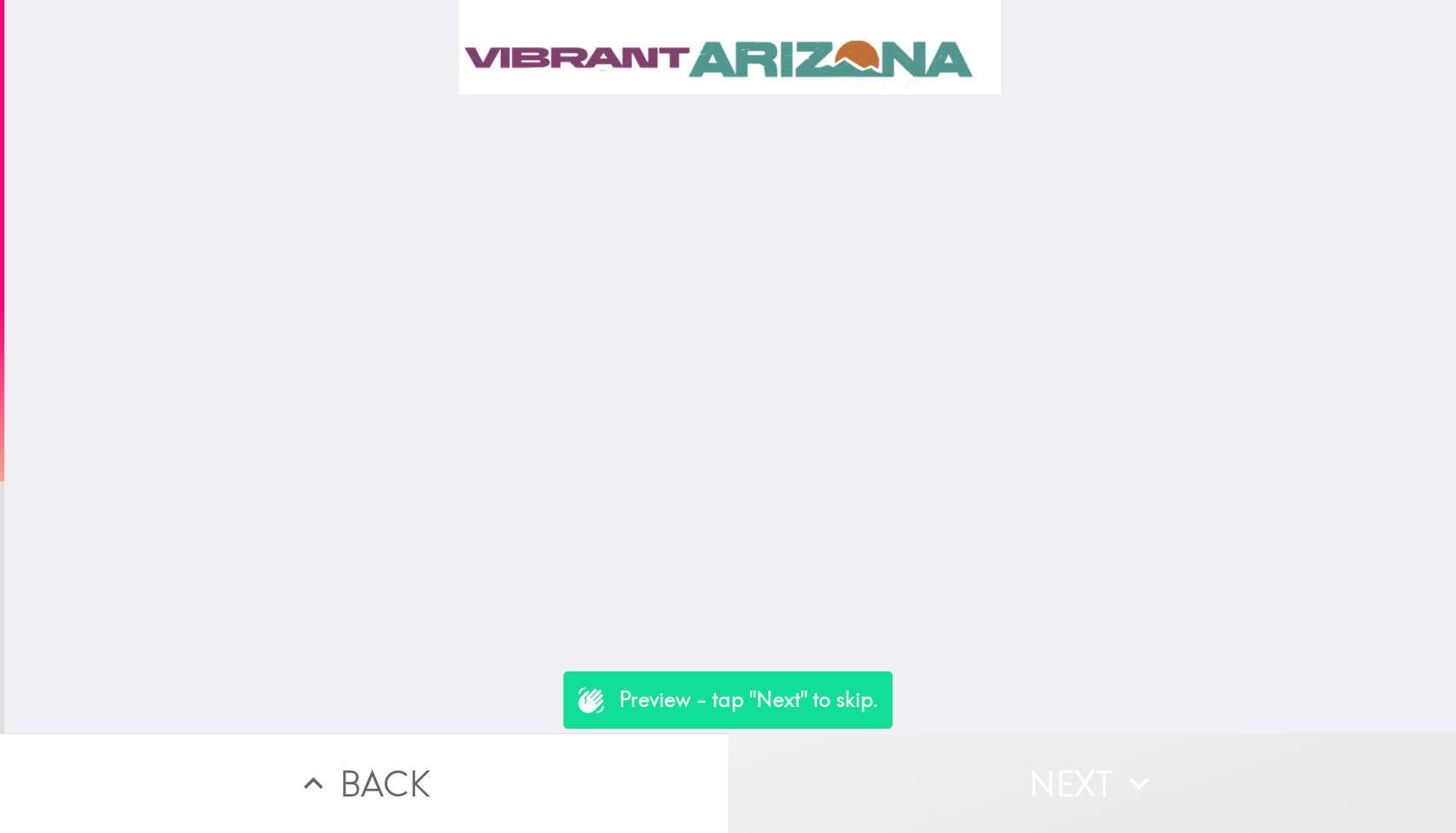
click at [1172, 791] on button "Next" at bounding box center [1093, 783] width 728 height 100
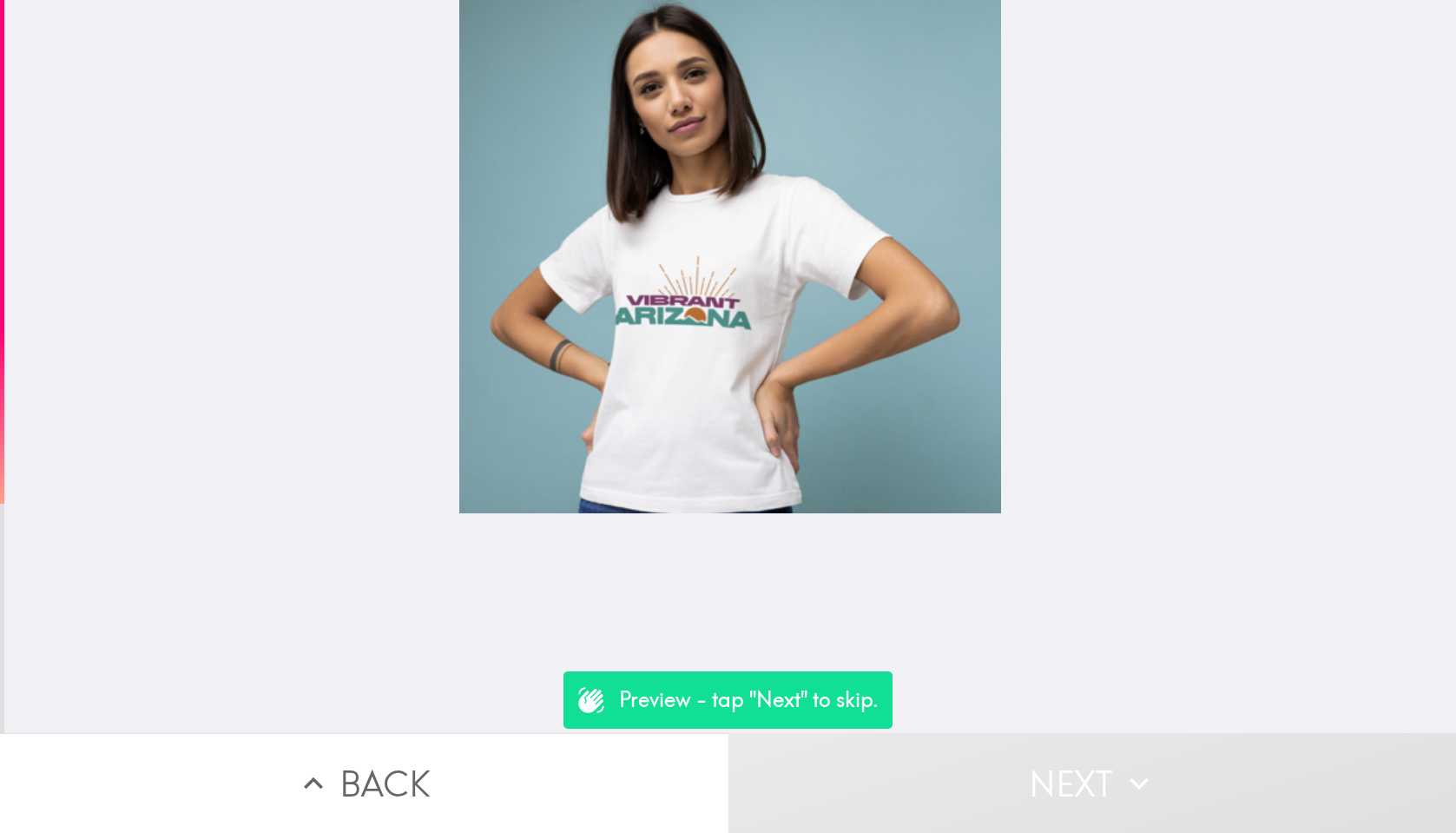
click at [1172, 791] on button "Next" at bounding box center [1093, 783] width 728 height 100
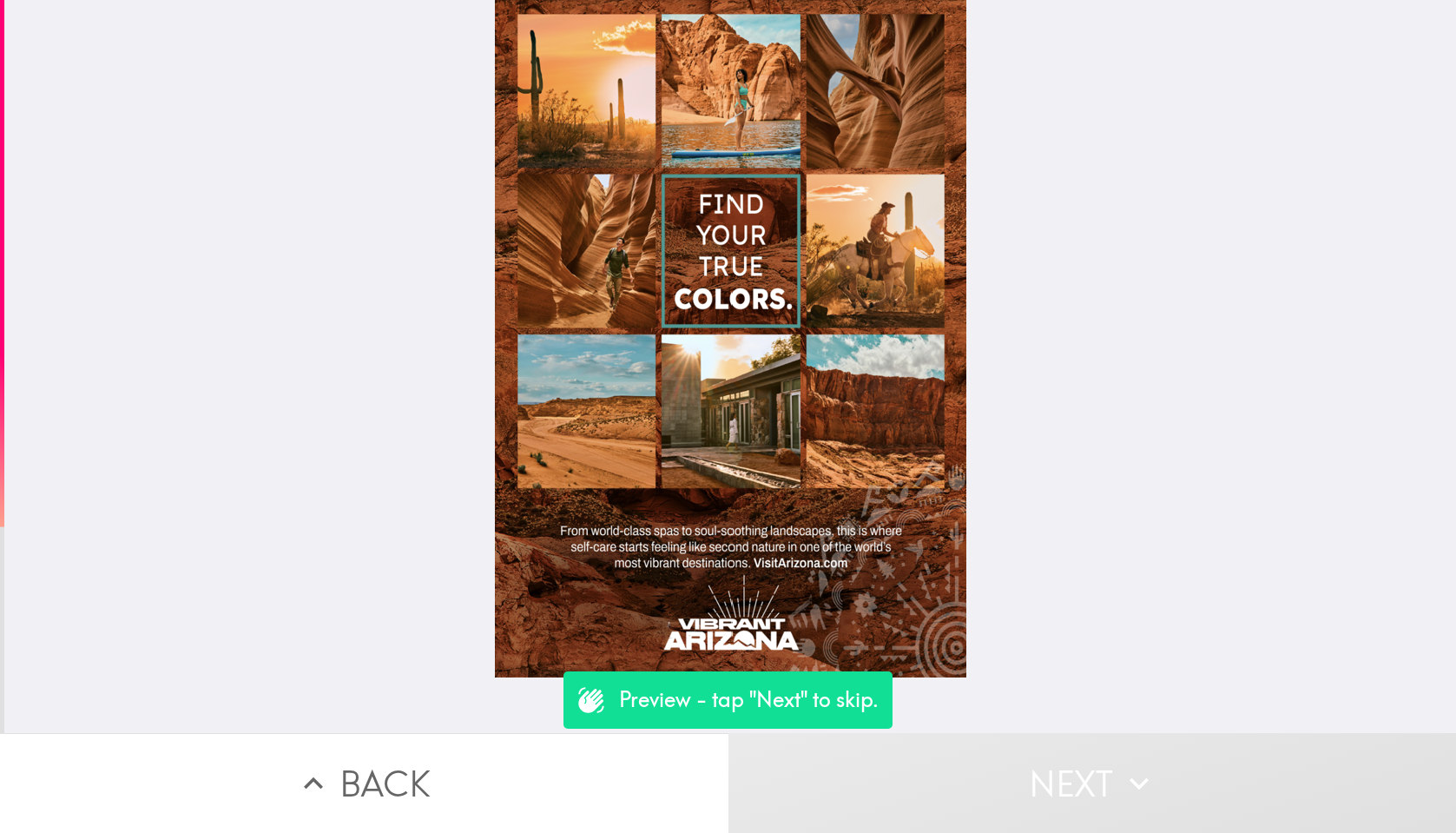
click at [1172, 791] on button "Next" at bounding box center [1093, 783] width 728 height 100
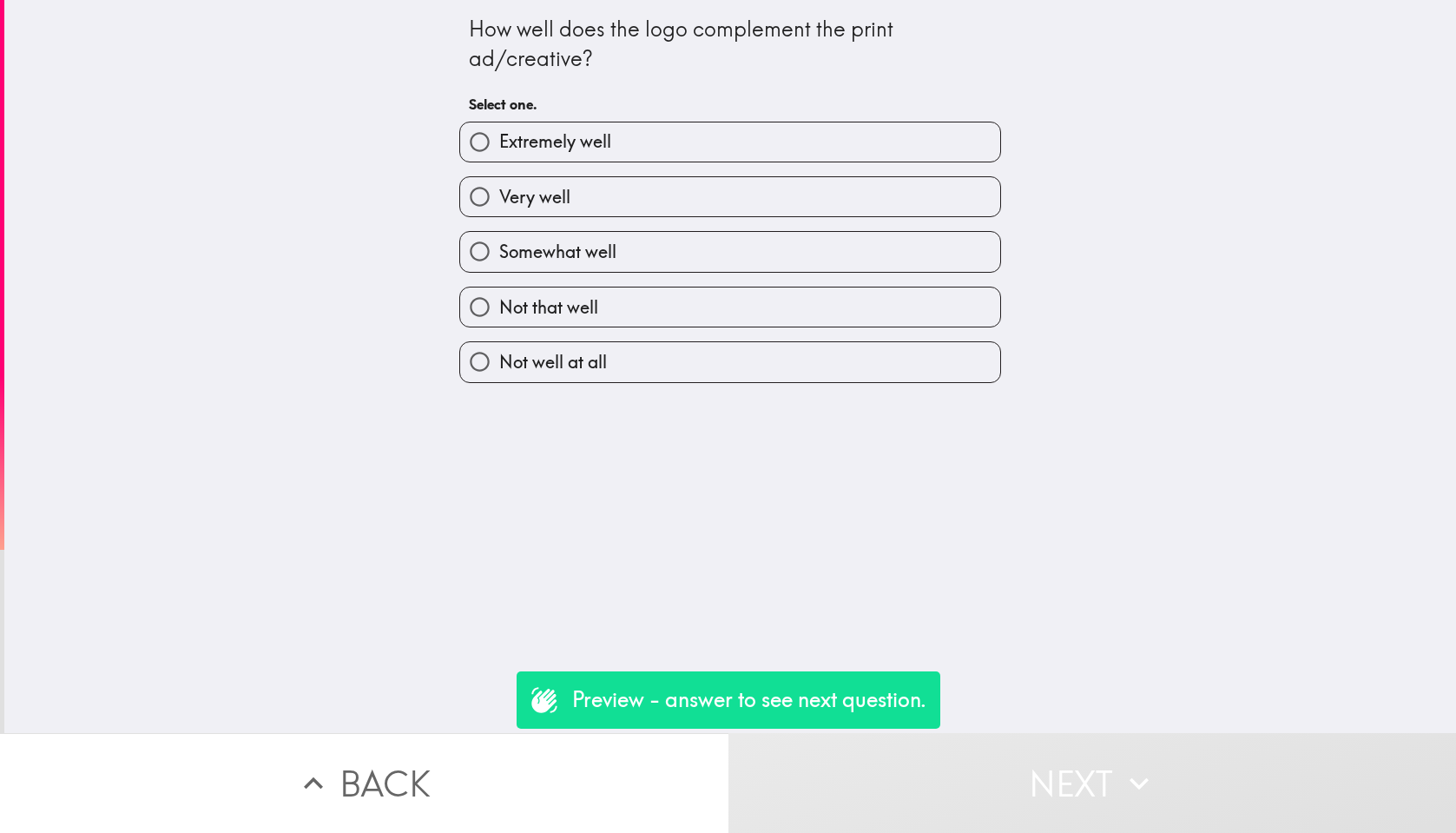
click at [356, 757] on button "Back" at bounding box center [364, 783] width 728 height 100
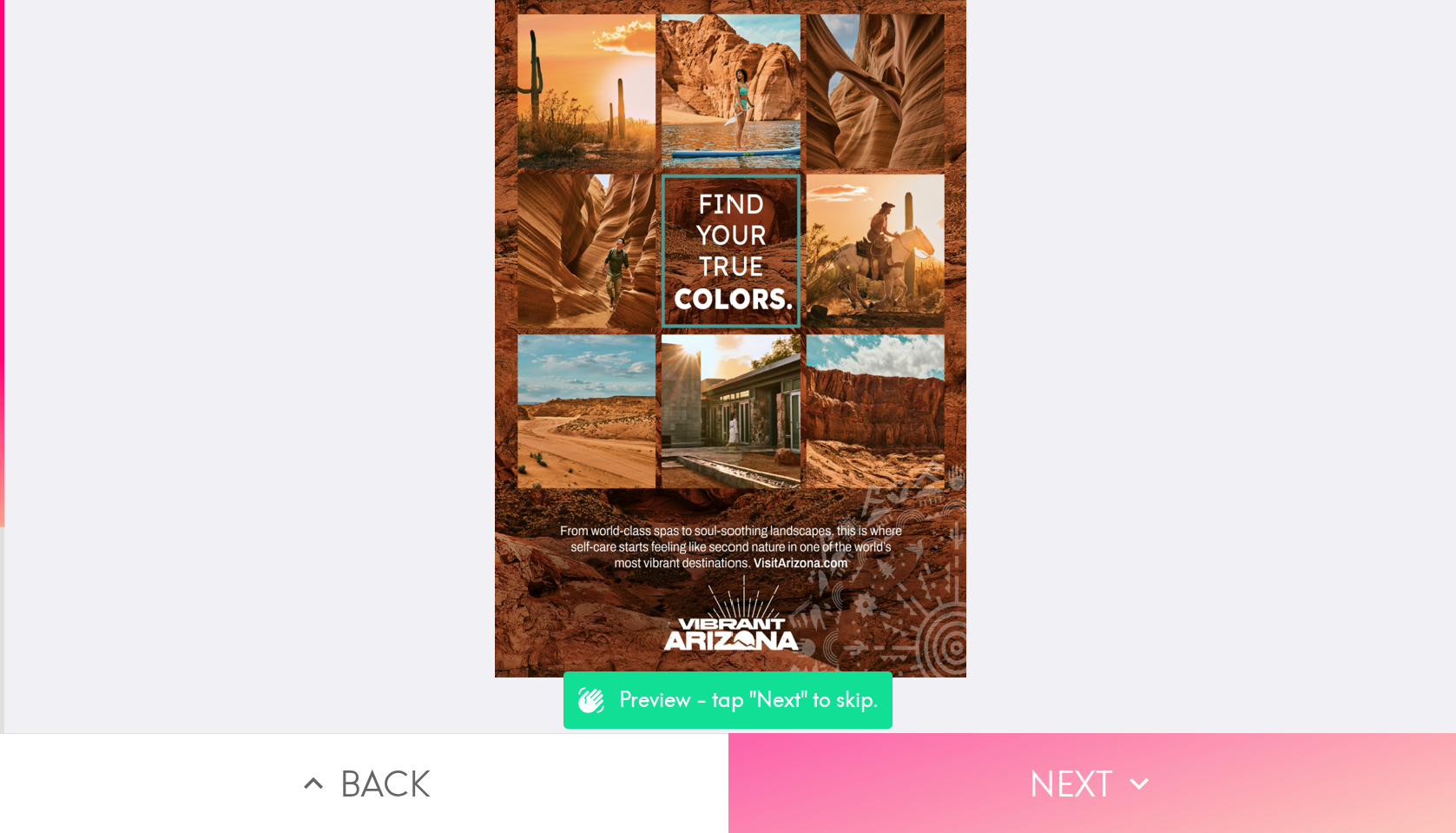
click at [1081, 777] on button "Next" at bounding box center [1093, 783] width 728 height 100
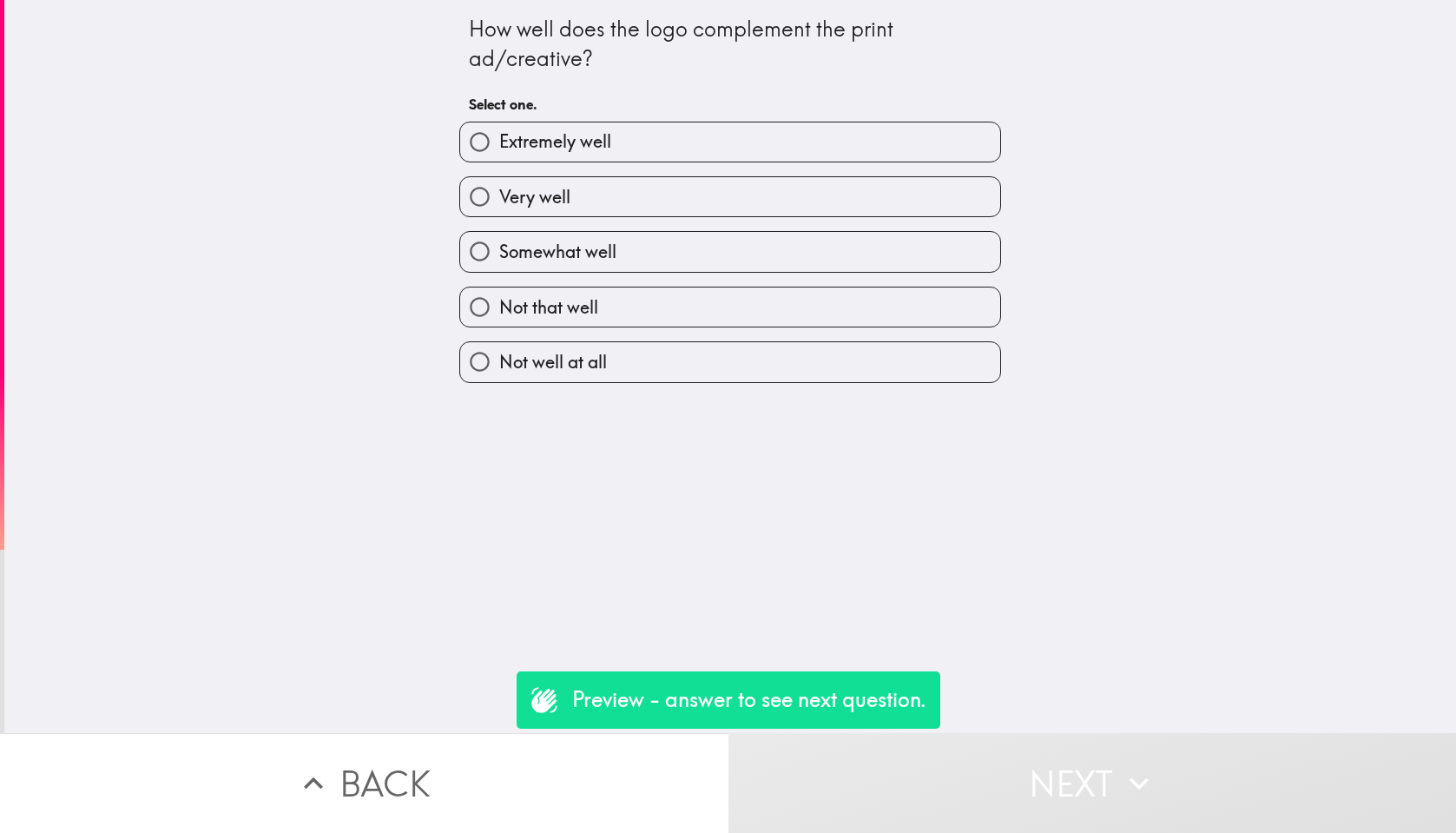
click at [726, 203] on label "Very well" at bounding box center [730, 197] width 540 height 39
click at [499, 203] on input "Very well" at bounding box center [480, 197] width 39 height 39
radio input "true"
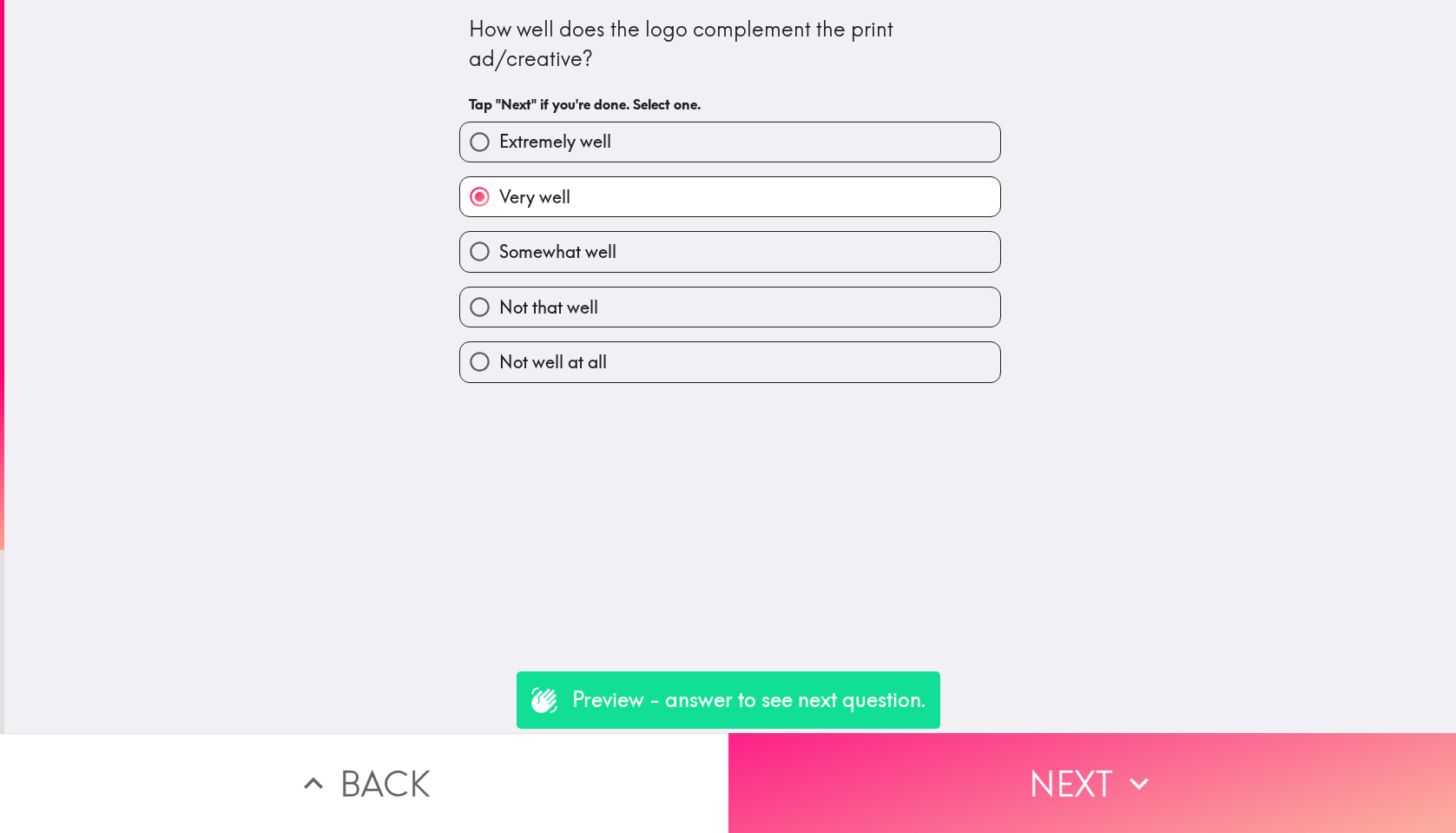
click at [1091, 828] on button "Next" at bounding box center [1093, 783] width 728 height 100
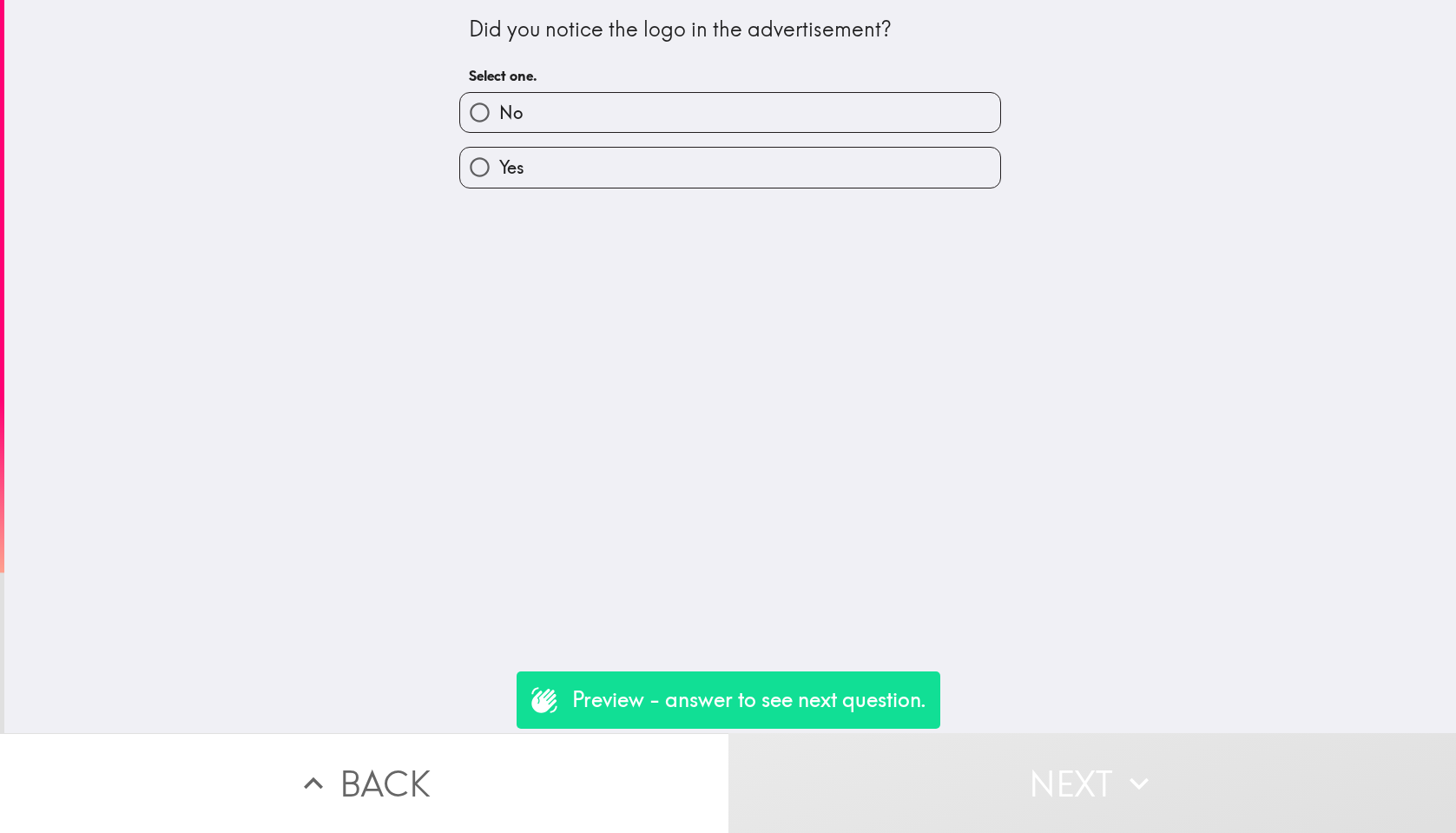
click at [844, 128] on label "No" at bounding box center [730, 112] width 540 height 39
click at [499, 128] on input "No" at bounding box center [480, 112] width 39 height 39
radio input "true"
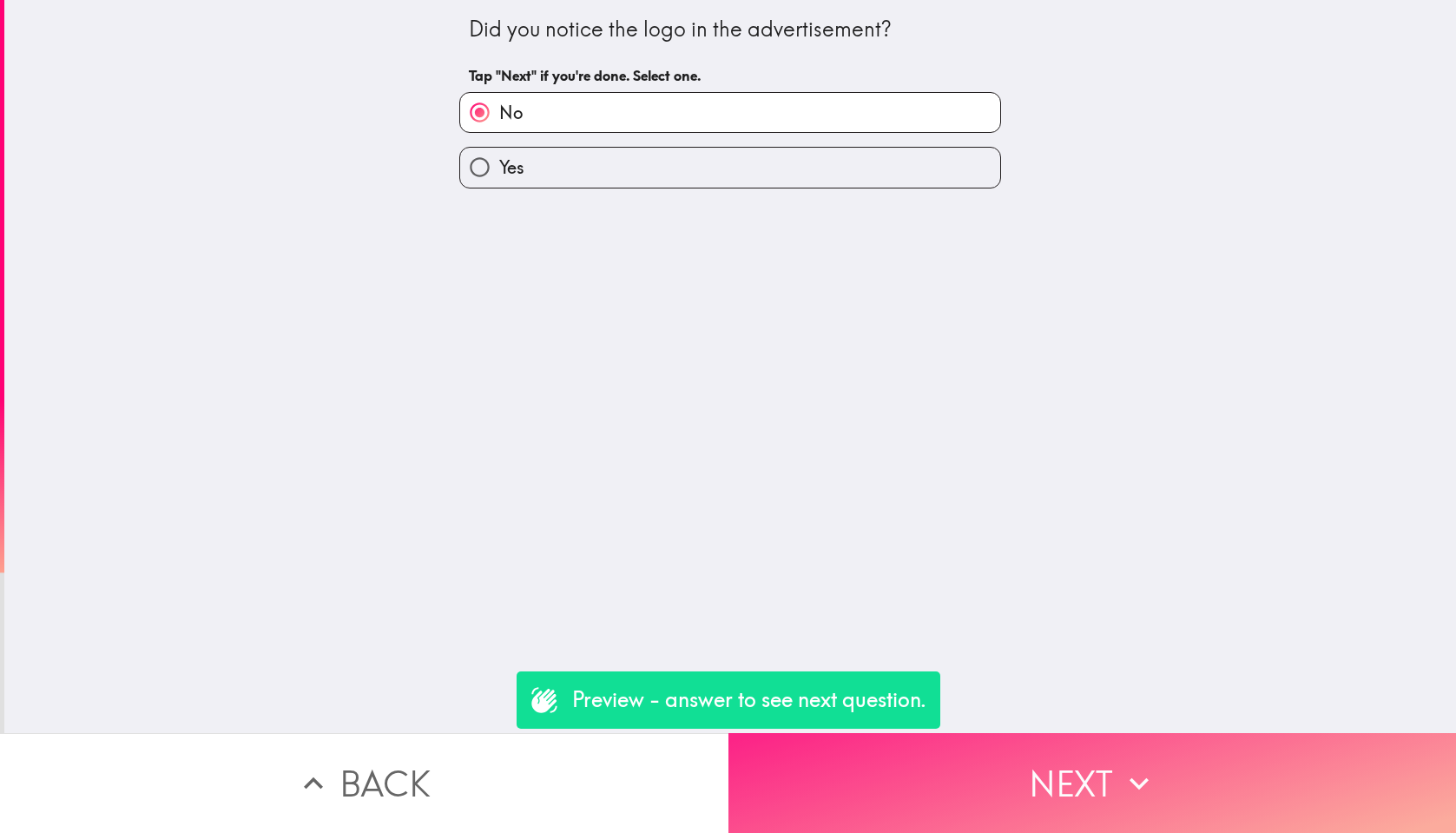
click at [1164, 775] on button "Next" at bounding box center [1093, 783] width 728 height 100
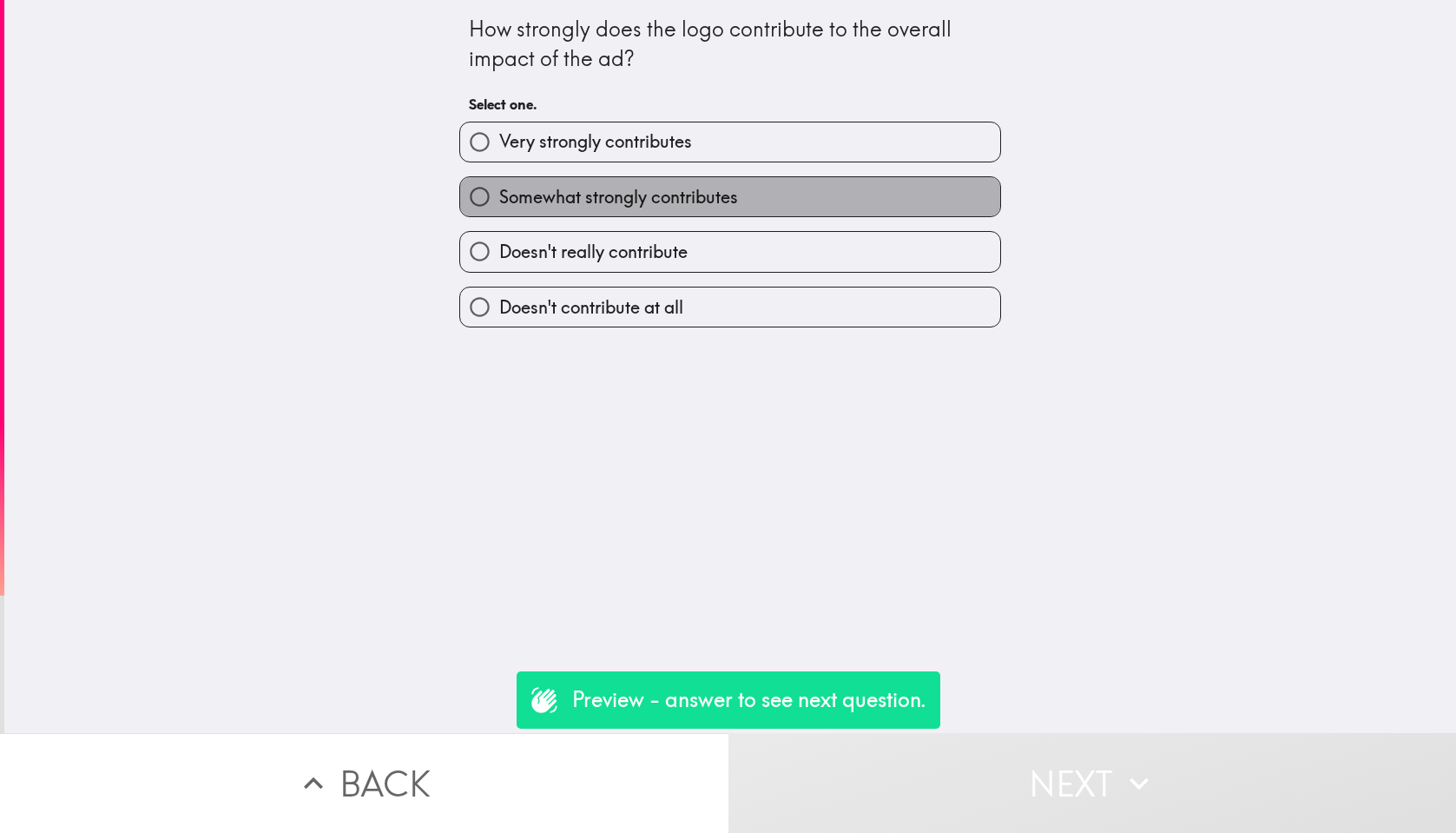
click at [806, 185] on label "Somewhat strongly contributes" at bounding box center [730, 197] width 540 height 39
click at [499, 185] on input "Somewhat strongly contributes" at bounding box center [480, 197] width 39 height 39
radio input "true"
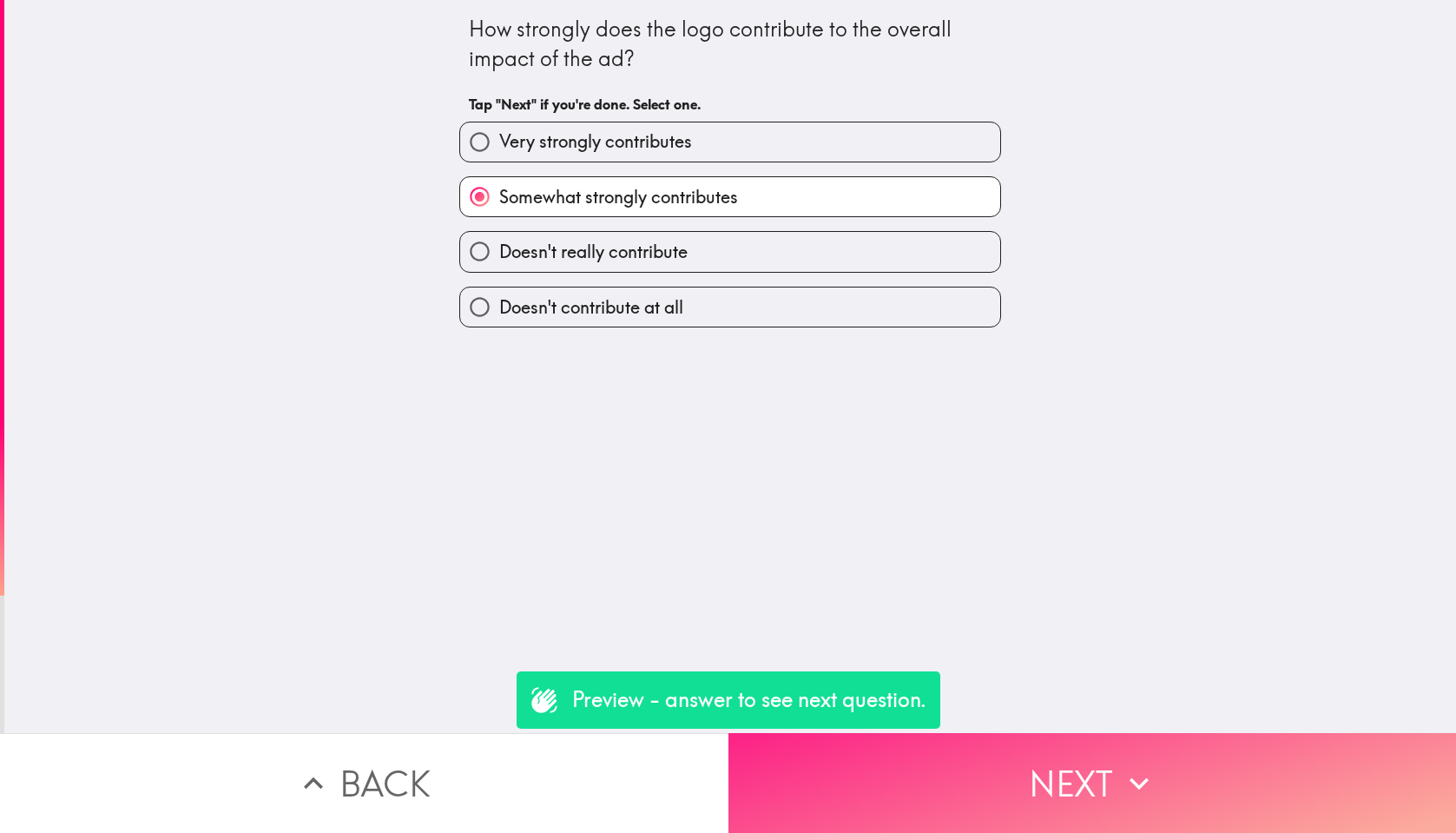
click at [1245, 828] on button "Next" at bounding box center [1093, 783] width 728 height 100
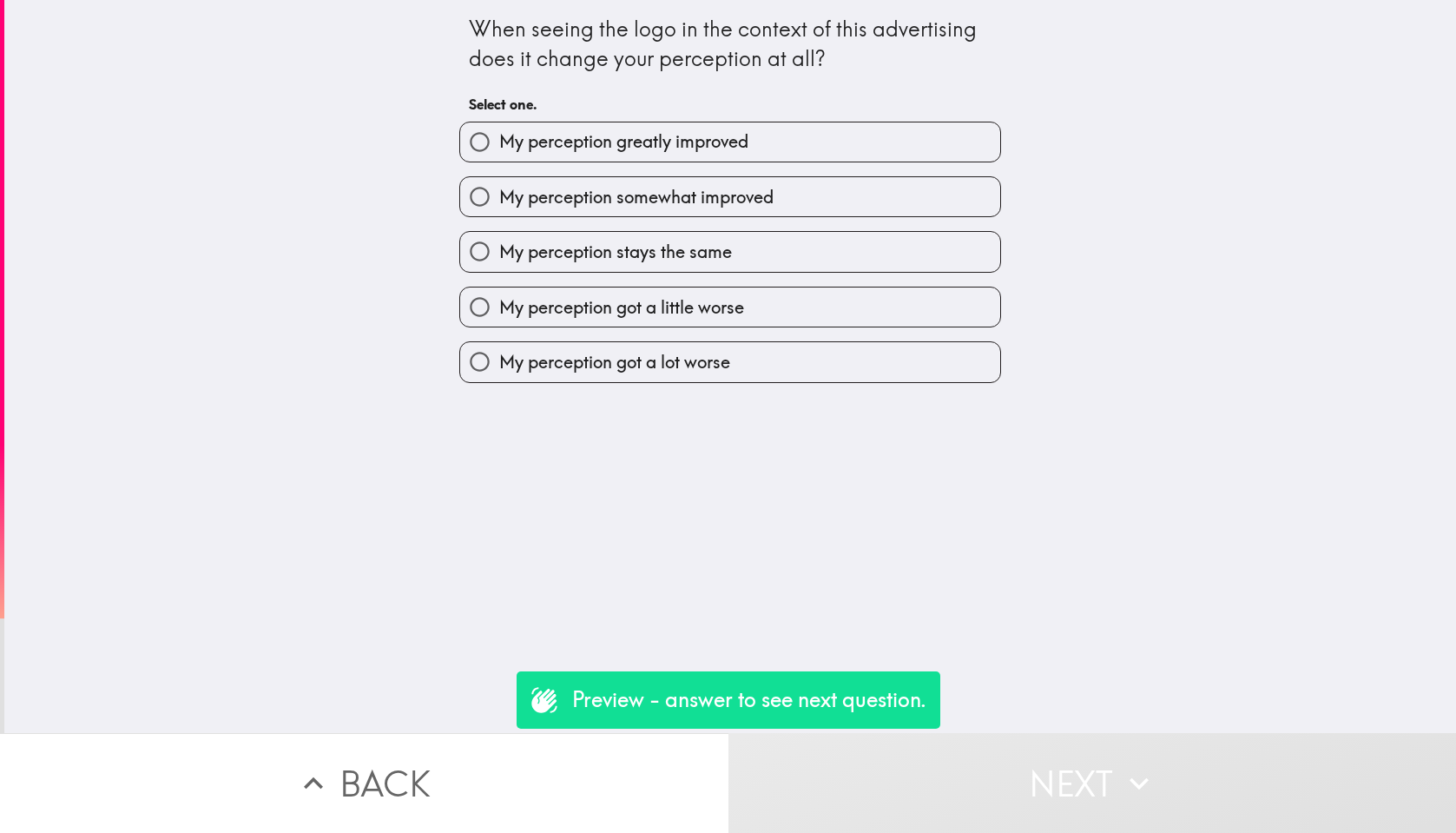
click at [927, 244] on label "My perception stays the same" at bounding box center [730, 251] width 540 height 39
click at [499, 244] on input "My perception stays the same" at bounding box center [480, 251] width 39 height 39
radio input "true"
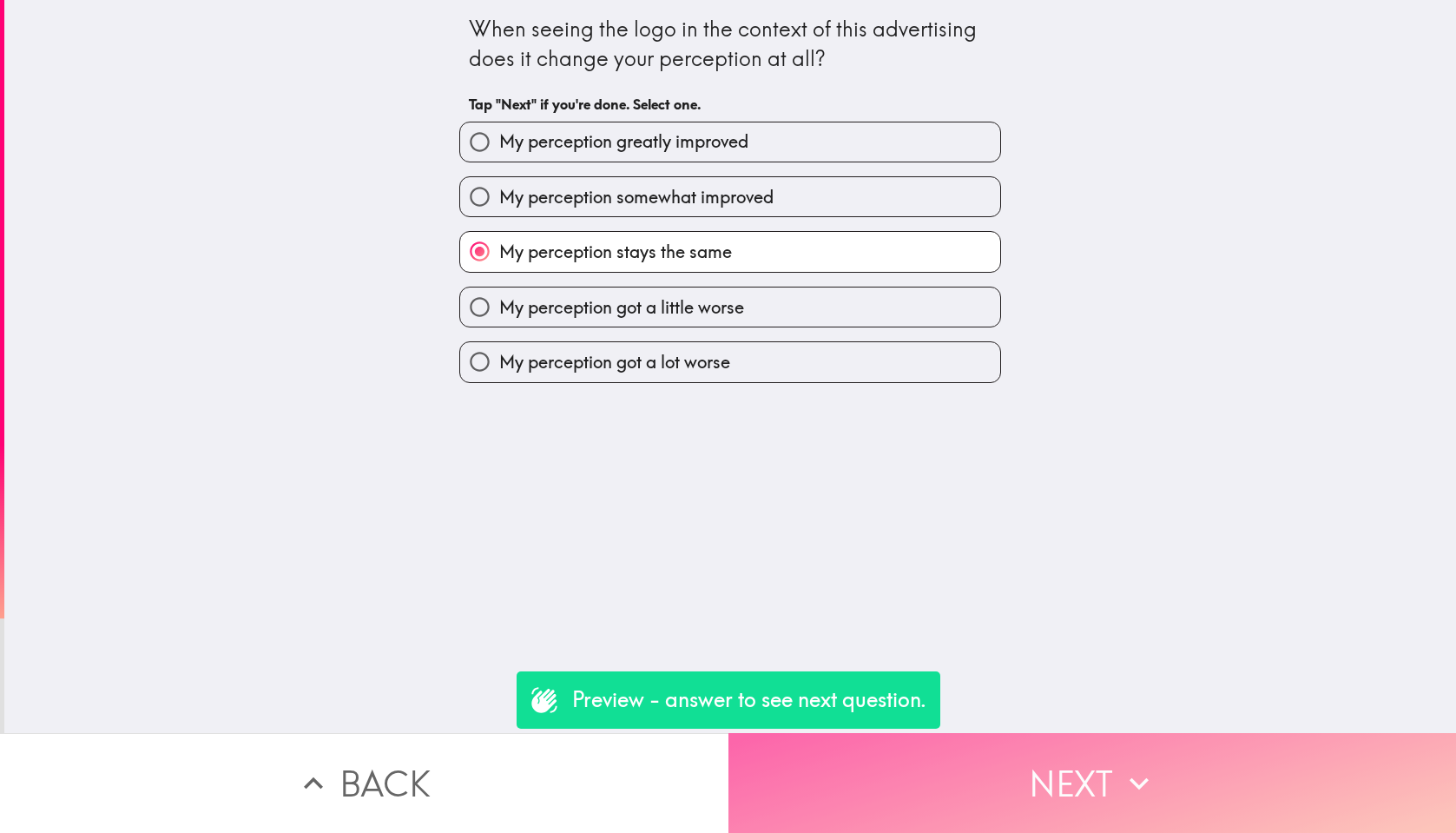
click at [1193, 747] on button "Next" at bounding box center [1093, 783] width 728 height 100
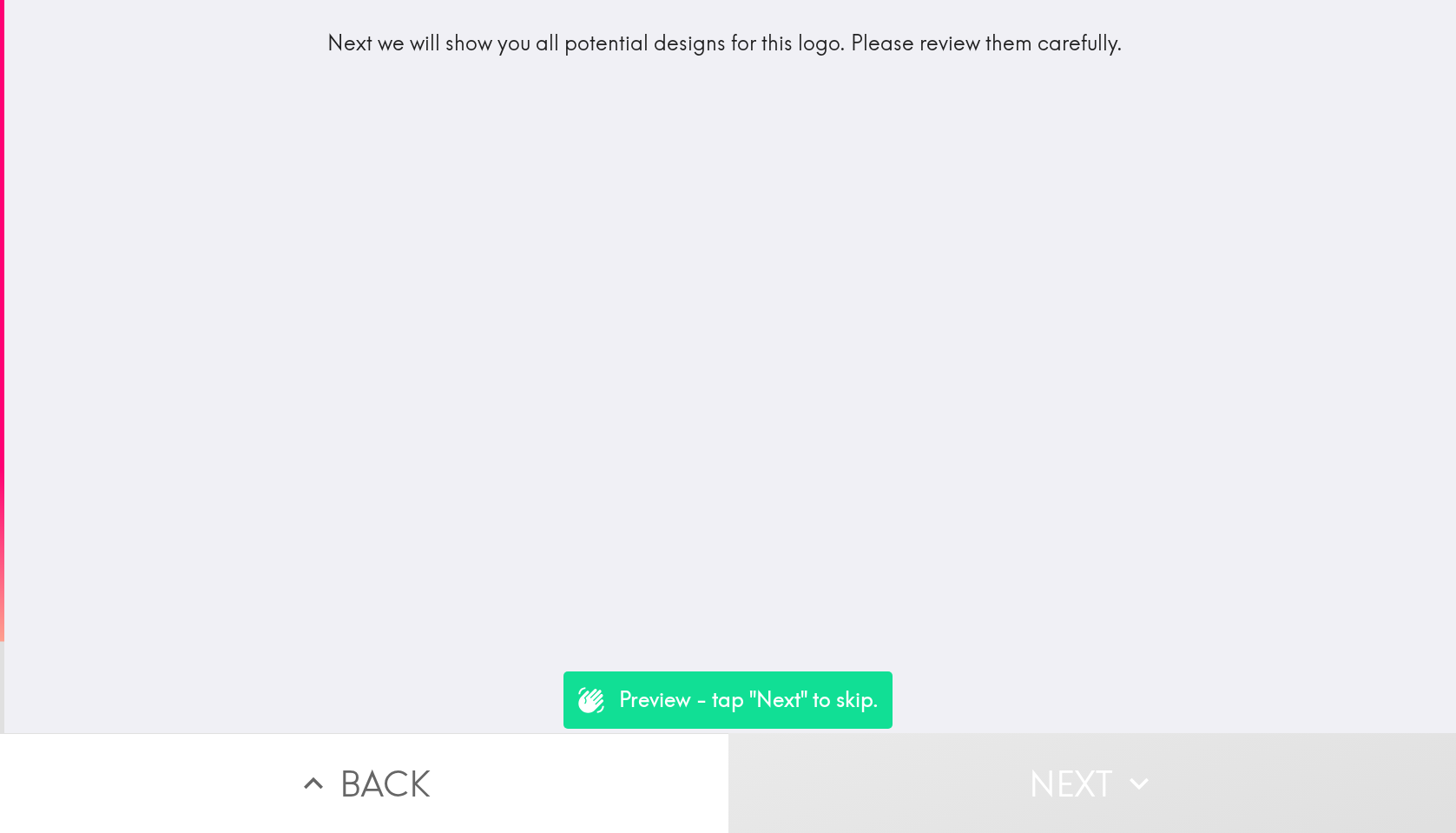
click at [1163, 794] on button "Next" at bounding box center [1093, 783] width 728 height 100
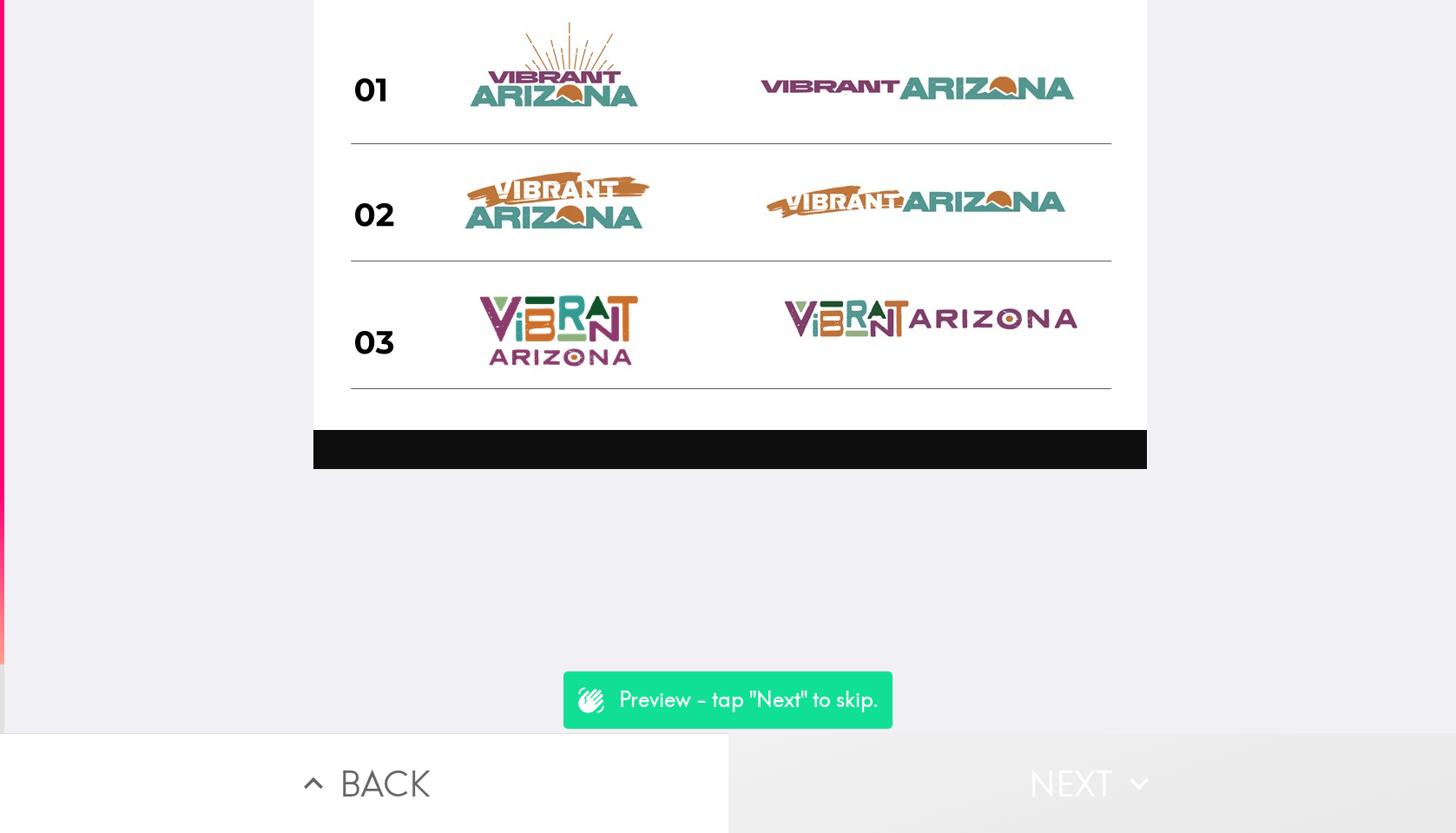
click at [1145, 783] on icon "button" at bounding box center [1140, 783] width 19 height 12
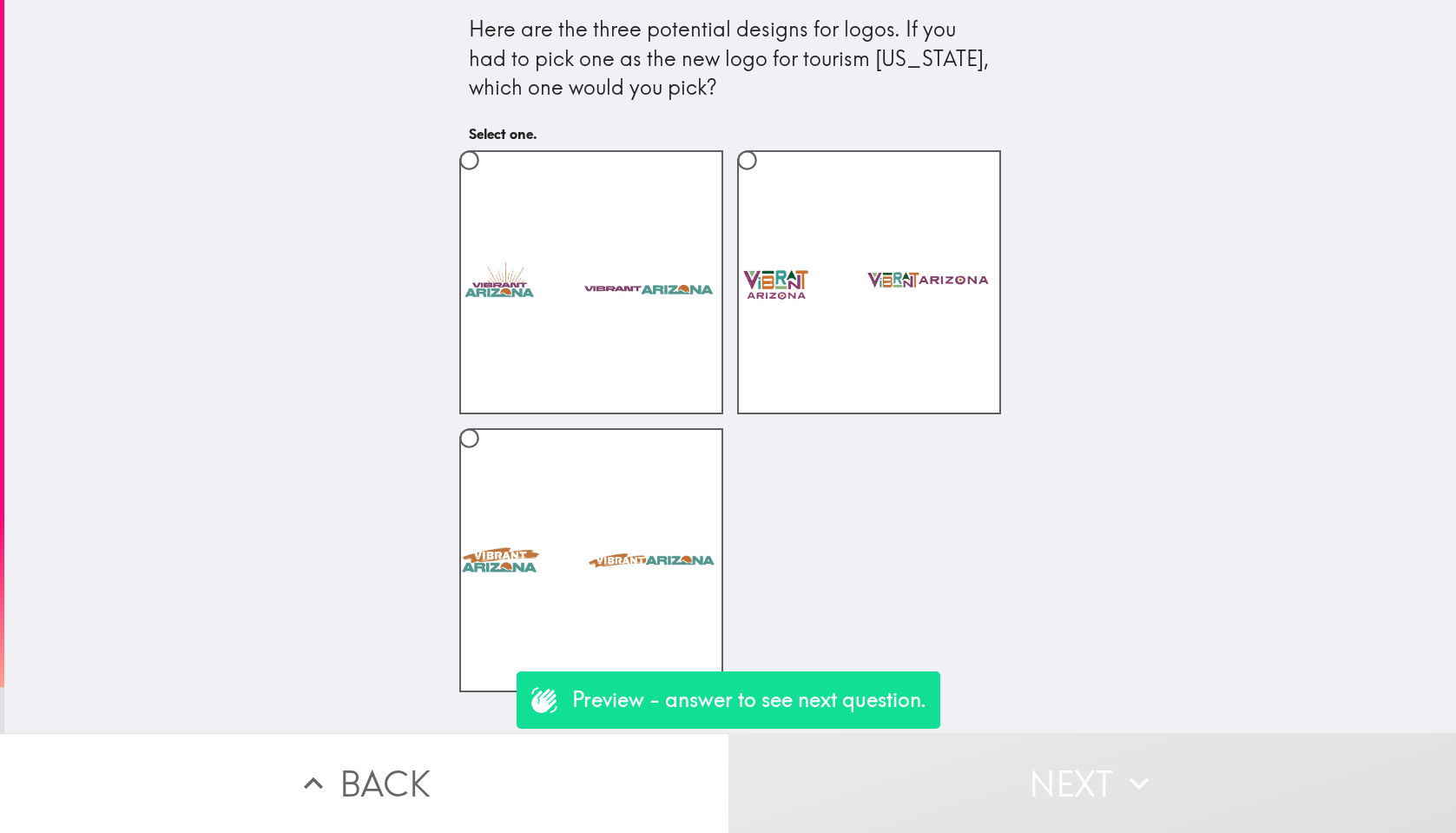
click at [1145, 783] on icon "button" at bounding box center [1140, 783] width 19 height 12
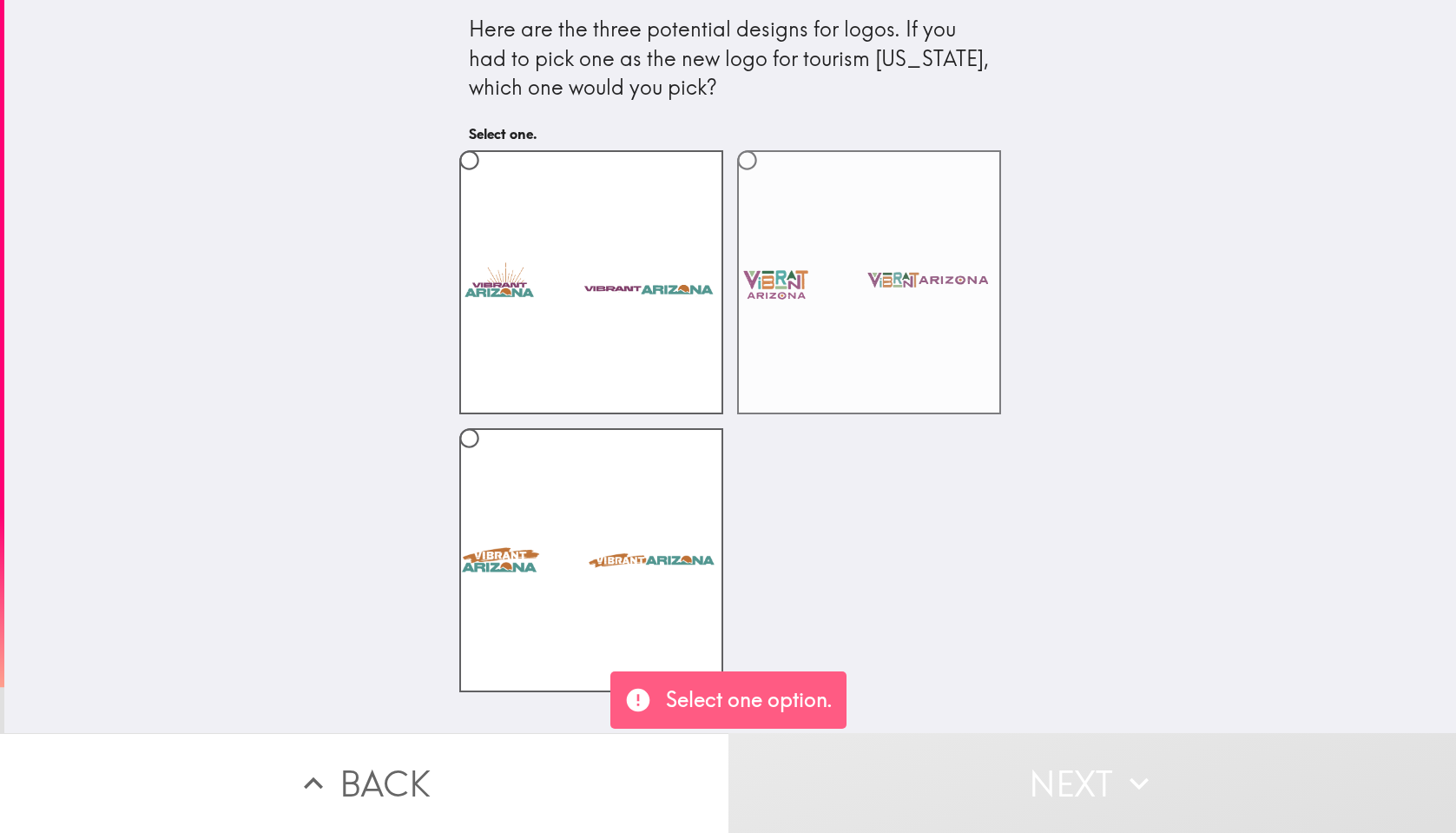
click at [919, 307] on label at bounding box center [869, 283] width 264 height 264
click at [767, 180] on input "radio" at bounding box center [747, 160] width 39 height 39
radio input "true"
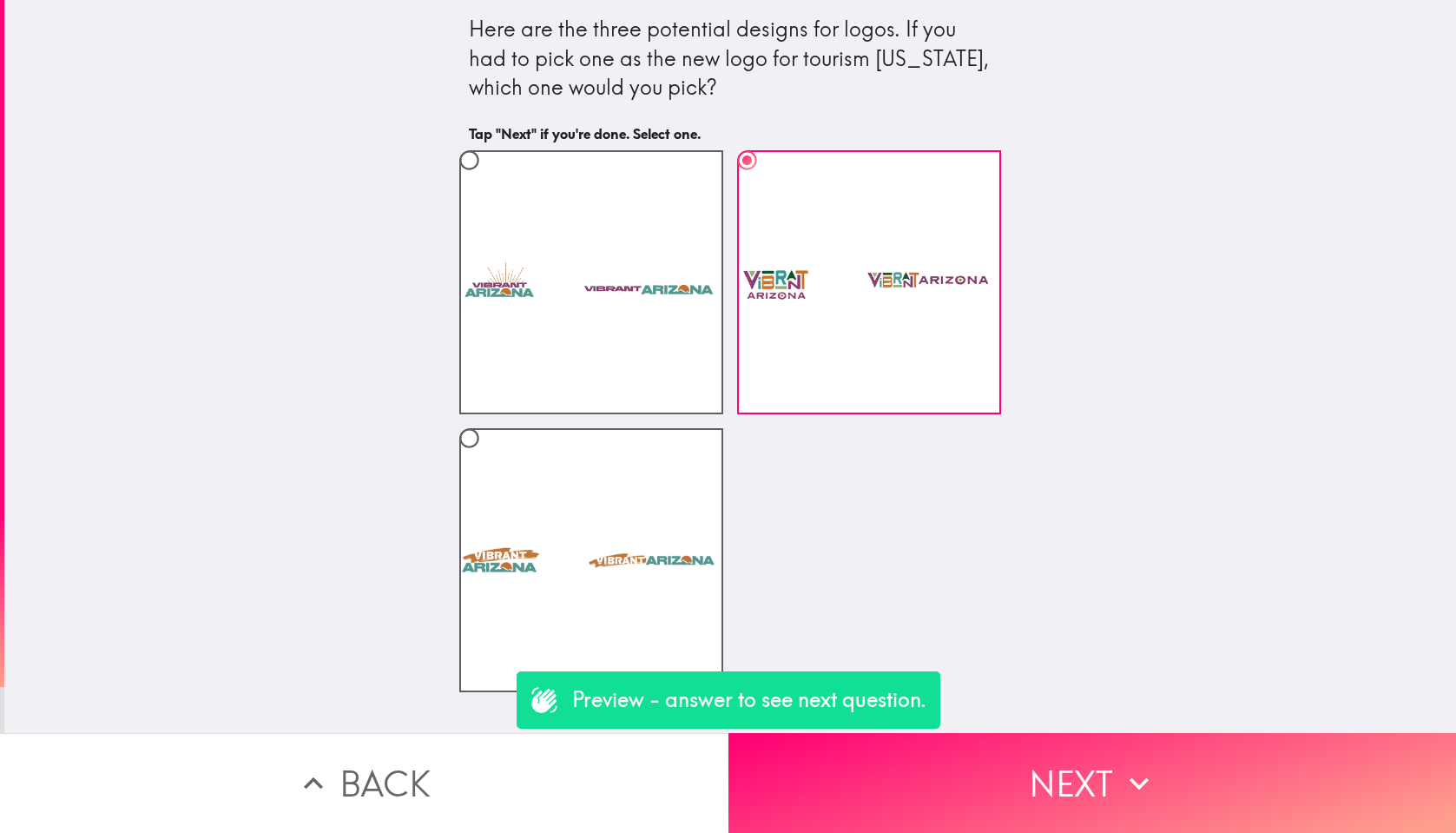
click at [1109, 790] on button "Next" at bounding box center [1093, 783] width 728 height 100
